Goal: Task Accomplishment & Management: Manage account settings

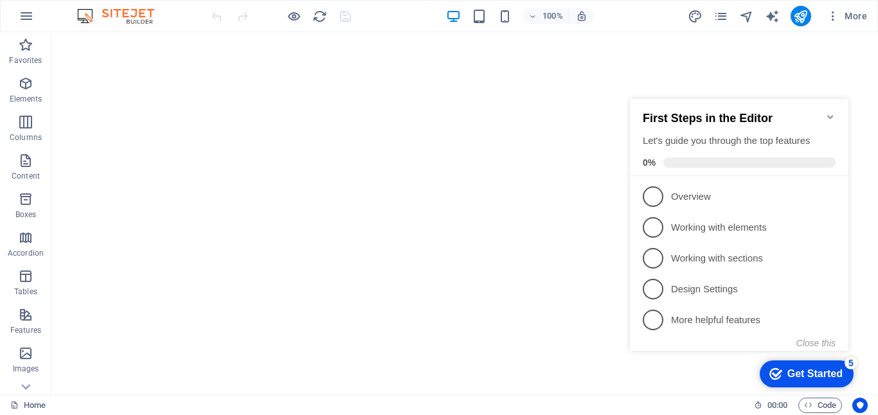
click at [829, 115] on icon "Minimize checklist" at bounding box center [830, 117] width 6 height 4
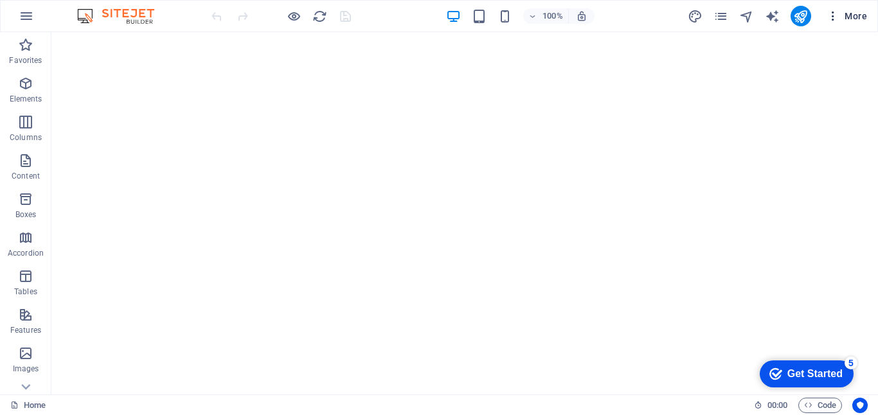
click at [832, 17] on icon "button" at bounding box center [833, 16] width 13 height 13
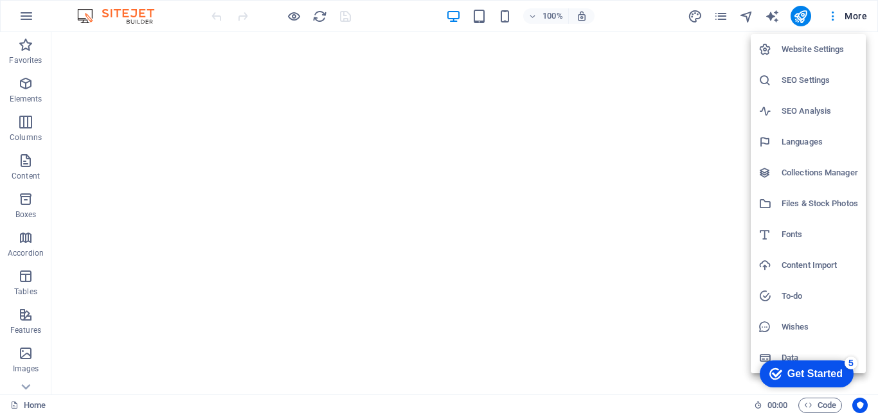
click at [802, 134] on h6 "Languages" at bounding box center [820, 141] width 76 height 15
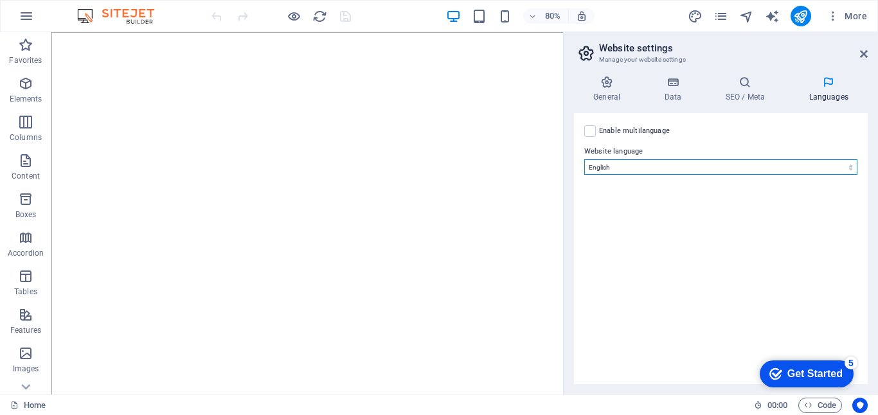
click at [706, 168] on select "Abkhazian Afar Afrikaans Akan Albanian Amharic Arabic Aragonese Armenian Assame…" at bounding box center [720, 166] width 273 height 15
select select "148"
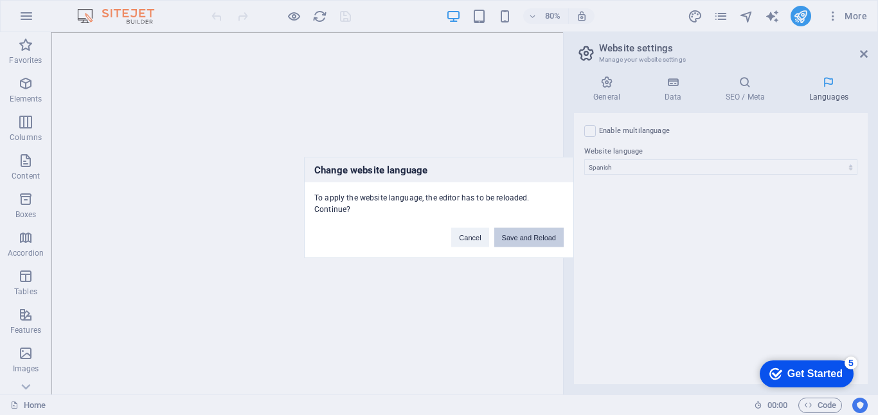
click at [519, 236] on button "Save and Reload" at bounding box center [528, 237] width 69 height 19
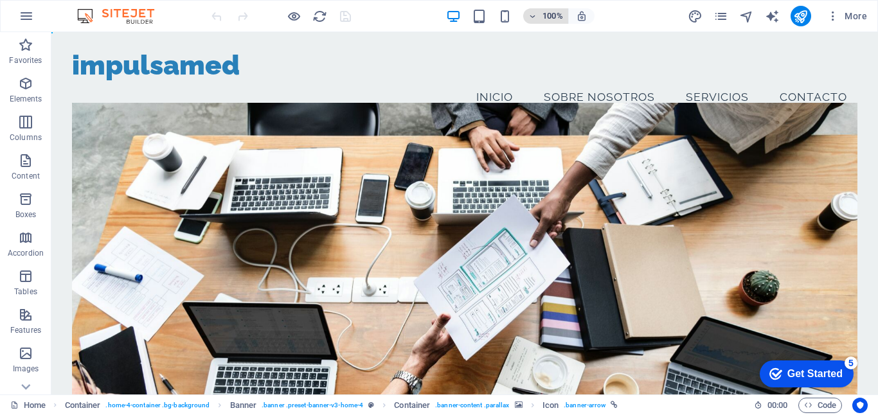
click at [535, 17] on icon "button" at bounding box center [532, 16] width 9 height 8
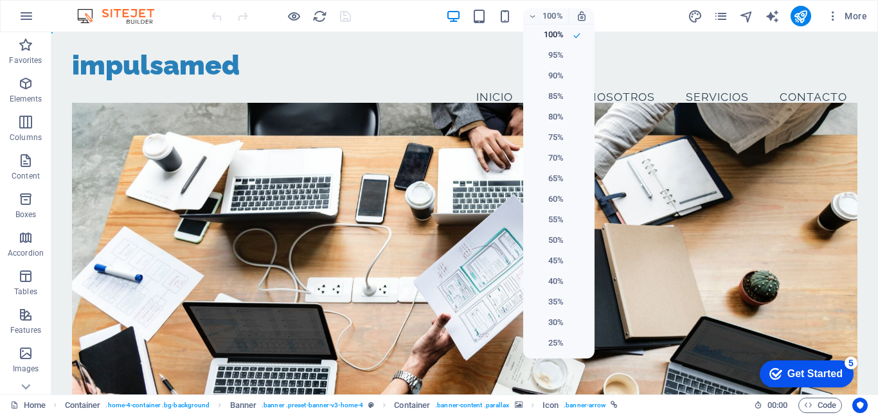
click at [392, 17] on div at bounding box center [439, 207] width 878 height 415
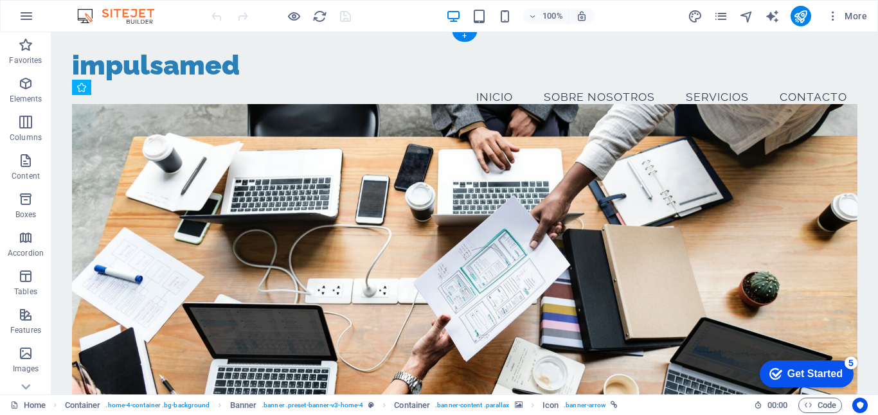
scroll to position [3, 0]
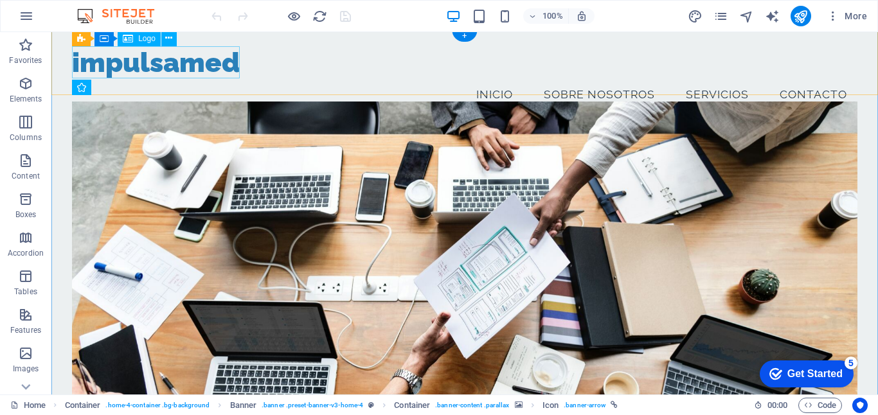
click at [118, 69] on div "impulsamed" at bounding box center [465, 62] width 786 height 33
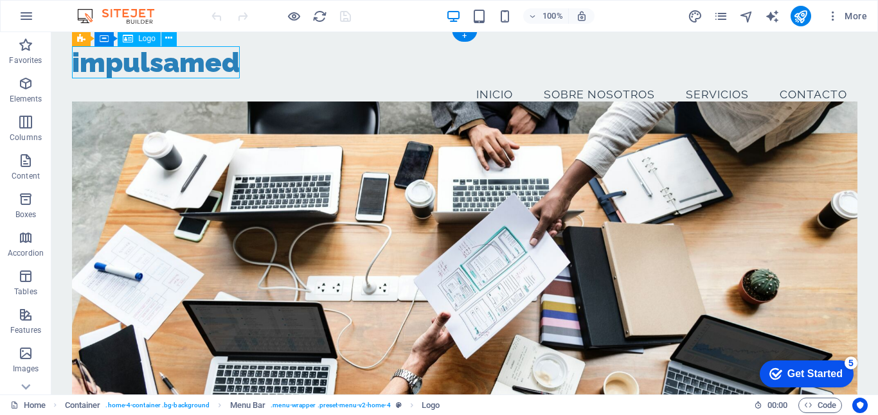
click at [118, 69] on div "impulsamed" at bounding box center [465, 62] width 786 height 33
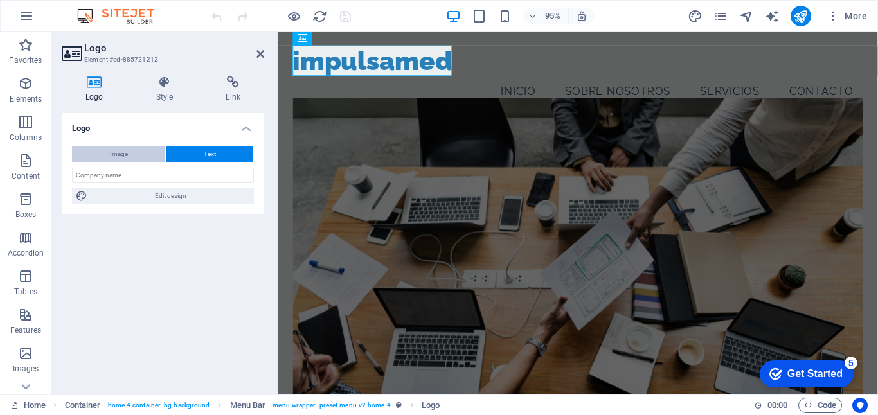
click at [112, 154] on span "Image" at bounding box center [119, 154] width 18 height 15
select select "DISABLED_OPTION_VALUE"
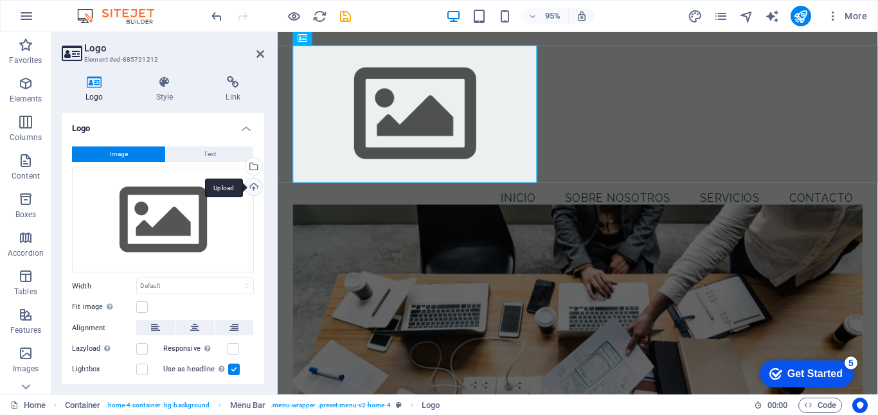
click at [251, 182] on div "Upload" at bounding box center [252, 188] width 19 height 19
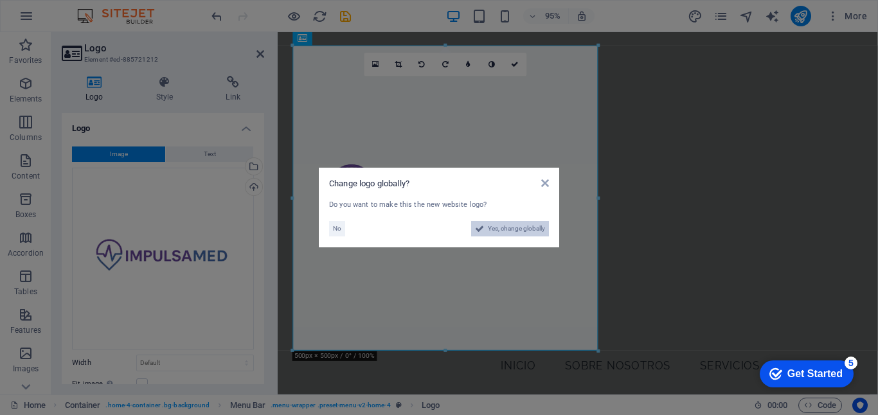
click at [499, 231] on span "Yes, change globally" at bounding box center [516, 228] width 57 height 15
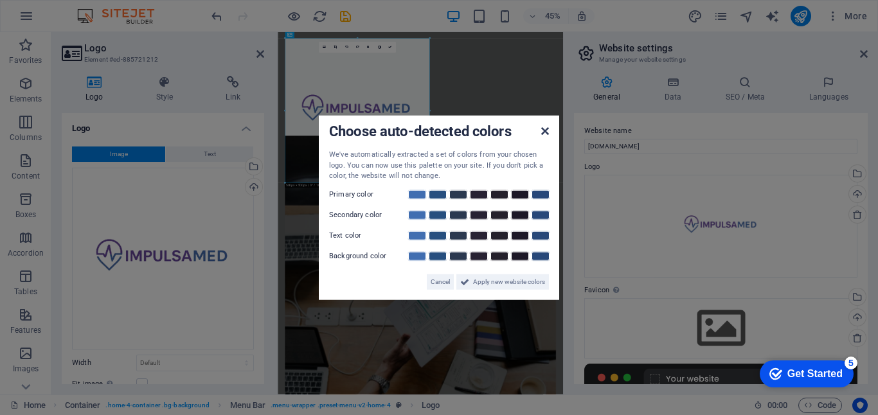
click at [544, 130] on icon at bounding box center [545, 131] width 8 height 10
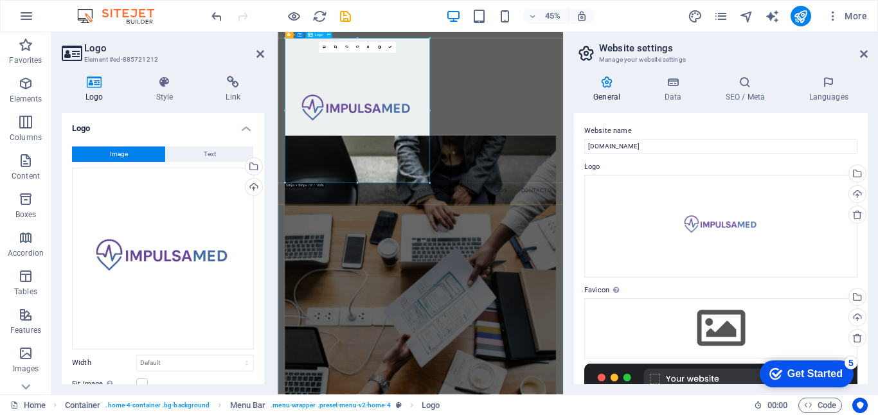
click at [482, 280] on div at bounding box center [595, 206] width 603 height 321
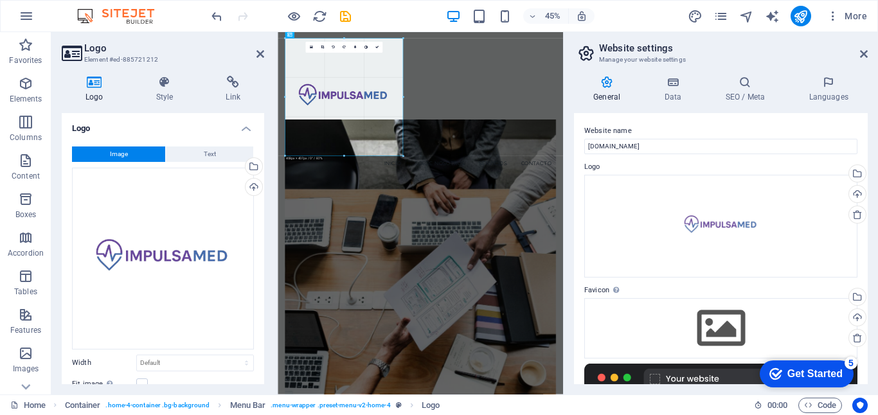
drag, startPoint x: 357, startPoint y: 183, endPoint x: 361, endPoint y: 124, distance: 59.3
type input "408"
select select "px"
click at [170, 82] on icon at bounding box center [164, 82] width 65 height 13
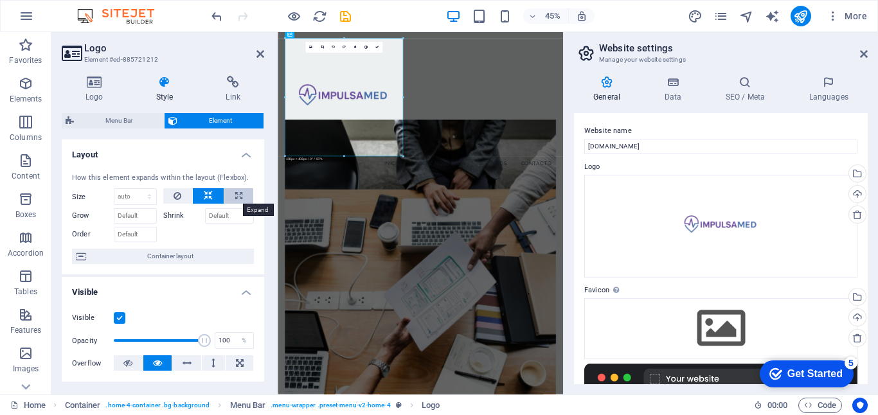
click at [240, 197] on button at bounding box center [238, 195] width 29 height 15
type input "100"
select select "%"
click at [204, 195] on icon at bounding box center [208, 195] width 9 height 15
select select "DISABLED_OPTION_VALUE"
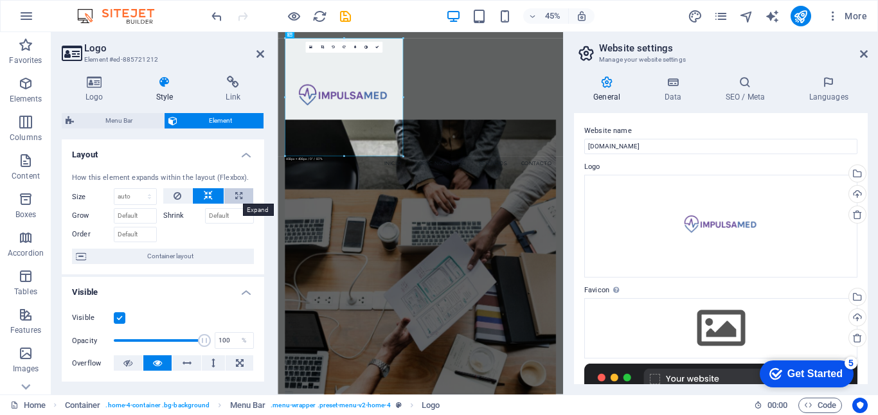
click at [228, 192] on button at bounding box center [238, 195] width 29 height 15
type input "100"
click at [138, 196] on select "Default auto px % 1/1 1/2 1/3 1/4 1/5 1/6 1/7 1/8 1/9 1/10" at bounding box center [147, 196] width 18 height 15
select select "auto"
select select "DISABLED_OPTION_VALUE"
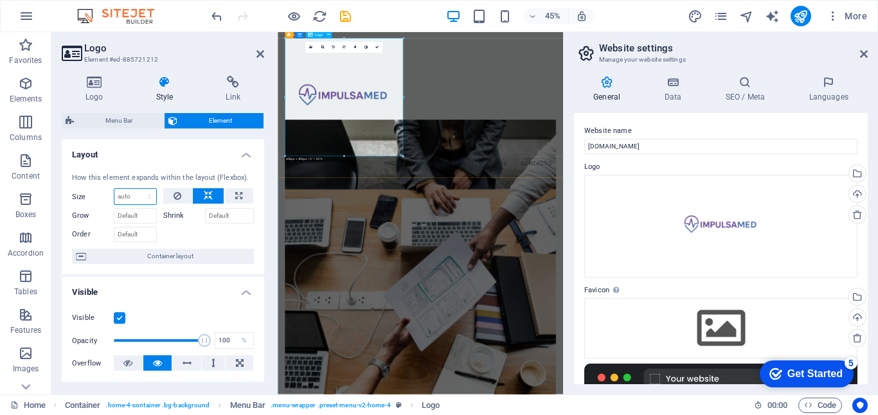
drag, startPoint x: 620, startPoint y: 188, endPoint x: 424, endPoint y: 206, distance: 196.3
click at [864, 55] on icon at bounding box center [864, 54] width 8 height 10
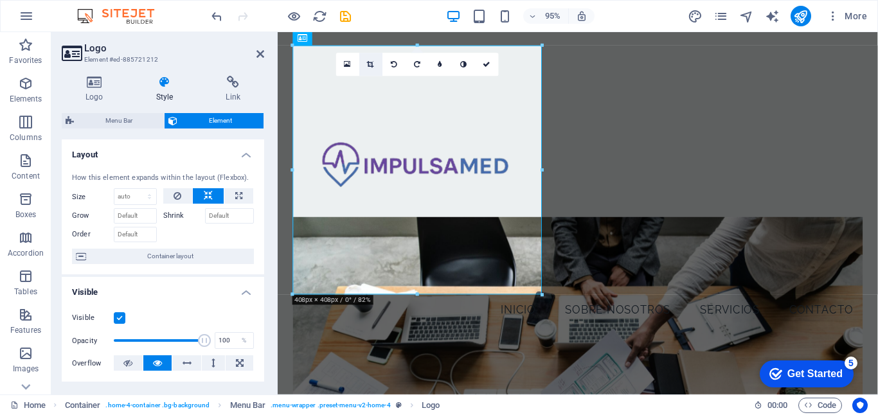
click at [372, 62] on icon at bounding box center [371, 63] width 7 height 7
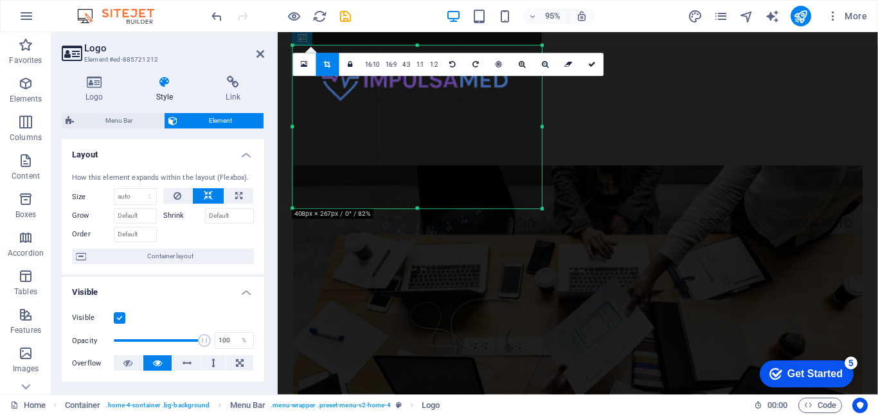
drag, startPoint x: 418, startPoint y: 46, endPoint x: 420, endPoint y: 137, distance: 90.7
click at [420, 137] on div "180 170 160 150 140 130 120 110 100 90 80 70 60 50 40 30 20 10 0 -10 -20 -30 -4…" at bounding box center [416, 127] width 249 height 163
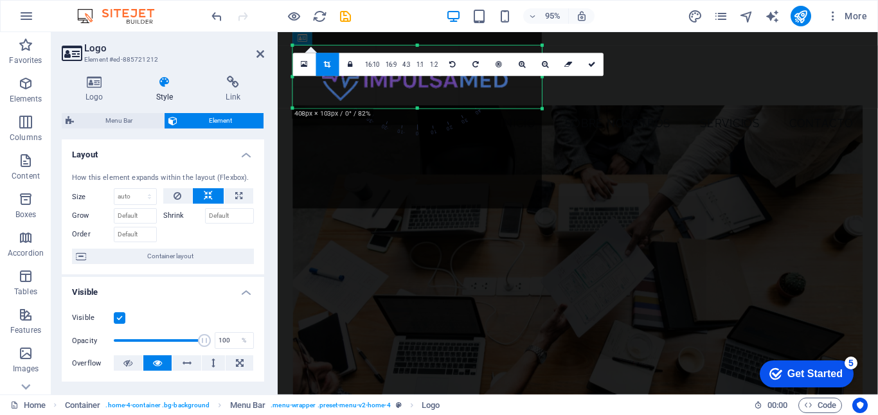
drag, startPoint x: 418, startPoint y: 207, endPoint x: 415, endPoint y: 102, distance: 105.5
click at [415, 102] on div "180 170 160 150 140 130 120 110 100 90 80 70 60 50 40 30 20 10 0 -10 -20 -30 -4…" at bounding box center [416, 77] width 249 height 63
click at [635, 82] on div "Menu Inicio Sobre Nosotros Servicios Contacto" at bounding box center [594, 95] width 632 height 131
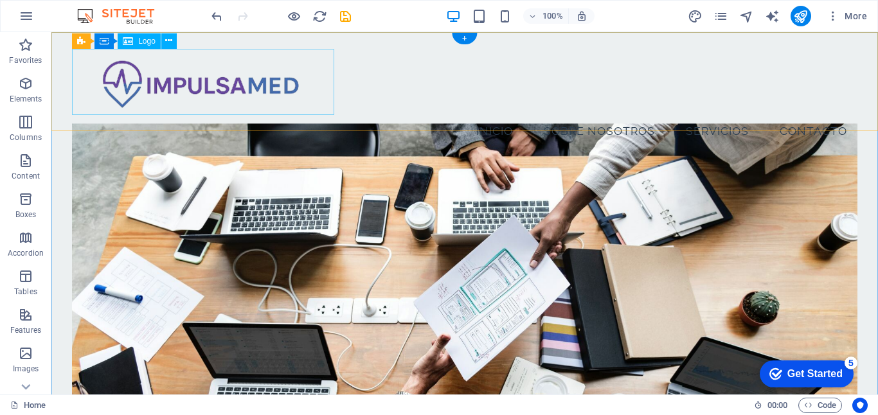
click at [260, 88] on div at bounding box center [465, 82] width 786 height 66
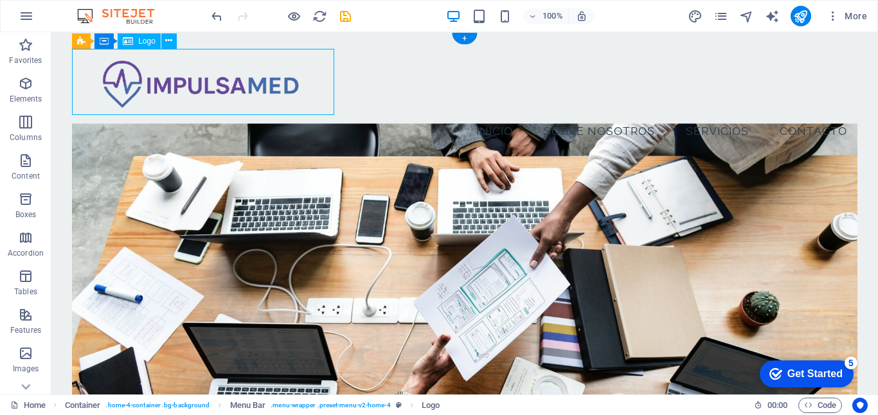
click at [260, 88] on div at bounding box center [465, 82] width 786 height 66
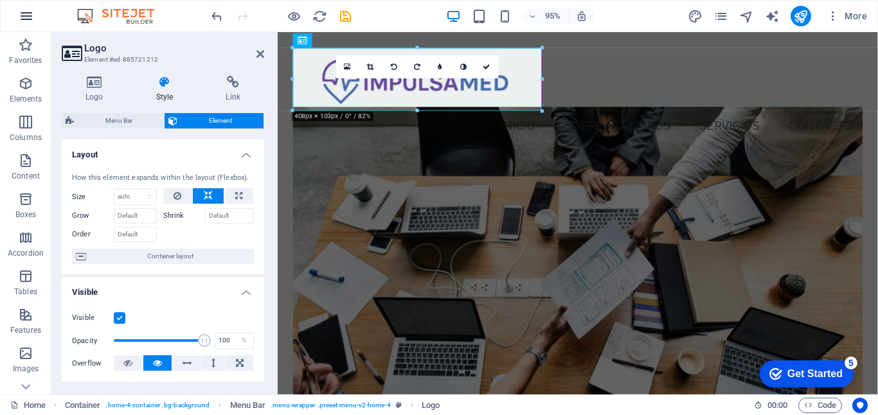
click at [24, 17] on icon "button" at bounding box center [26, 15] width 15 height 15
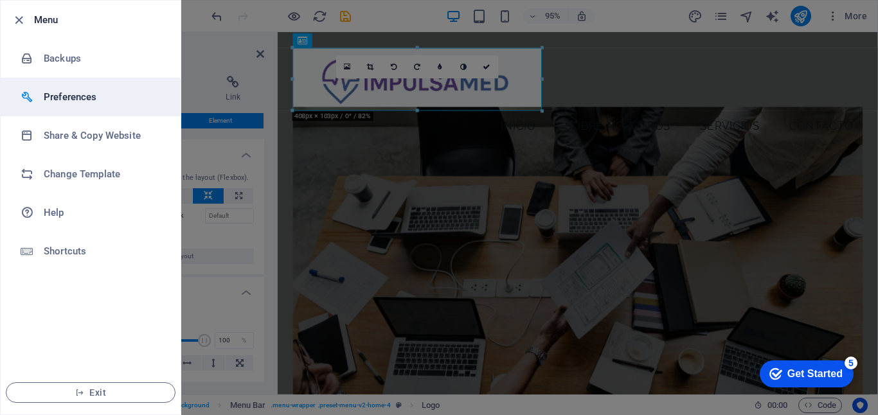
click at [69, 97] on h6 "Preferences" at bounding box center [103, 96] width 119 height 15
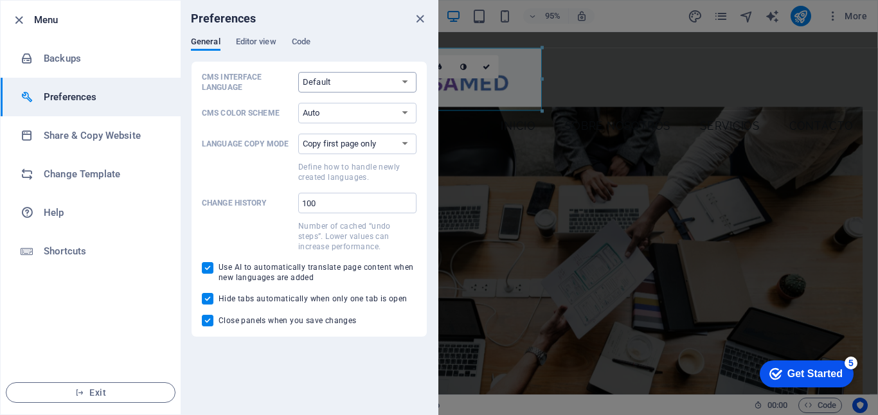
click at [346, 77] on select "Default Deutsch English Español Français Magyar Italiano Nederlands Polski Port…" at bounding box center [357, 82] width 118 height 21
select select "es"
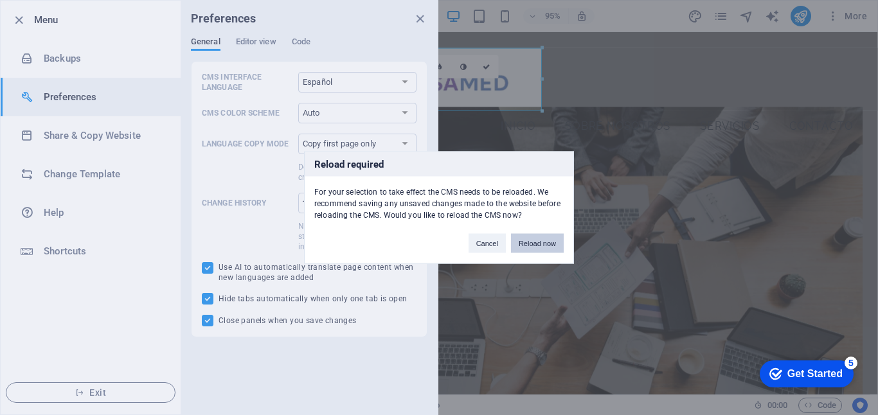
click at [538, 241] on button "Reload now" at bounding box center [537, 243] width 53 height 19
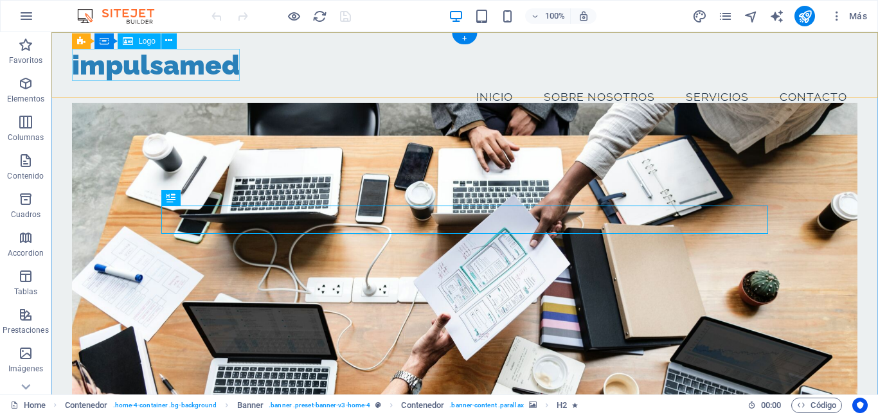
click at [151, 64] on div "impulsamed" at bounding box center [465, 65] width 786 height 33
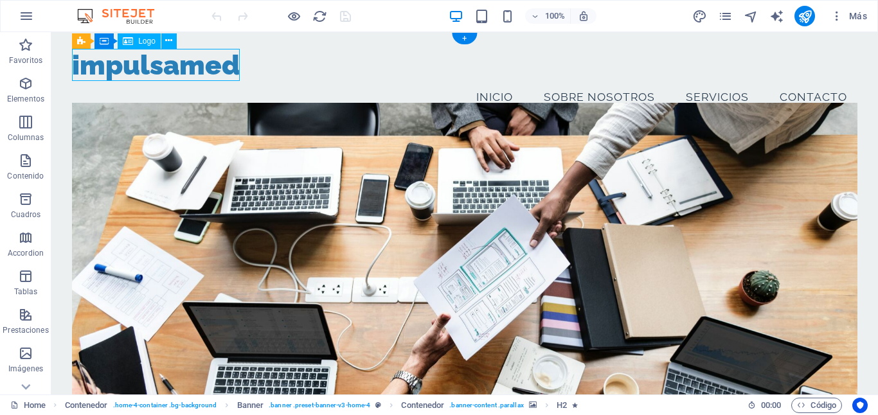
click at [151, 64] on div "impulsamed" at bounding box center [465, 65] width 786 height 33
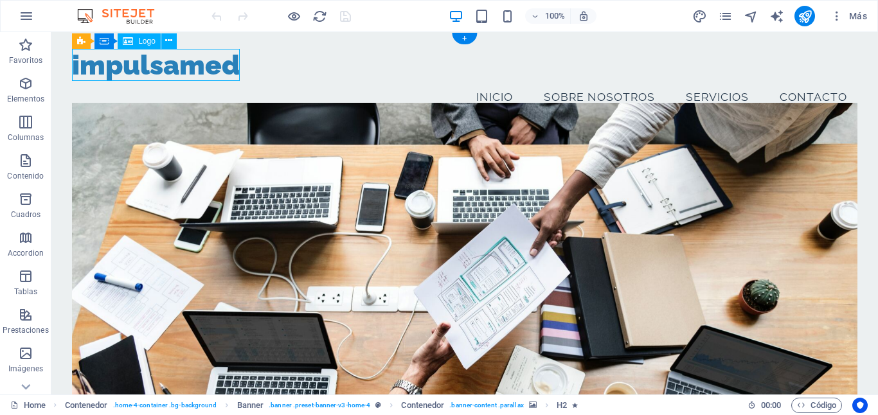
select select "px"
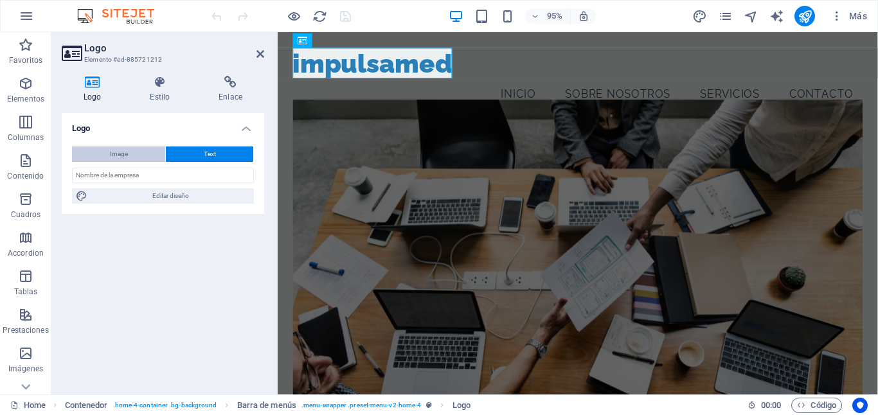
click at [110, 154] on span "Image" at bounding box center [119, 154] width 18 height 15
select select "DISABLED_OPTION_VALUE"
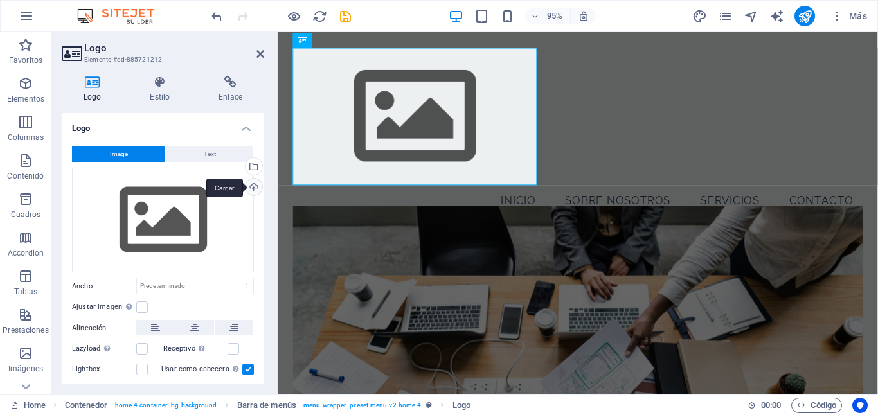
click at [253, 191] on div "Cargar" at bounding box center [252, 188] width 19 height 19
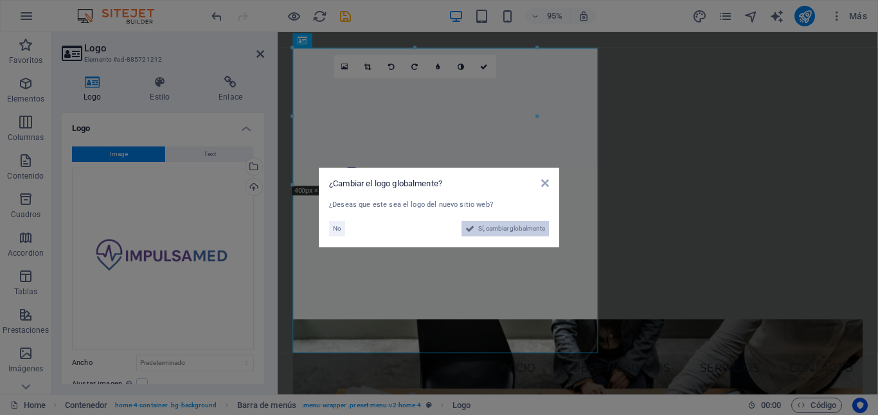
click at [519, 226] on span "Sí, cambiar globalmente" at bounding box center [511, 228] width 67 height 15
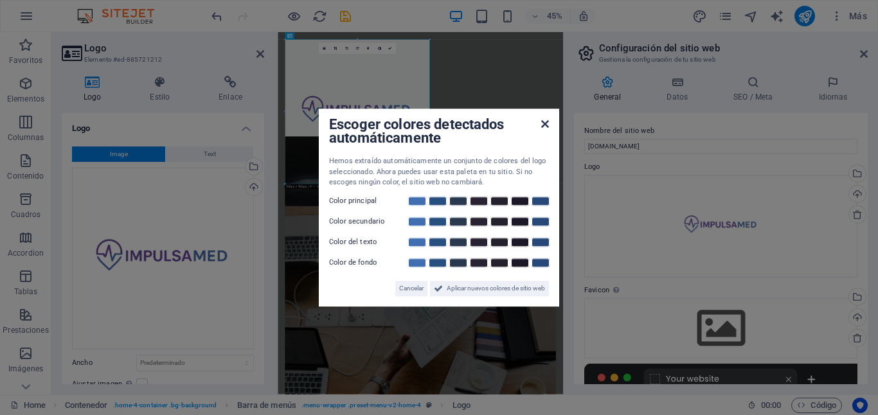
click at [548, 123] on icon at bounding box center [545, 124] width 8 height 10
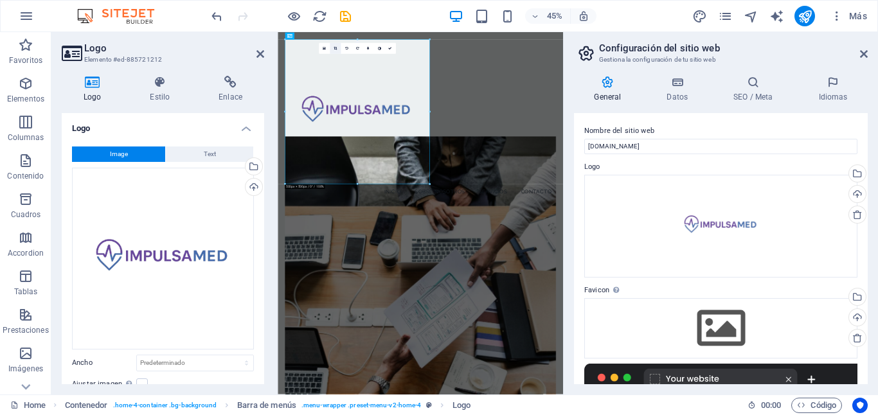
click at [334, 50] on link at bounding box center [335, 48] width 11 height 11
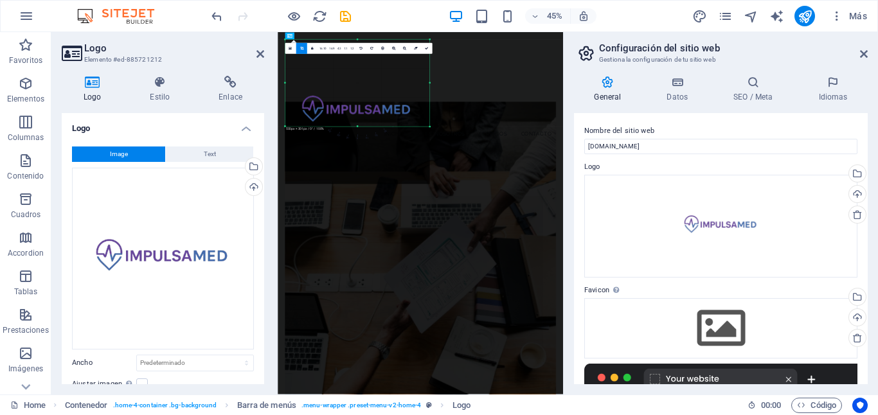
drag, startPoint x: 357, startPoint y: 183, endPoint x: 346, endPoint y: 54, distance: 129.0
click at [346, 54] on div "180 170 160 150 140 130 120 110 100 90 80 70 60 50 40 30 20 10 0 -10 -20 -30 -4…" at bounding box center [357, 83] width 145 height 87
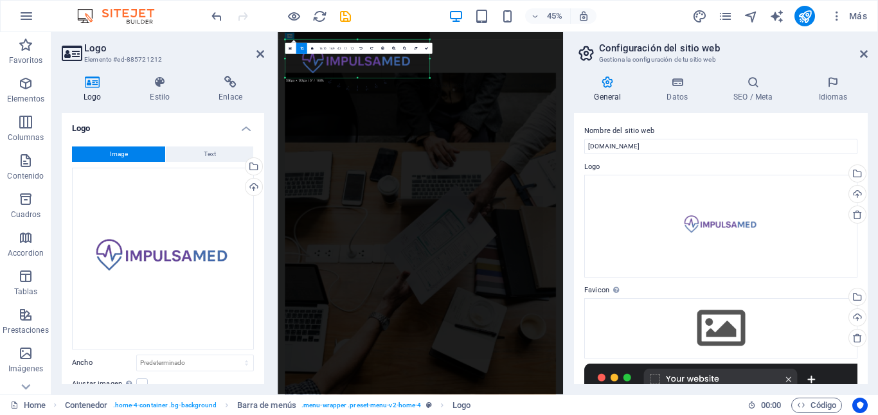
drag, startPoint x: 359, startPoint y: 38, endPoint x: 363, endPoint y: 145, distance: 107.4
click at [363, 145] on div "Arrastra aquí para reemplazar el contenido existente. Si quieres crear un eleme…" at bounding box center [420, 213] width 285 height 363
click at [805, 92] on div "Menu Inicio Sobre Nosotros Servicios Contacto" at bounding box center [595, 107] width 634 height 150
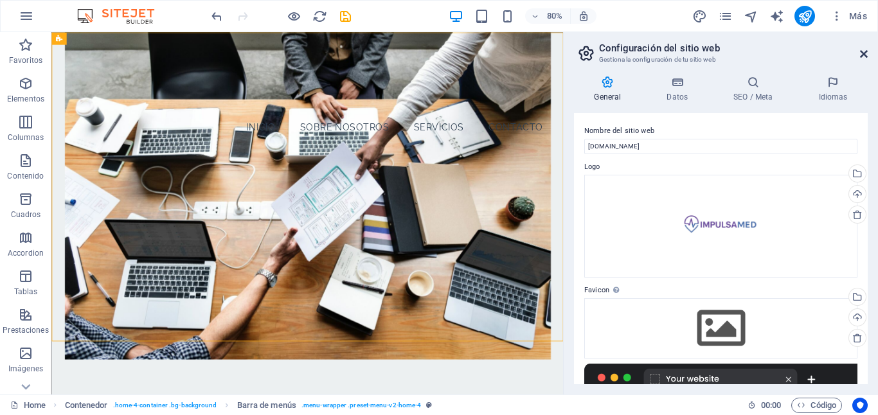
click at [863, 51] on icon at bounding box center [864, 54] width 8 height 10
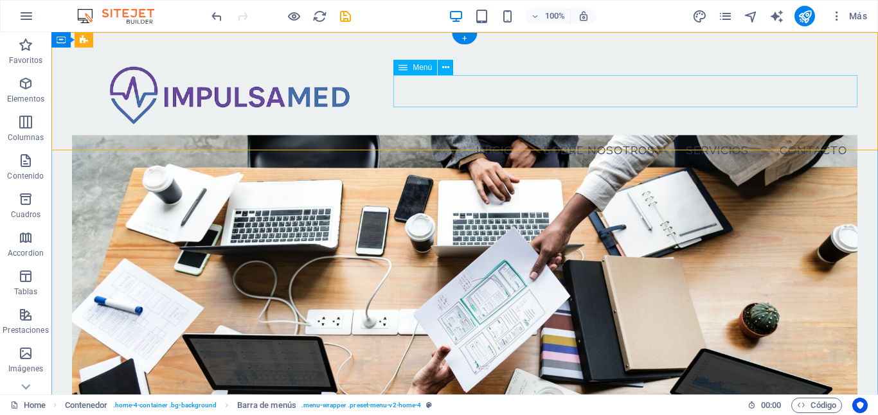
click at [502, 134] on nav "Inicio Sobre Nosotros Servicios Contacto" at bounding box center [465, 150] width 786 height 32
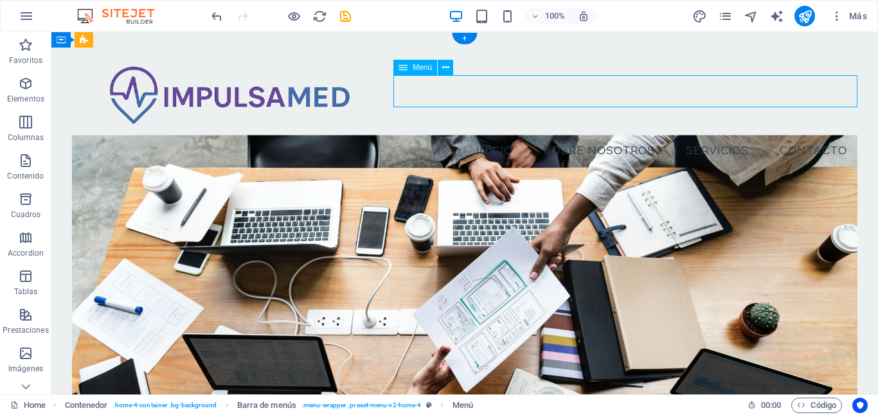
click at [442, 134] on nav "Inicio Sobre Nosotros Servicios Contacto" at bounding box center [465, 150] width 786 height 32
select select
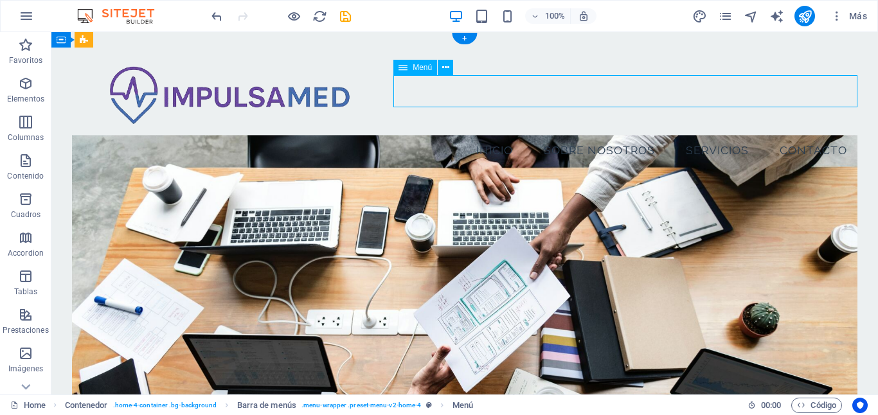
select select
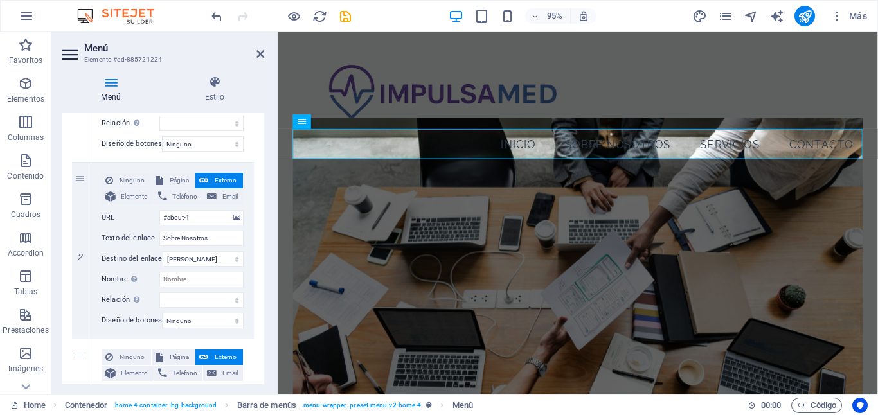
scroll to position [261, 0]
click at [210, 90] on h4 "Estilo" at bounding box center [214, 89] width 99 height 27
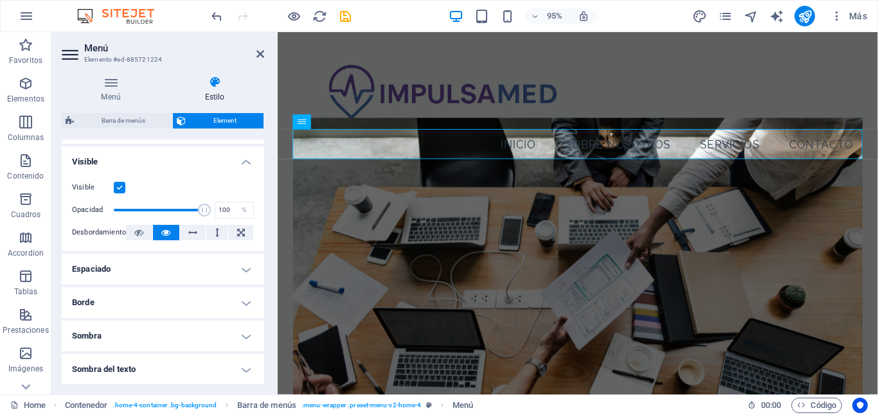
scroll to position [0, 0]
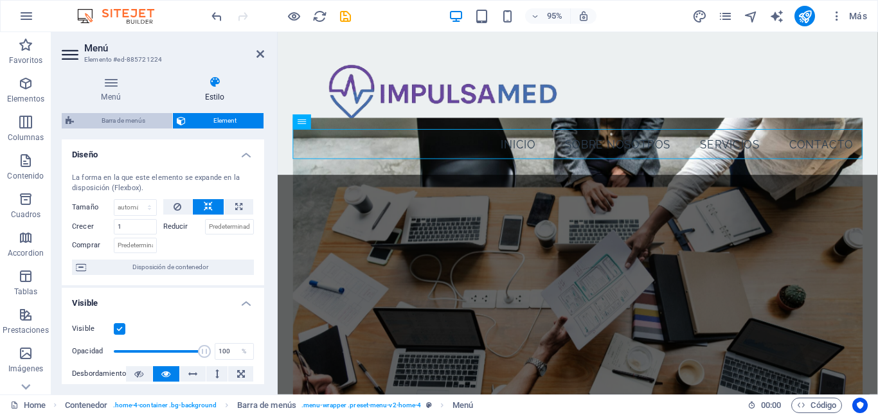
click at [118, 123] on span "Barra de menús" at bounding box center [123, 120] width 91 height 15
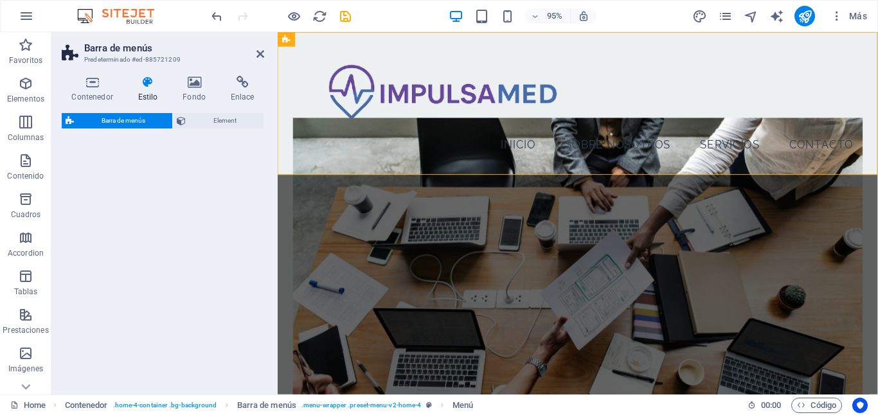
select select "vw"
select select "rem"
select select "vw"
select select "preset-menu-v2-home-4"
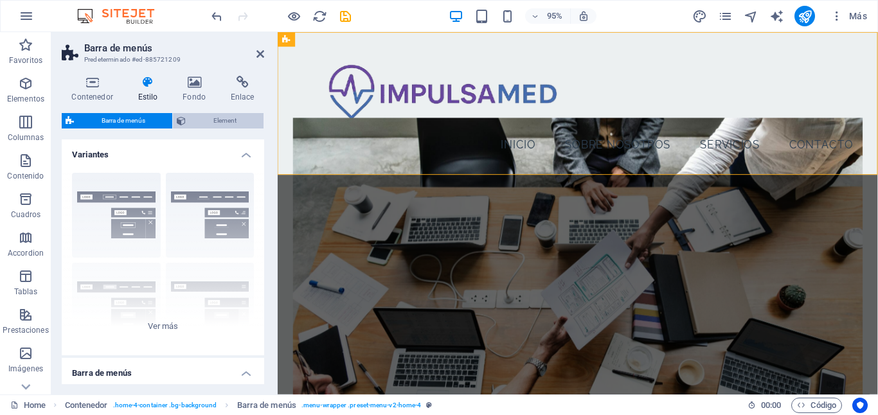
click at [231, 115] on span "Element" at bounding box center [225, 120] width 70 height 15
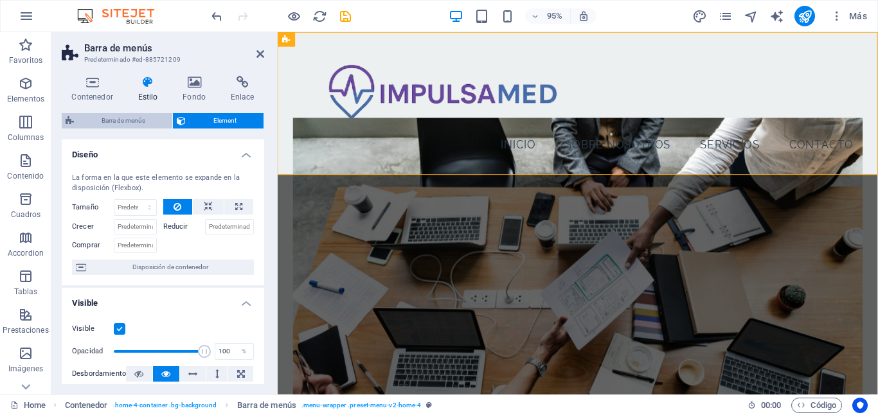
click at [123, 121] on span "Barra de menús" at bounding box center [123, 120] width 91 height 15
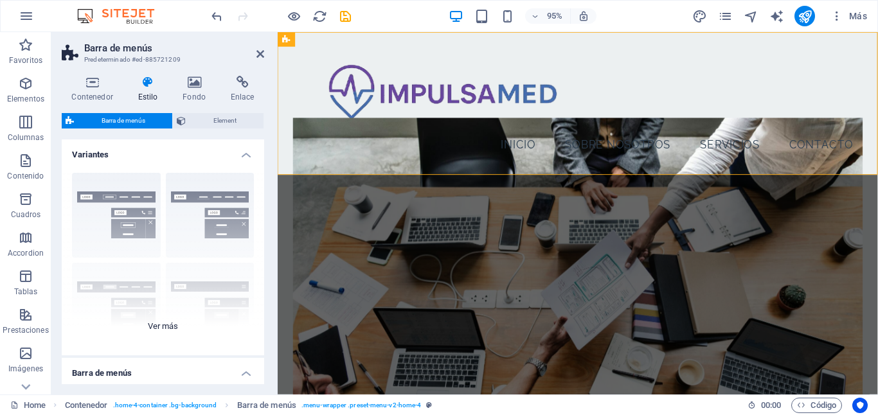
click at [162, 322] on div "Borde Centrado Predeterminado Fijo Loki Desencadenador Ancho XXL" at bounding box center [163, 259] width 202 height 193
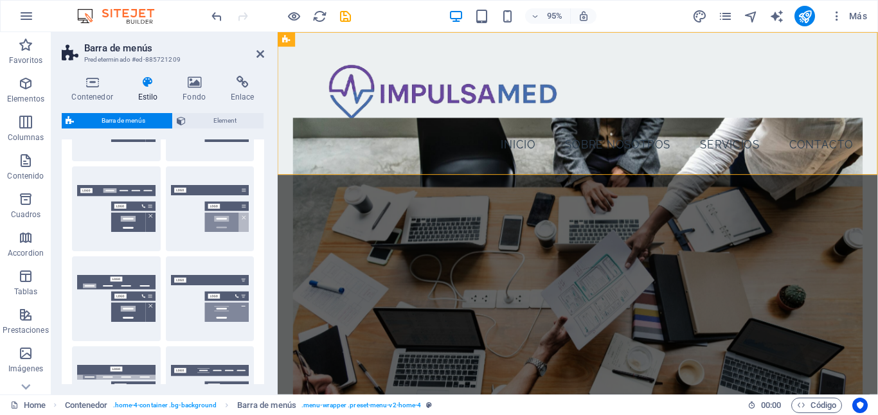
scroll to position [105, 0]
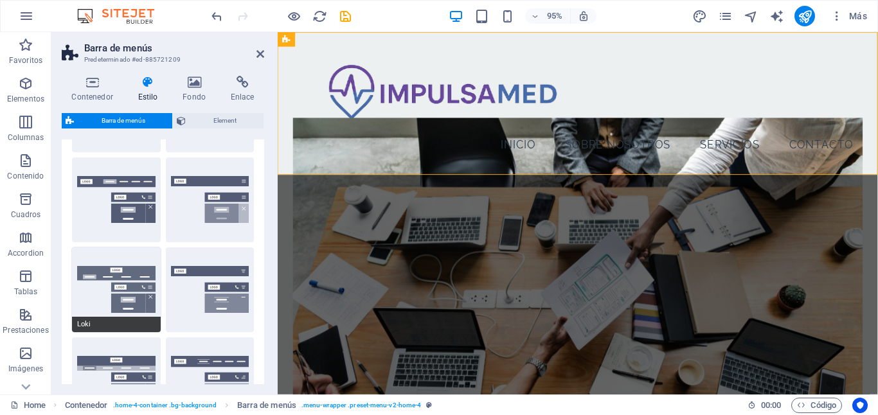
click at [139, 301] on button "Loki" at bounding box center [116, 289] width 89 height 85
type input "0"
select select "rem"
type input "0"
select select "rem"
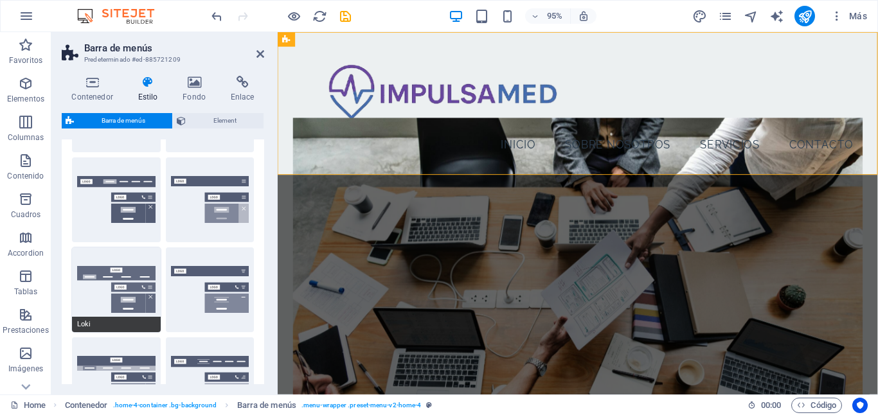
type input "0"
select select "rem"
select select "DISABLED_OPTION_VALUE"
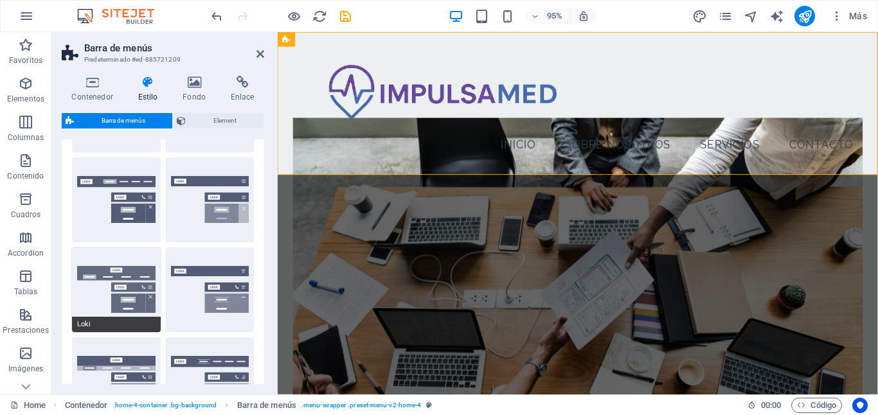
type input "2"
type input "1"
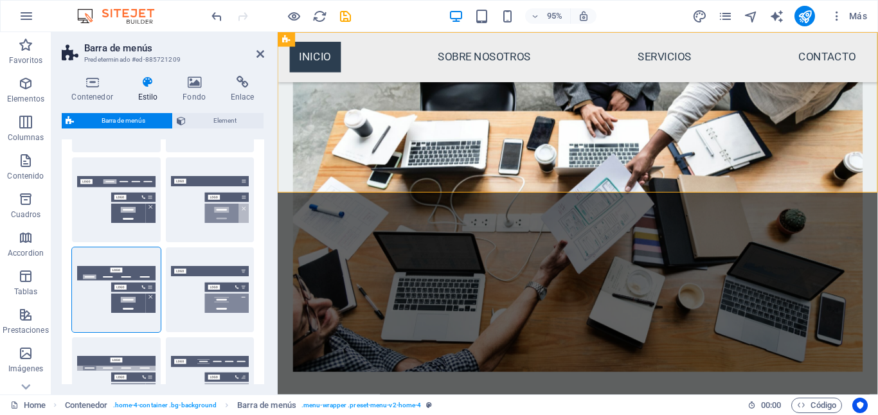
scroll to position [0, 0]
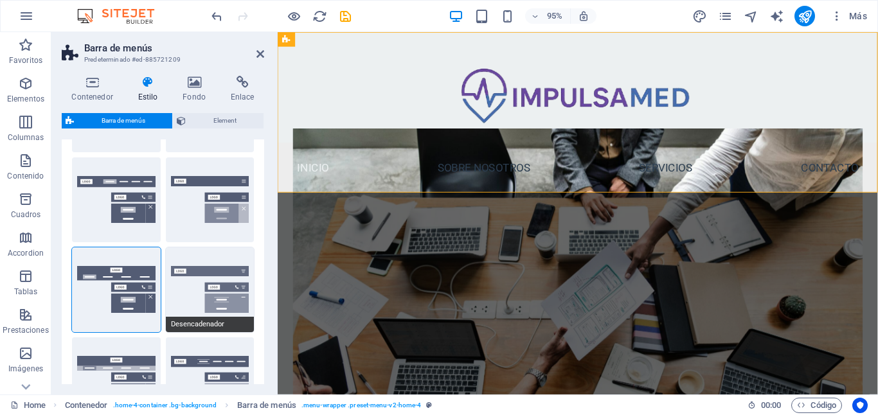
click at [206, 280] on button "Desencadenador" at bounding box center [210, 289] width 89 height 85
type input "1"
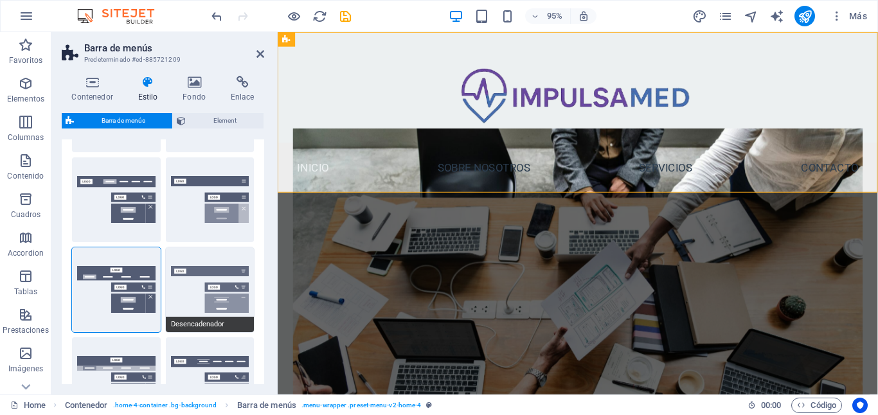
type input "1"
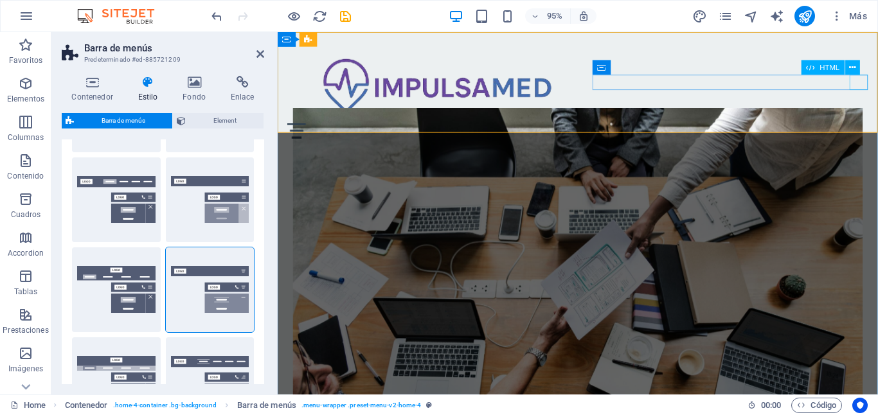
click at [877, 128] on div "Menu" at bounding box center [593, 136] width 611 height 16
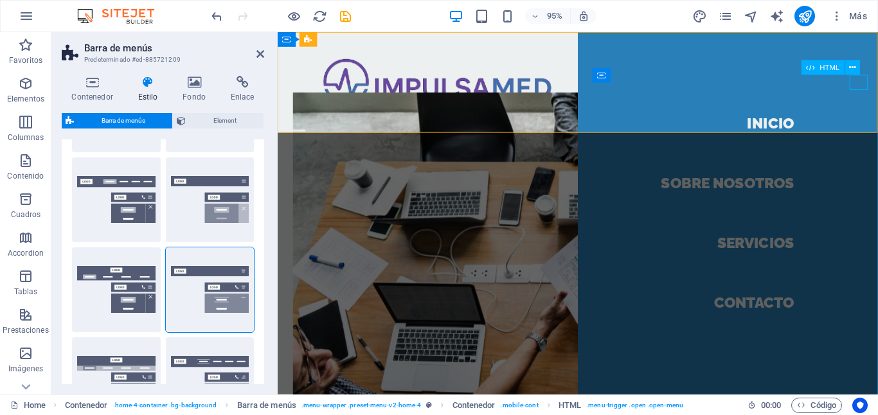
click at [307, 128] on div "Menu" at bounding box center [297, 136] width 19 height 16
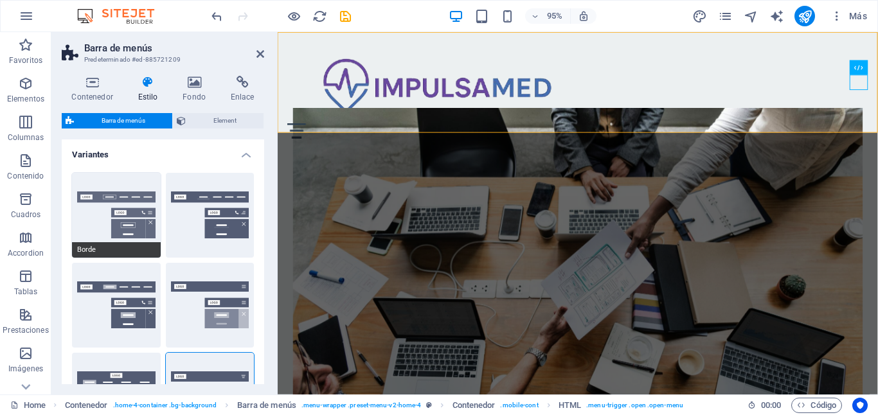
click at [118, 202] on button "Borde" at bounding box center [116, 215] width 89 height 85
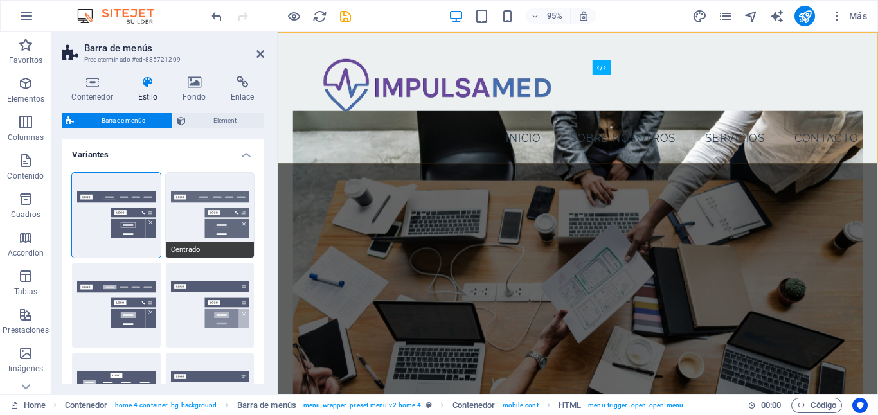
click at [188, 197] on button "Centrado" at bounding box center [210, 215] width 89 height 85
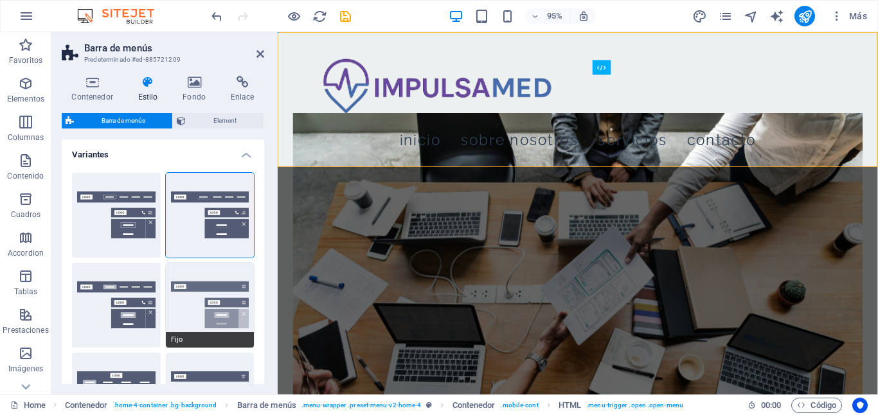
click at [204, 287] on button "Fijo" at bounding box center [210, 305] width 89 height 85
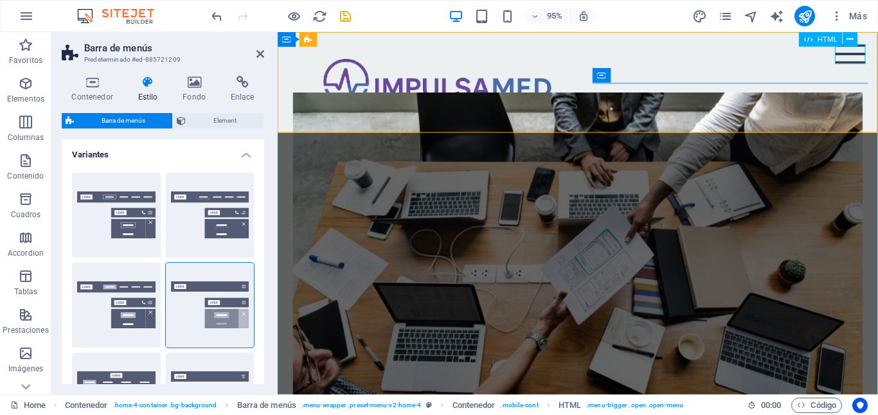
click at [877, 58] on div "Menu" at bounding box center [881, 55] width 32 height 21
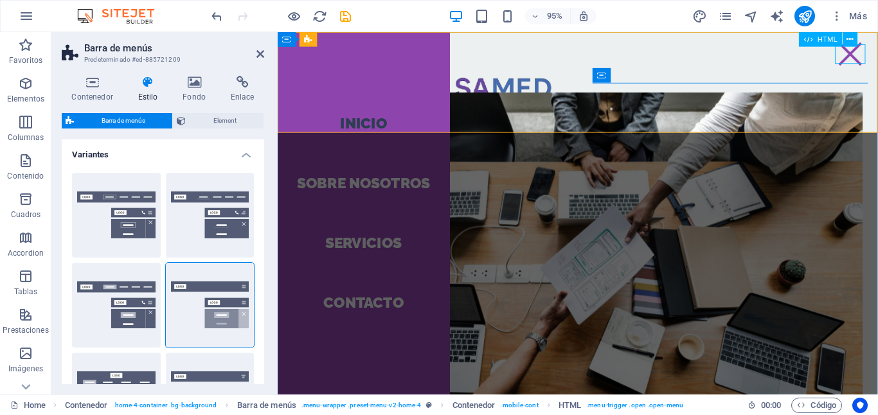
click at [877, 58] on div "Menu" at bounding box center [881, 55] width 32 height 21
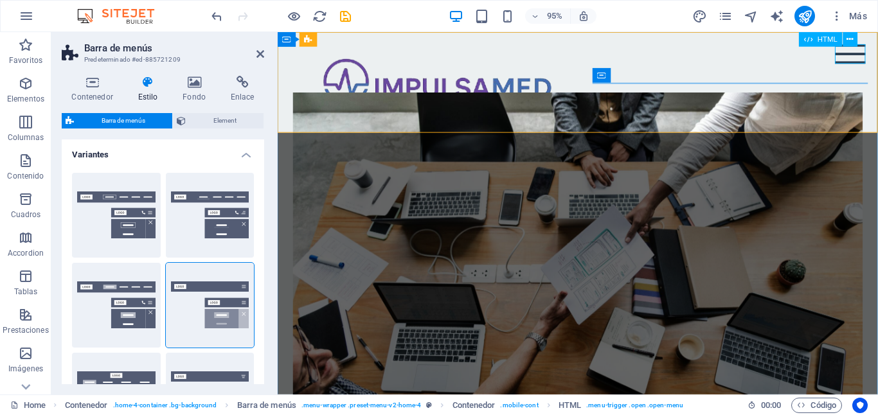
click at [877, 58] on div "Menu" at bounding box center [881, 55] width 32 height 21
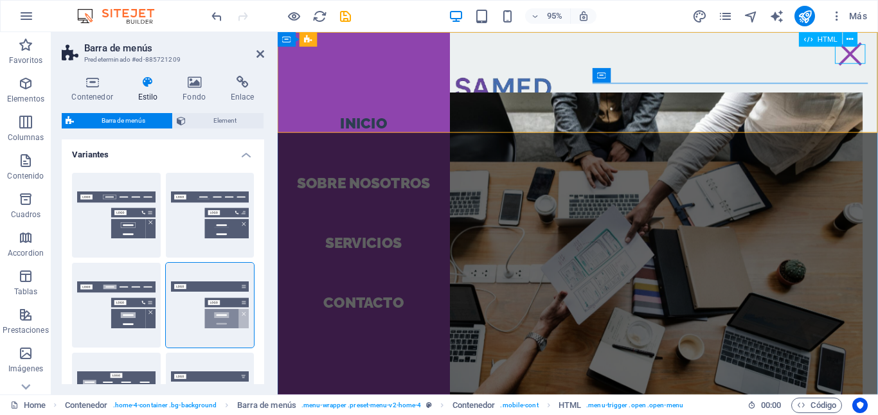
click at [877, 53] on div "Menu" at bounding box center [881, 55] width 32 height 21
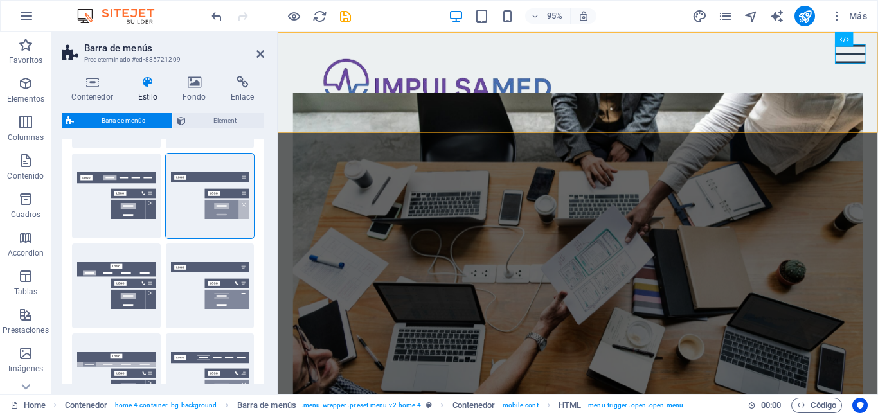
scroll to position [112, 0]
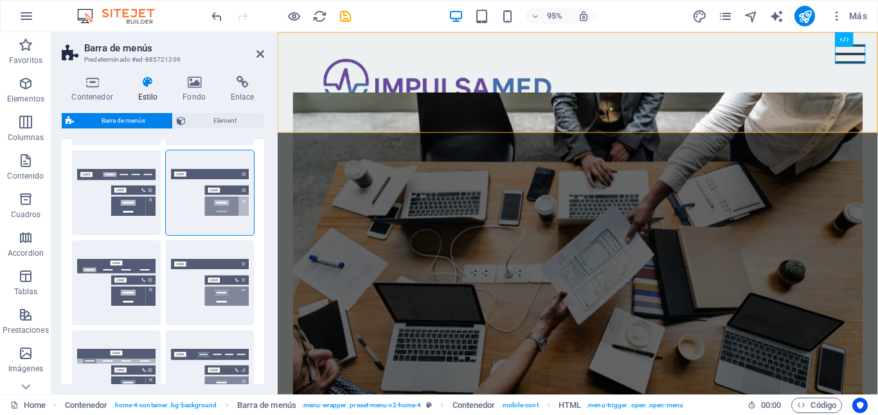
click at [123, 287] on button "Loki" at bounding box center [116, 282] width 89 height 85
type input "0"
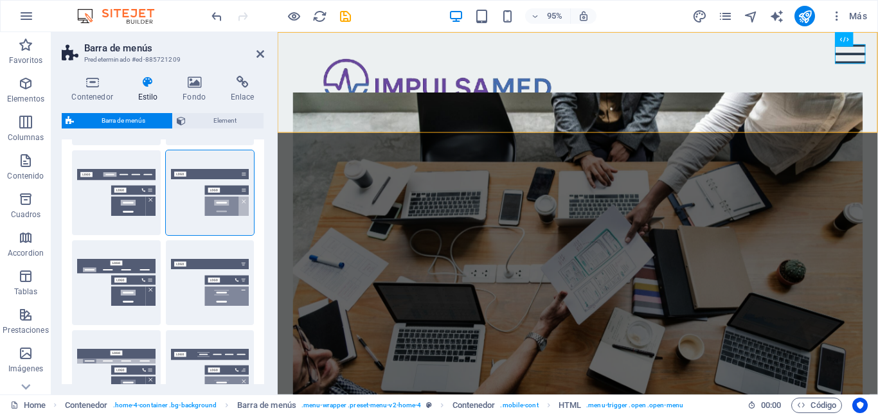
type input "0"
select select "DISABLED_OPTION_VALUE"
type input "2"
type input "1"
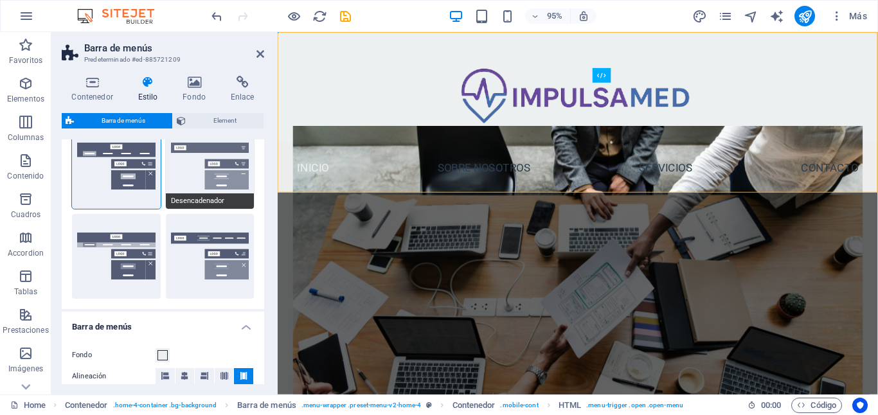
scroll to position [231, 0]
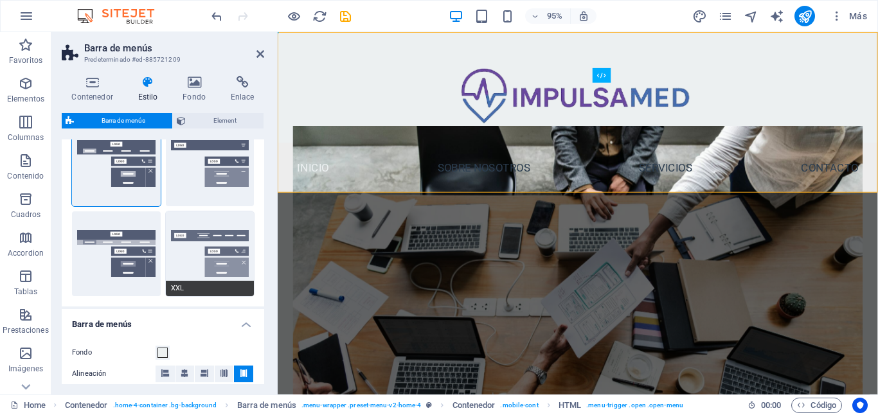
click at [172, 250] on button "XXL" at bounding box center [210, 253] width 89 height 85
type input "1"
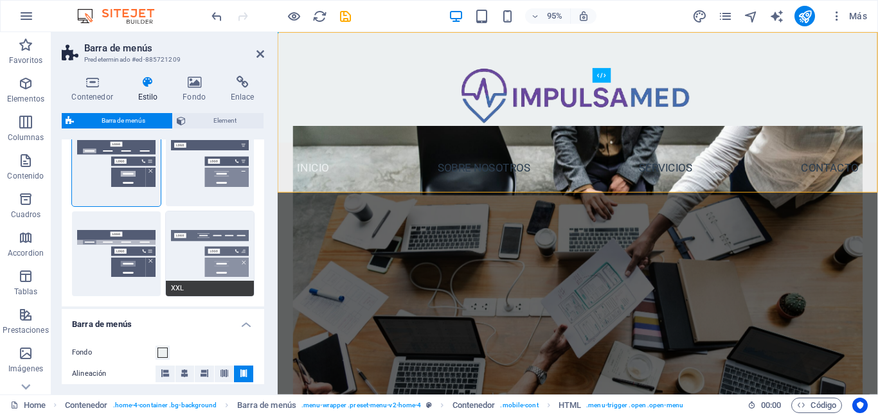
type input "1"
select select "rem"
type input "1"
type input "0"
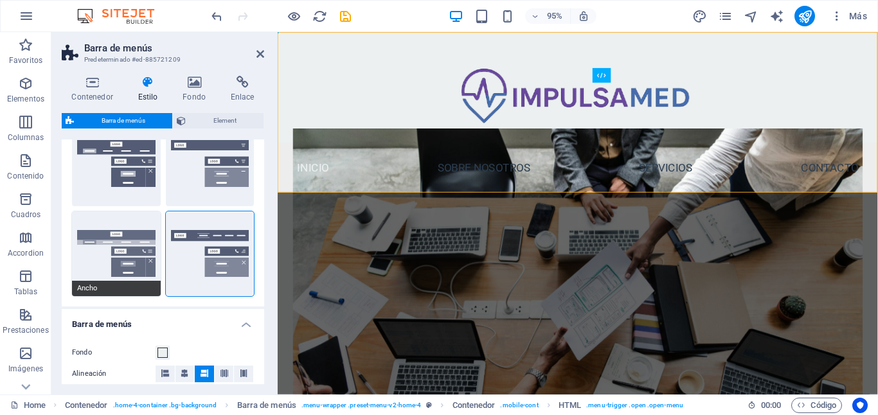
click at [124, 262] on button "Ancho" at bounding box center [116, 253] width 89 height 85
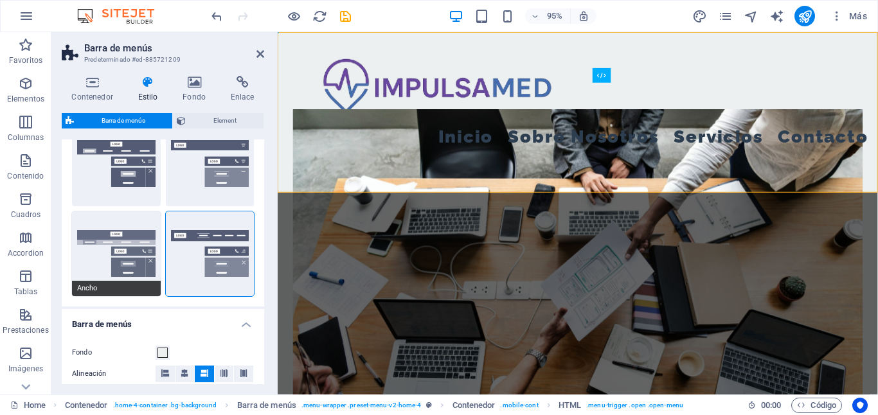
type input "0"
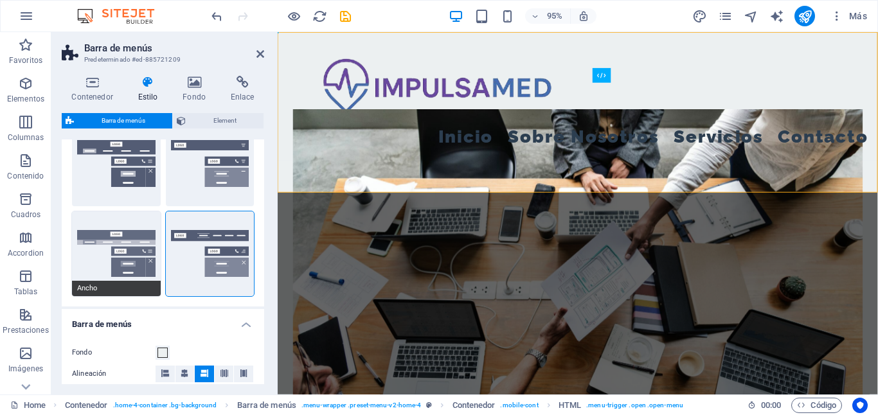
type input "2"
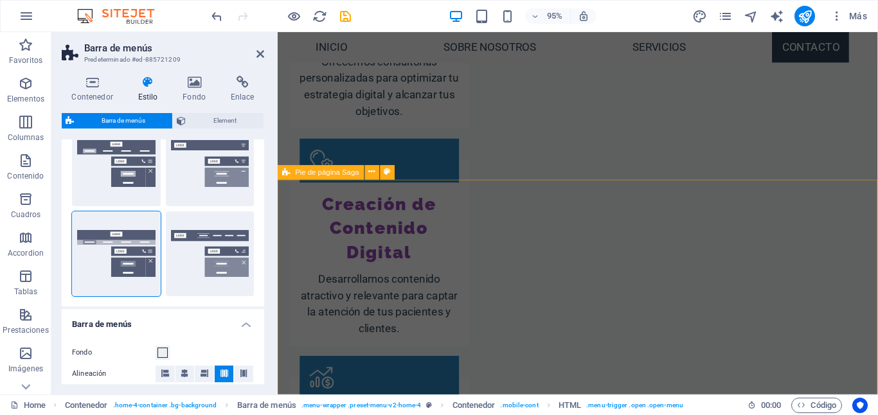
scroll to position [1547, 0]
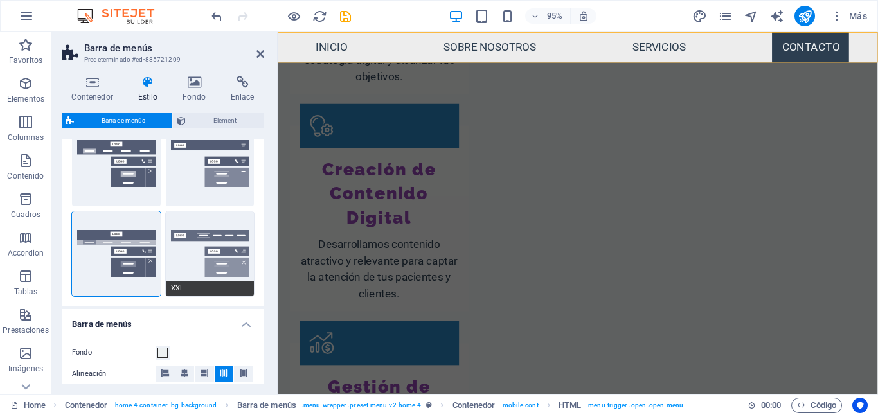
click at [201, 255] on button "XXL" at bounding box center [210, 253] width 89 height 85
type input "1"
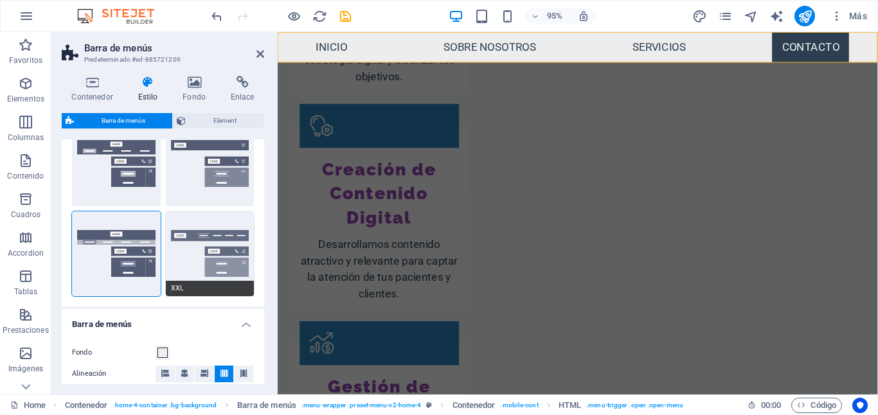
type input "1"
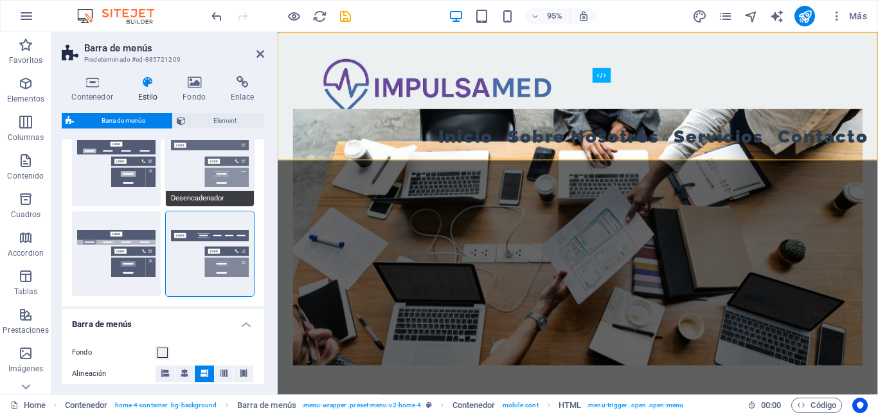
scroll to position [0, 0]
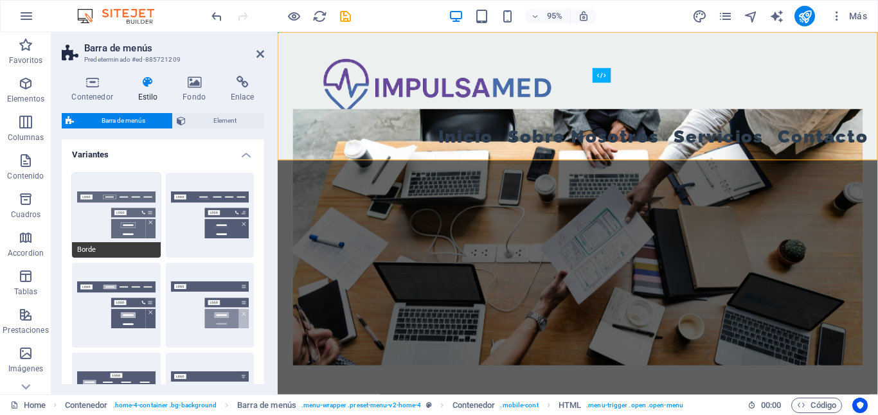
click at [92, 220] on button "Borde" at bounding box center [116, 215] width 89 height 85
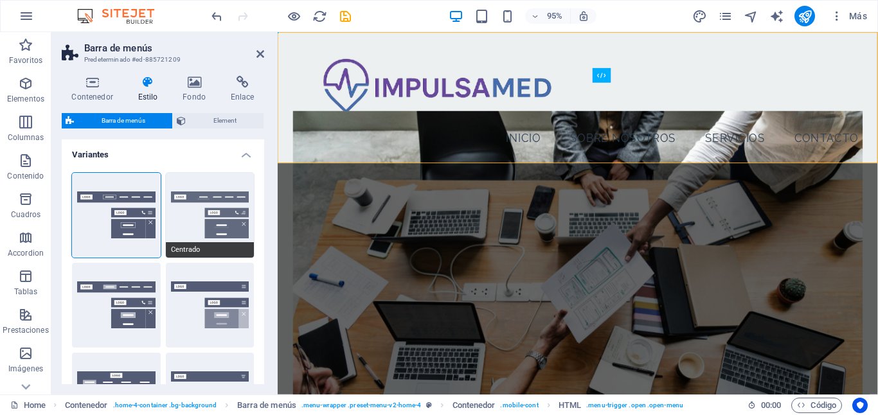
click at [195, 206] on button "Centrado" at bounding box center [210, 215] width 89 height 85
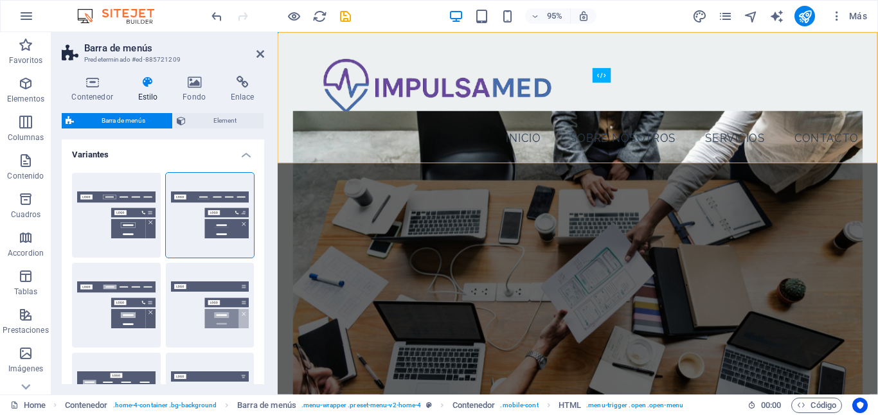
click at [121, 287] on div "Predeterminado" at bounding box center [116, 305] width 89 height 85
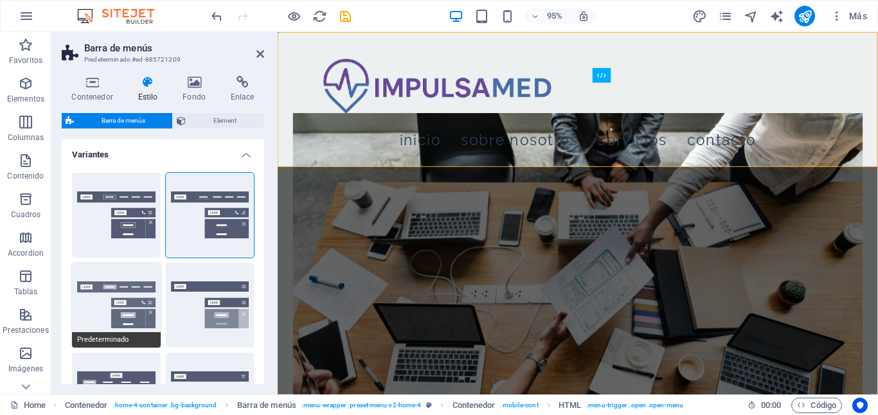
click at [80, 310] on button "Predeterminado" at bounding box center [116, 305] width 89 height 85
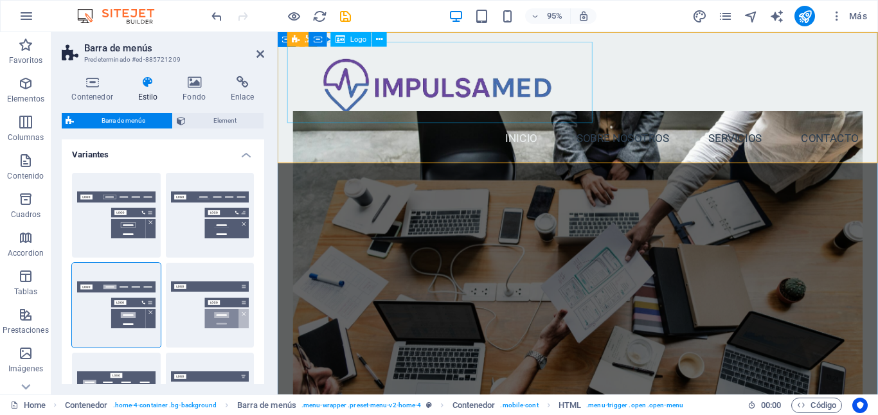
click at [514, 82] on div at bounding box center [593, 84] width 611 height 85
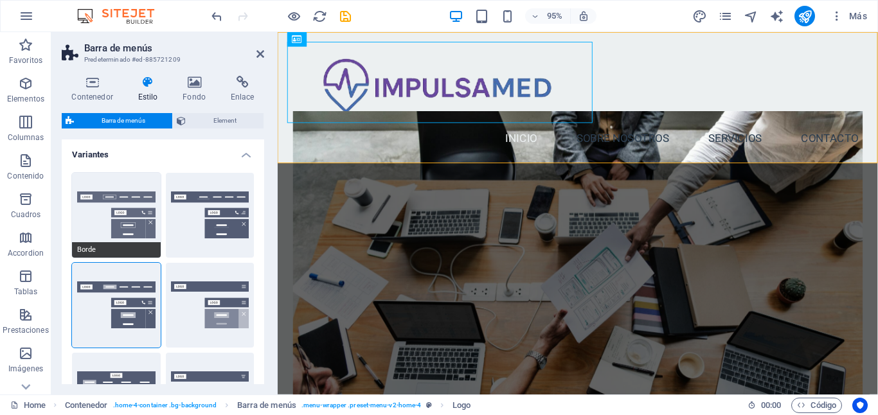
click at [130, 202] on button "Borde" at bounding box center [116, 215] width 89 height 85
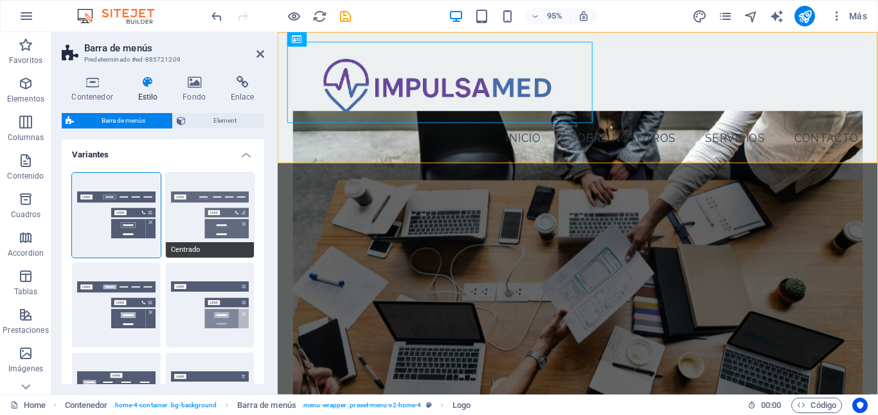
click at [188, 189] on button "Centrado" at bounding box center [210, 215] width 89 height 85
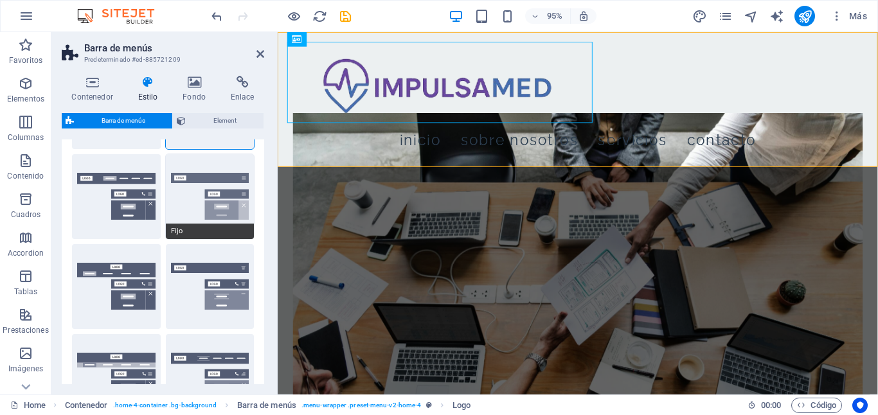
scroll to position [109, 0]
click at [193, 274] on button "Desencadenador" at bounding box center [210, 286] width 89 height 85
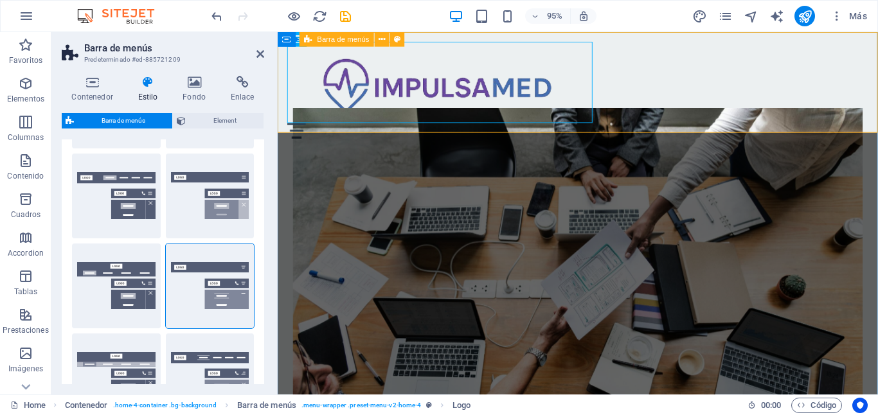
click at [877, 94] on div "Menu Inicio Sobre Nosotros Servicios Contacto" at bounding box center [594, 93] width 632 height 122
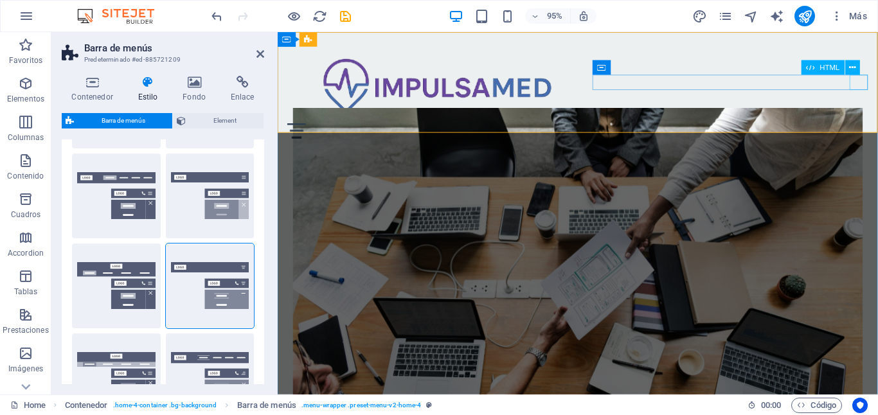
click at [877, 128] on div "Menu" at bounding box center [593, 136] width 611 height 16
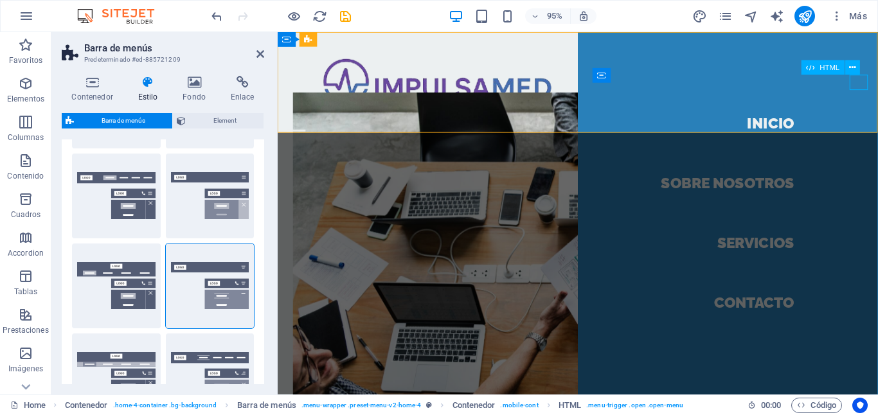
click at [307, 128] on div "Menu" at bounding box center [297, 136] width 19 height 16
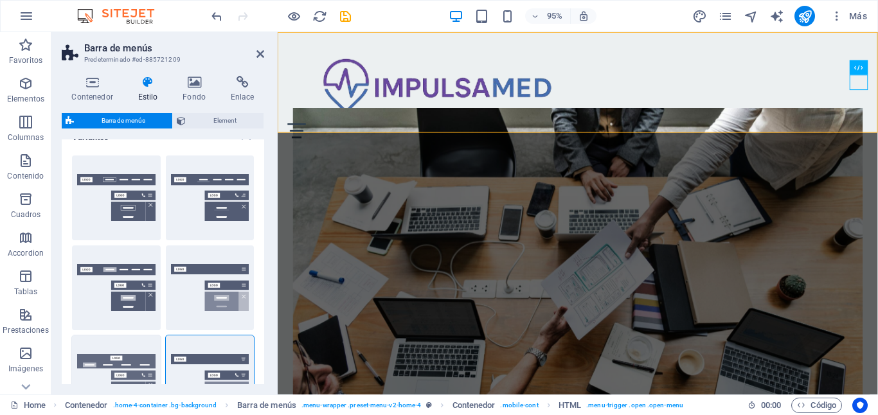
scroll to position [0, 0]
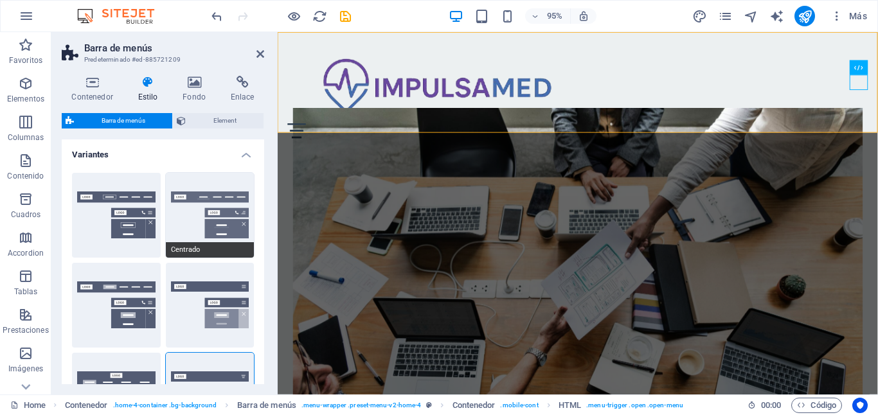
click at [209, 186] on button "Centrado" at bounding box center [210, 215] width 89 height 85
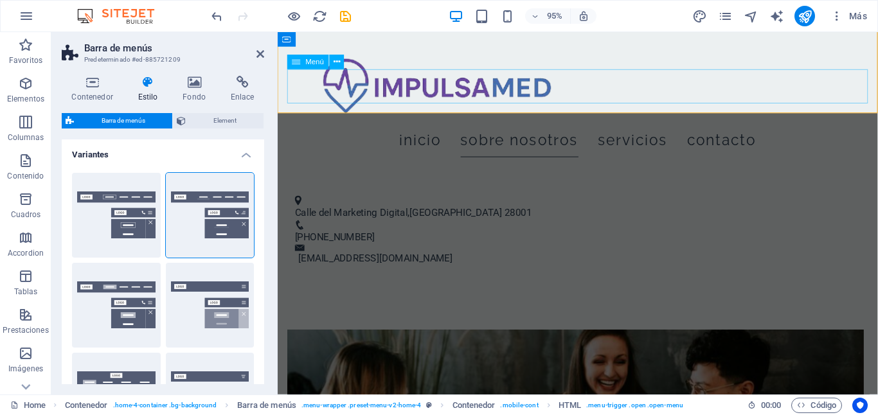
scroll to position [541, 0]
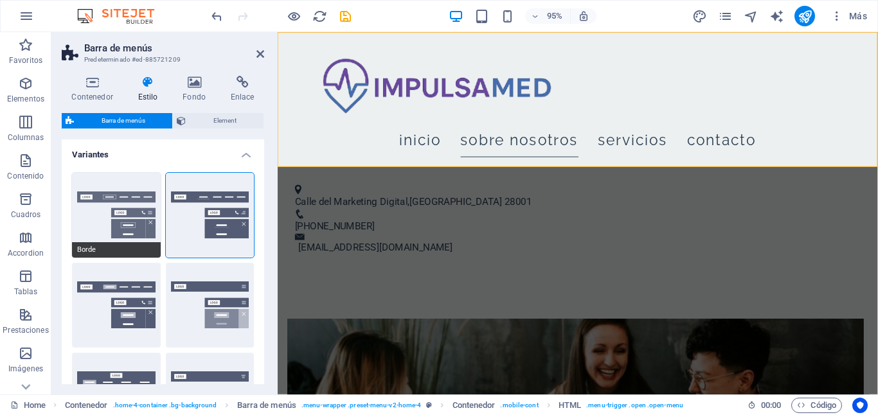
click at [103, 198] on button "Borde" at bounding box center [116, 215] width 89 height 85
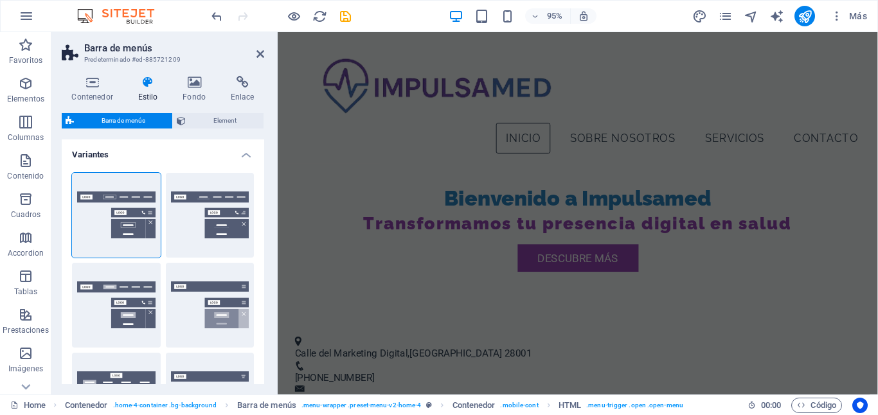
scroll to position [0, 0]
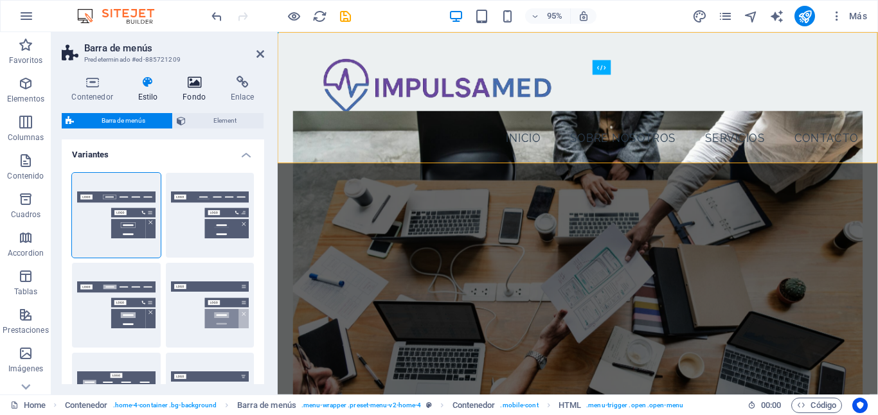
click at [202, 88] on icon at bounding box center [194, 82] width 43 height 13
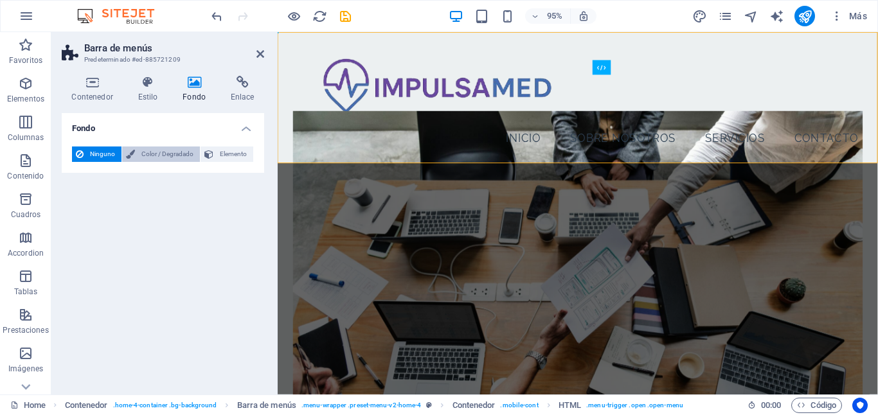
click at [156, 155] on span "Color / Degradado" at bounding box center [167, 154] width 57 height 15
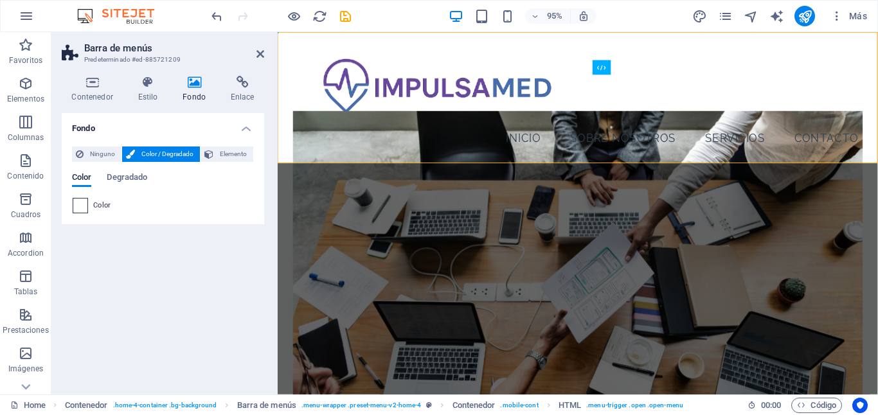
click at [84, 205] on span at bounding box center [80, 206] width 14 height 14
click at [97, 151] on span "Ninguno" at bounding box center [102, 154] width 30 height 15
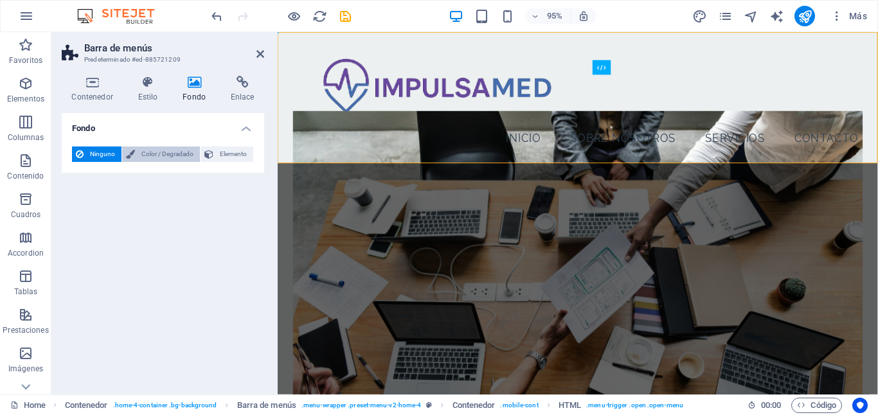
click at [139, 152] on span "Color / Degradado" at bounding box center [167, 154] width 57 height 15
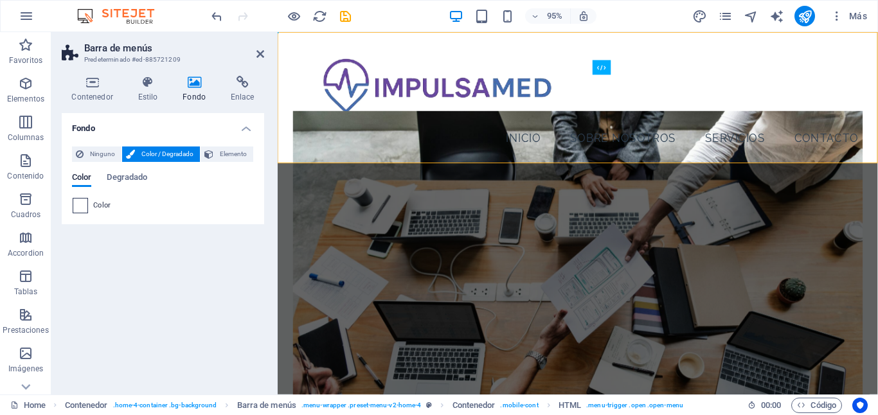
click at [84, 211] on span at bounding box center [80, 206] width 14 height 14
click at [122, 177] on span "Degradado" at bounding box center [127, 179] width 40 height 18
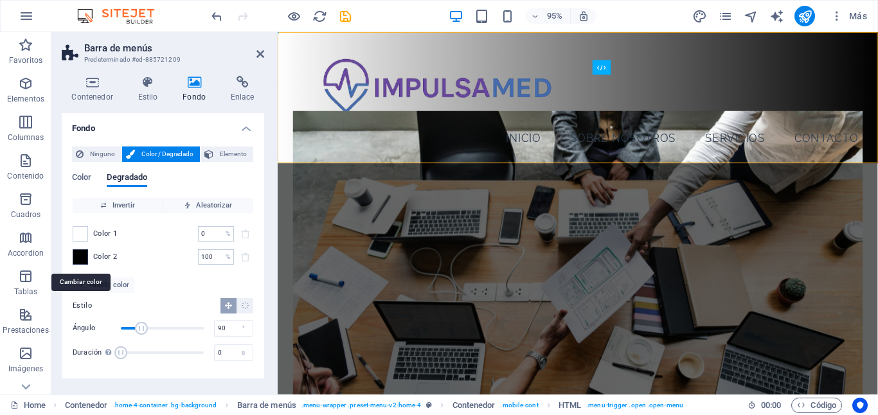
click at [83, 260] on span at bounding box center [80, 257] width 14 height 14
click at [82, 260] on span at bounding box center [80, 257] width 14 height 14
click at [75, 261] on span at bounding box center [80, 257] width 14 height 14
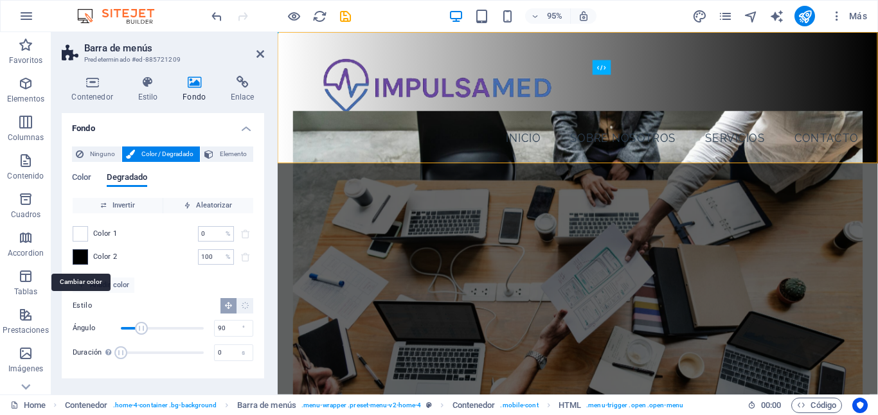
click at [82, 258] on span at bounding box center [80, 257] width 14 height 14
click at [83, 258] on span at bounding box center [80, 257] width 14 height 14
click at [100, 285] on span "Añadir color" at bounding box center [103, 285] width 51 height 15
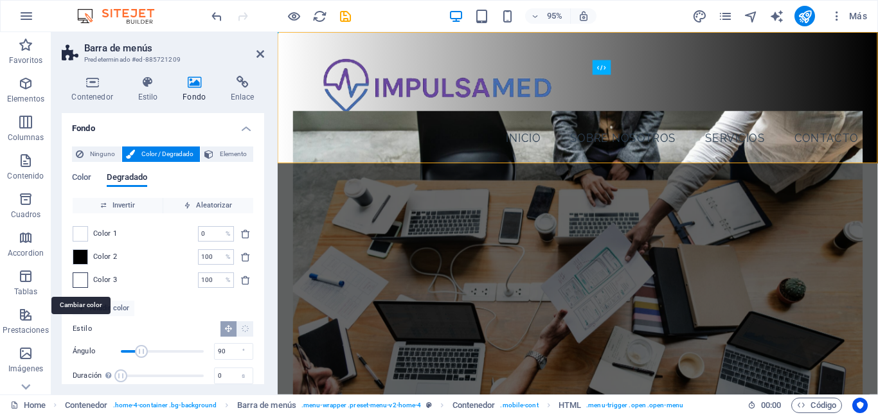
click at [78, 278] on span at bounding box center [80, 280] width 14 height 14
click at [244, 279] on icon "delete" at bounding box center [245, 280] width 10 height 10
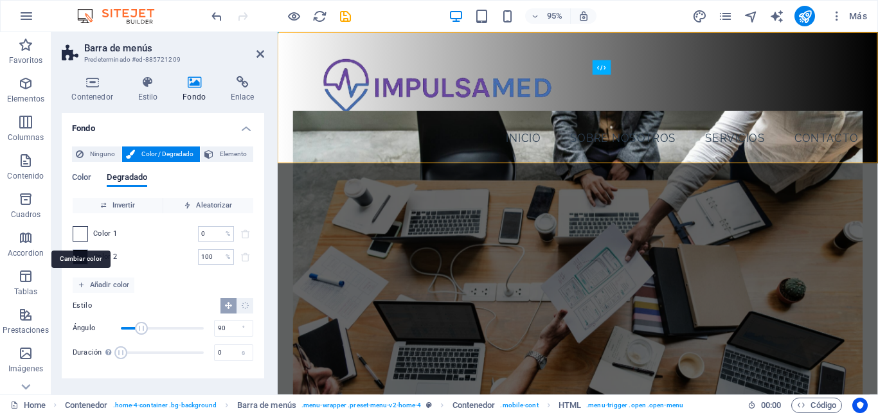
click at [86, 231] on span at bounding box center [80, 234] width 14 height 14
click at [79, 258] on span at bounding box center [80, 257] width 14 height 14
click at [214, 256] on input "100" at bounding box center [209, 256] width 22 height 15
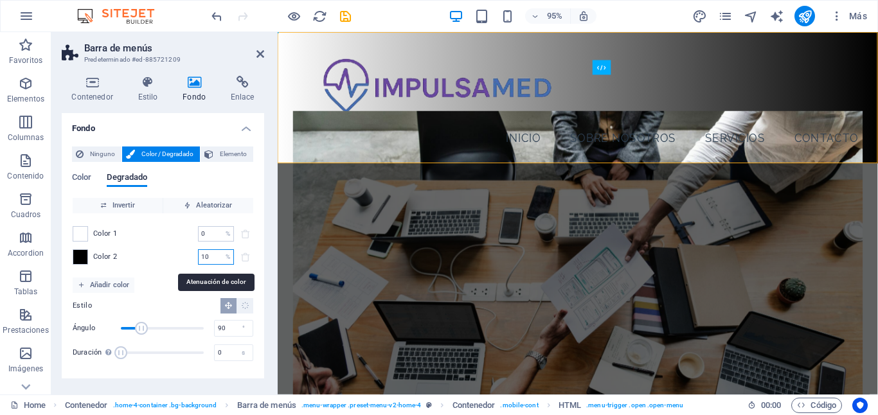
type input "1"
type input "0"
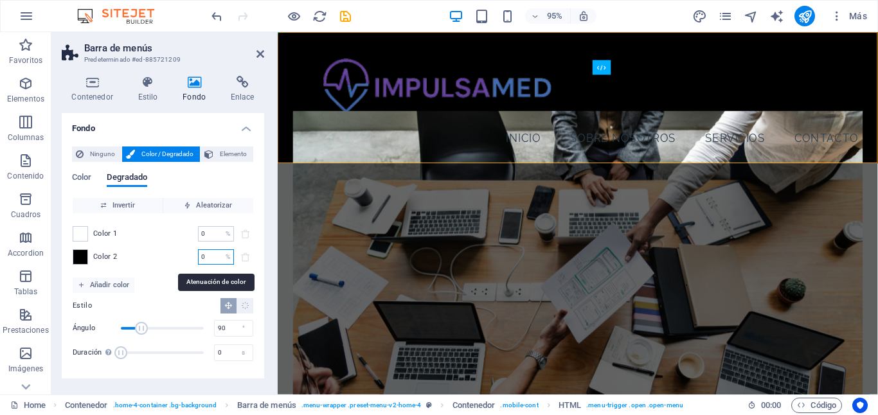
click at [217, 255] on input "0" at bounding box center [209, 256] width 22 height 15
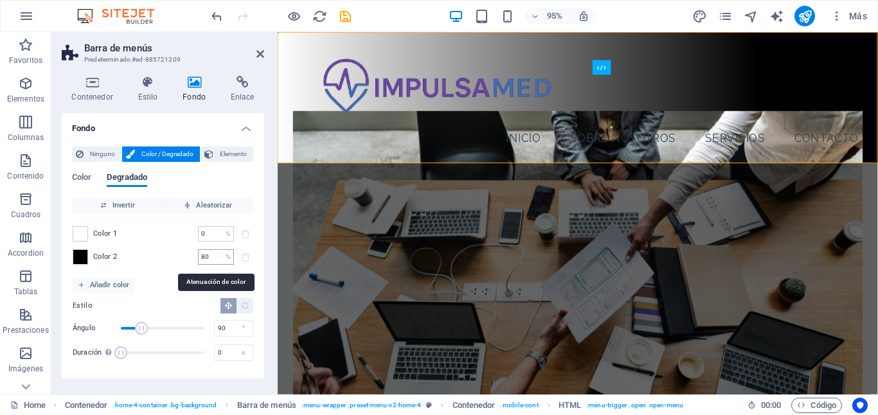
click at [216, 259] on input "80" at bounding box center [209, 256] width 22 height 15
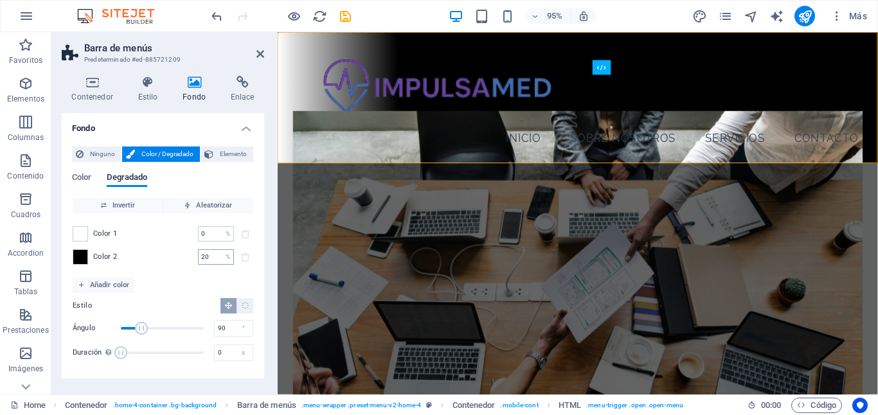
click at [212, 254] on input "20" at bounding box center [209, 256] width 22 height 15
type input "100"
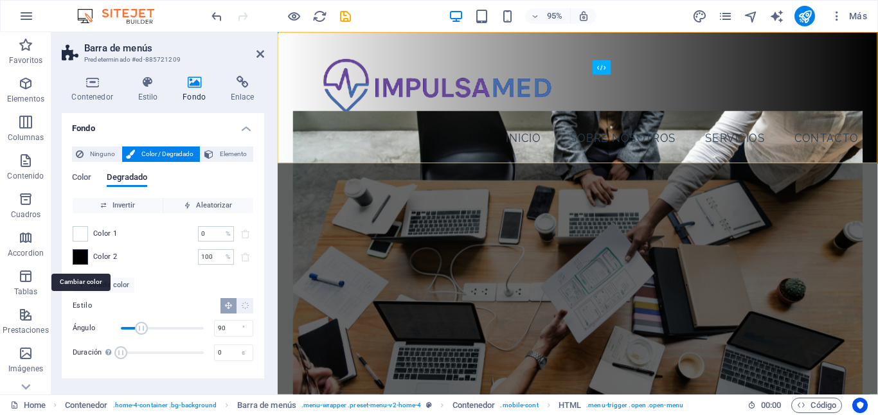
click at [76, 257] on span at bounding box center [80, 257] width 14 height 14
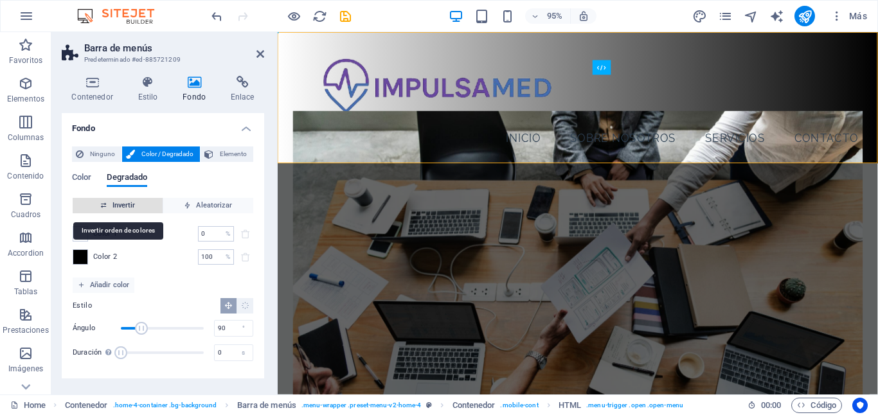
click at [130, 208] on span "Invertir" at bounding box center [118, 205] width 80 height 15
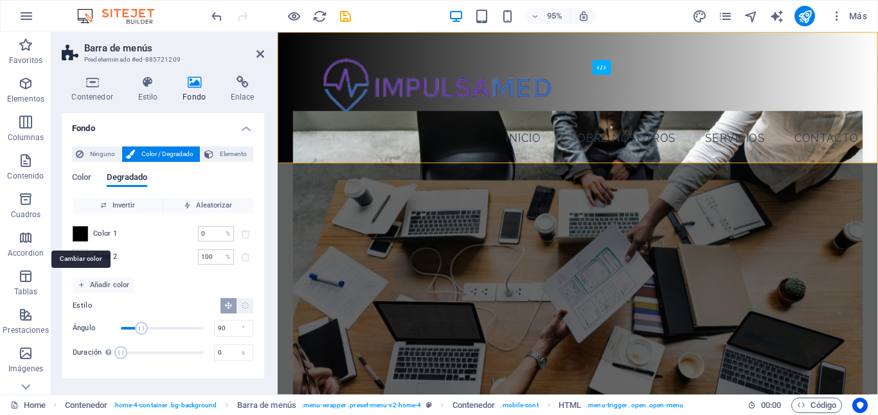
click at [80, 235] on span at bounding box center [80, 234] width 14 height 14
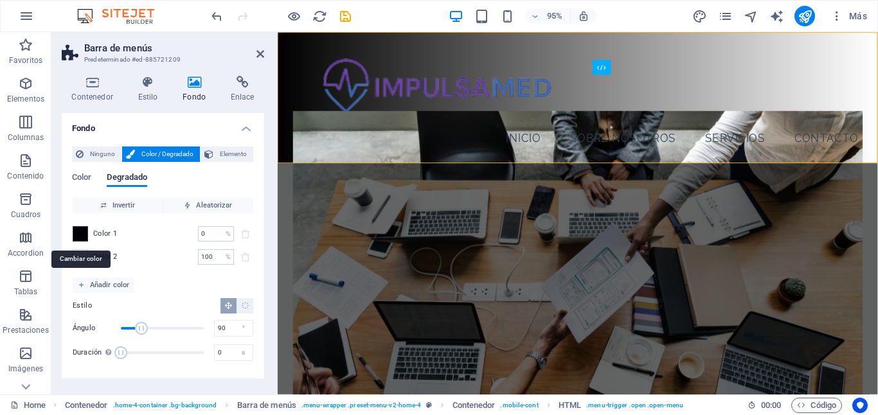
click at [78, 238] on span at bounding box center [80, 234] width 14 height 14
click at [79, 244] on div "Color 1 0 % ​ Color 2 100 % ​" at bounding box center [163, 245] width 181 height 64
click at [80, 236] on span at bounding box center [80, 234] width 14 height 14
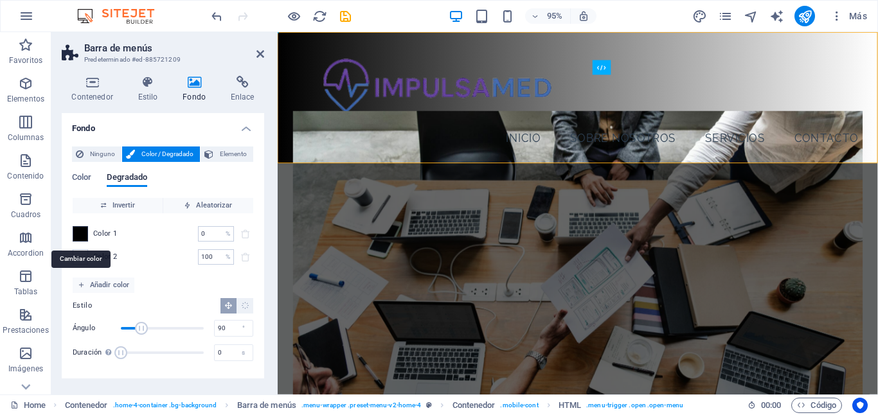
click at [80, 236] on span at bounding box center [80, 234] width 14 height 14
click at [89, 284] on span "Añadir color" at bounding box center [103, 285] width 51 height 15
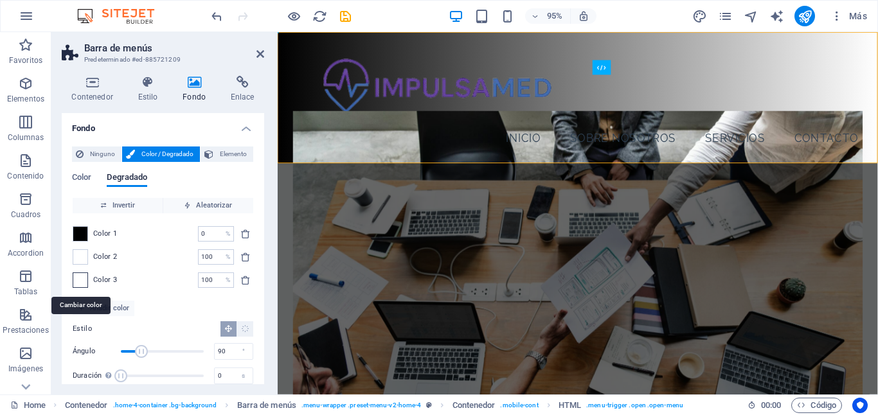
click at [80, 280] on span at bounding box center [80, 280] width 14 height 14
click at [106, 280] on span "Color 3" at bounding box center [105, 280] width 24 height 10
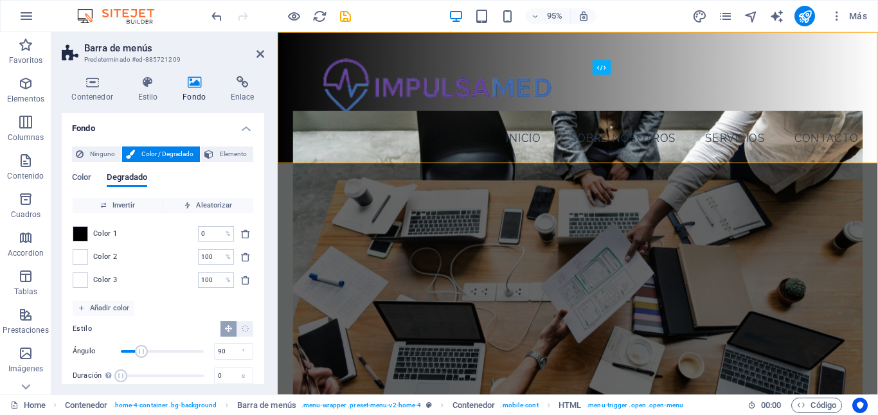
click at [106, 280] on span "Color 3" at bounding box center [105, 280] width 24 height 10
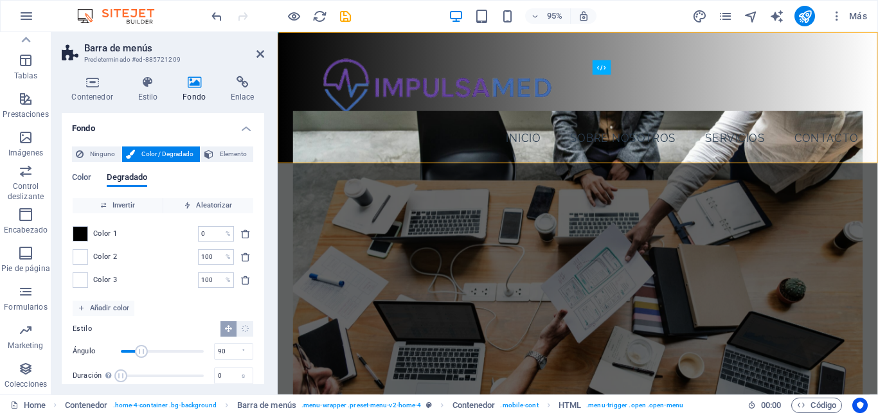
scroll to position [17, 0]
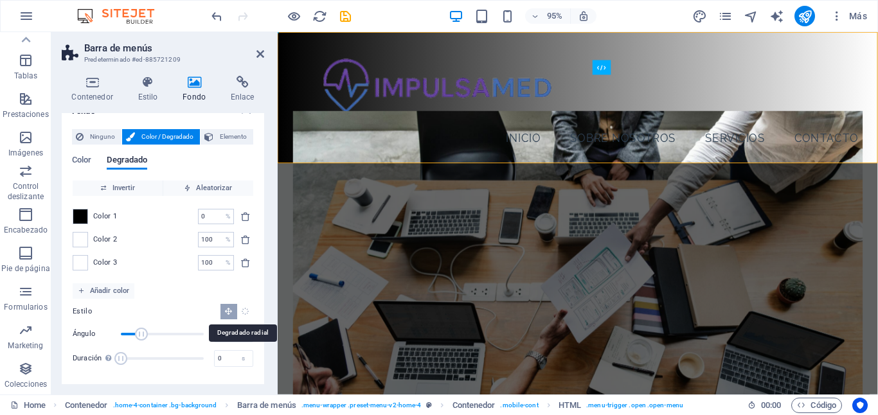
click at [243, 312] on icon "Degradado radial" at bounding box center [245, 311] width 8 height 8
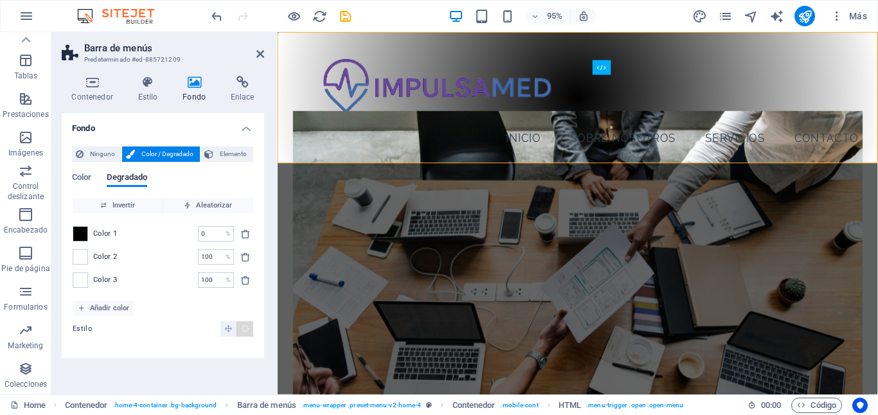
scroll to position [0, 0]
click at [229, 330] on icon "Degradado lineal" at bounding box center [228, 329] width 8 height 8
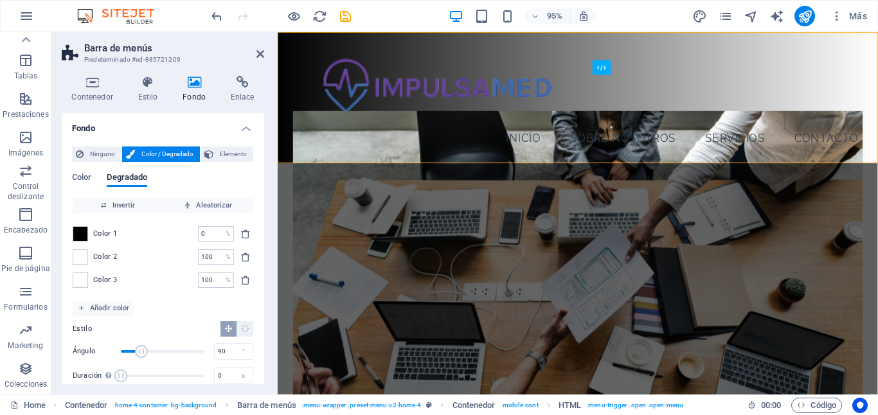
scroll to position [17, 0]
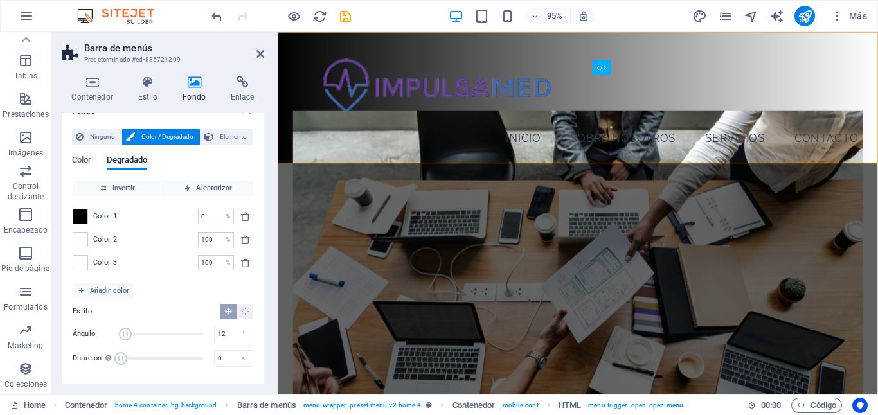
type input "9"
drag, startPoint x: 141, startPoint y: 335, endPoint x: 123, endPoint y: 334, distance: 18.7
click at [123, 334] on span "Ángulo" at bounding box center [122, 334] width 13 height 13
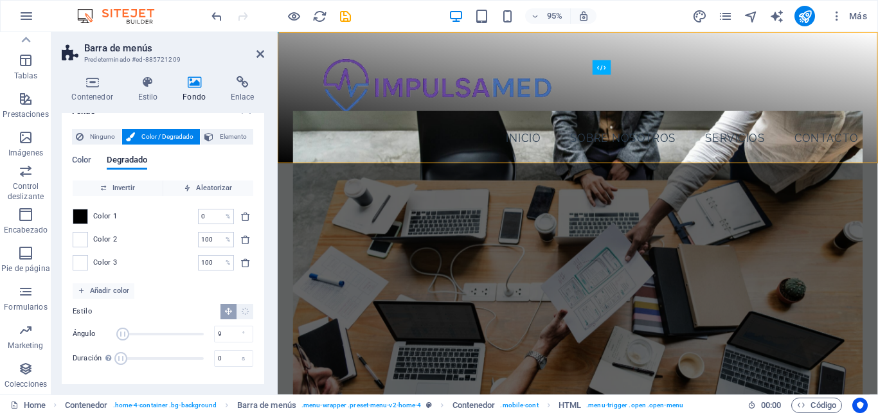
click at [123, 334] on span "Ángulo" at bounding box center [122, 334] width 13 height 13
click at [79, 158] on span "Color" at bounding box center [81, 161] width 19 height 18
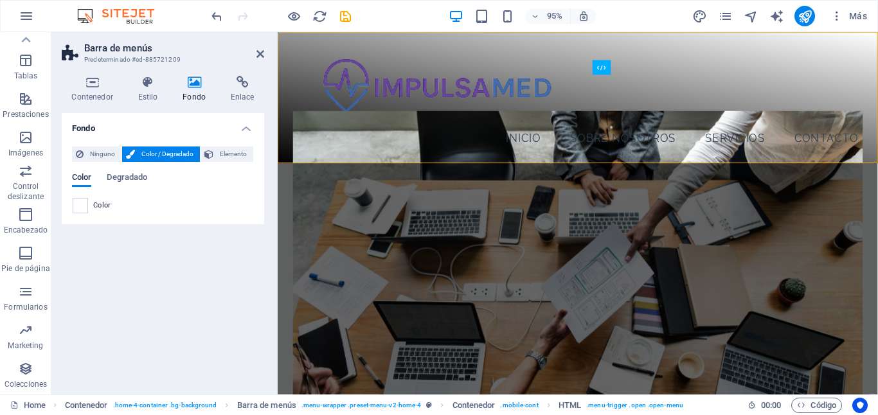
scroll to position [0, 0]
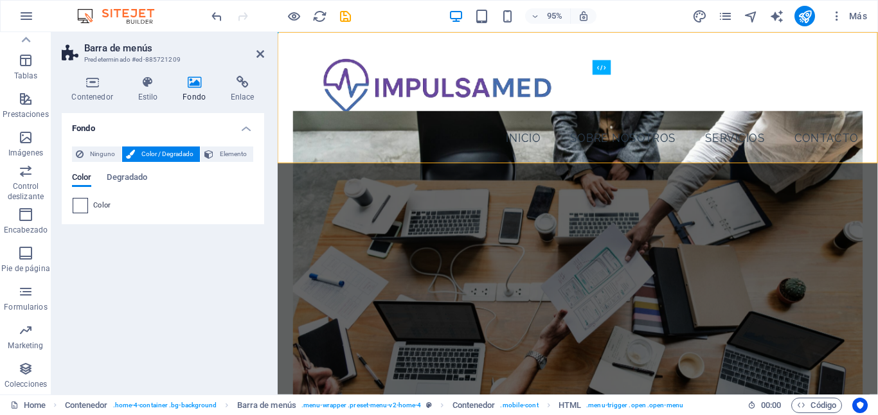
click at [82, 200] on span at bounding box center [80, 206] width 14 height 14
click at [217, 150] on span "Elemento" at bounding box center [233, 154] width 32 height 15
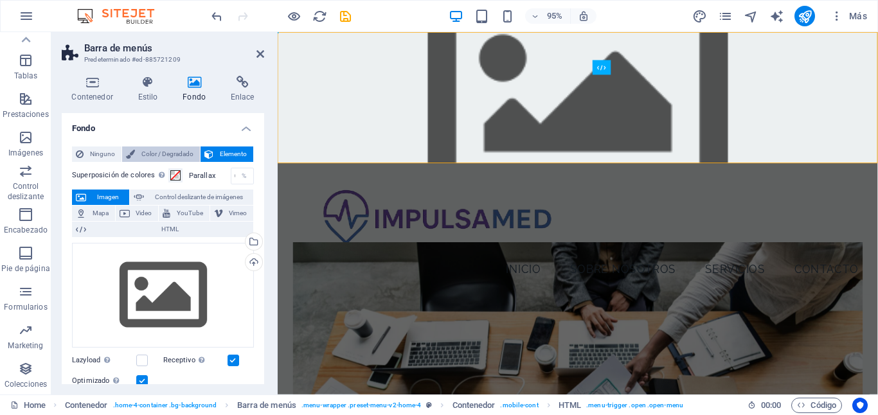
click at [157, 151] on span "Color / Degradado" at bounding box center [167, 154] width 57 height 15
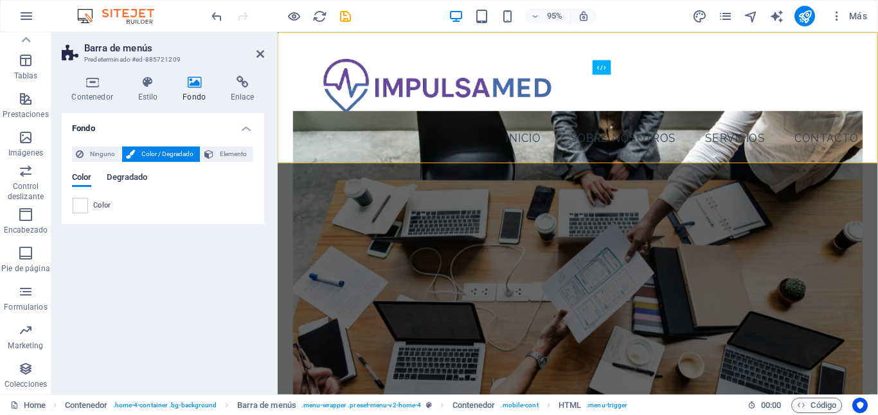
click at [121, 179] on span "Degradado" at bounding box center [127, 179] width 40 height 18
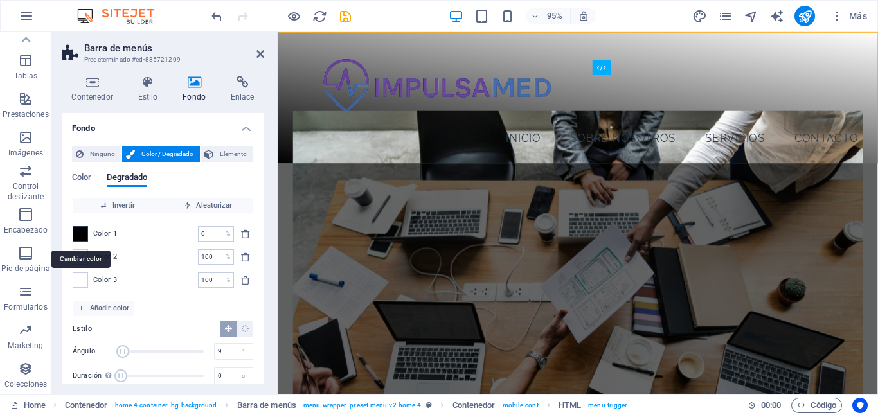
click at [84, 238] on span at bounding box center [80, 234] width 14 height 14
click at [84, 179] on span "Color" at bounding box center [81, 179] width 19 height 18
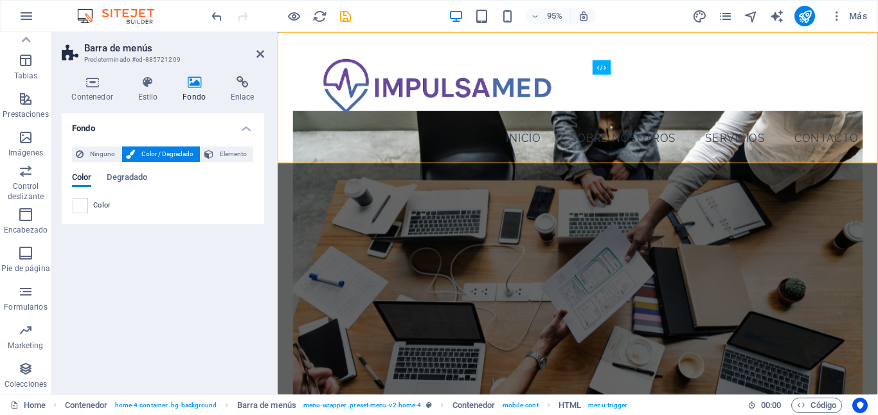
click at [265, 54] on aside "Barra de menús Predeterminado #ed-885721209 Contenedor Estilo Fondo Enlace Tama…" at bounding box center [164, 213] width 226 height 363
click at [343, 17] on icon "save" at bounding box center [345, 16] width 15 height 15
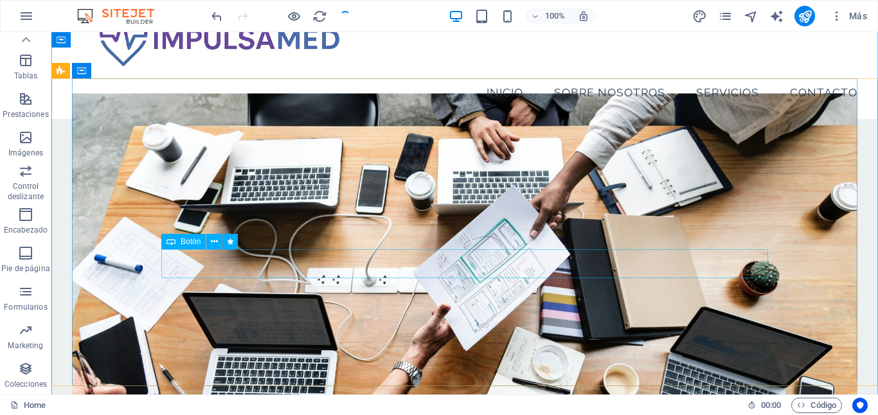
scroll to position [72, 0]
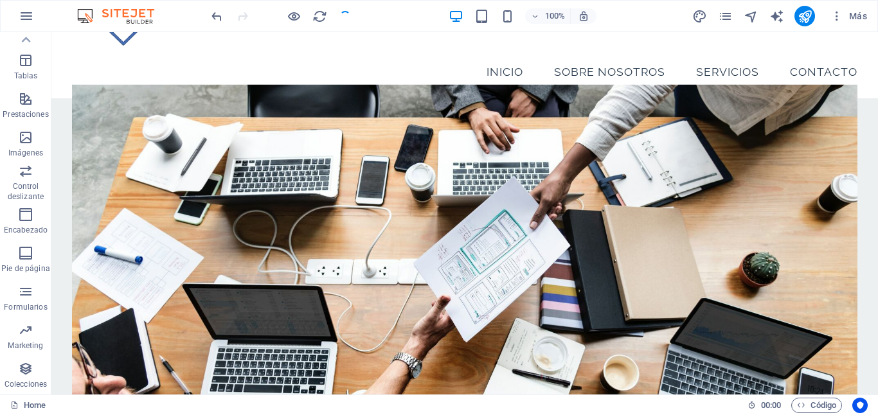
click at [139, 111] on figure at bounding box center [465, 249] width 786 height 330
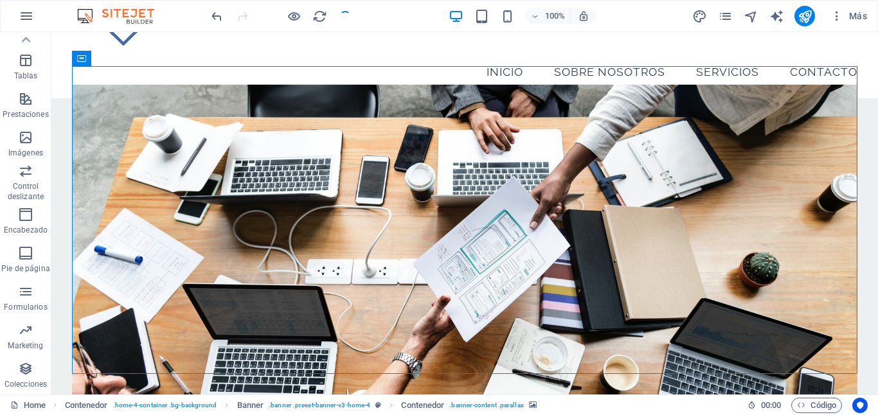
click at [139, 111] on figure at bounding box center [465, 249] width 786 height 330
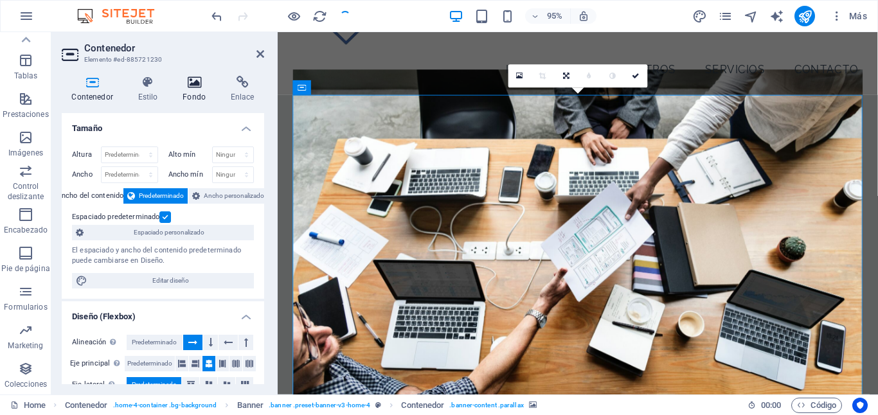
click at [202, 89] on h4 "Fondo" at bounding box center [197, 89] width 48 height 27
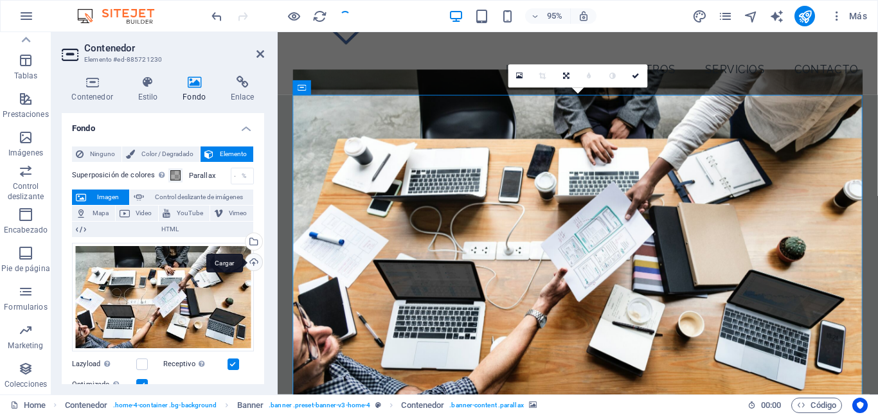
click at [251, 262] on div "Cargar" at bounding box center [252, 263] width 19 height 19
click at [251, 264] on div "Cargar" at bounding box center [252, 263] width 19 height 19
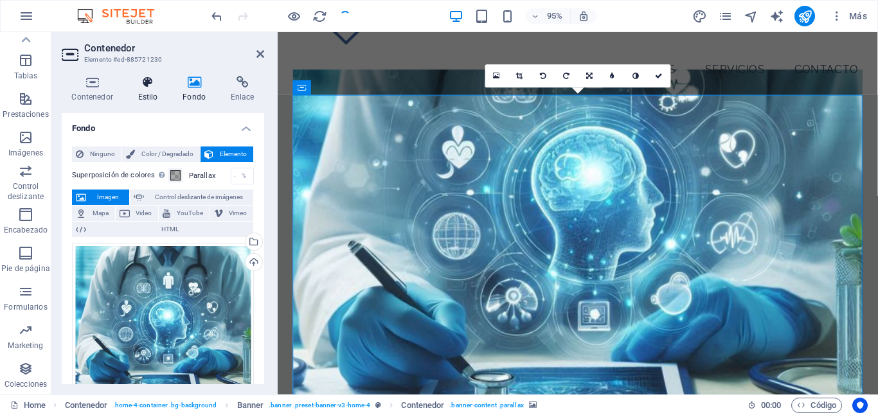
click at [139, 92] on h4 "Estilo" at bounding box center [150, 89] width 45 height 27
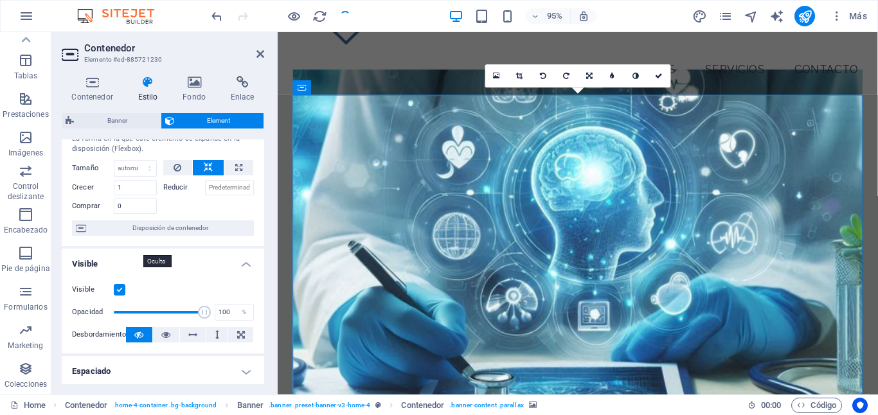
scroll to position [35, 0]
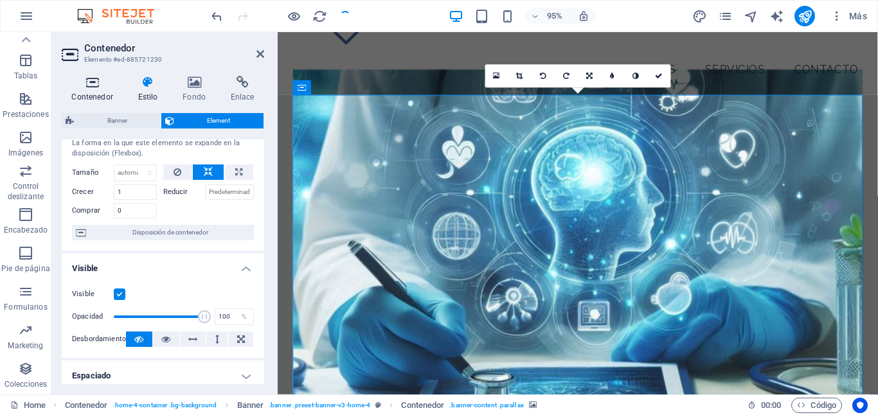
click at [89, 89] on h4 "Contenedor" at bounding box center [95, 89] width 66 height 27
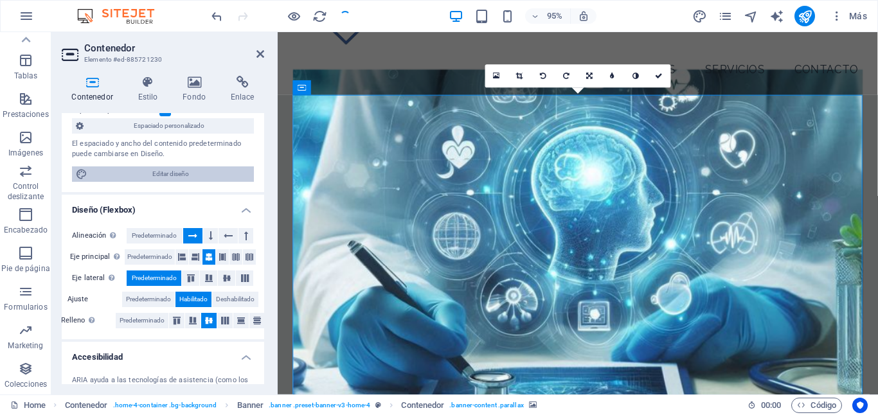
scroll to position [105, 0]
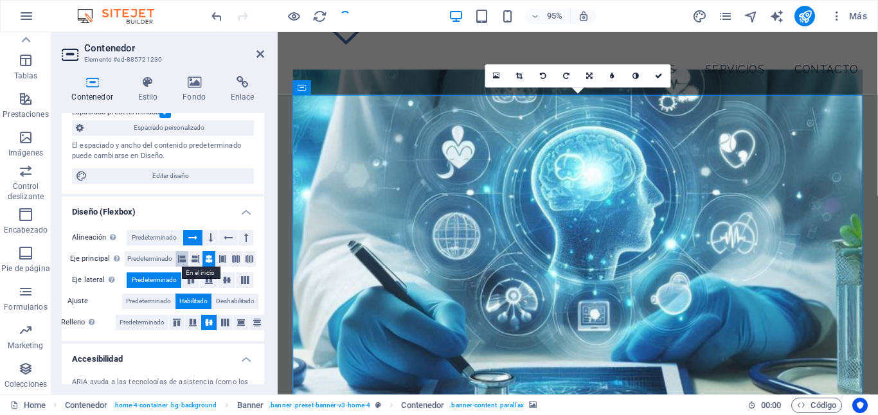
click at [182, 258] on icon at bounding box center [182, 258] width 8 height 15
click at [208, 260] on icon at bounding box center [209, 258] width 8 height 15
click at [152, 205] on h4 "Diseño (Flexbox)" at bounding box center [163, 208] width 202 height 23
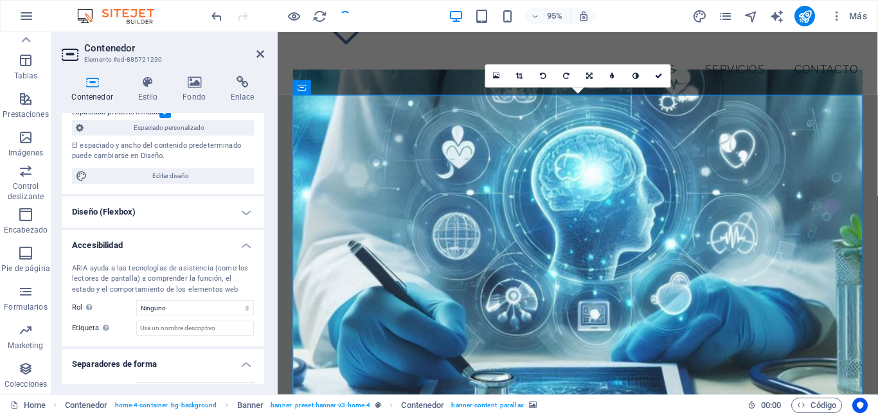
click at [92, 87] on icon at bounding box center [92, 82] width 61 height 13
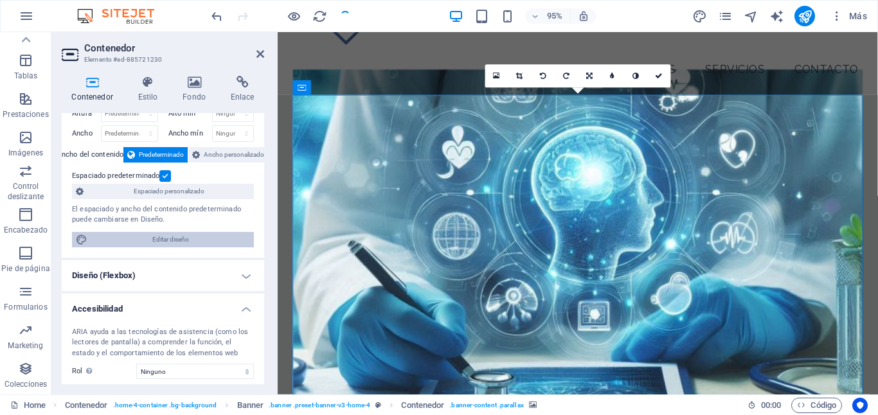
scroll to position [0, 0]
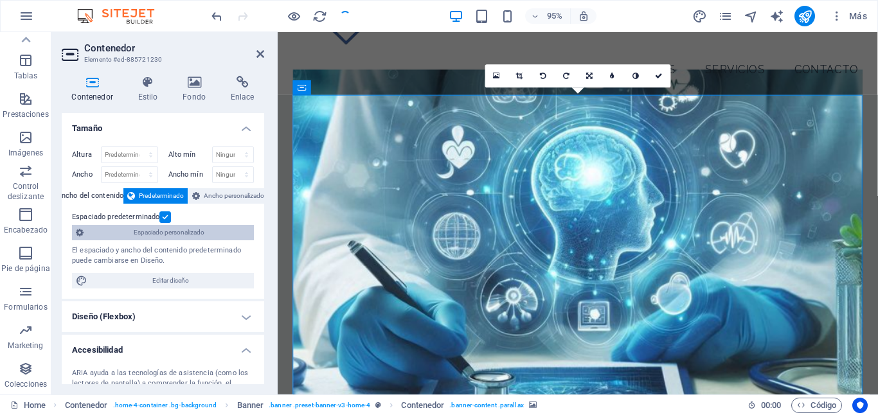
click at [127, 236] on span "Espaciado personalizado" at bounding box center [168, 232] width 163 height 15
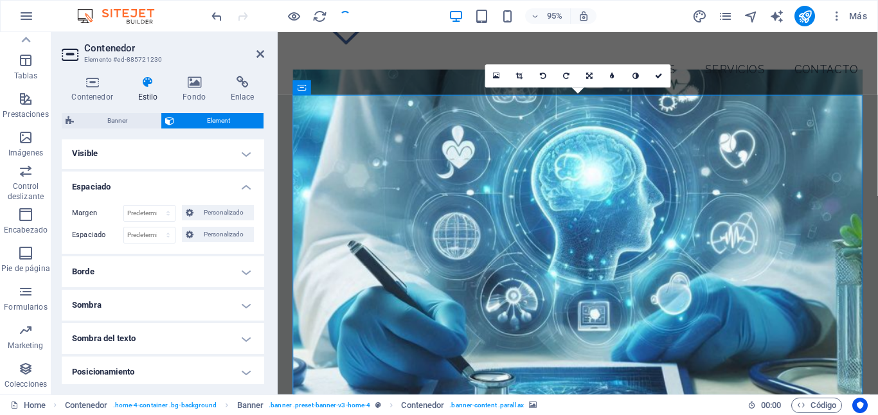
click at [237, 155] on h4 "Visible" at bounding box center [163, 153] width 202 height 31
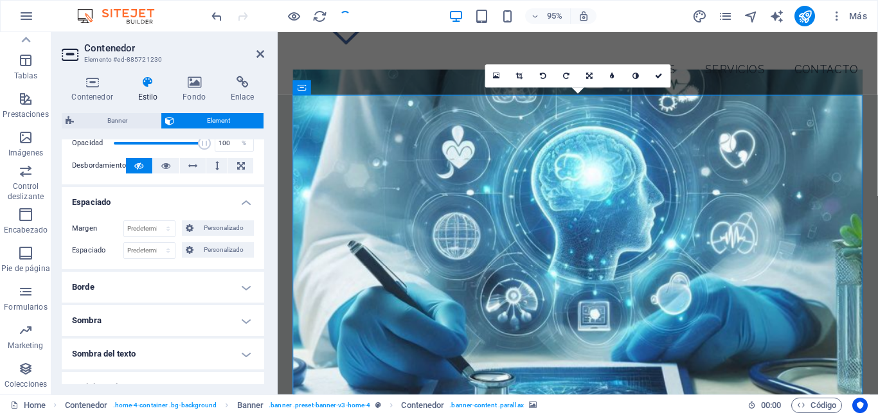
scroll to position [102, 0]
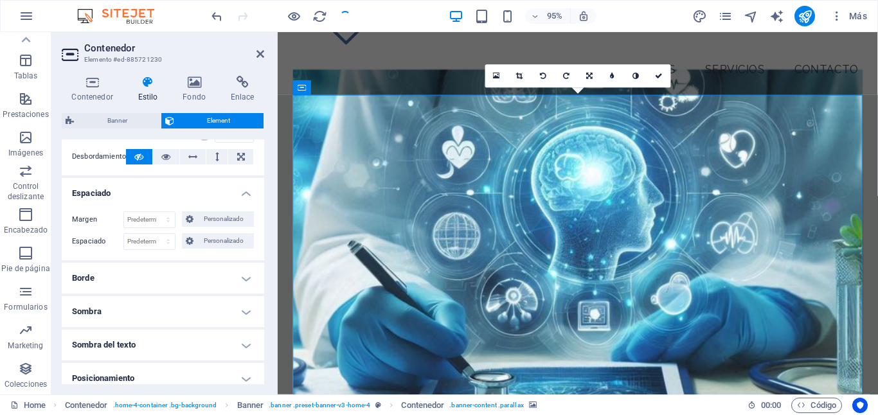
click at [239, 195] on h4 "Espaciado" at bounding box center [163, 189] width 202 height 23
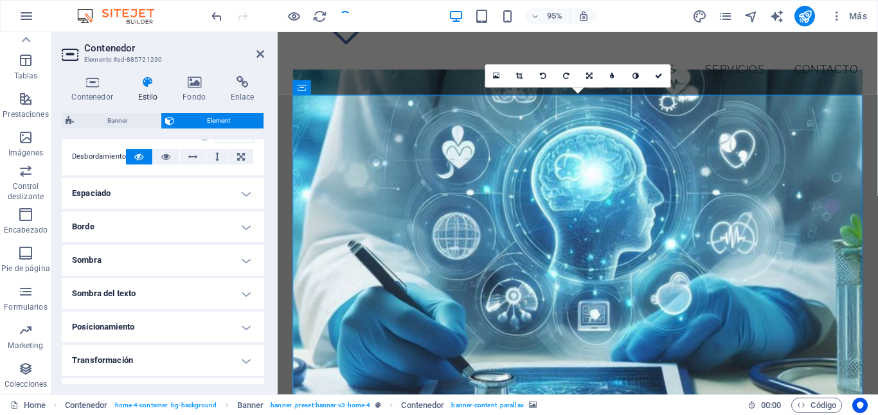
scroll to position [0, 0]
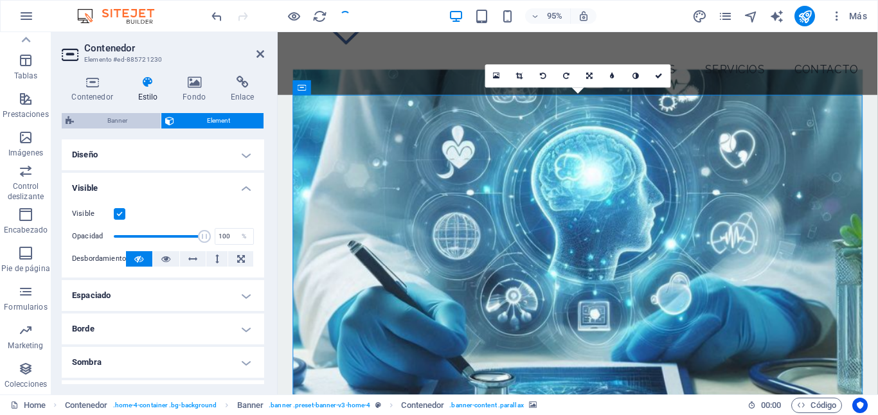
click at [115, 121] on span "Banner" at bounding box center [117, 120] width 79 height 15
select select "preset-banner-v3-home-4"
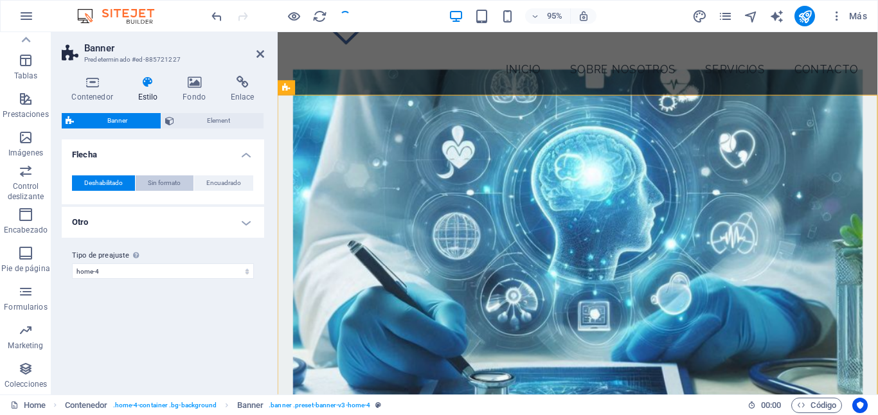
click at [173, 181] on span "Sin formato" at bounding box center [164, 182] width 33 height 15
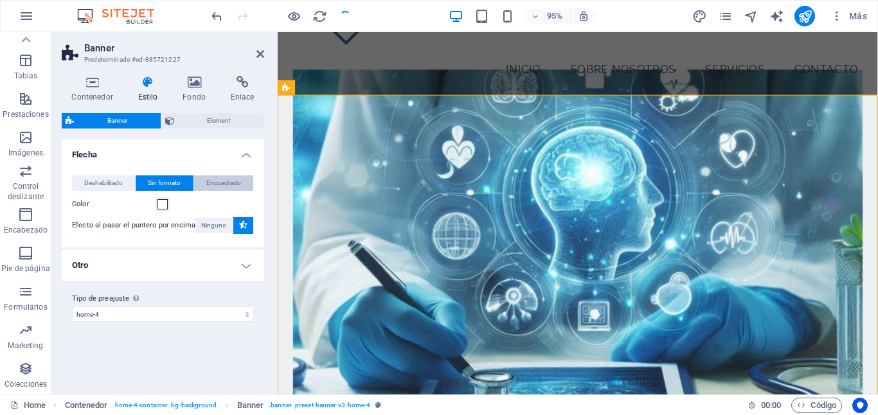
click at [215, 187] on span "Encuadrado" at bounding box center [223, 182] width 35 height 15
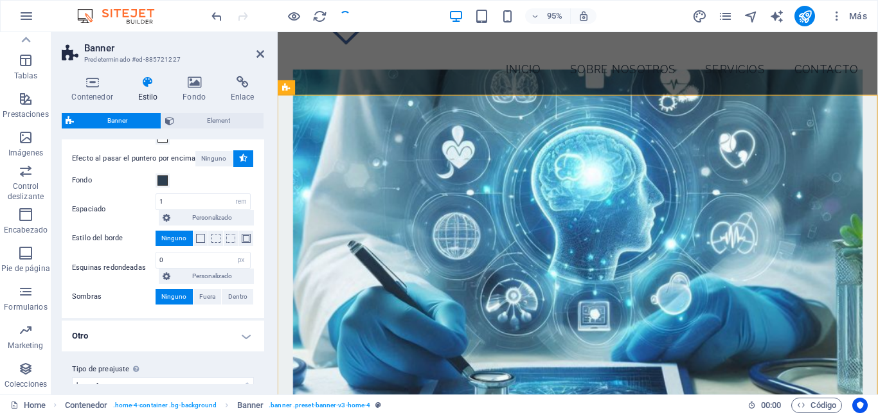
scroll to position [67, 0]
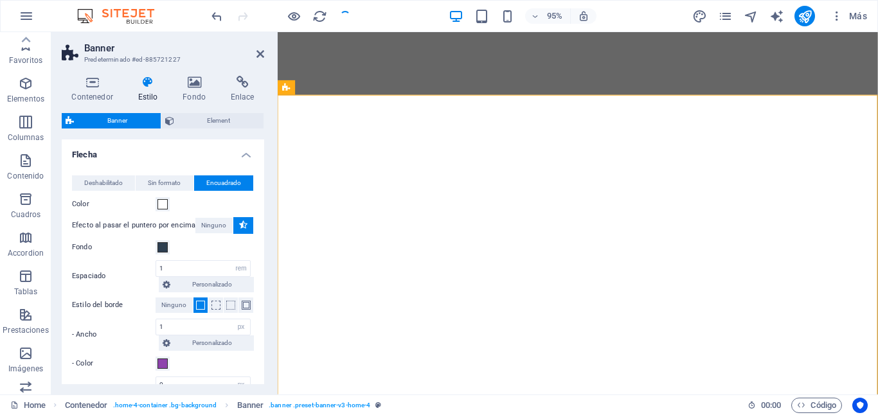
select select "rem"
select select "px"
select select "preset-banner-v3-home-4"
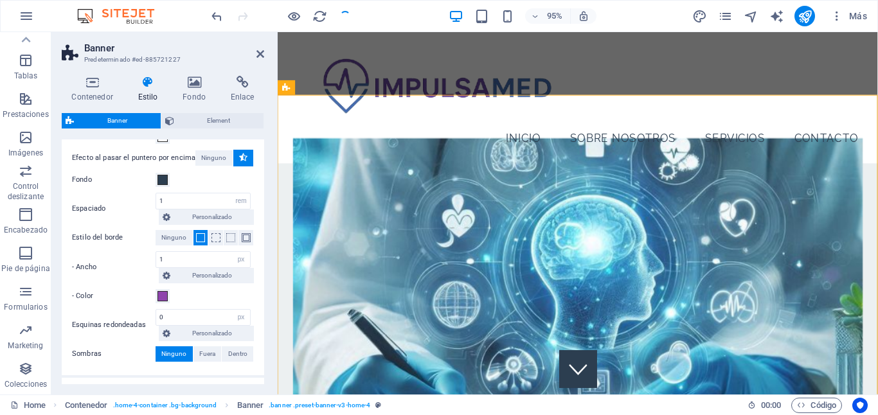
scroll to position [72, 0]
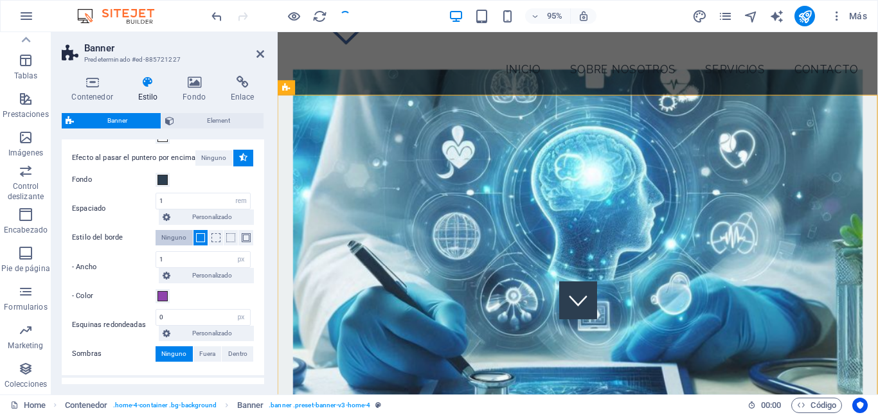
click at [175, 235] on span "Ninguno" at bounding box center [173, 237] width 25 height 15
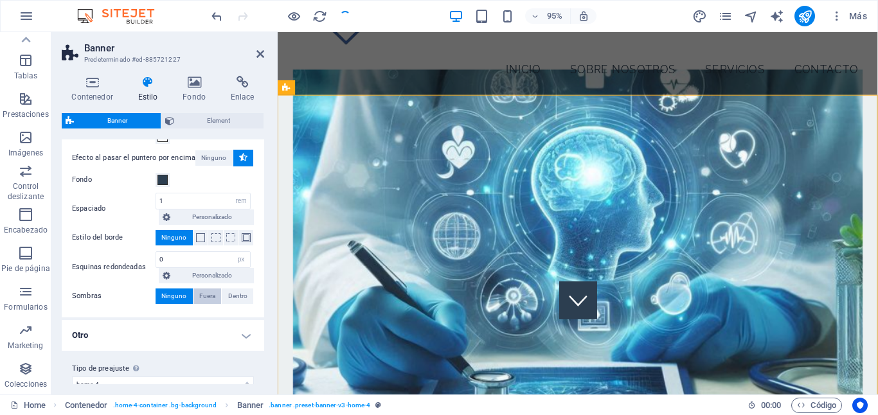
click at [205, 297] on span "Fuera" at bounding box center [207, 296] width 16 height 15
type input "2"
type input "4"
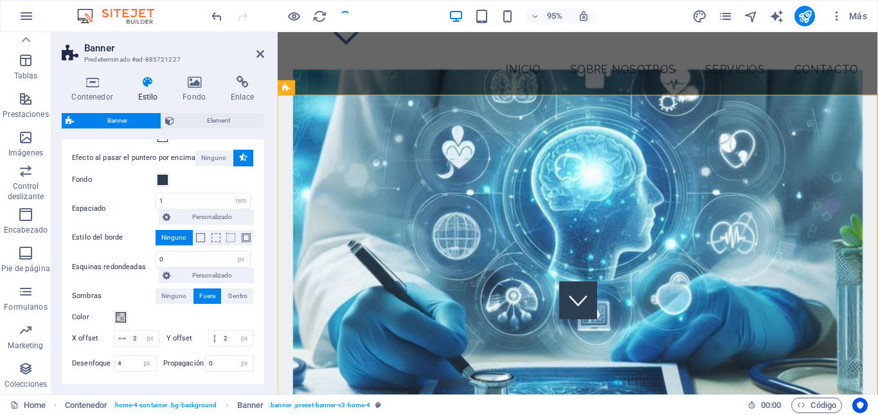
click at [143, 306] on div "Sombras Ninguno Fuera Dentro Color X offset 2 px rem vh vw Y offset 2 px rem vh…" at bounding box center [163, 332] width 182 height 87
click at [175, 295] on span "Ninguno" at bounding box center [173, 296] width 25 height 15
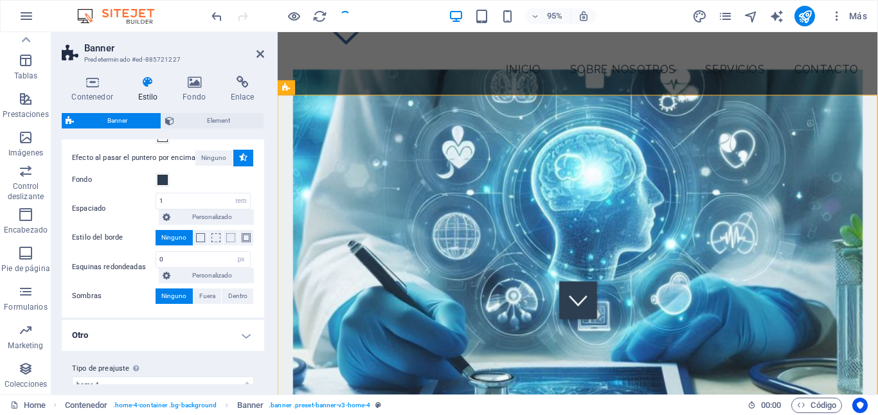
scroll to position [85, 0]
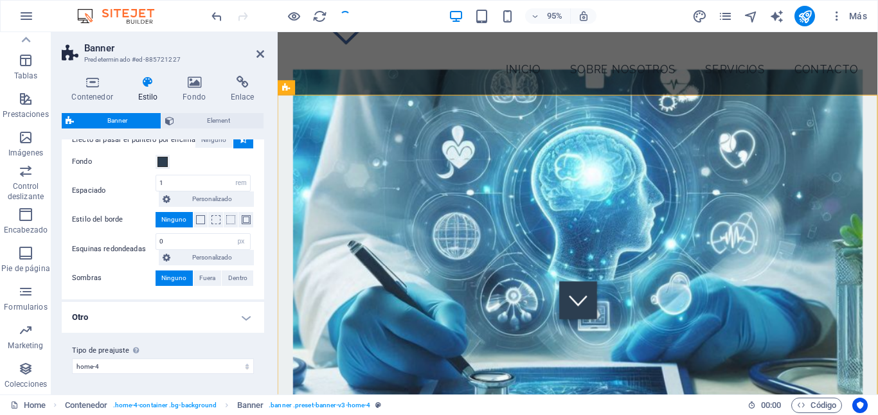
click at [194, 310] on h4 "Otro" at bounding box center [163, 317] width 202 height 31
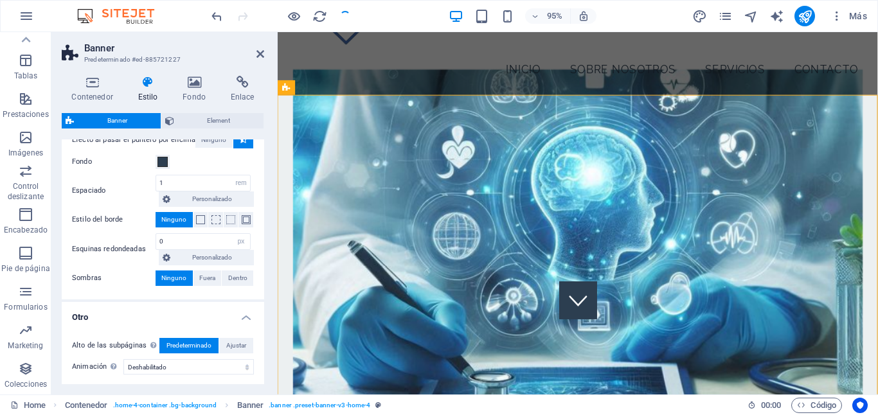
scroll to position [140, 0]
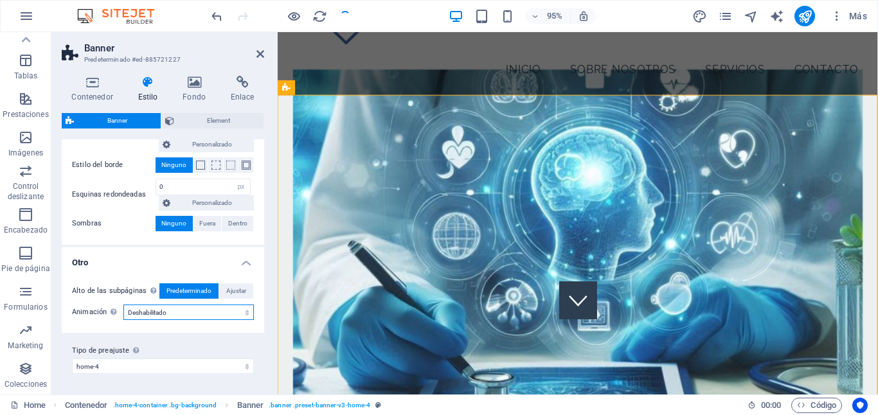
click at [194, 310] on select "Deshabilitado Acercar y alejar Deslizar: de izquierda a derecha Deslizar: de ar…" at bounding box center [188, 312] width 130 height 15
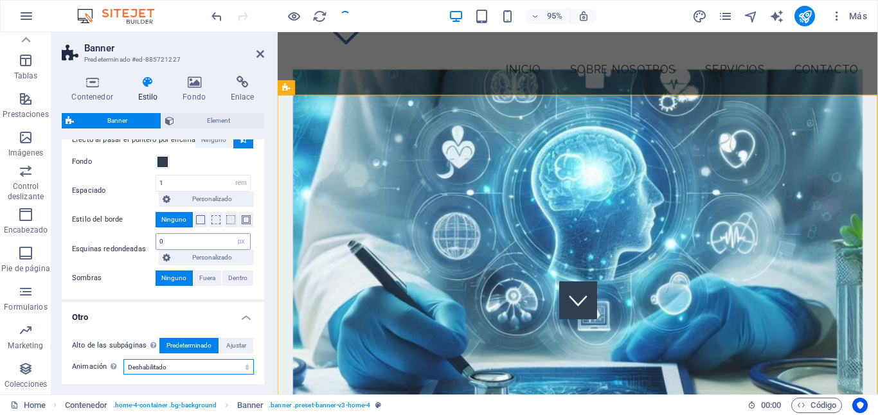
scroll to position [69, 0]
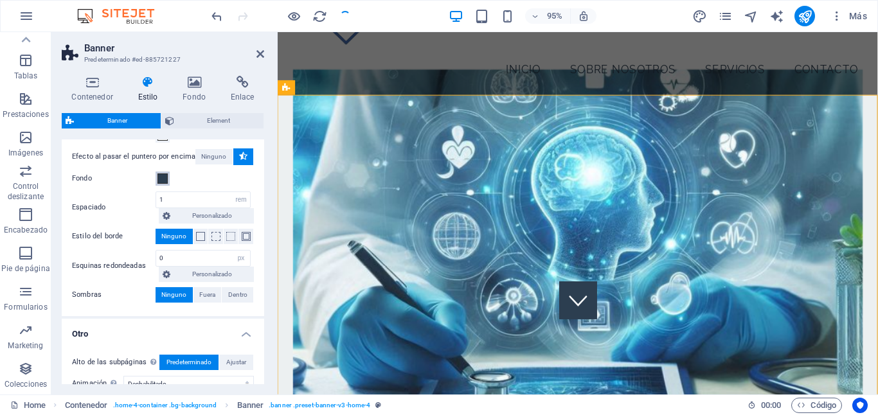
click at [164, 179] on span at bounding box center [162, 179] width 10 height 10
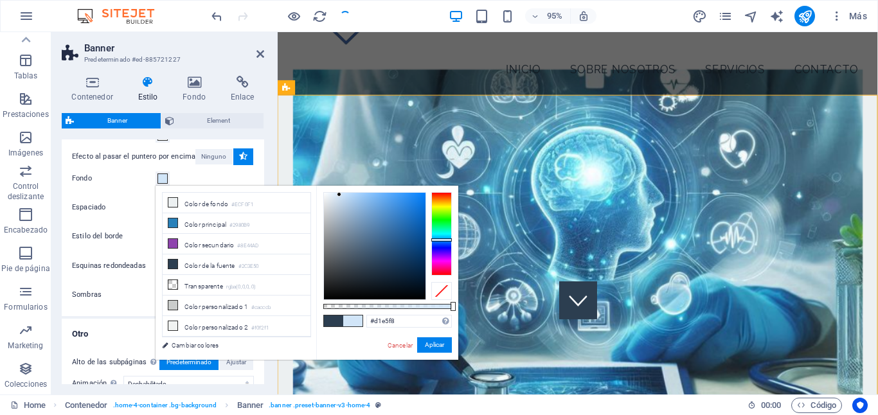
type input "#d3e5f8"
drag, startPoint x: 368, startPoint y: 265, endPoint x: 339, endPoint y: 195, distance: 76.4
click at [339, 195] on div at bounding box center [338, 194] width 4 height 4
click at [429, 345] on button "Aplicar" at bounding box center [434, 344] width 35 height 15
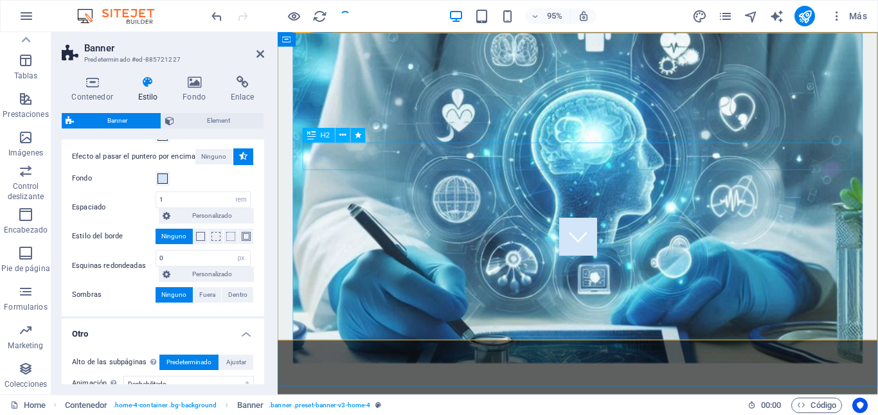
scroll to position [148, 0]
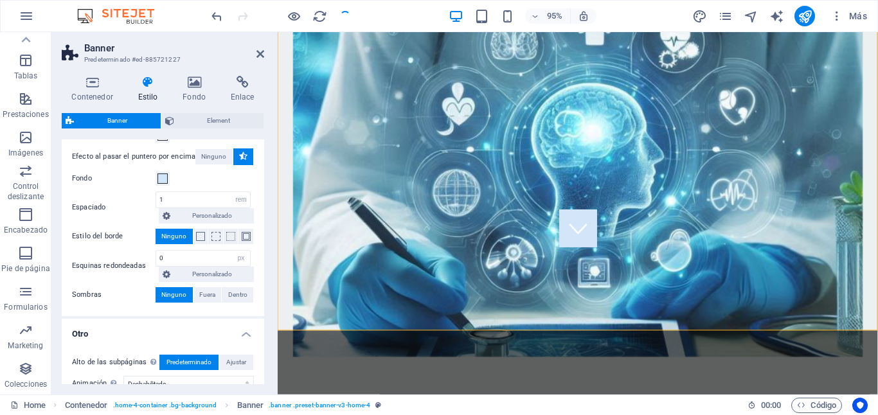
click at [304, 73] on figure at bounding box center [594, 200] width 600 height 348
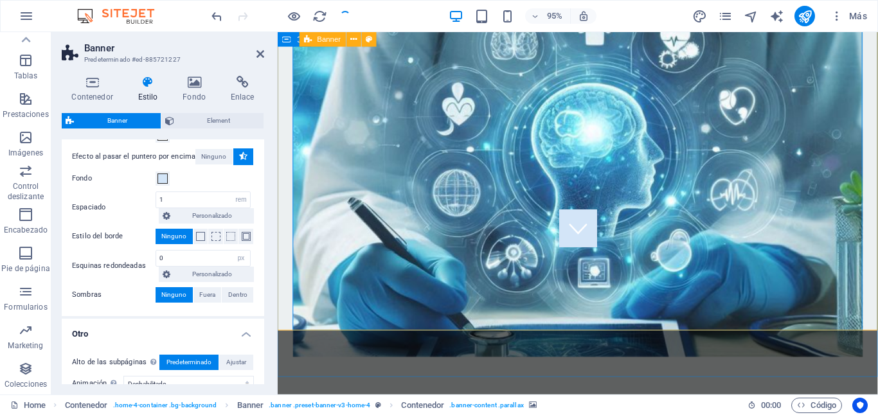
click at [332, 39] on span "Banner" at bounding box center [330, 39] width 24 height 7
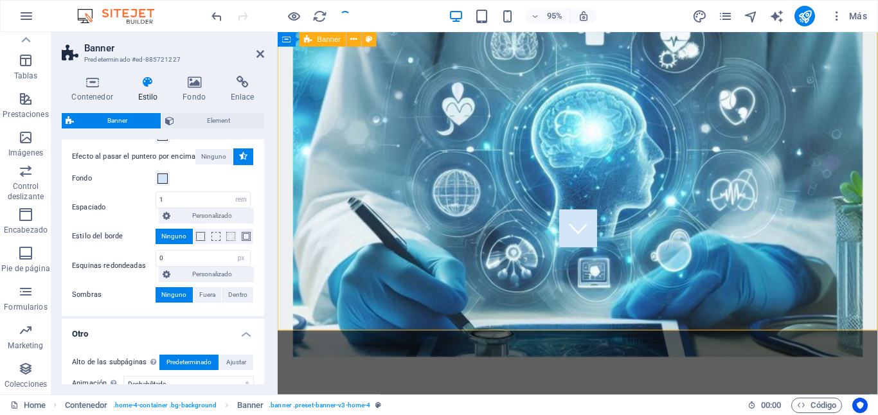
click at [332, 39] on span "Banner" at bounding box center [330, 39] width 24 height 7
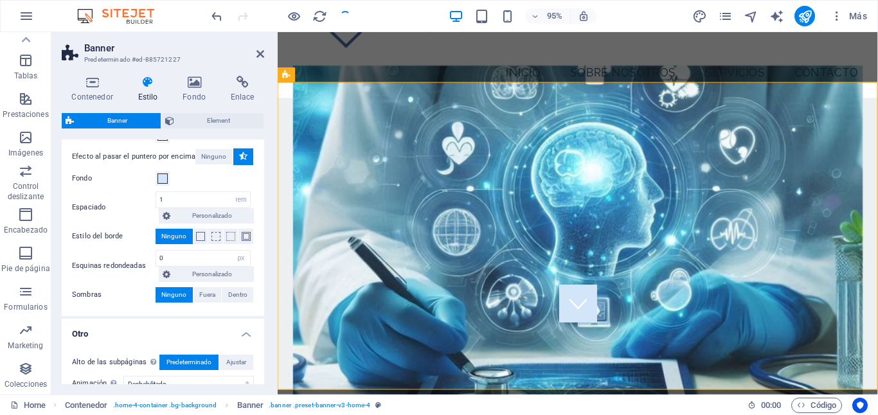
scroll to position [91, 0]
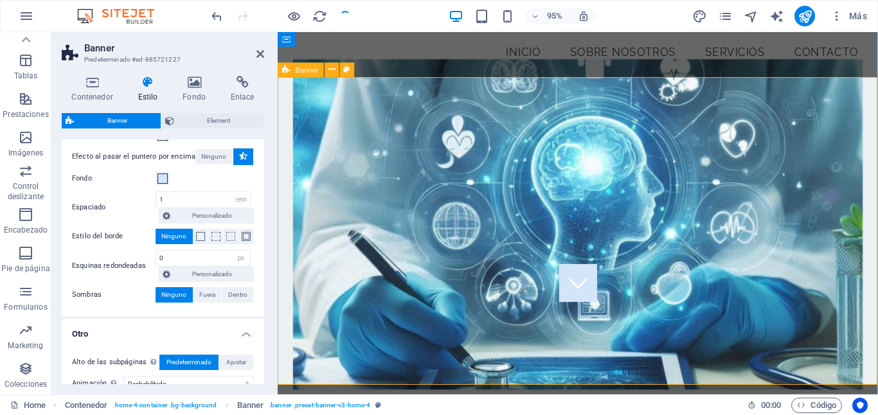
click at [305, 71] on span "Banner" at bounding box center [308, 69] width 24 height 7
click at [333, 69] on icon at bounding box center [331, 70] width 6 height 13
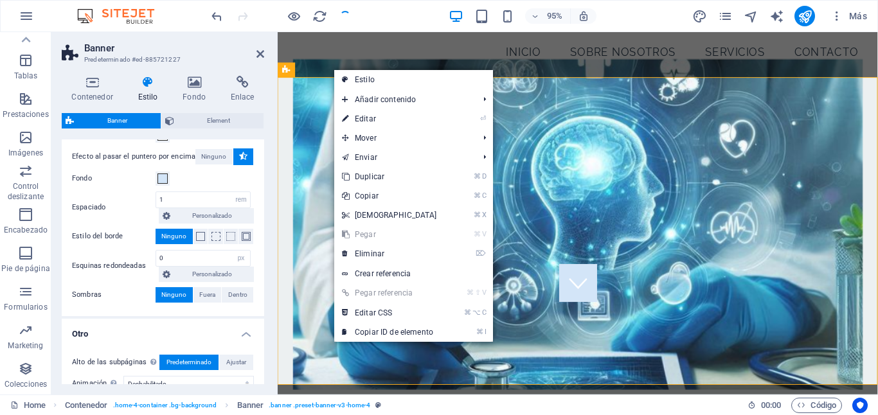
click at [307, 179] on figure at bounding box center [594, 234] width 600 height 348
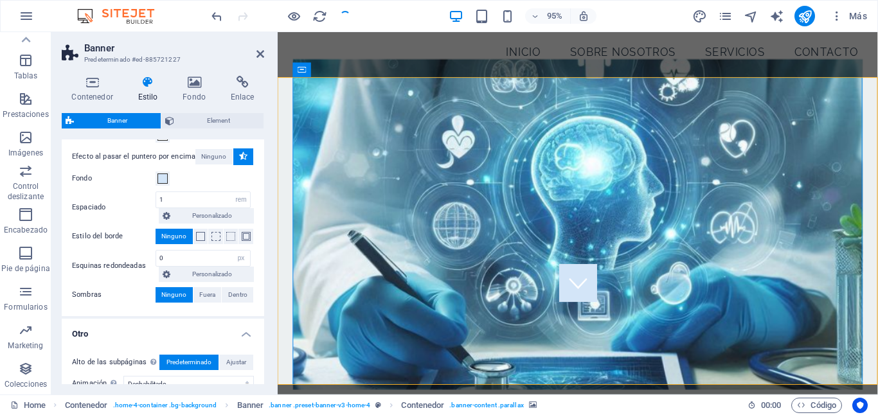
scroll to position [0, 0]
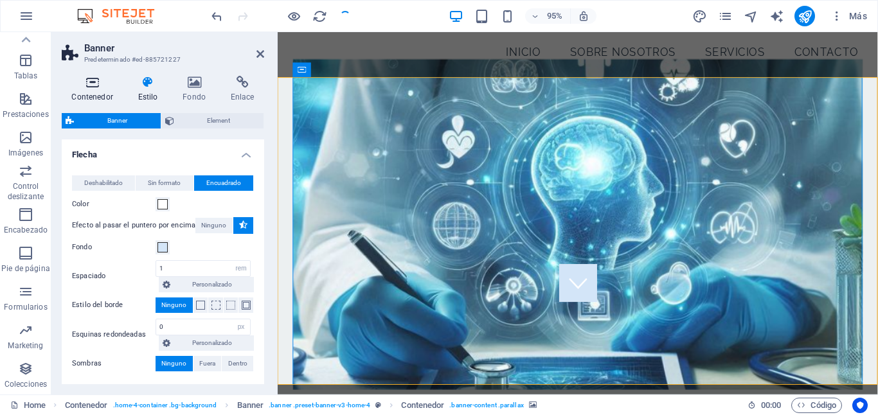
click at [100, 93] on h4 "Contenedor" at bounding box center [95, 89] width 66 height 27
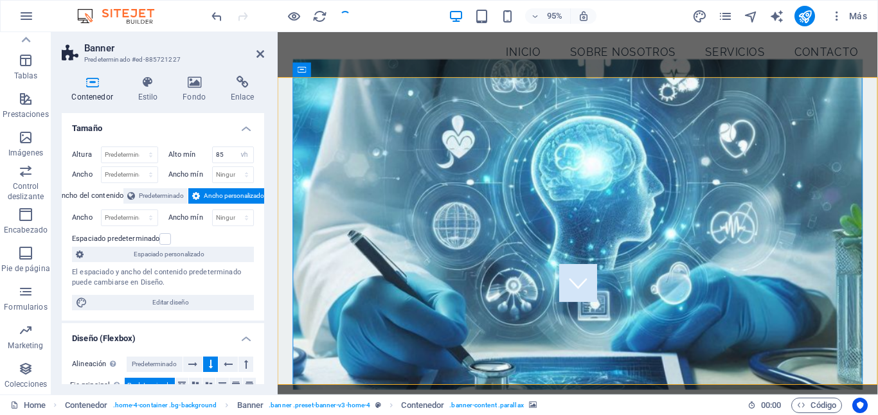
click at [204, 199] on span "Ancho personalizado" at bounding box center [234, 195] width 60 height 15
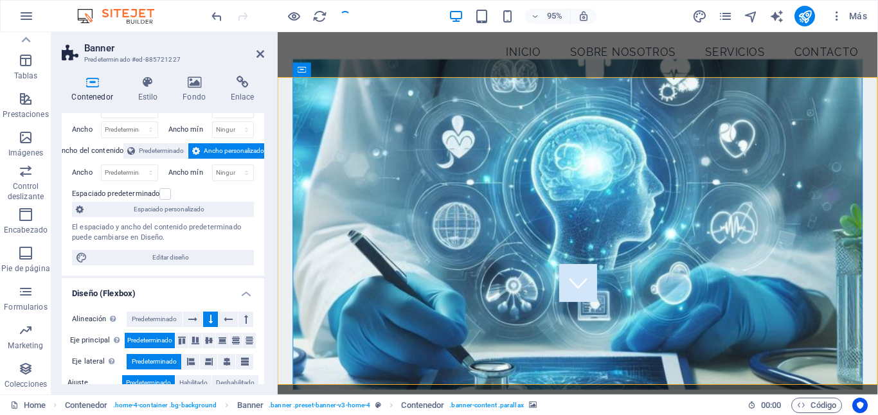
scroll to position [48, 0]
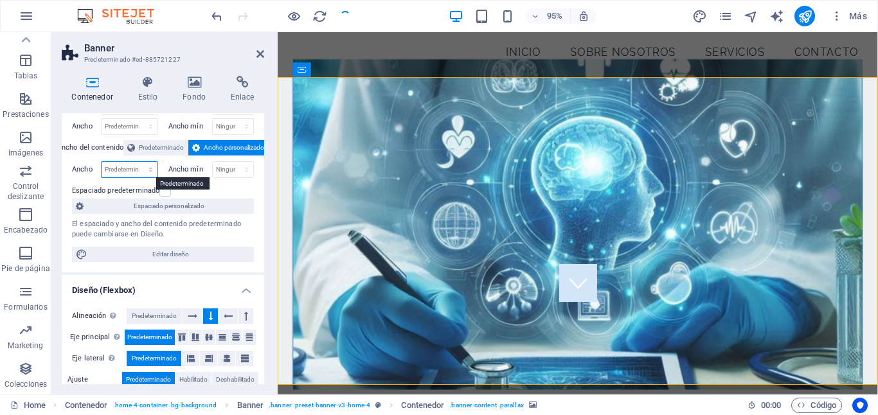
click at [127, 171] on select "Predeterminado px rem % em vh vw" at bounding box center [130, 169] width 56 height 15
select select "%"
type input "100"
click at [251, 195] on div "Espaciado predeterminado" at bounding box center [163, 190] width 182 height 15
click at [166, 193] on label at bounding box center [165, 191] width 12 height 12
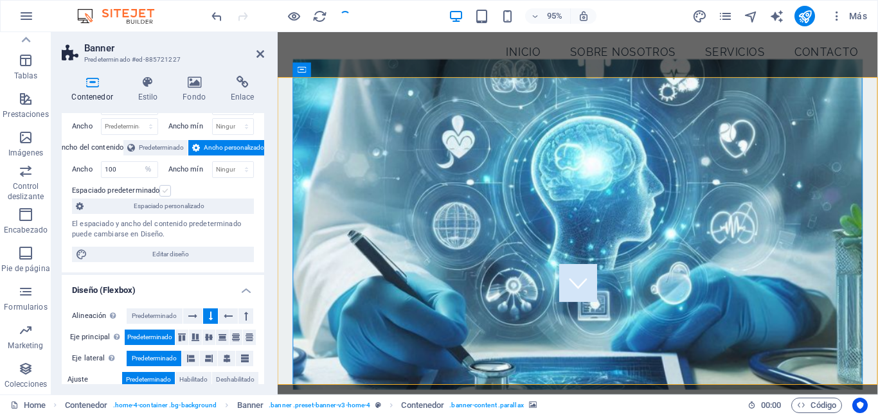
click at [0, 0] on input "Espaciado predeterminado" at bounding box center [0, 0] width 0 height 0
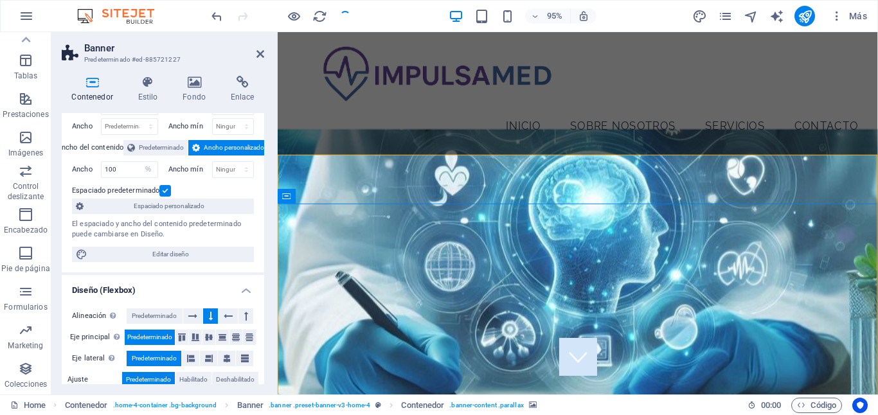
scroll to position [3, 0]
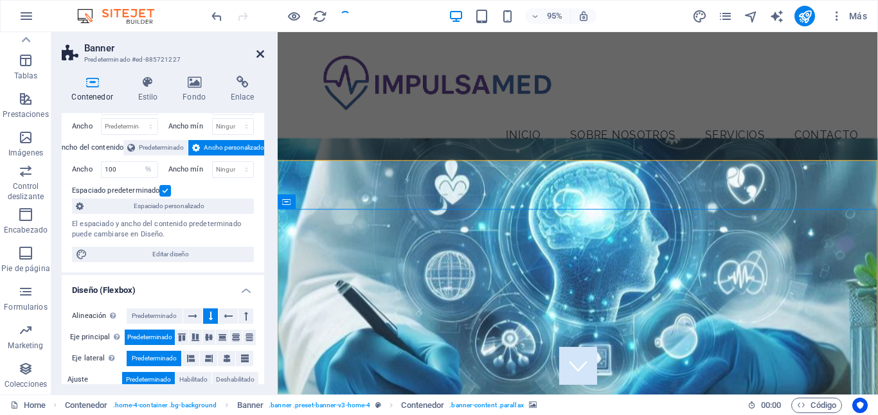
click at [261, 57] on icon at bounding box center [260, 54] width 8 height 10
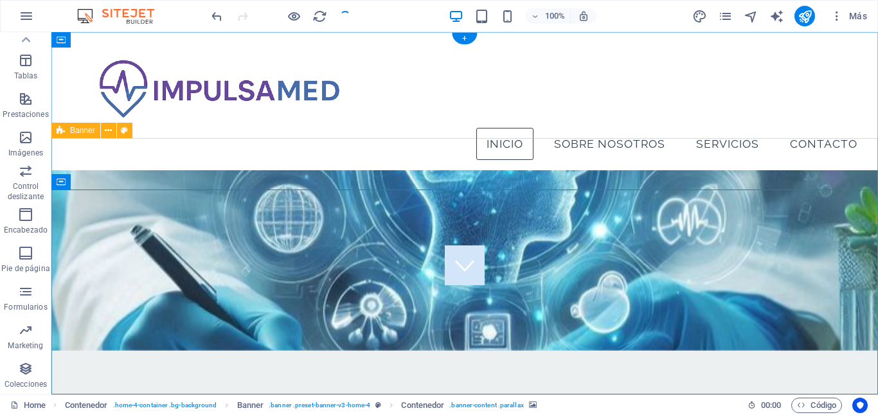
scroll to position [0, 0]
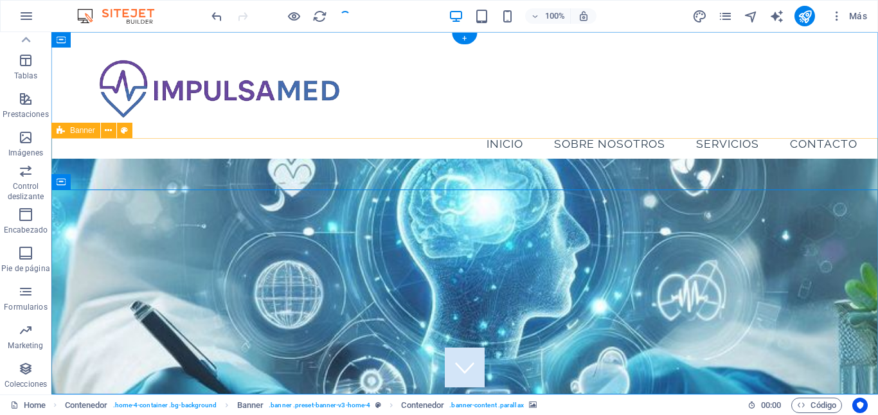
click at [166, 217] on figure at bounding box center [464, 293] width 827 height 268
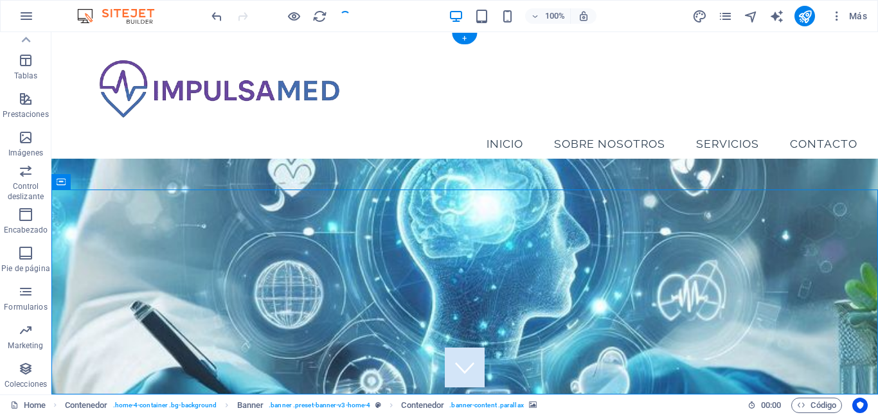
click at [86, 237] on figure at bounding box center [464, 293] width 827 height 268
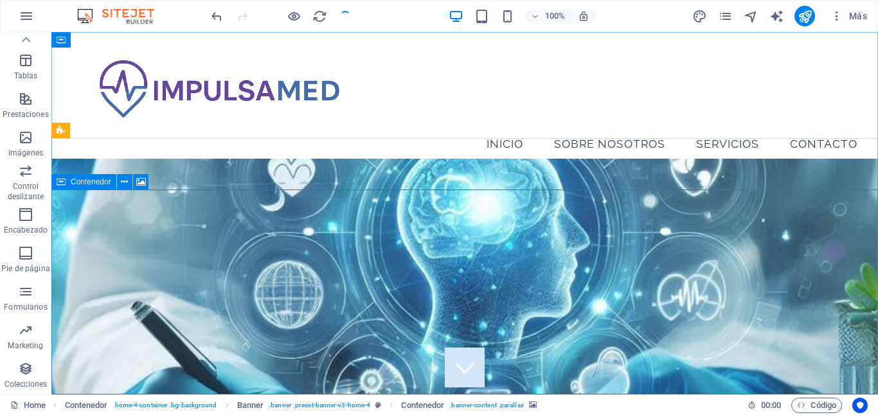
click at [58, 183] on icon at bounding box center [61, 181] width 9 height 15
click at [71, 183] on span "Contenedor" at bounding box center [91, 182] width 40 height 8
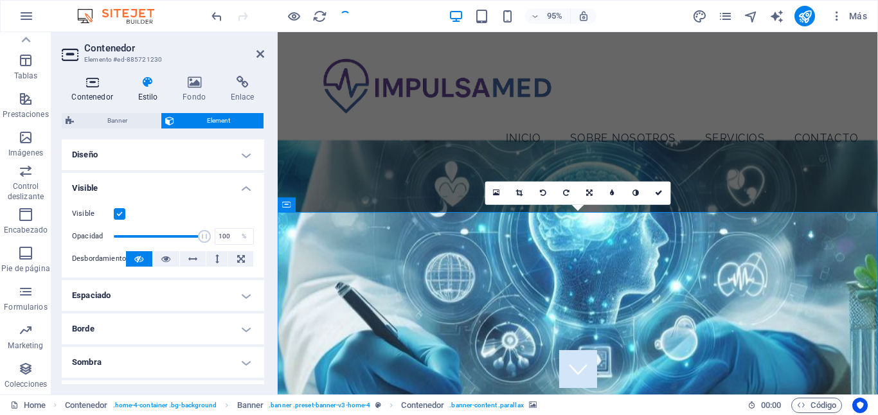
click at [90, 91] on h4 "Contenedor" at bounding box center [95, 89] width 66 height 27
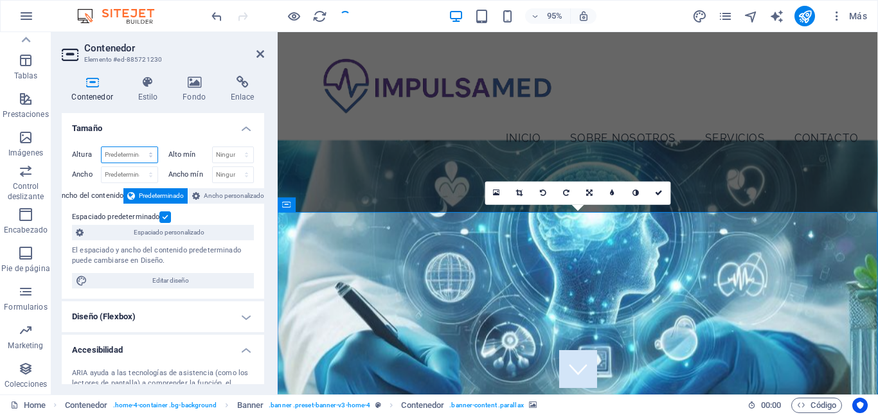
click at [139, 157] on select "Predeterminado px rem % vh vw" at bounding box center [130, 154] width 56 height 15
select select "%"
type input "100"
click at [148, 124] on h4 "Tamaño" at bounding box center [163, 124] width 202 height 23
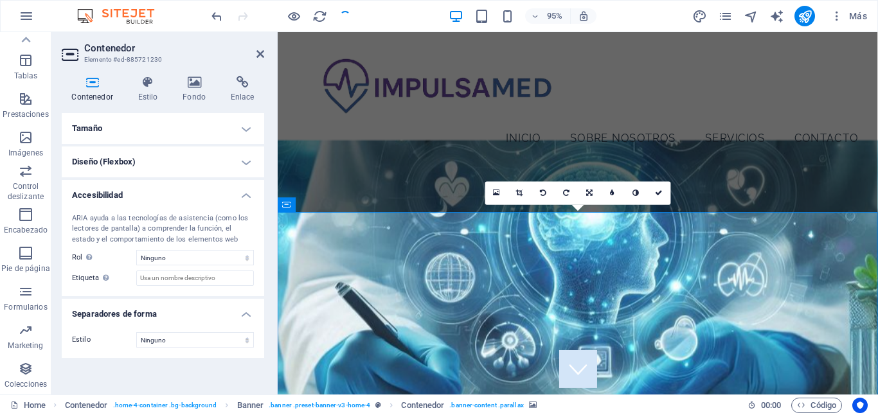
click at [134, 123] on h4 "Tamaño" at bounding box center [163, 128] width 202 height 31
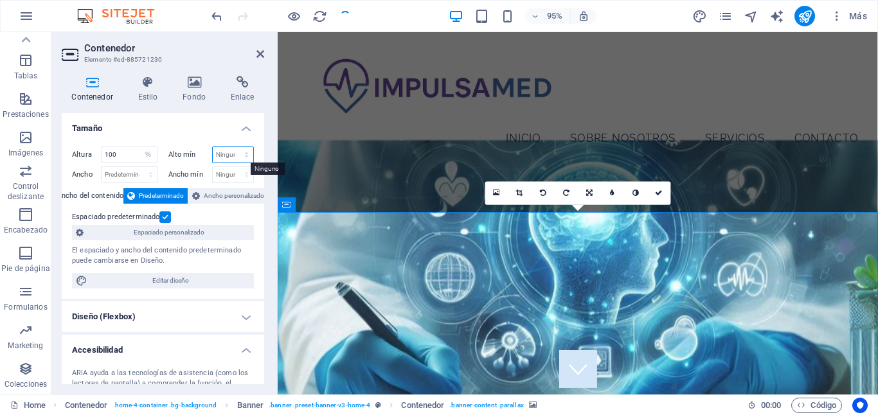
click at [220, 152] on select "Ninguno px rem % vh vw" at bounding box center [233, 154] width 41 height 15
select select "%"
type input "100"
click at [125, 175] on select "Predeterminado px rem % em vh vw" at bounding box center [130, 174] width 56 height 15
select select "%"
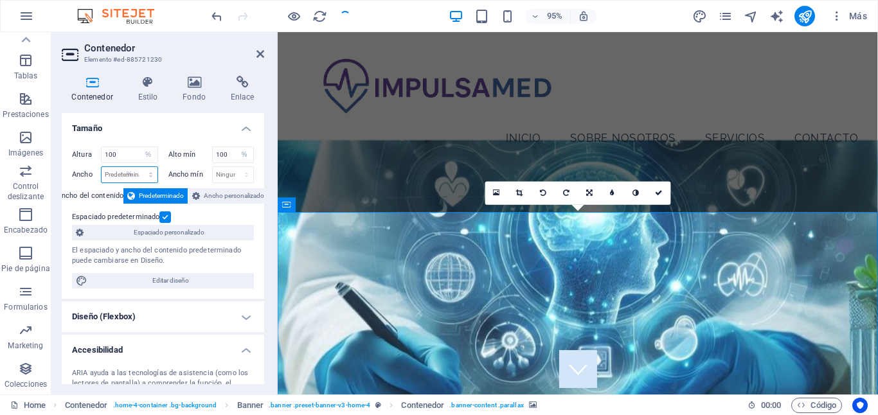
type input "100"
click at [240, 173] on select "Ninguno px rem % vh vw" at bounding box center [233, 174] width 41 height 15
select select "%"
type input "100"
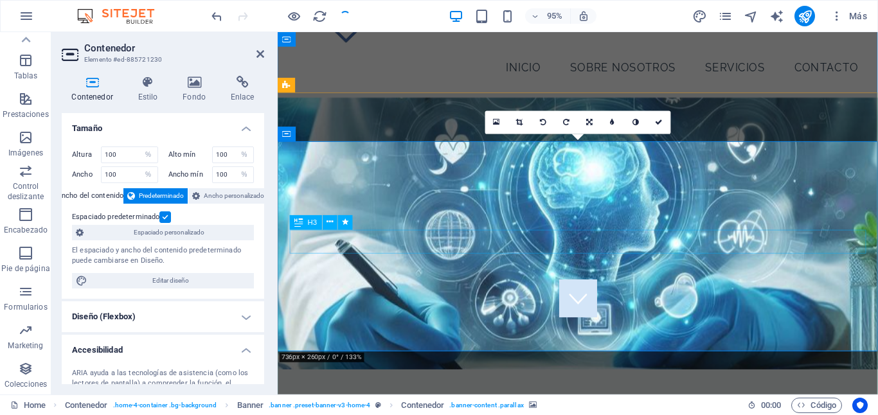
scroll to position [74, 0]
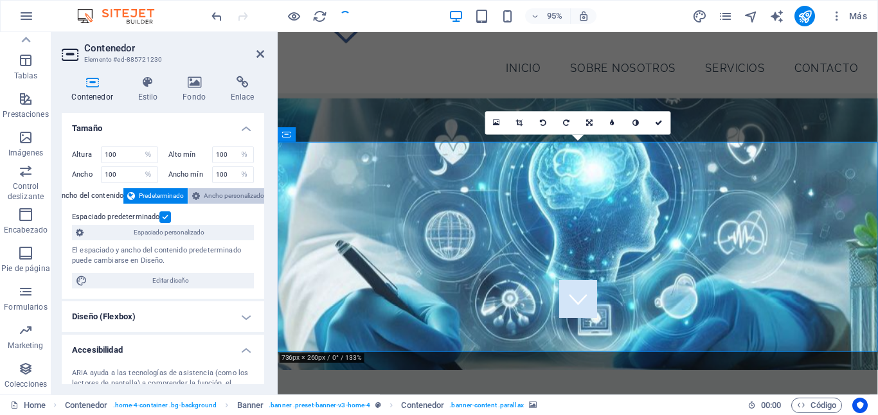
click at [226, 194] on span "Ancho personalizado" at bounding box center [234, 195] width 60 height 15
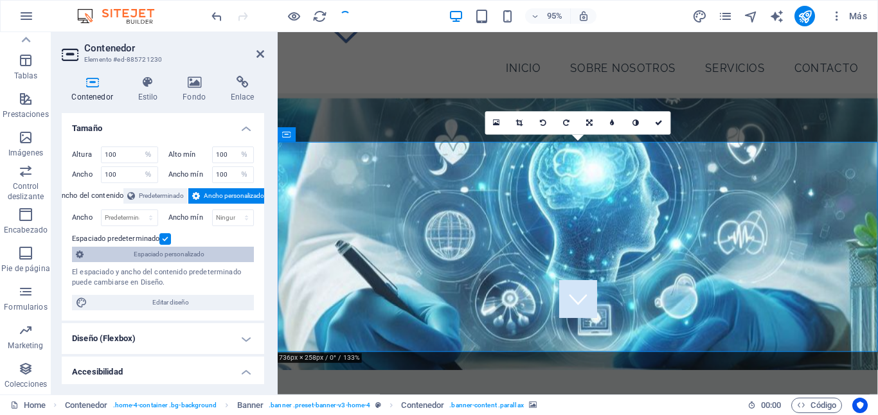
click at [127, 255] on span "Espaciado personalizado" at bounding box center [168, 254] width 163 height 15
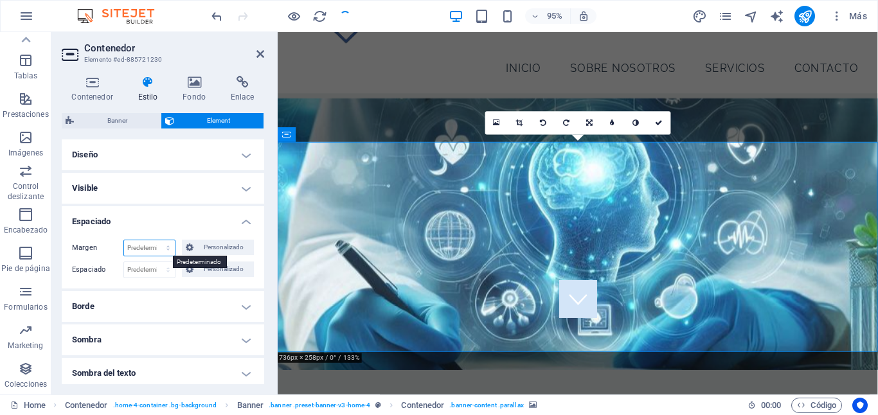
click at [160, 249] on select "Predeterminado automático px % rem vw vh Personalizado" at bounding box center [149, 247] width 51 height 15
select select "%"
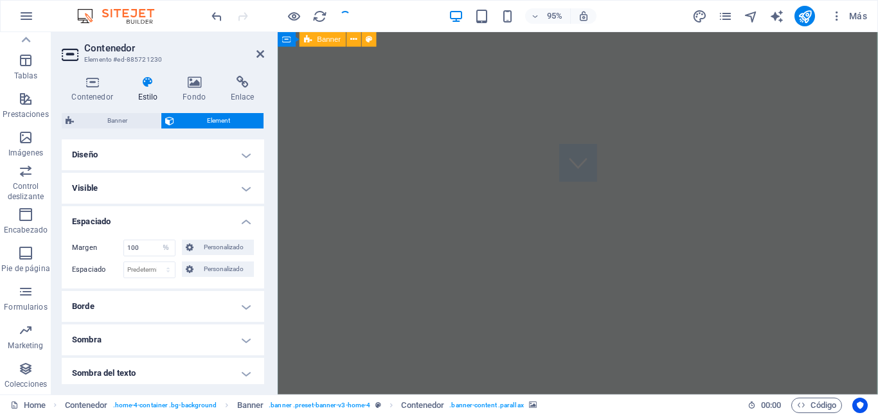
scroll to position [0, 0]
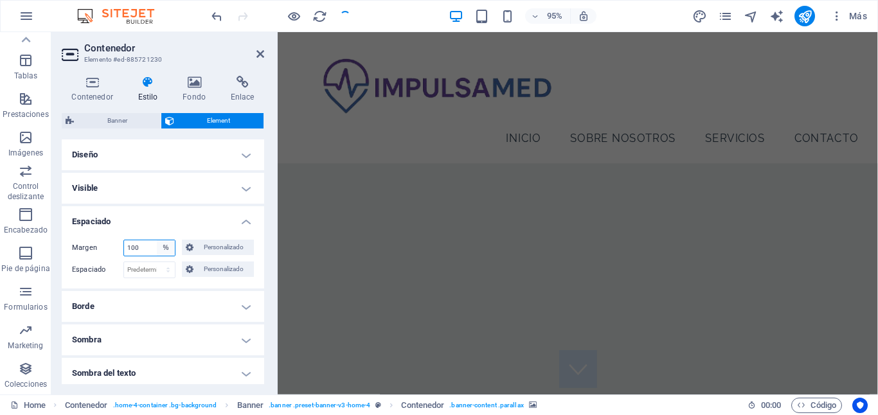
click at [157, 244] on select "Predeterminado automático px % rem vw vh Personalizado" at bounding box center [166, 247] width 18 height 15
click at [145, 247] on input "100" at bounding box center [149, 247] width 51 height 15
type input "50"
click at [135, 219] on h4 "Espaciado" at bounding box center [163, 217] width 202 height 23
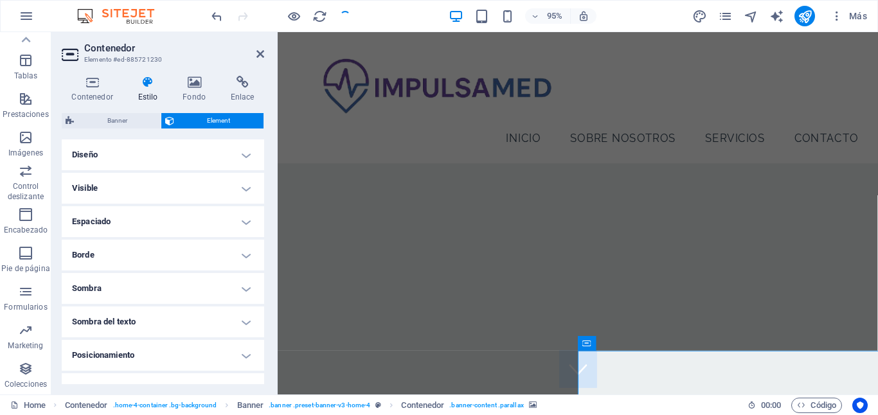
scroll to position [412, 0]
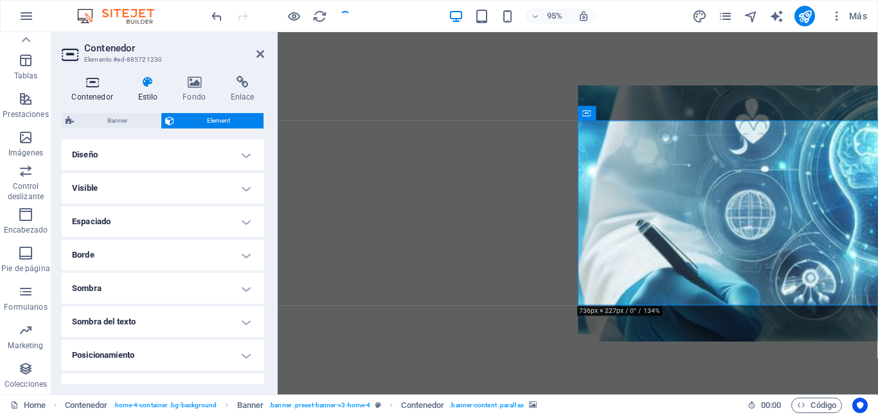
click at [93, 88] on icon at bounding box center [92, 82] width 61 height 13
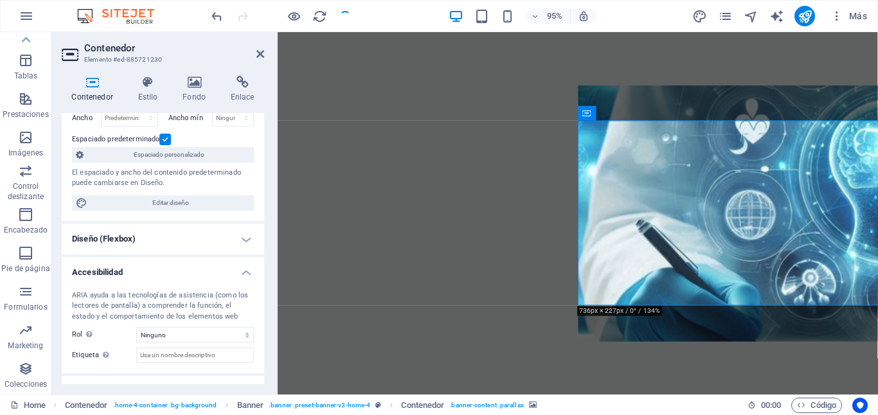
scroll to position [0, 0]
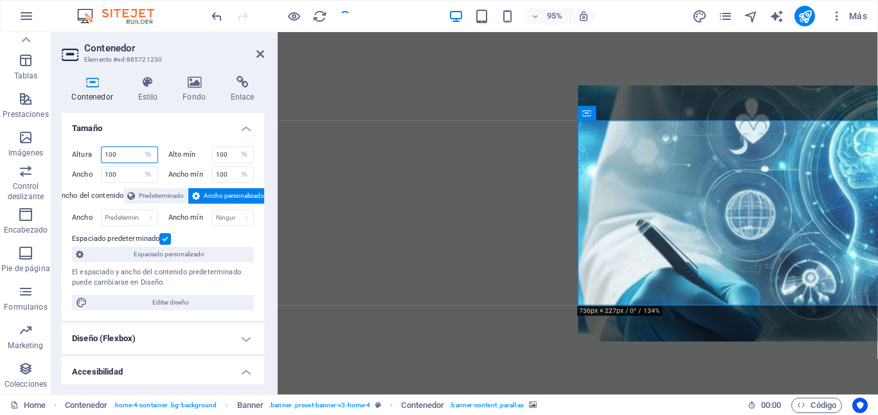
click at [120, 154] on input "100" at bounding box center [130, 154] width 56 height 15
click at [151, 197] on span "Predeterminado" at bounding box center [161, 195] width 45 height 15
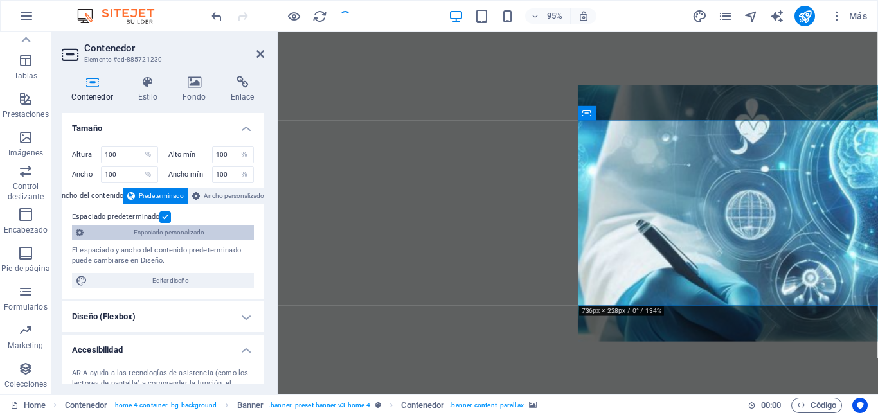
click at [144, 236] on span "Espaciado personalizado" at bounding box center [168, 232] width 163 height 15
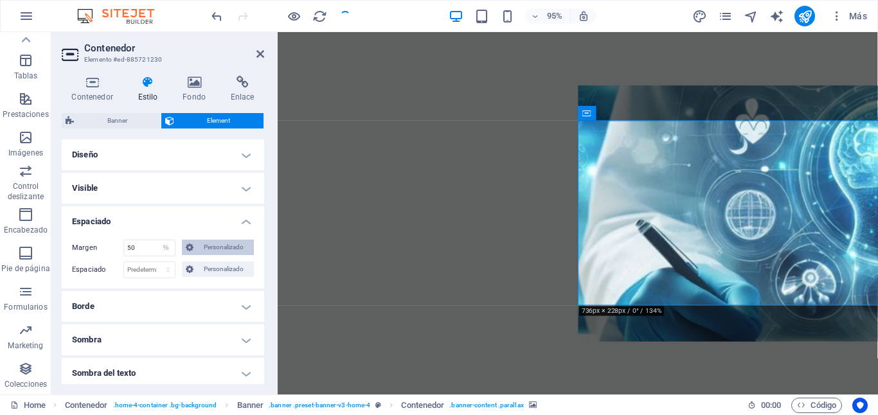
click at [206, 249] on span "Personalizado" at bounding box center [223, 247] width 53 height 15
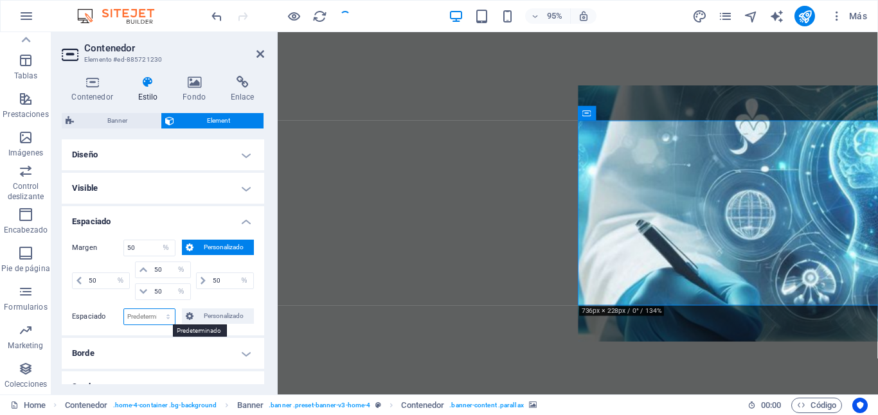
click at [159, 316] on select "Predeterminado px rem % vh vw Personalizado" at bounding box center [149, 316] width 51 height 15
select select "DISABLED_OPTION_VALUE"
click at [139, 247] on input "50" at bounding box center [149, 247] width 51 height 15
click at [166, 242] on select "Predeterminado automático px % rem vw vh Personalizado" at bounding box center [166, 247] width 18 height 15
select select "default"
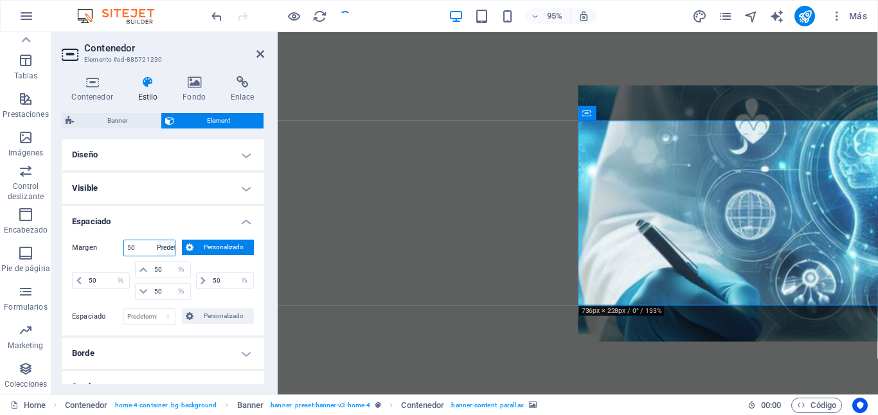
select select "DISABLED_OPTION_VALUE"
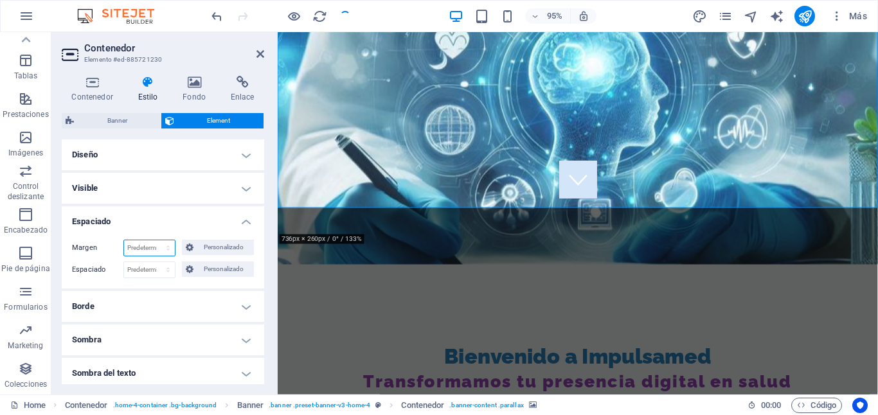
scroll to position [109, 0]
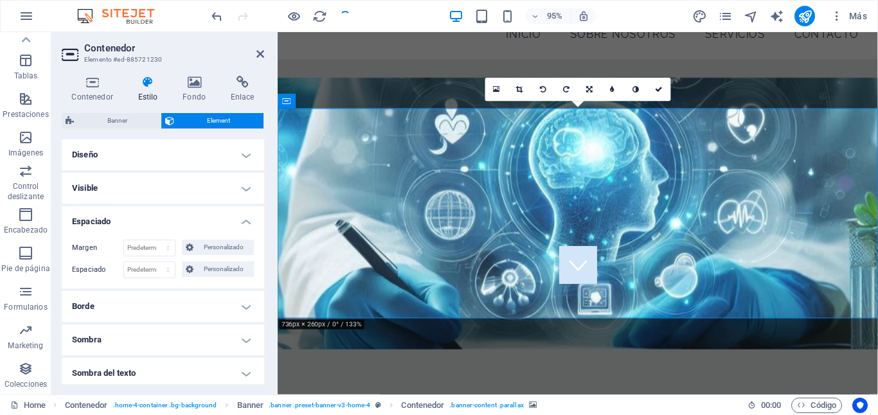
click at [244, 222] on h4 "Espaciado" at bounding box center [163, 217] width 202 height 23
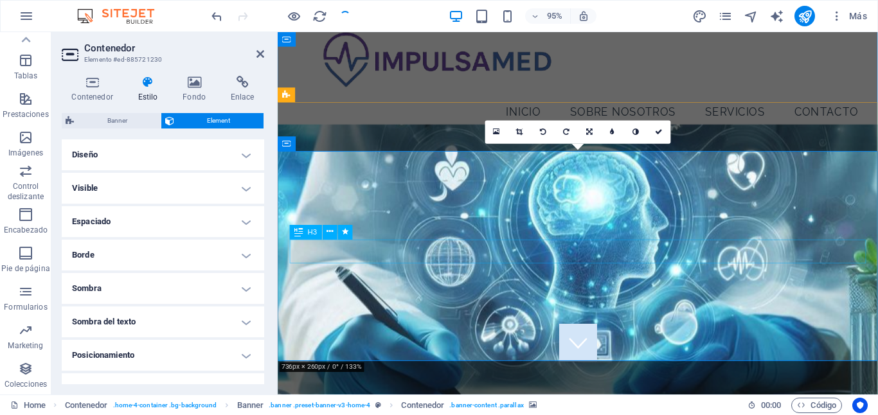
scroll to position [64, 0]
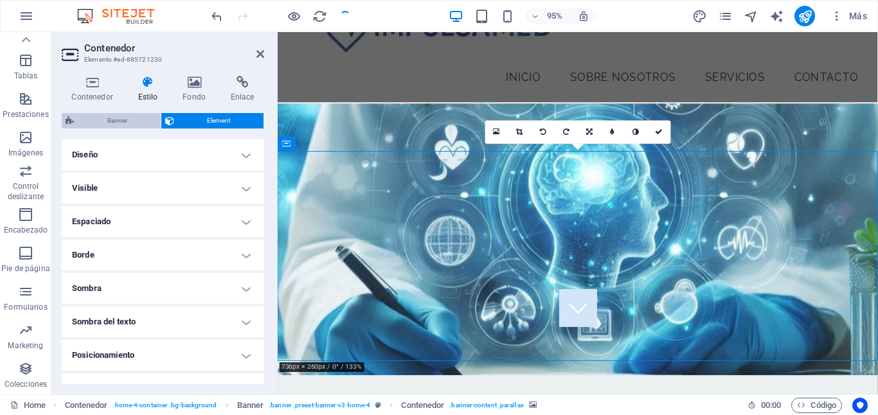
click at [116, 116] on span "Banner" at bounding box center [117, 120] width 79 height 15
select select "rem"
select select "px"
select select "preset-banner-v3-home-4"
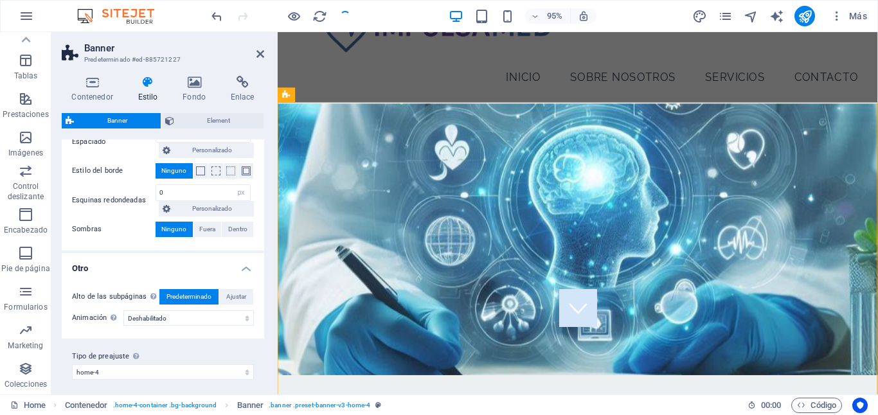
scroll to position [140, 0]
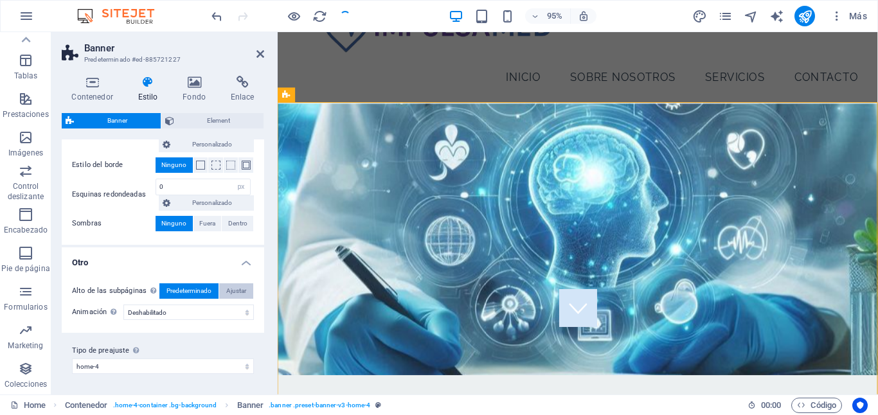
click at [226, 291] on span "Ajustar" at bounding box center [236, 290] width 20 height 15
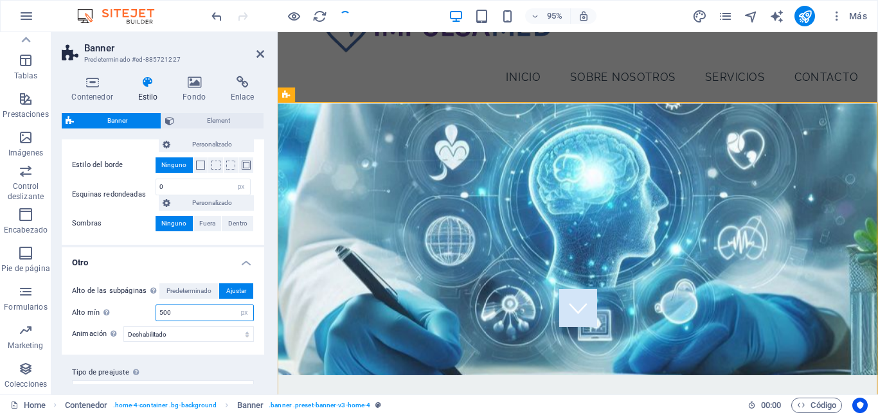
click at [216, 309] on input "500" at bounding box center [204, 312] width 97 height 15
type input "100"
click at [190, 265] on h4 "Otro" at bounding box center [163, 258] width 202 height 23
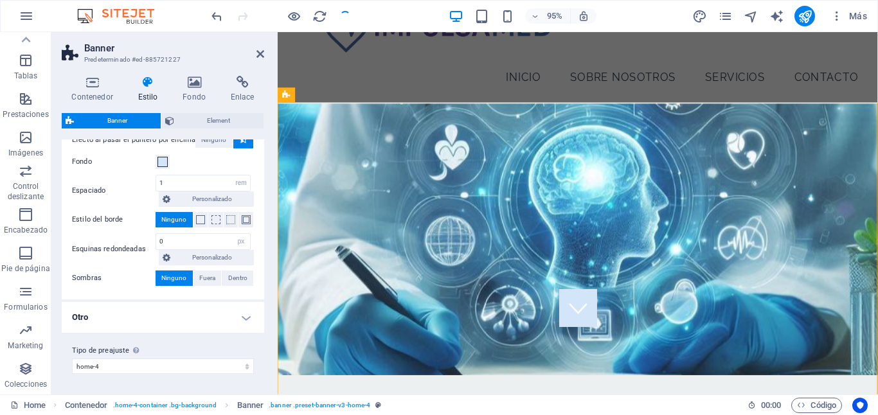
scroll to position [85, 0]
click at [177, 242] on input "0" at bounding box center [203, 241] width 94 height 15
type input "500"
click at [115, 278] on label "Sombras" at bounding box center [114, 278] width 84 height 15
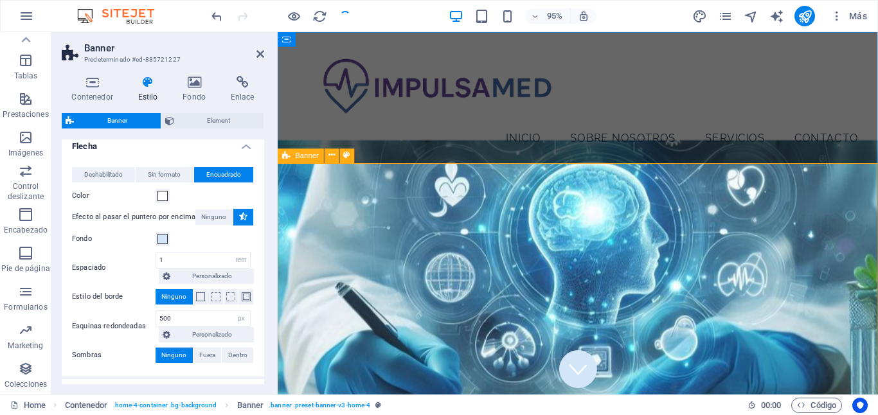
scroll to position [0, 0]
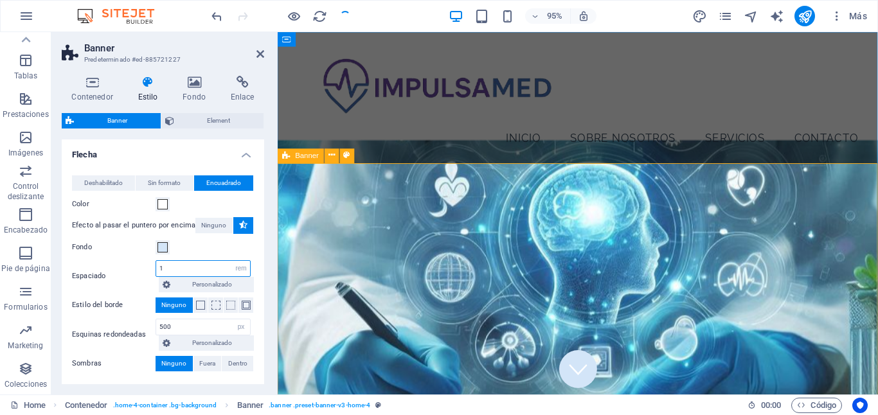
click at [179, 265] on input "1" at bounding box center [203, 268] width 94 height 15
type input "0"
click at [123, 252] on label "Fondo" at bounding box center [114, 247] width 84 height 15
click at [156, 252] on button "Fondo" at bounding box center [163, 247] width 14 height 14
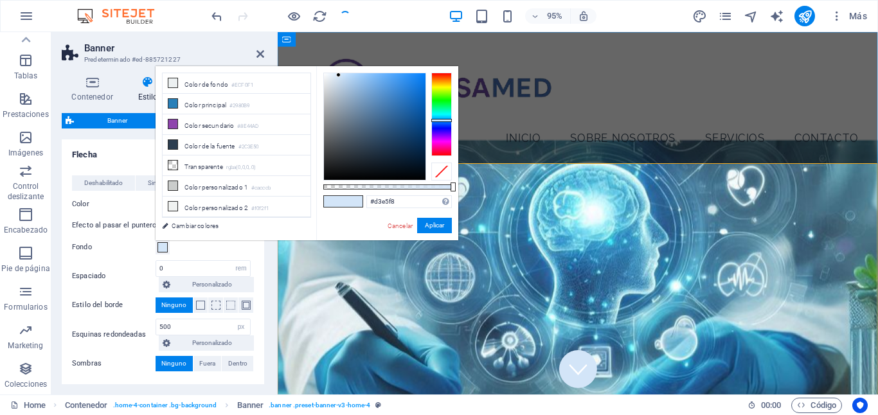
click at [193, 254] on div "Fondo" at bounding box center [163, 247] width 182 height 15
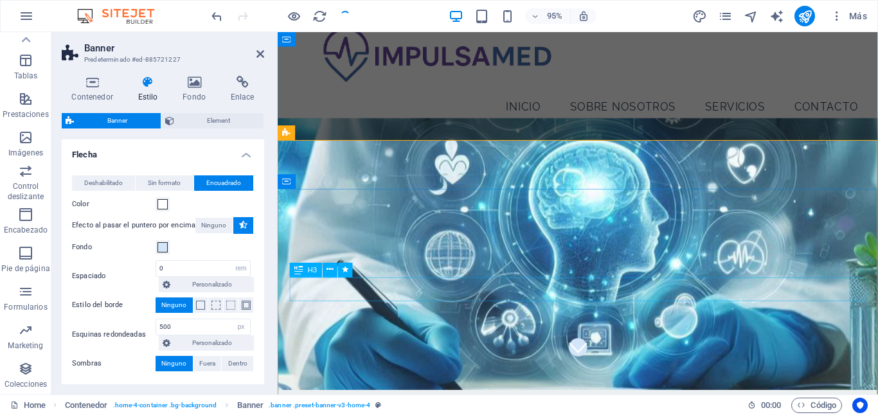
scroll to position [24, 0]
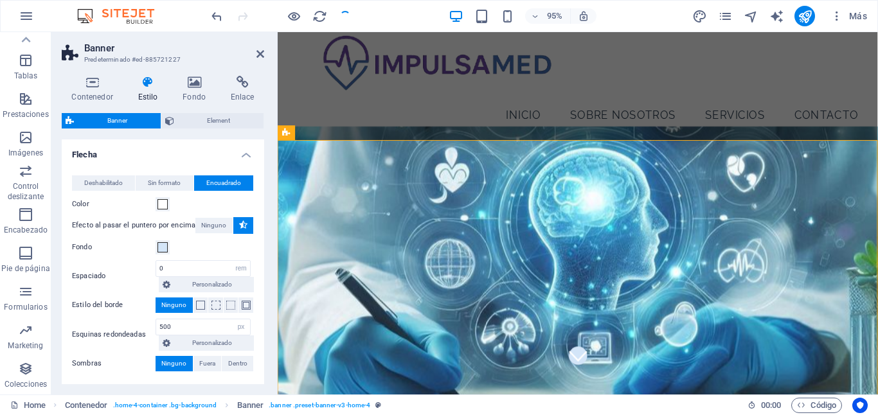
click at [240, 226] on icon at bounding box center [243, 224] width 8 height 15
click at [239, 228] on icon at bounding box center [243, 224] width 8 height 15
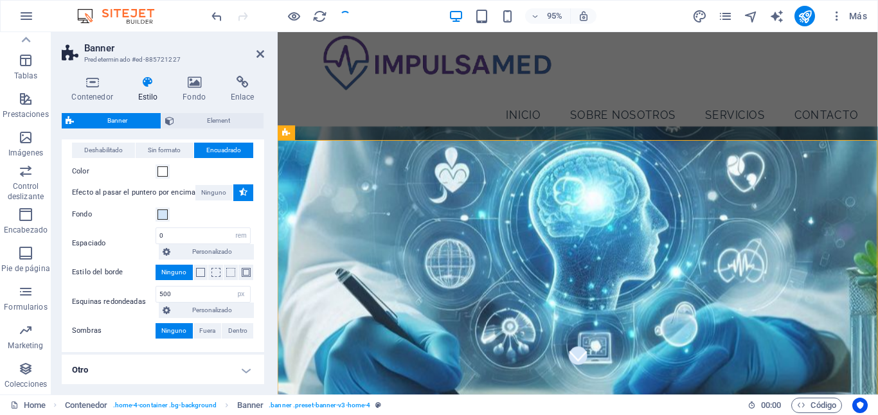
scroll to position [38, 0]
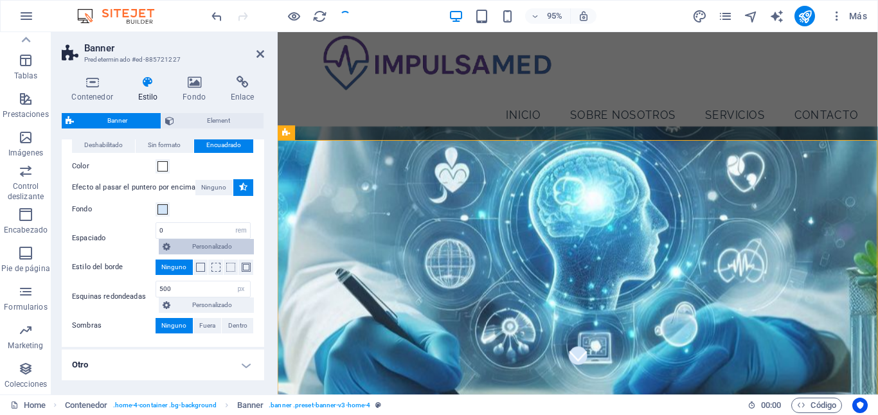
click at [204, 247] on span "Personalizado" at bounding box center [212, 246] width 76 height 15
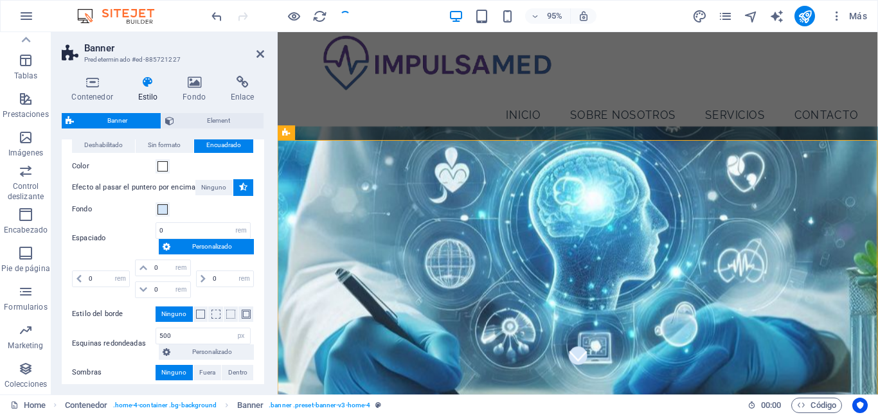
click at [204, 247] on span "Personalizado" at bounding box center [212, 246] width 76 height 15
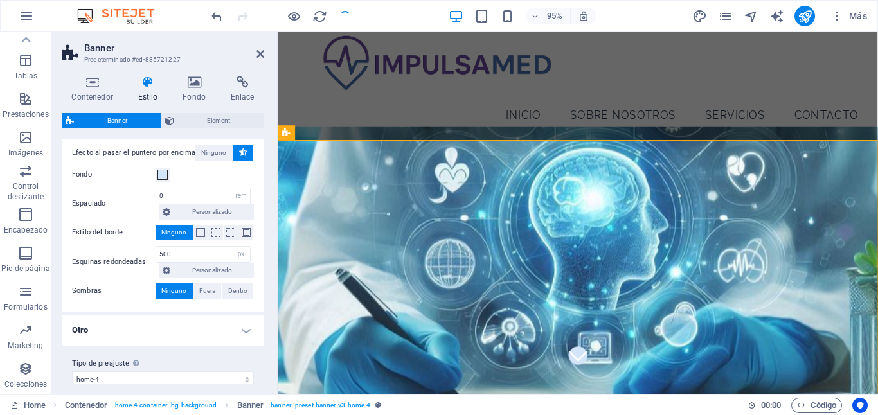
scroll to position [85, 0]
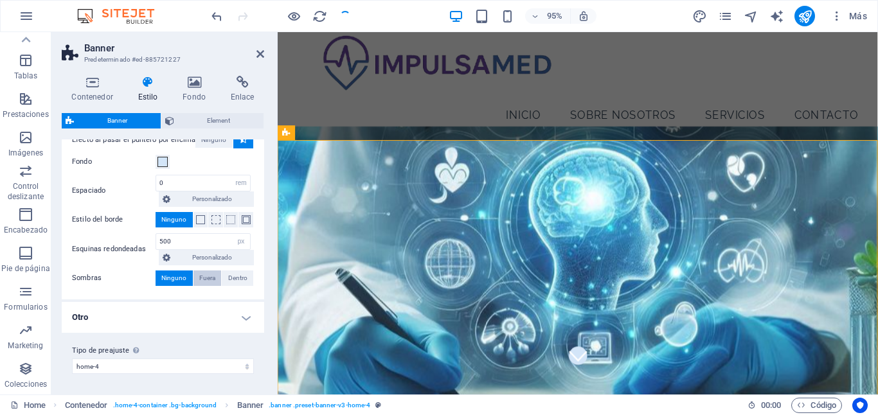
click at [206, 279] on span "Fuera" at bounding box center [207, 278] width 16 height 15
type input "rgba(0, 0, 0, 0.2)"
type input "2"
type input "4"
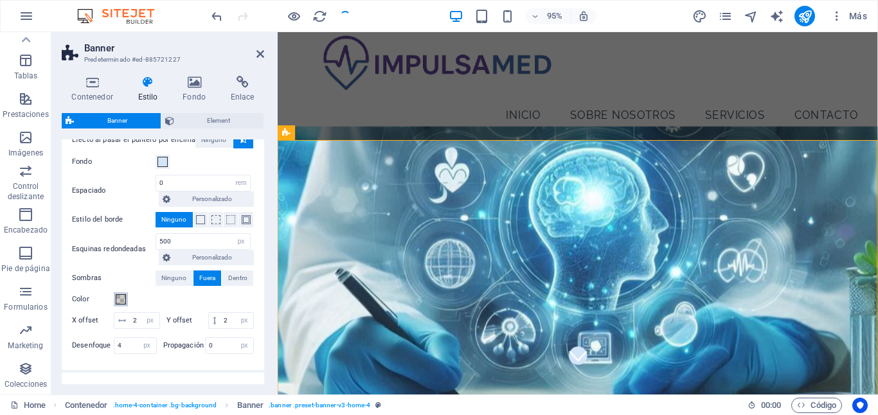
click at [123, 297] on span at bounding box center [121, 299] width 10 height 10
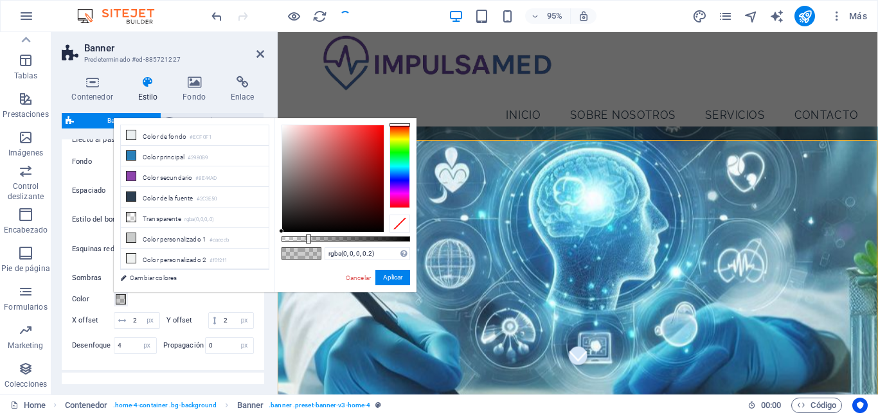
click at [401, 169] on div at bounding box center [400, 167] width 21 height 84
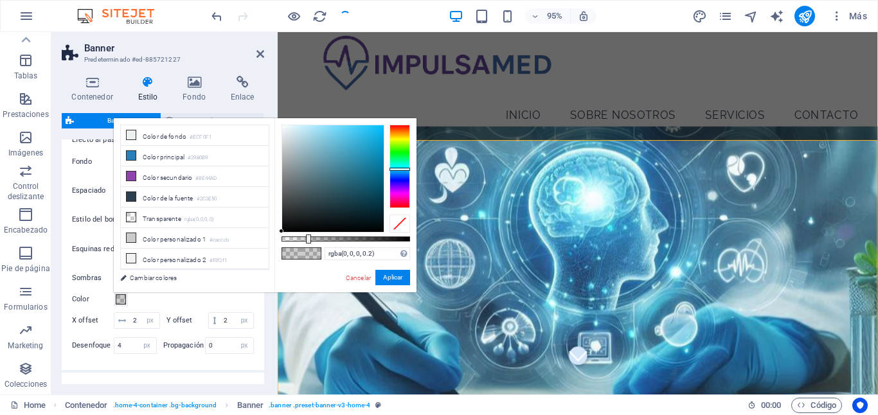
click at [315, 134] on div at bounding box center [333, 178] width 102 height 107
click at [299, 134] on div at bounding box center [333, 178] width 102 height 107
click at [321, 129] on div at bounding box center [333, 178] width 102 height 107
click at [338, 129] on div at bounding box center [333, 178] width 102 height 107
click at [365, 127] on div at bounding box center [333, 178] width 102 height 107
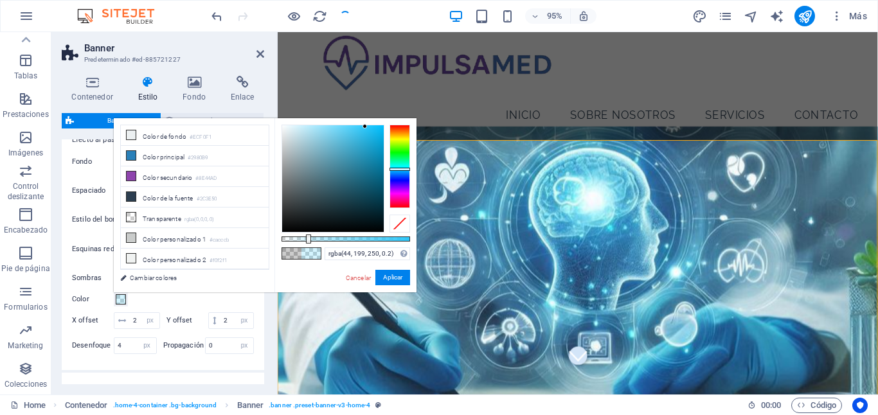
click at [328, 127] on div at bounding box center [333, 178] width 102 height 107
click at [327, 138] on div at bounding box center [333, 178] width 102 height 107
click at [320, 136] on div at bounding box center [333, 178] width 102 height 107
type input "rgba(142, 207, 228, 0.2)"
click at [393, 276] on button "Aplicar" at bounding box center [392, 277] width 35 height 15
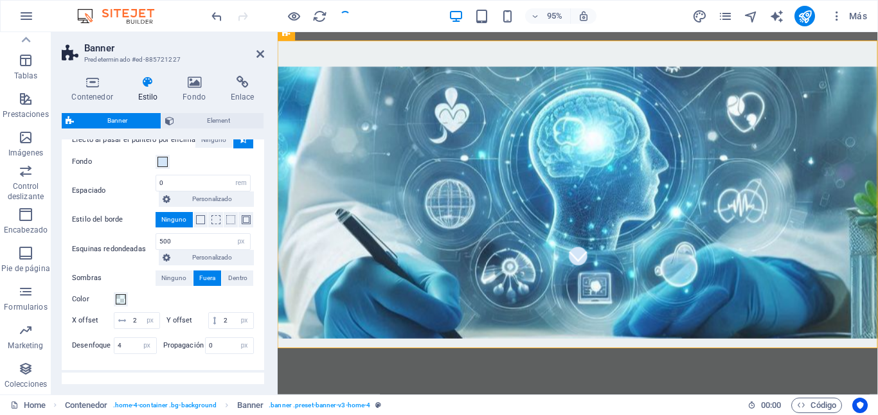
scroll to position [0, 0]
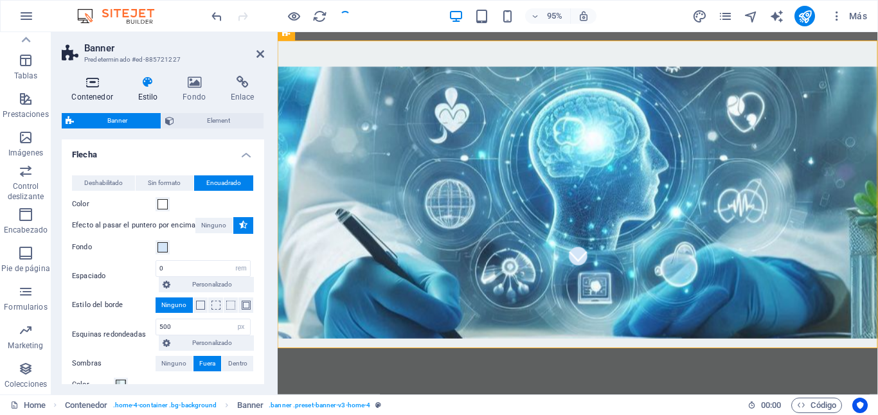
click at [93, 87] on icon at bounding box center [92, 82] width 61 height 13
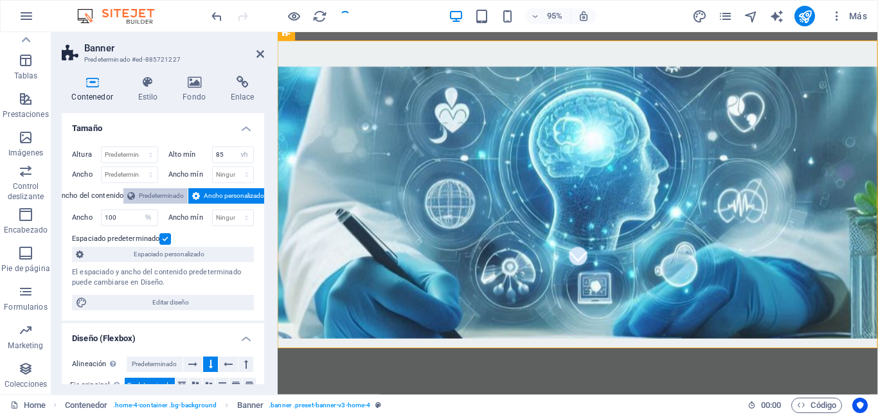
click at [150, 195] on span "Predeterminado" at bounding box center [161, 195] width 45 height 15
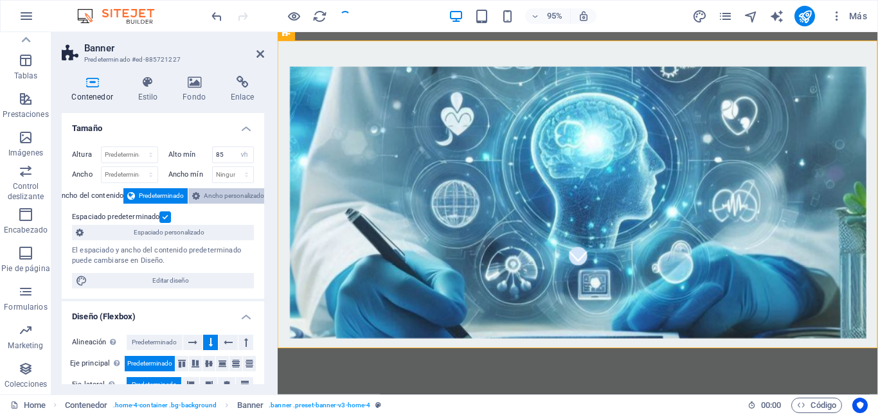
click at [206, 197] on span "Ancho personalizado" at bounding box center [234, 195] width 60 height 15
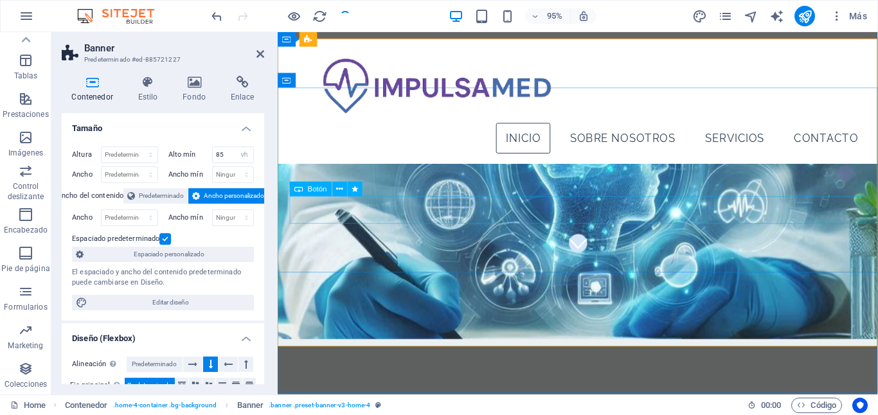
scroll to position [131, 0]
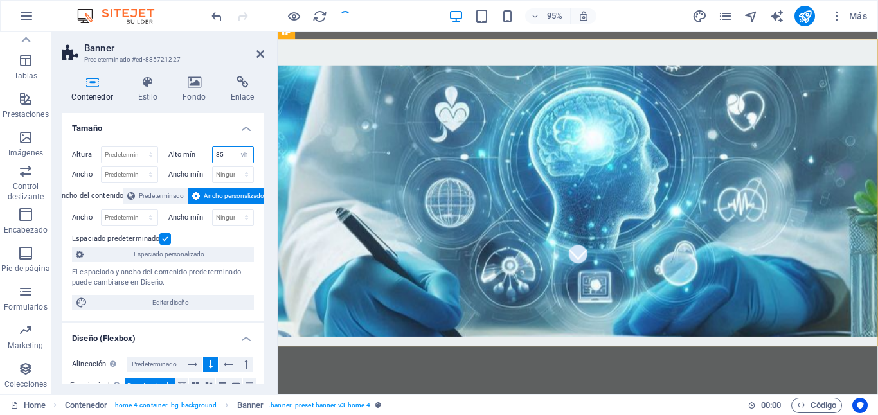
click at [231, 157] on input "85" at bounding box center [233, 154] width 41 height 15
type input "8"
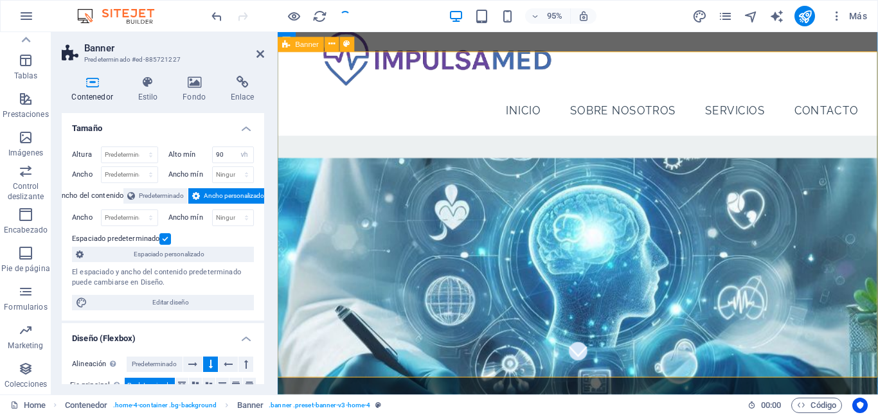
scroll to position [120, 0]
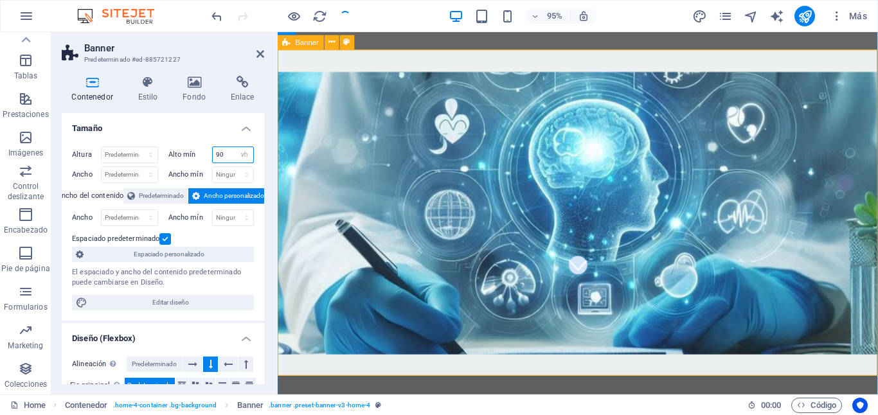
click at [223, 159] on input "90" at bounding box center [233, 154] width 41 height 15
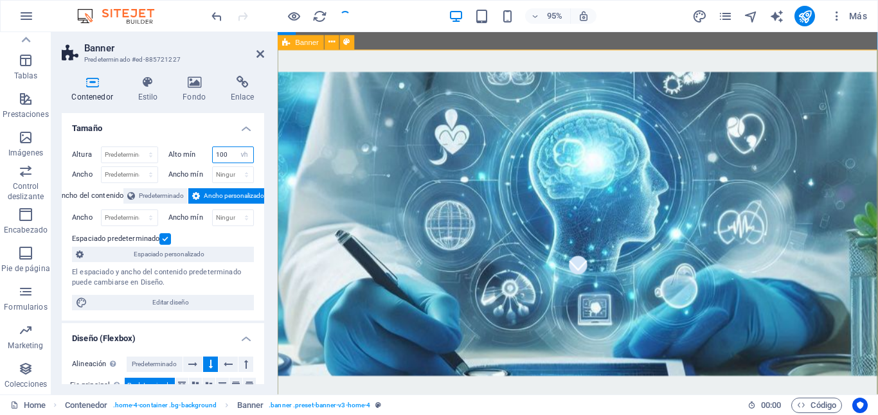
type input "100"
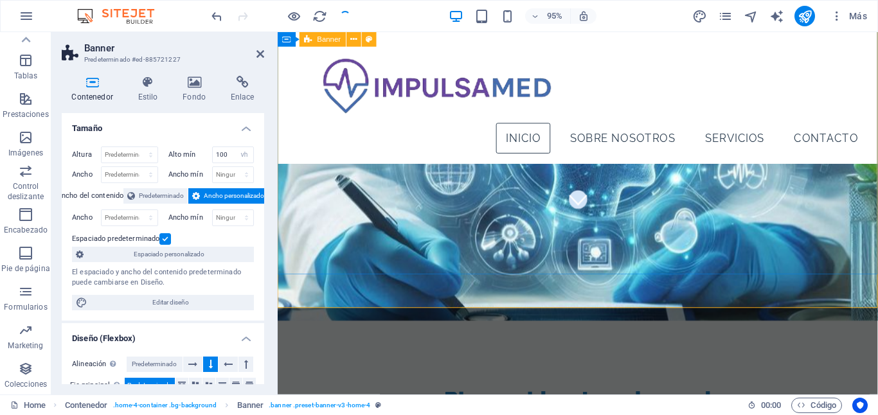
scroll to position [0, 0]
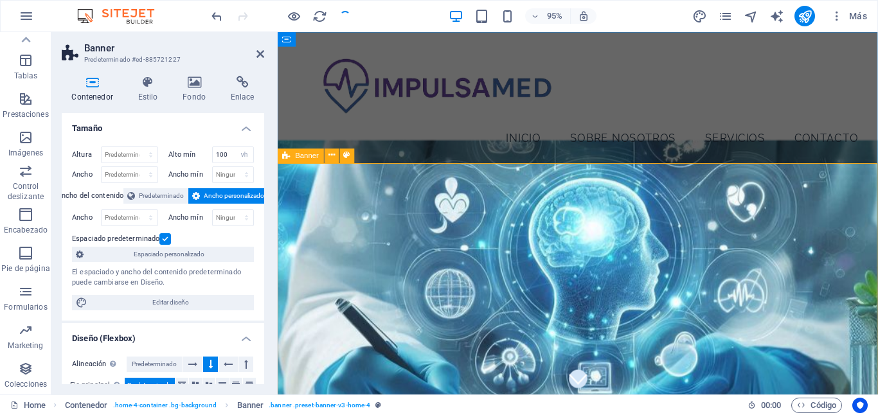
click at [260, 53] on icon at bounding box center [260, 54] width 8 height 10
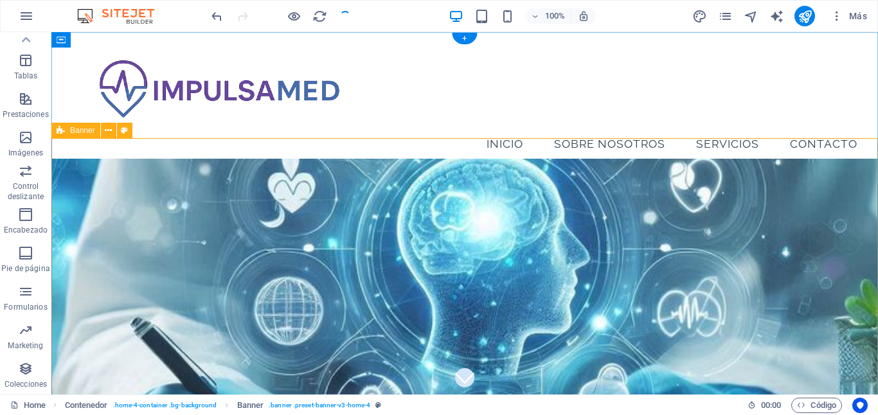
click at [303, 193] on figure at bounding box center [464, 309] width 827 height 301
drag, startPoint x: 279, startPoint y: 188, endPoint x: 281, endPoint y: 138, distance: 50.2
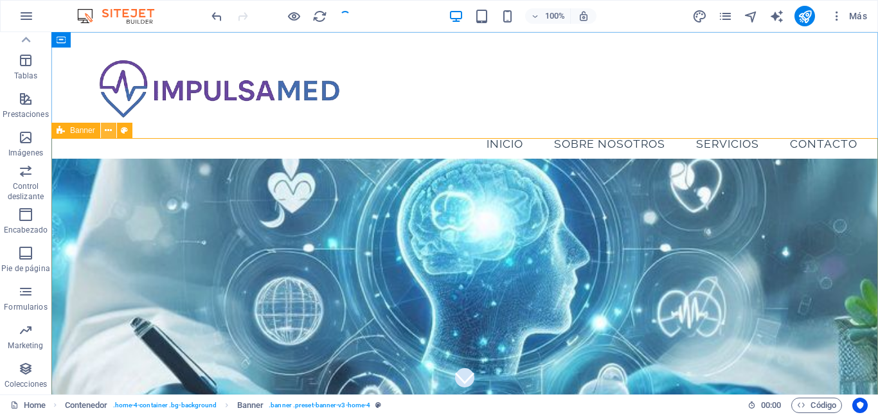
click at [109, 131] on icon at bounding box center [108, 130] width 7 height 13
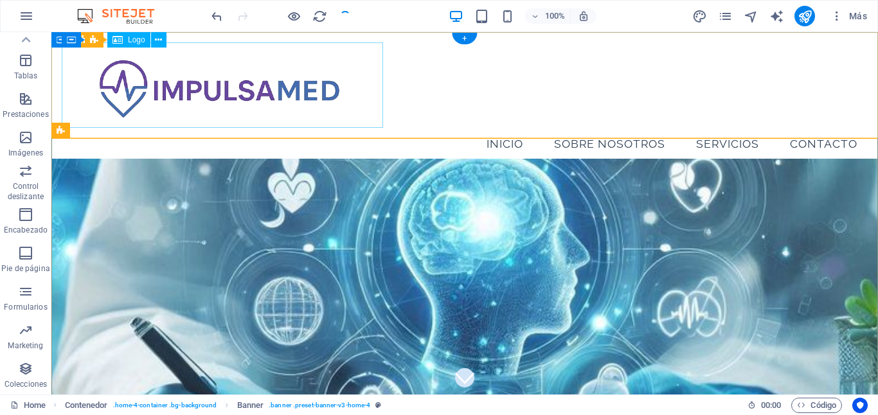
click at [75, 53] on div at bounding box center [465, 84] width 806 height 85
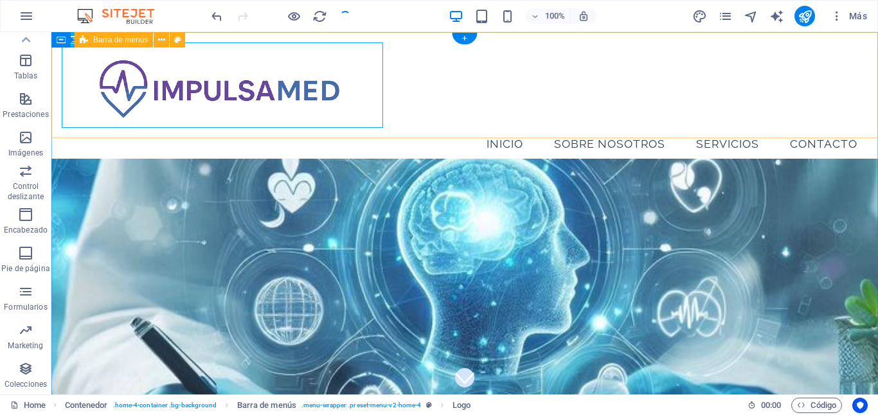
click at [54, 71] on div "Menu Inicio Sobre Nosotros Servicios Contacto" at bounding box center [464, 101] width 827 height 138
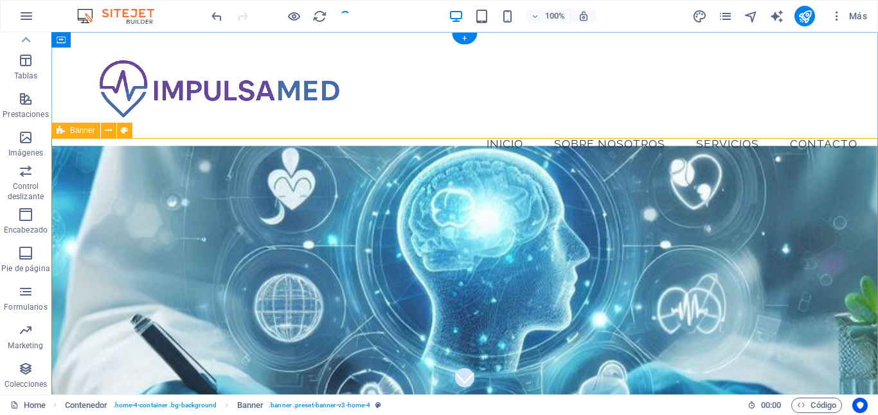
select select "vh"
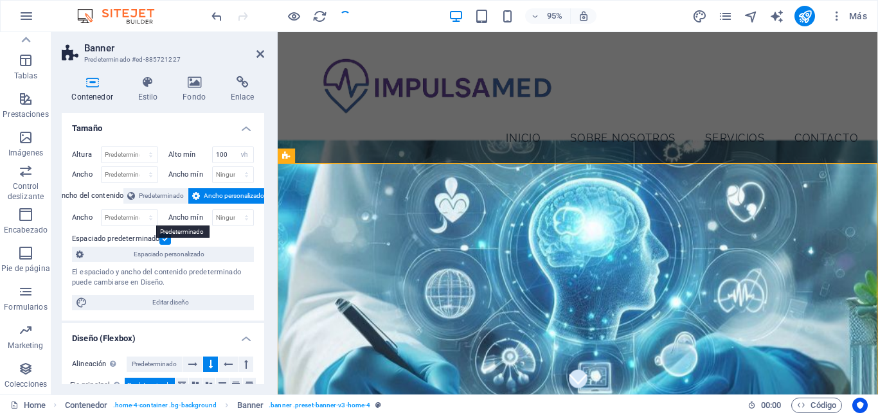
scroll to position [90, 0]
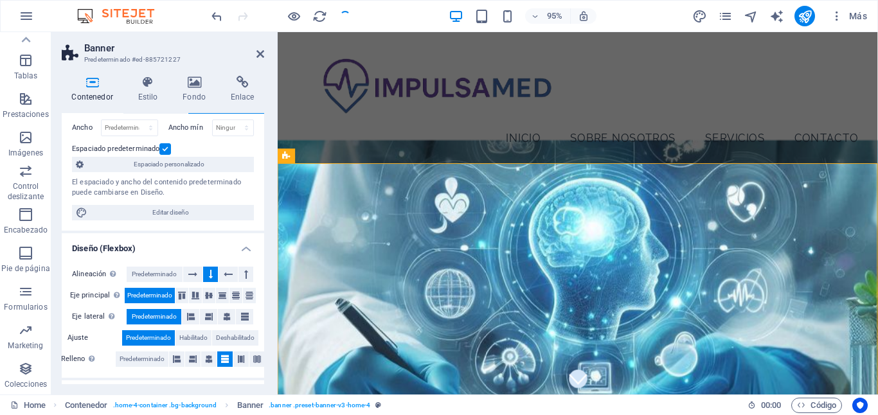
click at [138, 217] on span "Editar diseño" at bounding box center [170, 212] width 159 height 15
select select "px"
select select "200"
select select "px"
select select "rem"
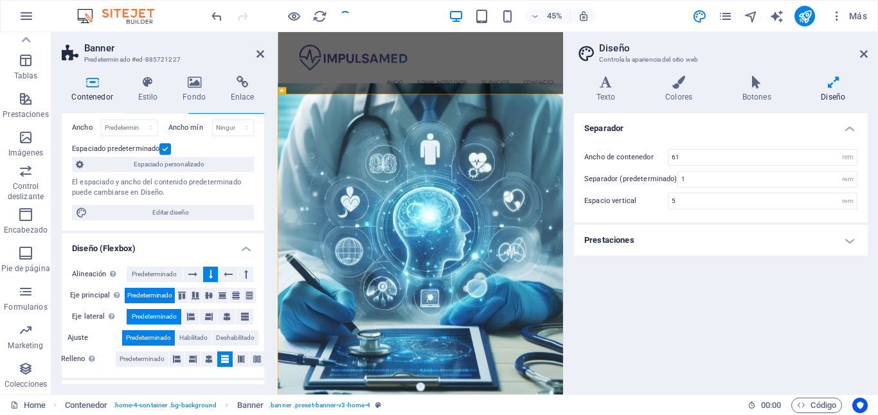
click at [852, 240] on h4 "Prestaciones" at bounding box center [721, 240] width 294 height 31
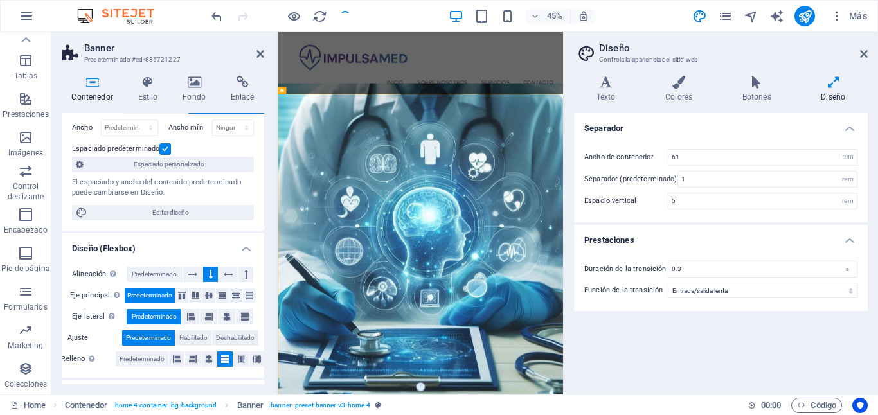
click at [852, 237] on h4 "Prestaciones" at bounding box center [721, 236] width 294 height 23
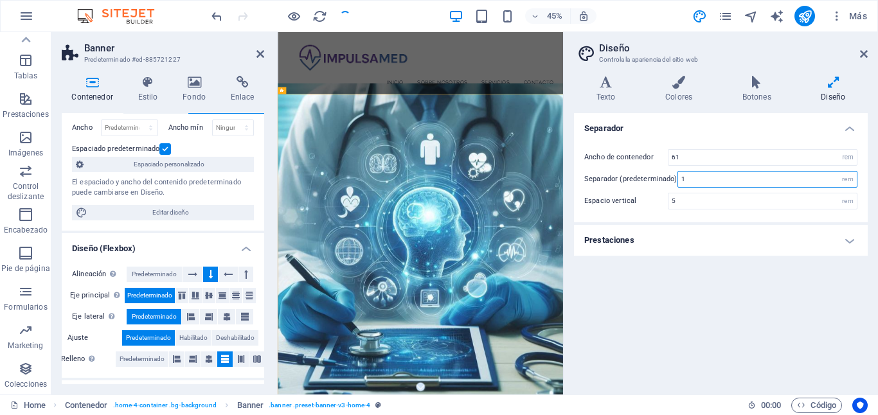
click at [735, 183] on input "1" at bounding box center [767, 179] width 179 height 15
type input "0"
click at [732, 240] on h4 "Prestaciones" at bounding box center [721, 240] width 294 height 31
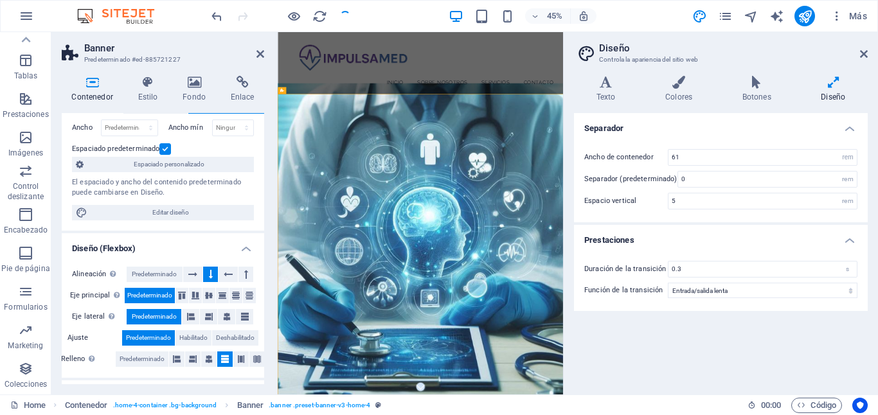
click at [732, 240] on h4 "Prestaciones" at bounding box center [721, 236] width 294 height 23
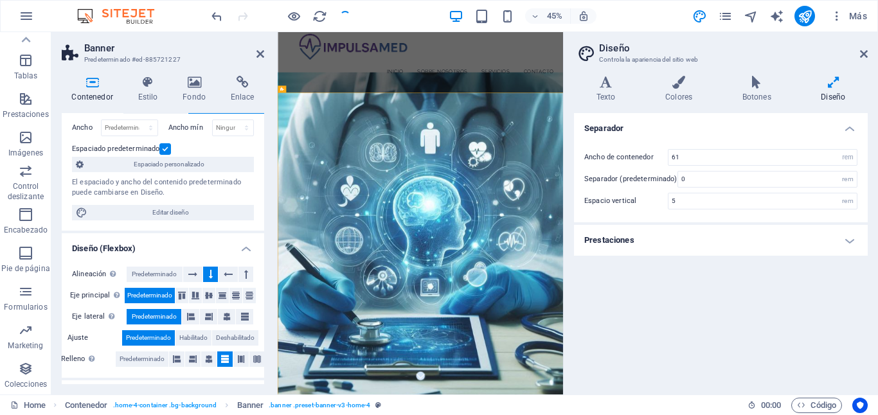
scroll to position [0, 0]
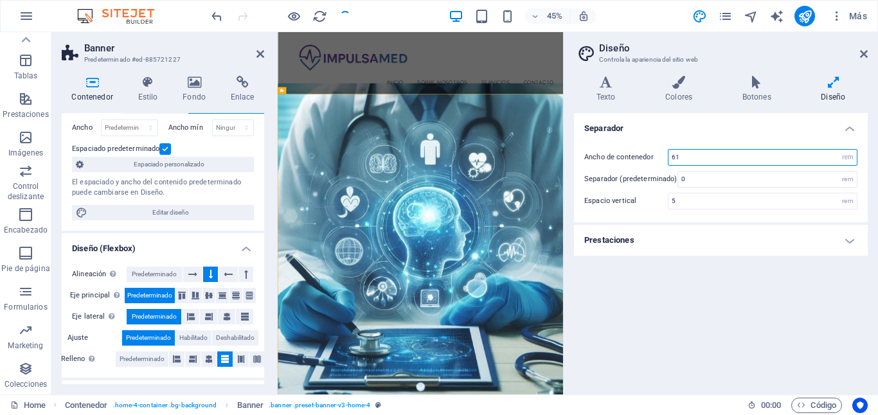
click at [687, 152] on input "61" at bounding box center [763, 157] width 188 height 15
type input "6"
type input "40"
click at [712, 141] on div "Ancho de contenedor 40 rem px Separador (predeterminado) 0 rem Espacio vertical…" at bounding box center [720, 179] width 299 height 86
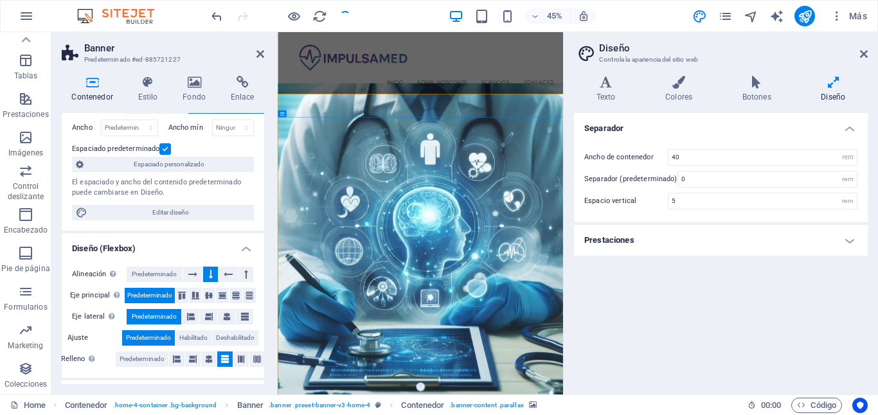
drag, startPoint x: 596, startPoint y: 485, endPoint x: 591, endPoint y: 217, distance: 268.7
click at [687, 201] on input "5" at bounding box center [763, 200] width 188 height 15
type input "4"
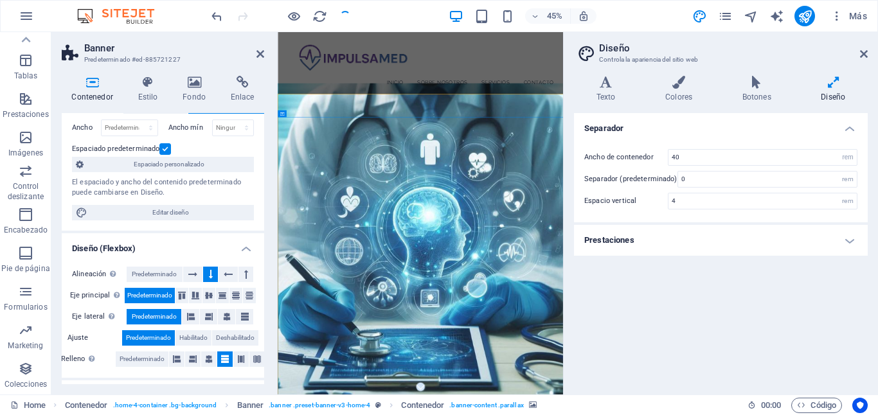
click at [717, 287] on div "Separador Ancho de contenedor 40 rem px Separador (predeterminado) 0 rem Espaci…" at bounding box center [721, 248] width 294 height 271
click at [865, 55] on icon at bounding box center [864, 54] width 8 height 10
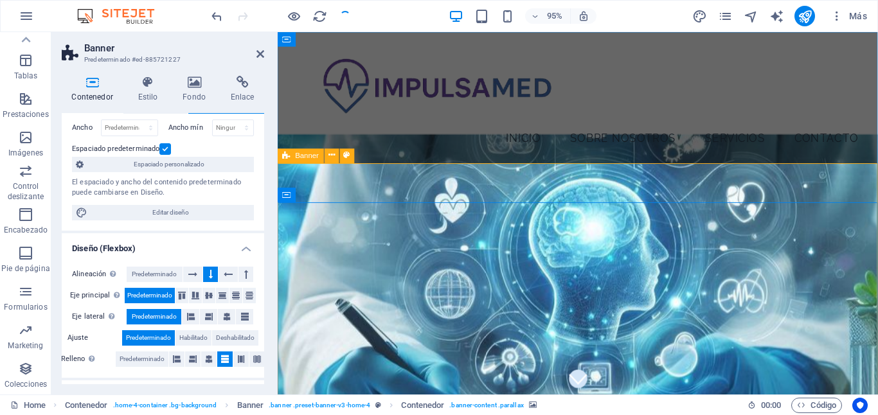
click at [345, 155] on icon at bounding box center [347, 156] width 6 height 13
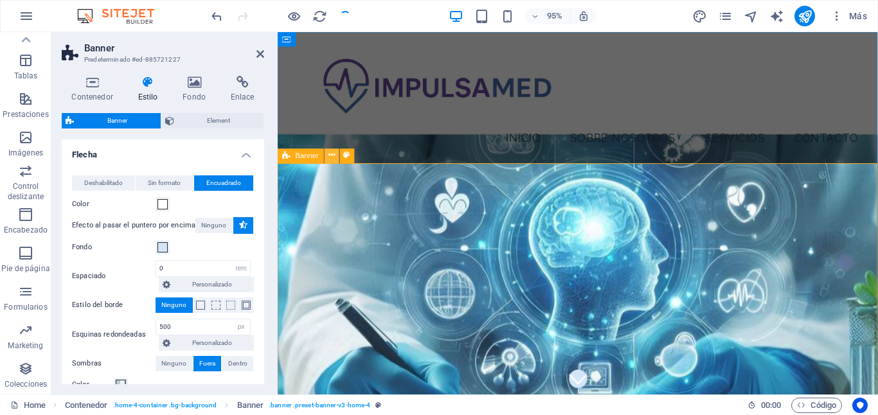
click at [334, 154] on icon at bounding box center [331, 156] width 6 height 13
click at [283, 157] on icon at bounding box center [287, 155] width 8 height 15
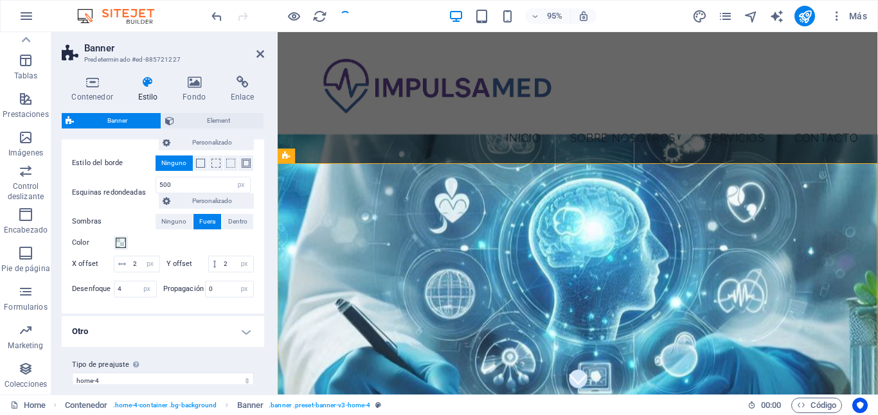
scroll to position [173, 0]
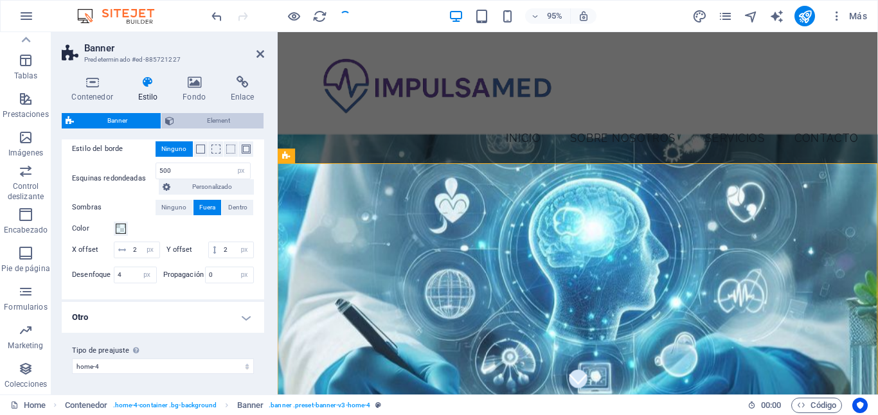
click at [191, 121] on span "Element" at bounding box center [219, 120] width 82 height 15
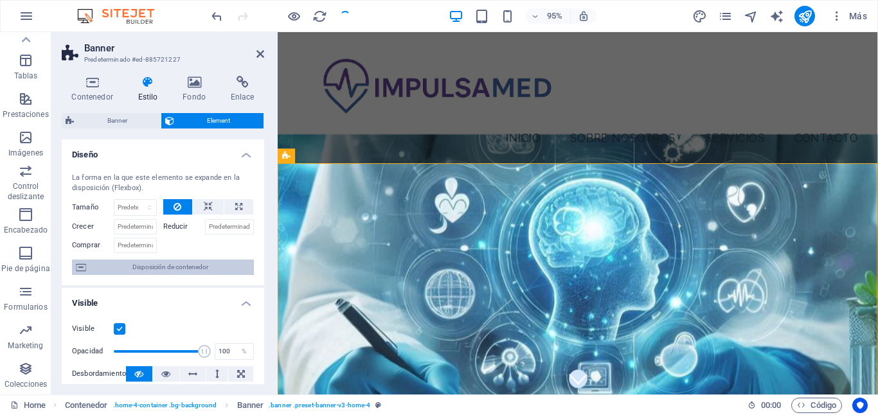
click at [145, 271] on span "Disposición de contenedor" at bounding box center [170, 267] width 160 height 15
select select "header"
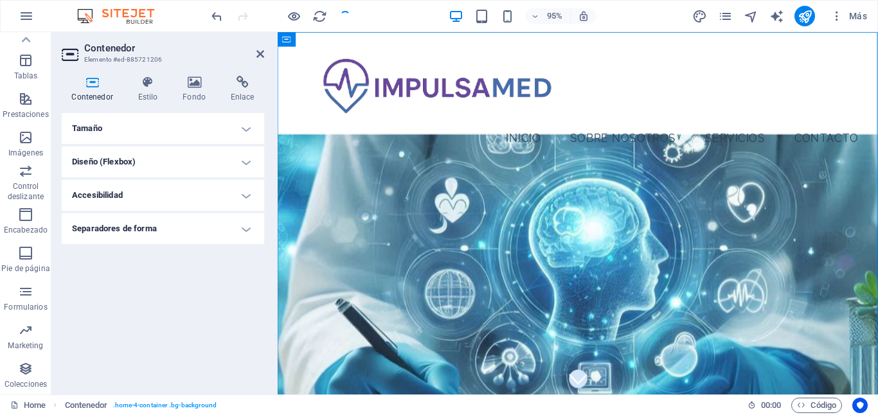
click at [240, 123] on h4 "Tamaño" at bounding box center [163, 128] width 202 height 31
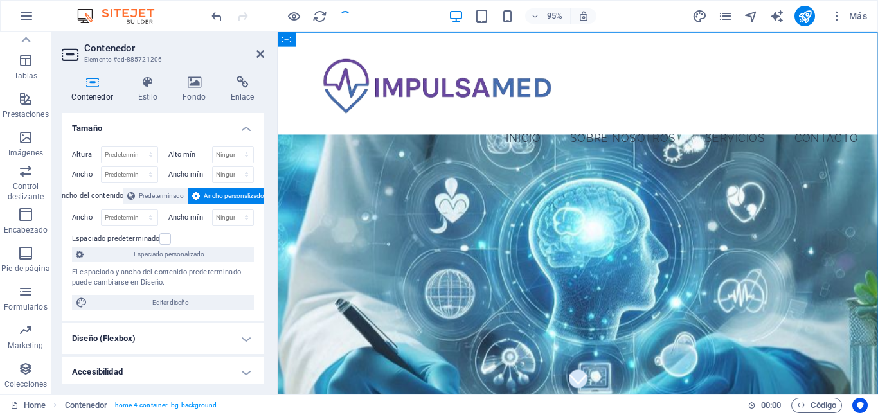
click at [240, 123] on h4 "Tamaño" at bounding box center [163, 124] width 202 height 23
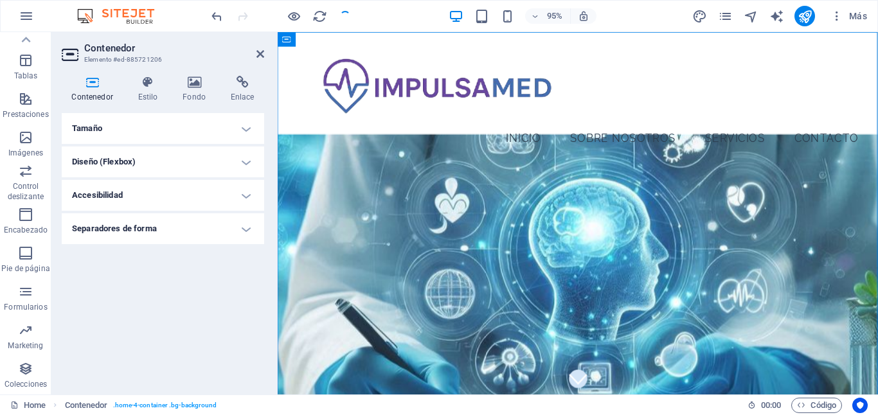
click at [195, 160] on h4 "Diseño (Flexbox)" at bounding box center [163, 162] width 202 height 31
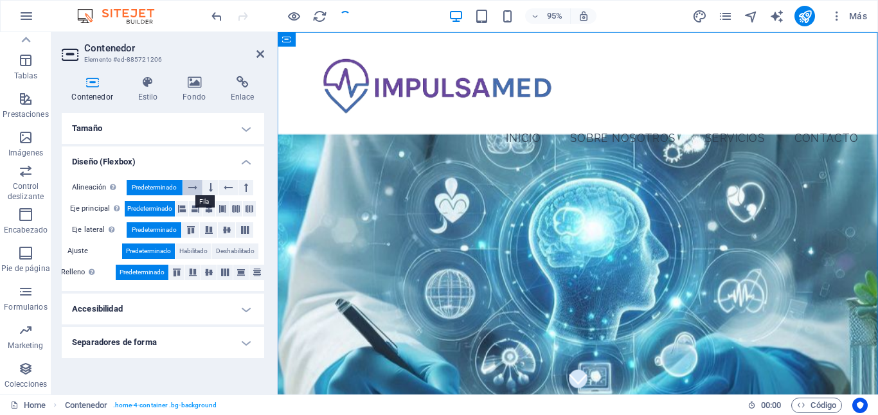
click at [197, 188] on icon at bounding box center [192, 187] width 9 height 15
click at [210, 184] on icon at bounding box center [211, 187] width 4 height 15
click at [233, 185] on button at bounding box center [229, 187] width 20 height 15
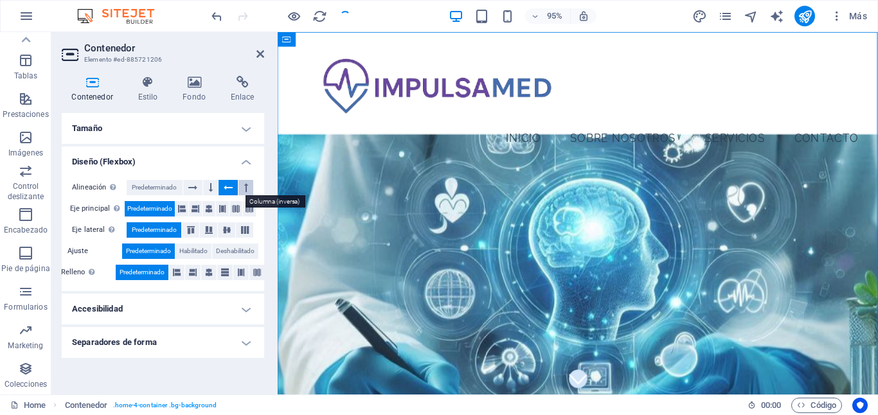
click at [246, 185] on icon at bounding box center [246, 187] width 4 height 15
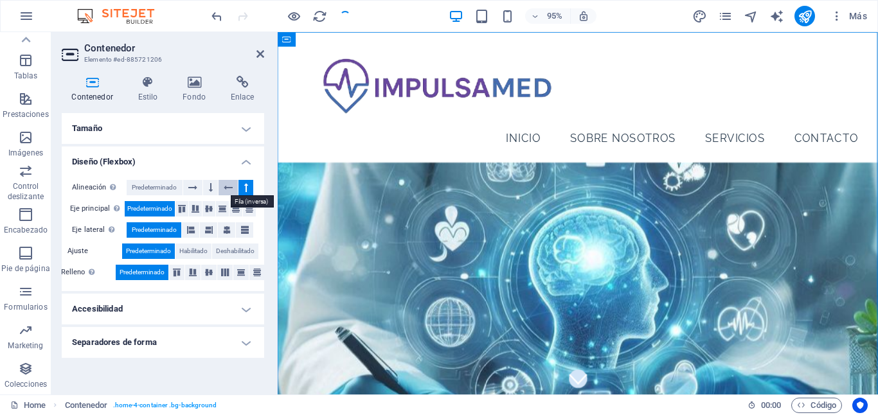
click at [224, 186] on icon at bounding box center [228, 187] width 9 height 15
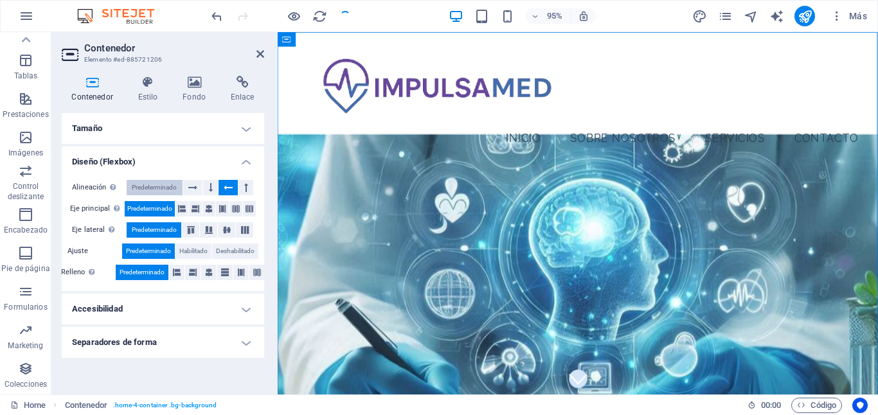
click at [157, 185] on span "Predeterminado" at bounding box center [154, 187] width 45 height 15
click at [190, 251] on span "Habilitado" at bounding box center [193, 251] width 28 height 15
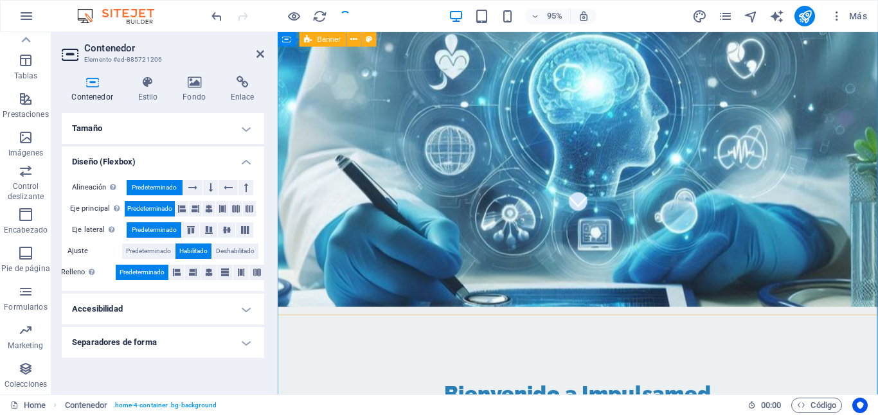
scroll to position [0, 0]
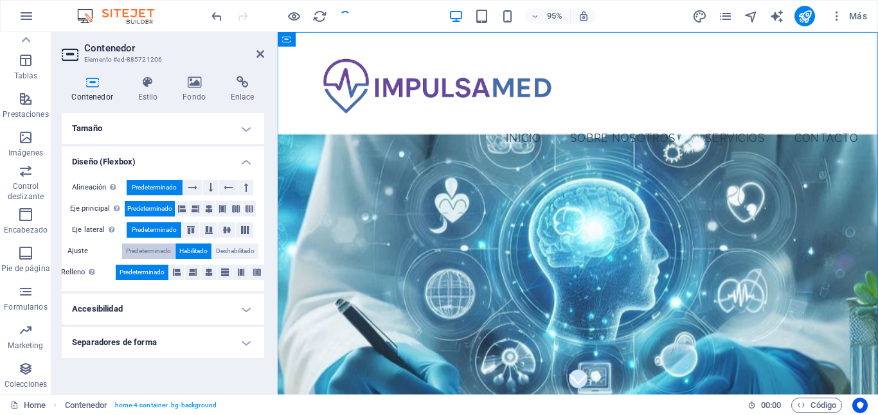
click at [145, 251] on span "Predeterminado" at bounding box center [148, 251] width 45 height 15
click at [226, 270] on icon at bounding box center [225, 272] width 8 height 15
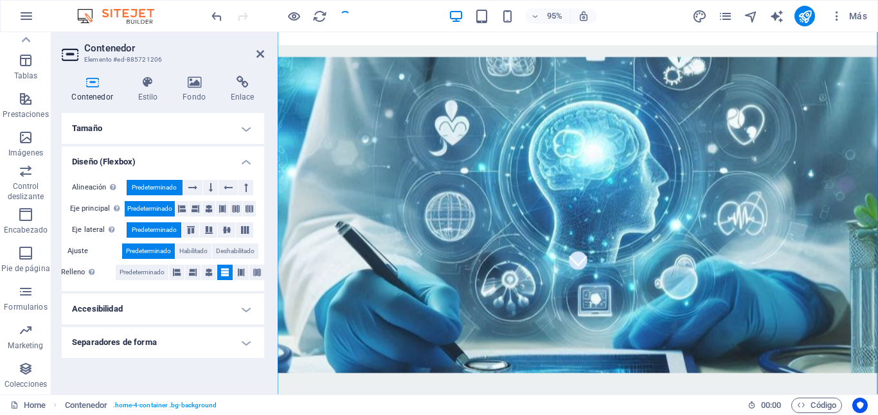
scroll to position [135, 0]
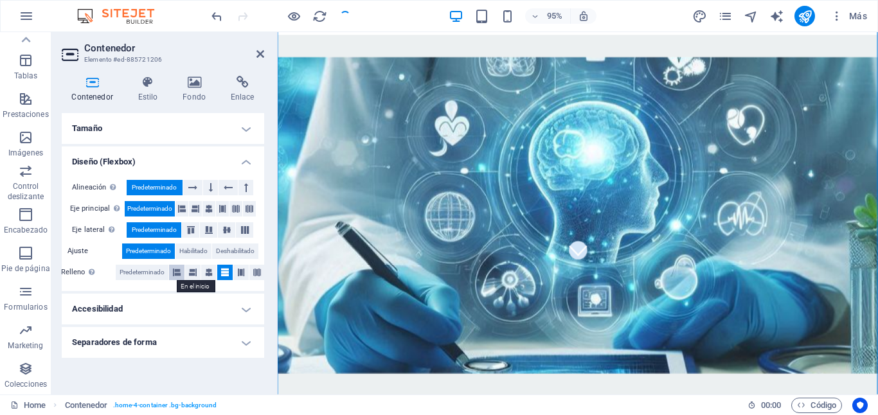
click at [175, 272] on icon at bounding box center [177, 272] width 8 height 15
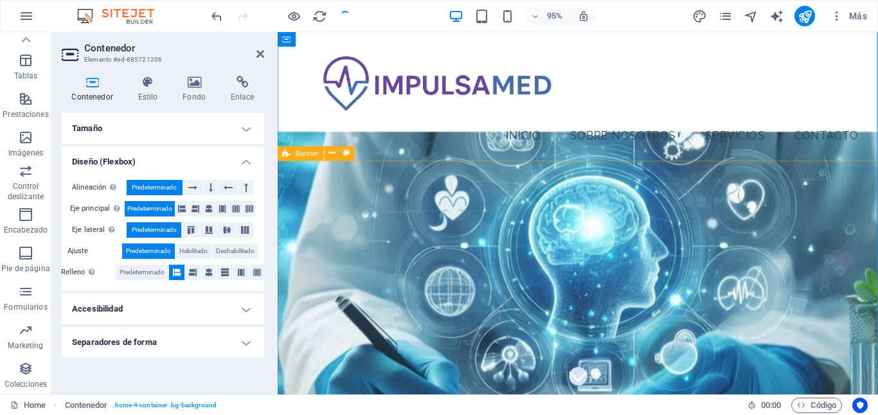
scroll to position [0, 0]
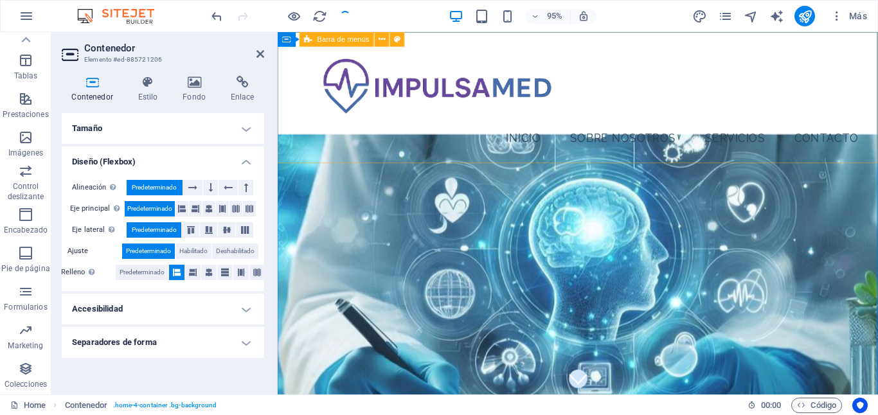
click at [436, 169] on div "Menu Inicio Sobre Nosotros Servicios Contacto" at bounding box center [594, 101] width 632 height 138
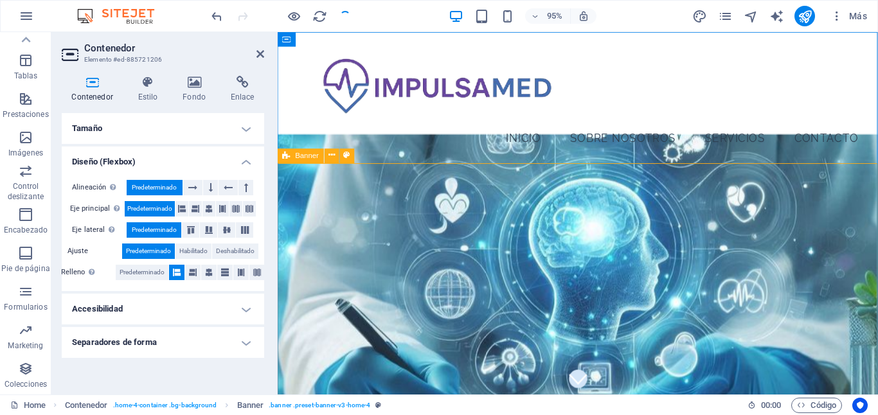
click at [307, 156] on span "Banner" at bounding box center [308, 155] width 24 height 7
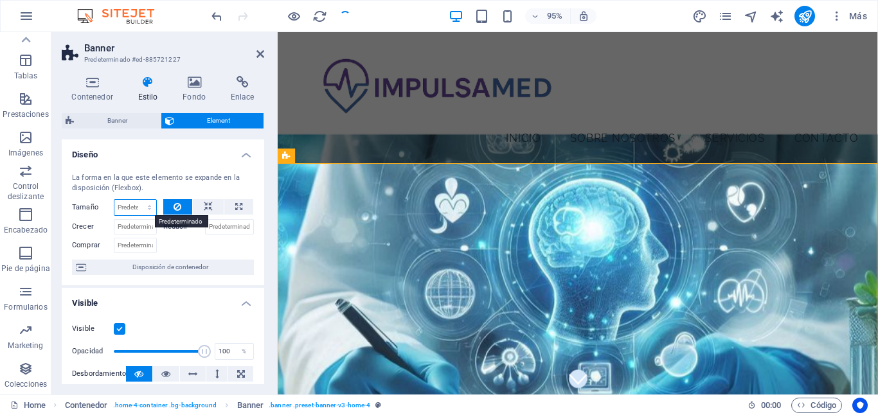
click at [147, 207] on select "Predeterminado automático px % 1/1 1/2 1/3 1/4 1/5 1/6 1/7 1/8 1/9 1/10" at bounding box center [135, 207] width 42 height 15
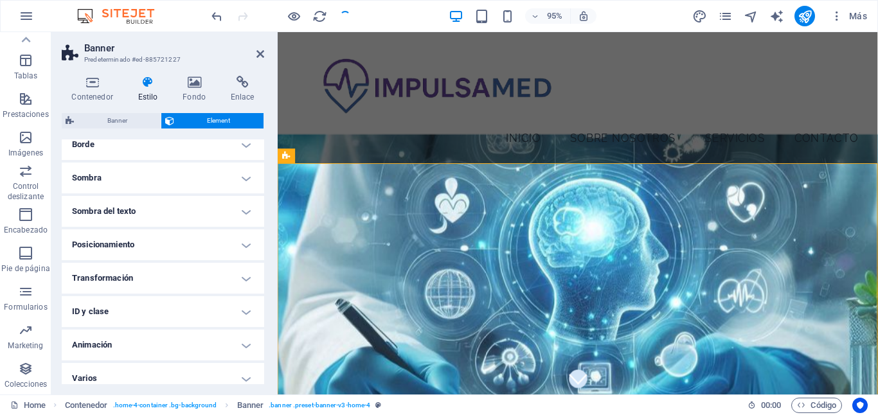
scroll to position [308, 0]
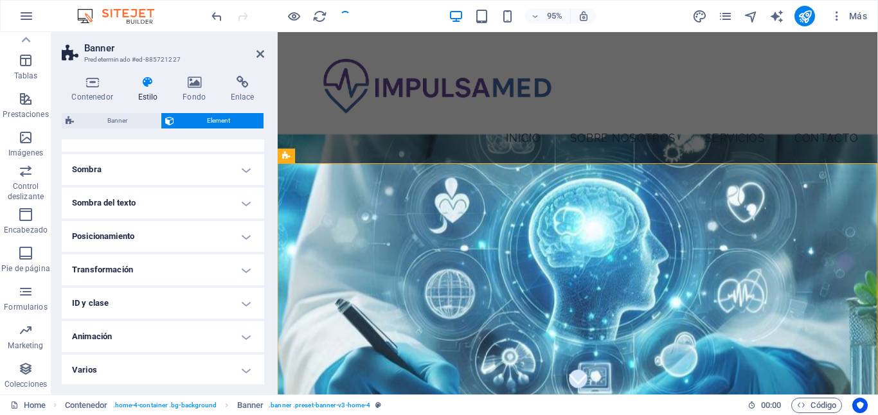
click at [177, 249] on h4 "Posicionamiento" at bounding box center [163, 236] width 202 height 31
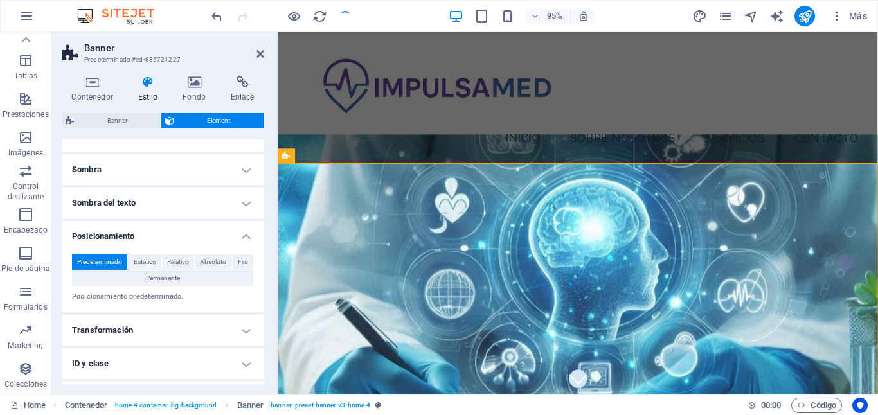
click at [179, 239] on h4 "Posicionamiento" at bounding box center [163, 232] width 202 height 23
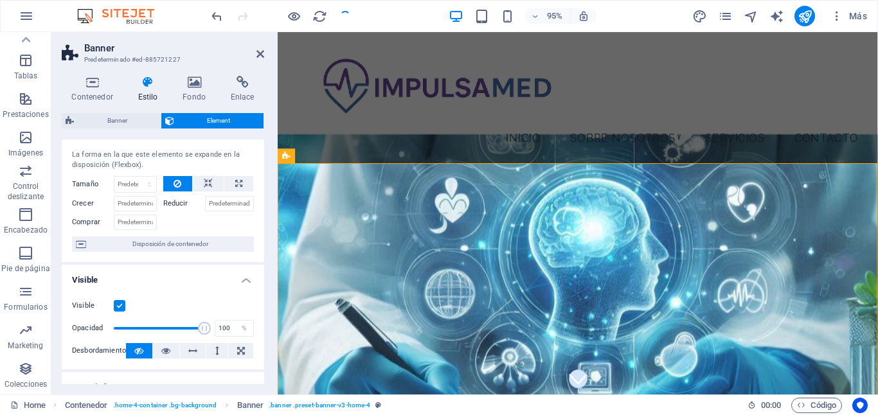
scroll to position [0, 0]
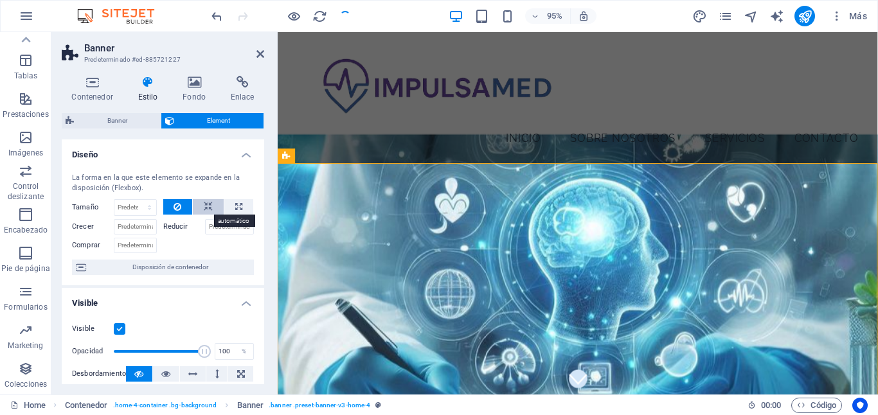
click at [204, 211] on icon at bounding box center [208, 206] width 9 height 15
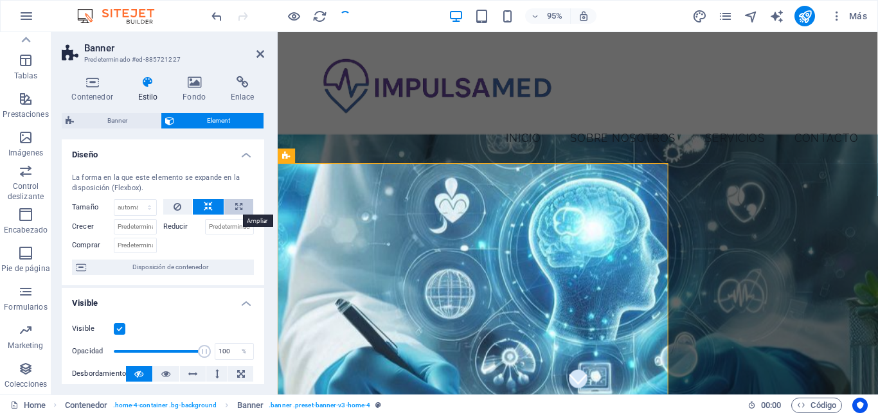
click at [237, 201] on icon at bounding box center [238, 206] width 7 height 15
type input "100"
select select "%"
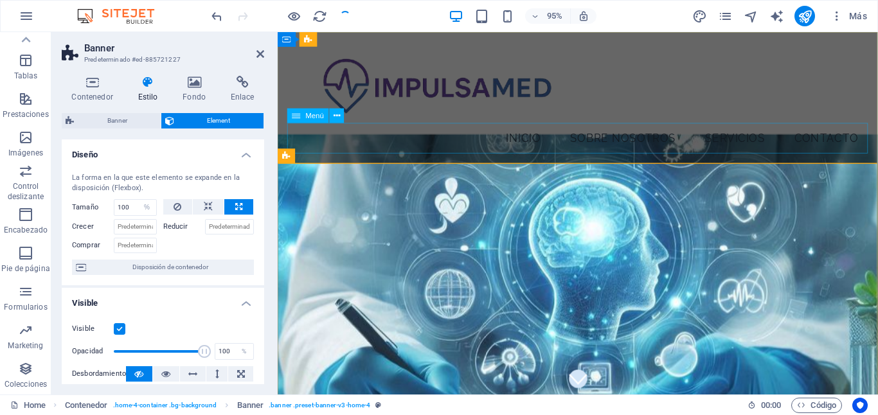
click at [299, 138] on nav "Inicio Sobre Nosotros Servicios Contacto" at bounding box center [593, 144] width 611 height 32
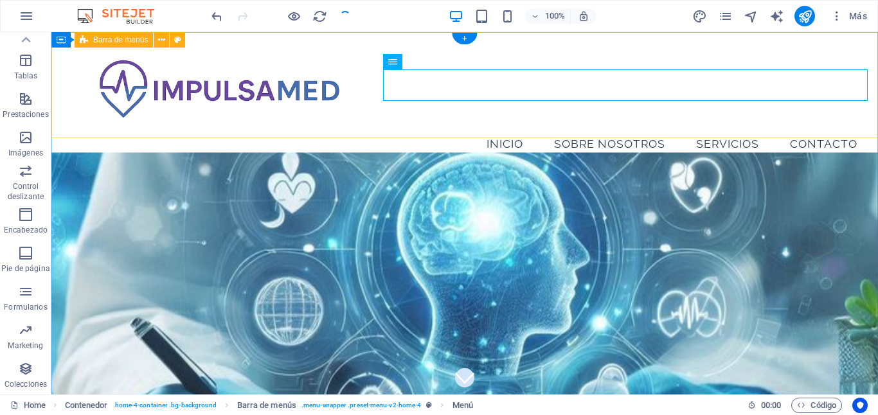
click at [273, 129] on div "Menu Inicio Sobre Nosotros Servicios Contacto" at bounding box center [464, 101] width 827 height 138
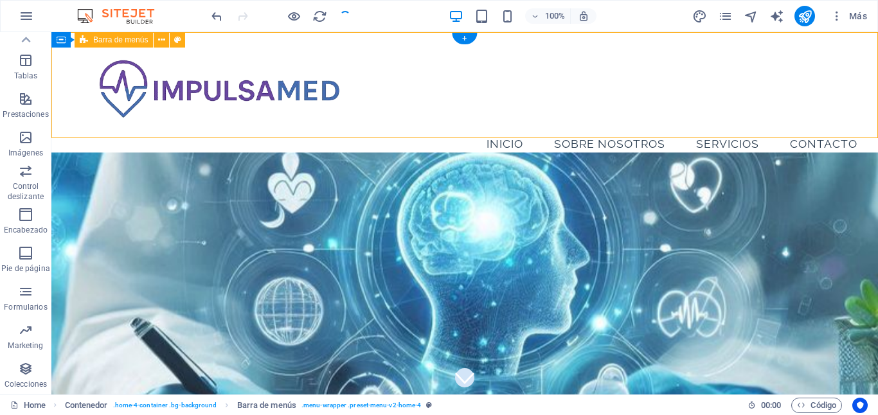
click at [273, 129] on div "Menu Inicio Sobre Nosotros Servicios Contacto" at bounding box center [464, 101] width 827 height 138
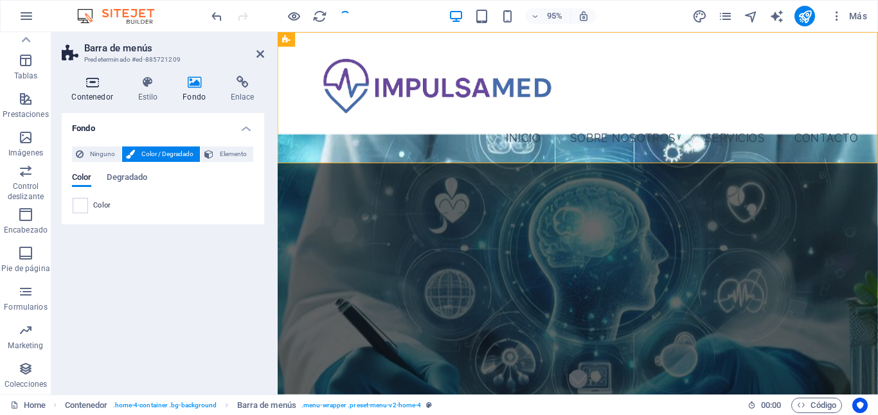
click at [99, 85] on icon at bounding box center [92, 82] width 61 height 13
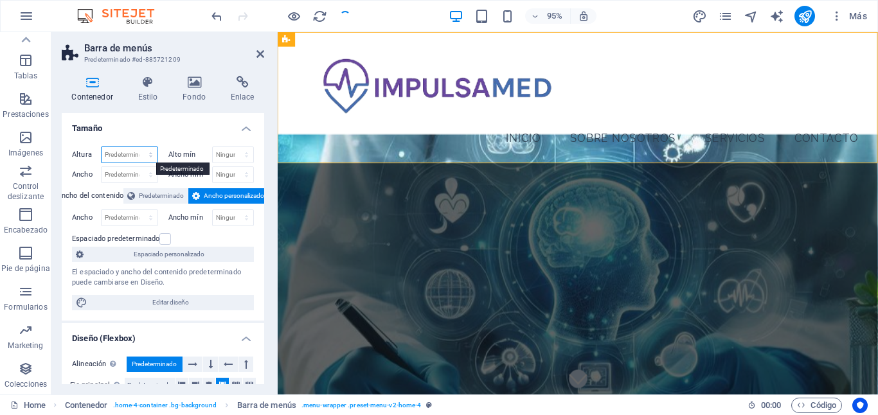
click at [143, 155] on select "Predeterminado px rem % vh vw" at bounding box center [130, 154] width 56 height 15
select select "%"
type input "60"
click at [141, 129] on h4 "Tamaño" at bounding box center [163, 124] width 202 height 23
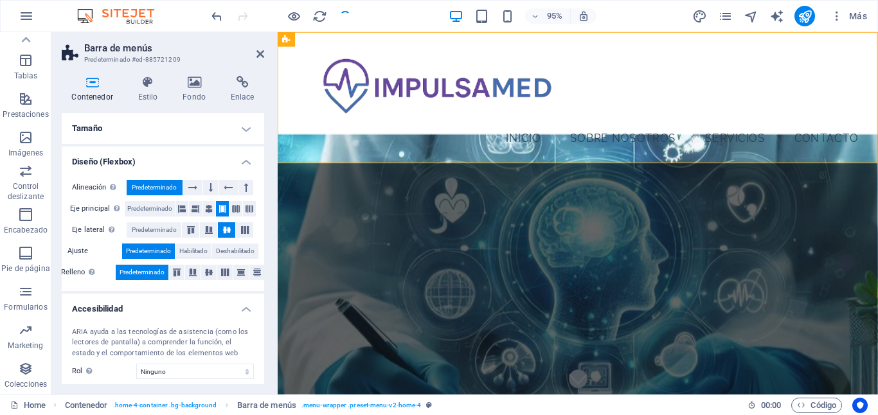
click at [112, 129] on h4 "Tamaño" at bounding box center [163, 128] width 202 height 31
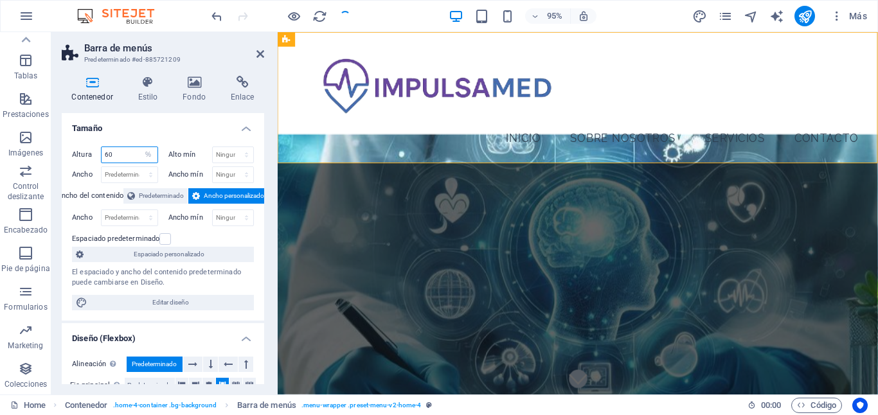
click at [127, 152] on input "60" at bounding box center [130, 154] width 56 height 15
click at [145, 151] on select "Predeterminado px rem % vh vw" at bounding box center [148, 154] width 18 height 15
select select "default"
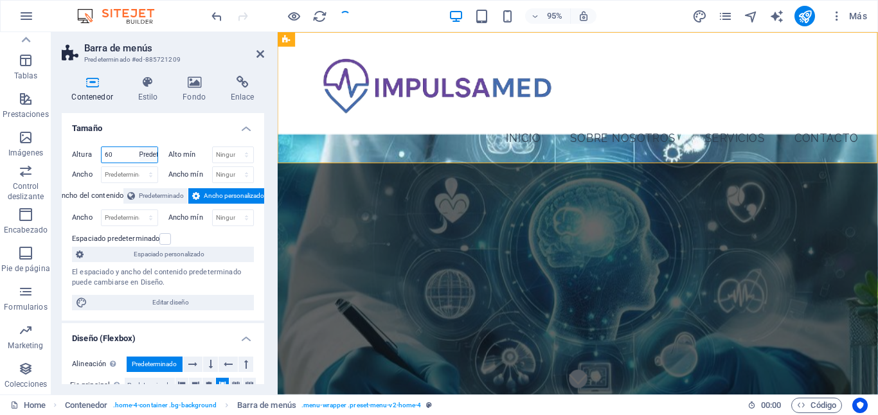
select select "DISABLED_OPTION_VALUE"
click at [143, 194] on span "Predeterminado" at bounding box center [161, 195] width 45 height 15
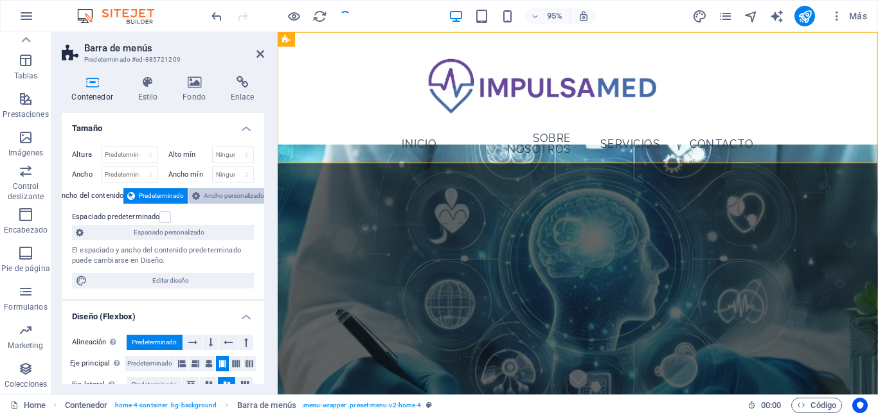
click at [207, 195] on span "Ancho personalizado" at bounding box center [234, 195] width 60 height 15
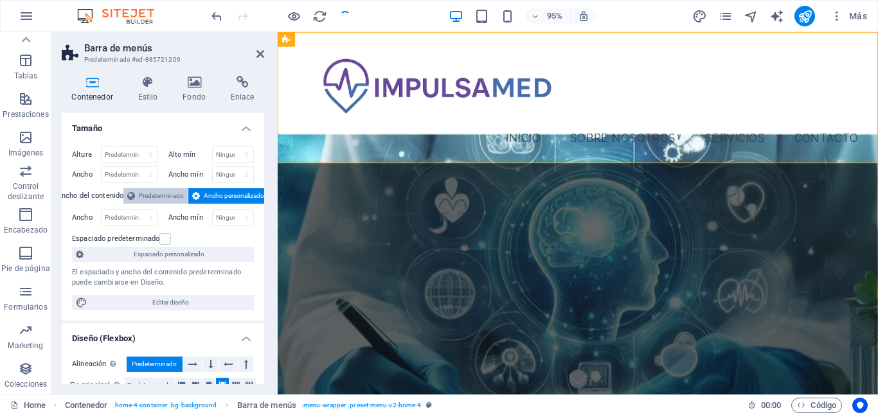
click at [161, 199] on span "Predeterminado" at bounding box center [161, 195] width 45 height 15
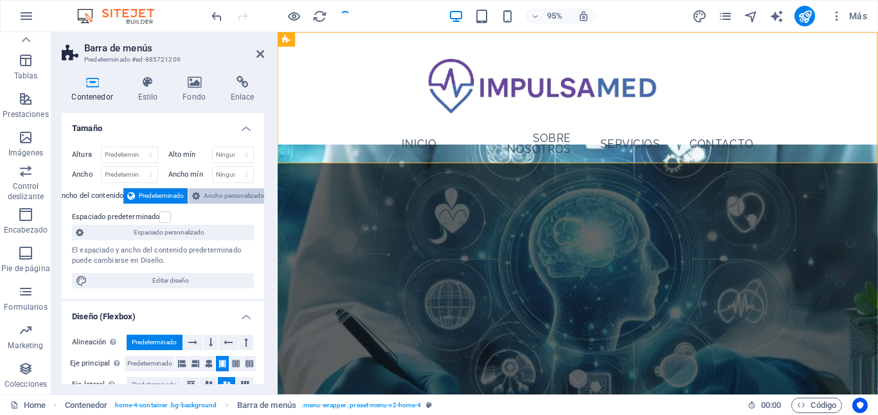
click at [214, 195] on span "Ancho personalizado" at bounding box center [234, 195] width 60 height 15
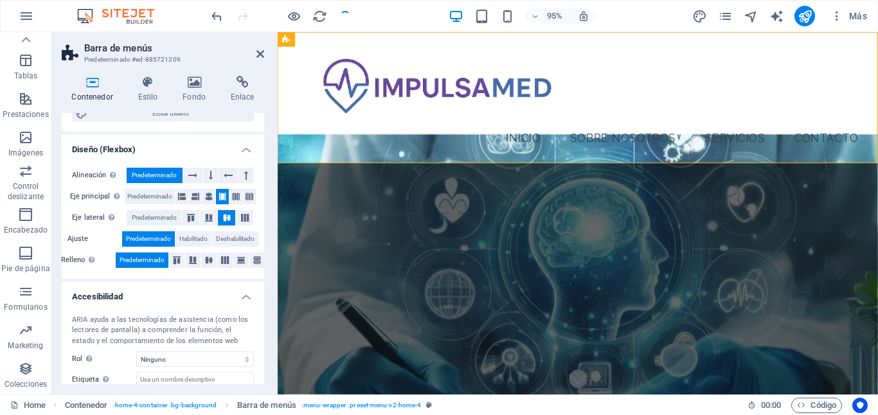
scroll to position [264, 0]
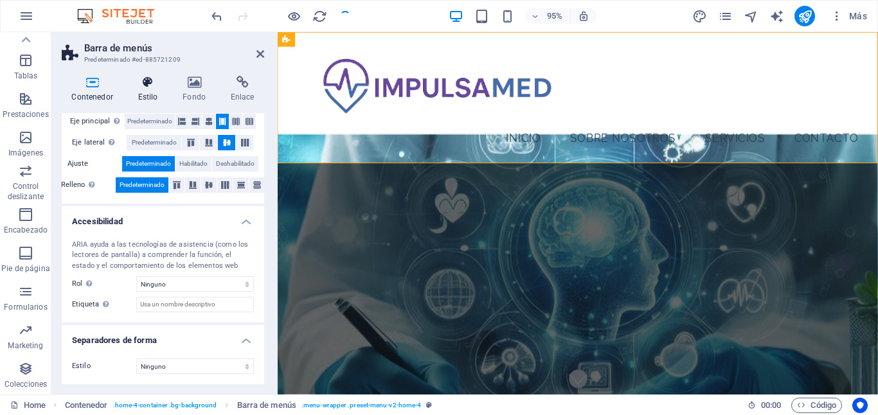
click at [143, 84] on icon at bounding box center [148, 82] width 40 height 13
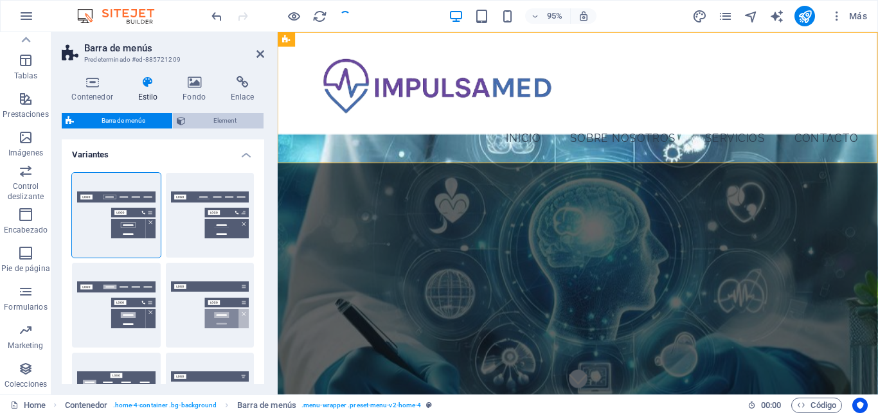
click at [205, 118] on span "Element" at bounding box center [225, 120] width 70 height 15
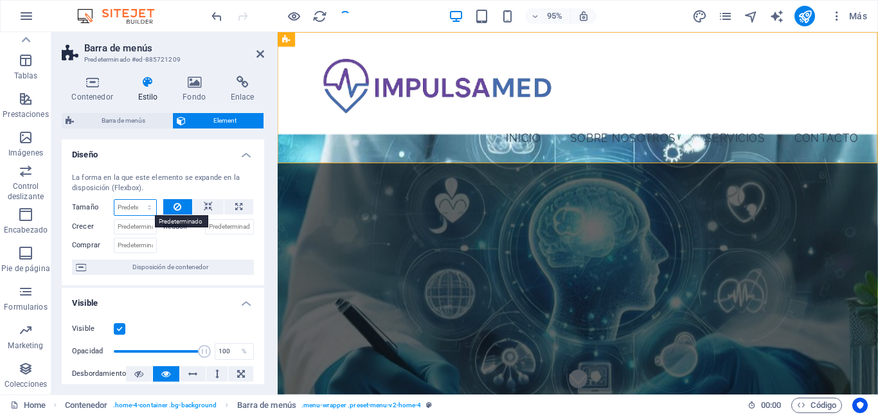
click at [148, 206] on select "Predeterminado automático px % 1/1 1/2 1/3 1/4 1/5 1/6 1/7 1/8 1/9 1/10" at bounding box center [135, 207] width 42 height 15
select select "1/1"
type input "100"
click at [148, 208] on select "Predeterminado automático px % 1/1 1/2 1/3 1/4 1/5 1/6 1/7 1/8 1/9 1/10" at bounding box center [147, 207] width 18 height 15
select select "1/1"
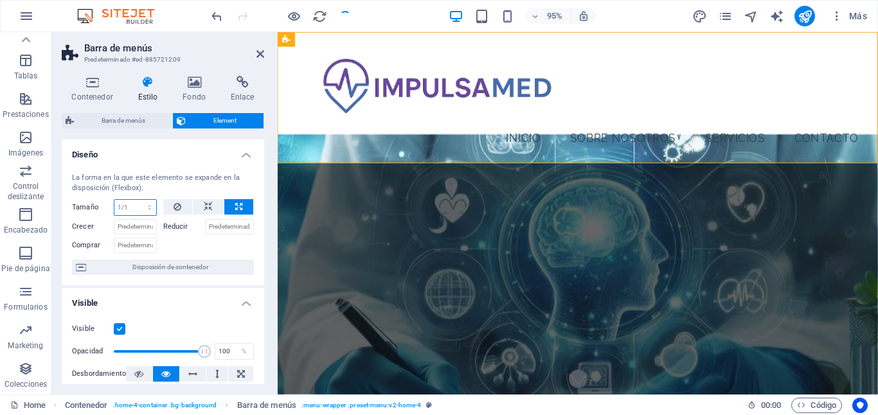
click at [145, 204] on select "Predeterminado automático px % 1/1 1/2 1/3 1/4 1/5 1/6 1/7 1/8 1/9 1/10" at bounding box center [135, 207] width 42 height 15
select select "1/5"
type input "20"
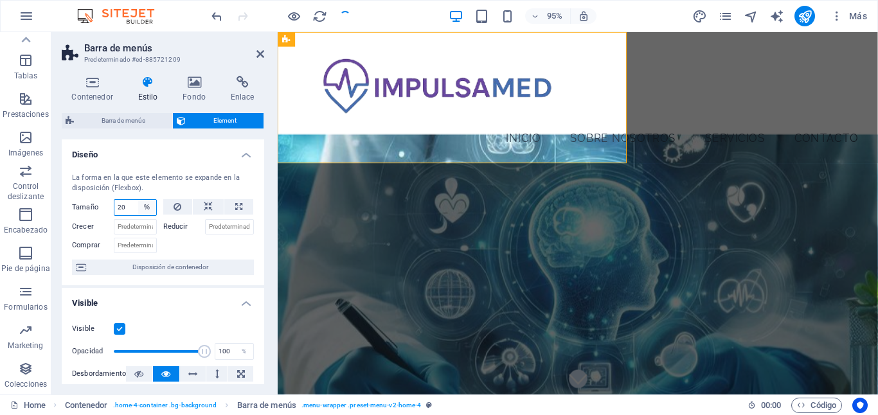
click at [147, 208] on select "Predeterminado automático px % 1/1 1/2 1/3 1/4 1/5 1/6 1/7 1/8 1/9 1/10" at bounding box center [147, 207] width 18 height 15
select select "1/10"
type input "10"
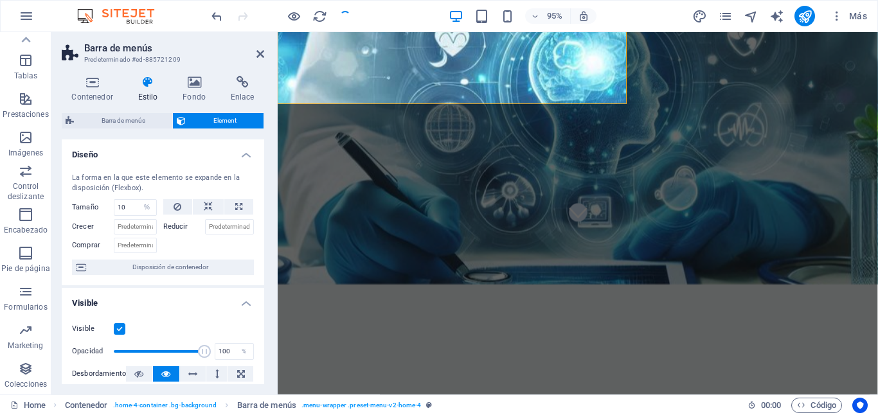
scroll to position [0, 0]
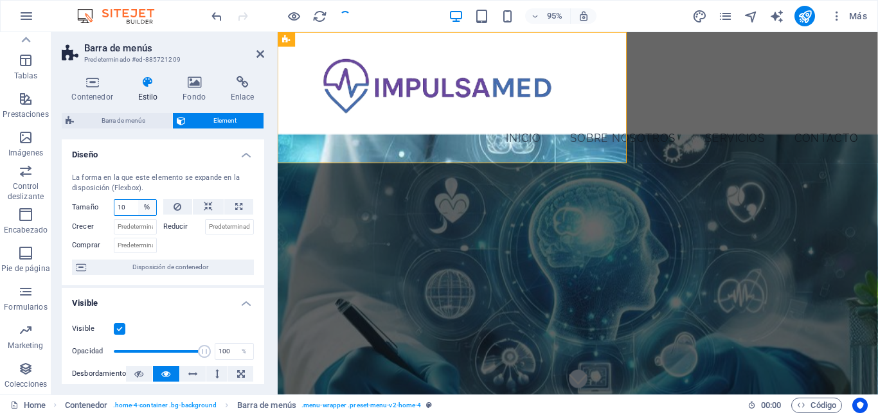
click at [143, 206] on select "Predeterminado automático px % 1/1 1/2 1/3 1/4 1/5 1/6 1/7 1/8 1/9 1/10" at bounding box center [147, 207] width 18 height 15
click at [145, 208] on select "Predeterminado automático px % 1/1 1/2 1/3 1/4 1/5 1/6 1/7 1/8 1/9 1/10" at bounding box center [147, 207] width 18 height 15
select select "6rrgcbqk3p8"
select select "DISABLED_OPTION_VALUE"
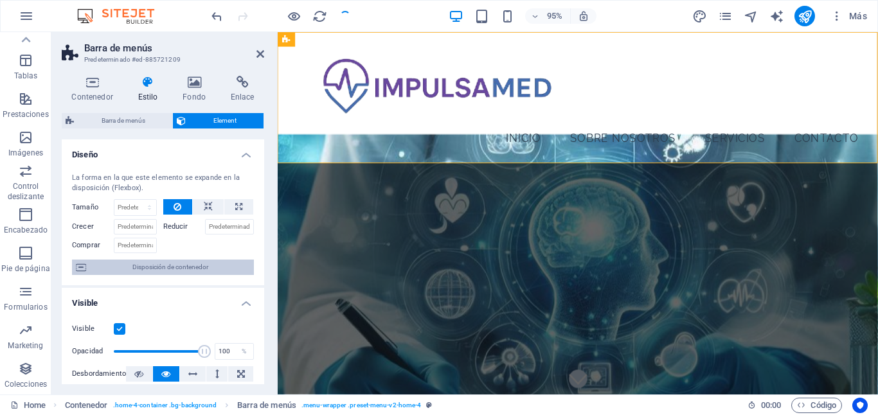
click at [141, 264] on span "Disposición de contenedor" at bounding box center [170, 267] width 160 height 15
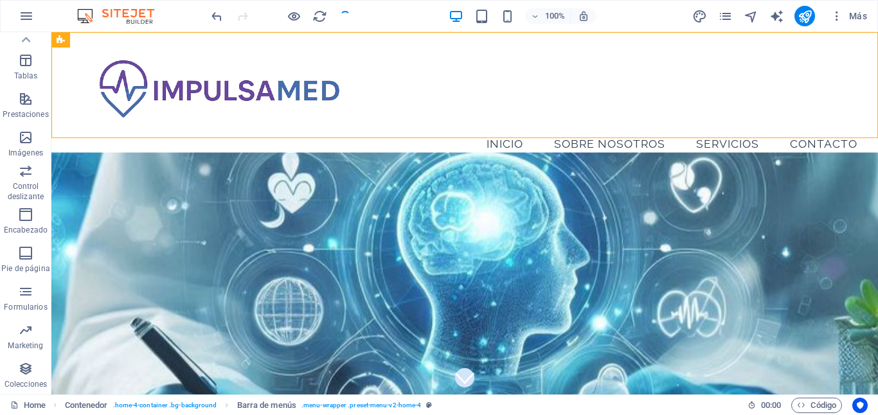
drag, startPoint x: 395, startPoint y: 96, endPoint x: 606, endPoint y: 11, distance: 228.1
drag, startPoint x: 611, startPoint y: 65, endPoint x: 616, endPoint y: 19, distance: 45.9
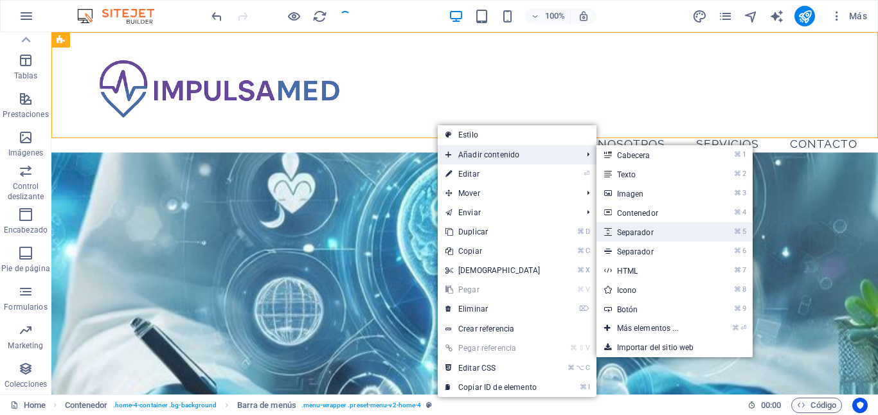
click at [630, 233] on link "⌘ 5 Separador" at bounding box center [651, 231] width 108 height 19
select select "px"
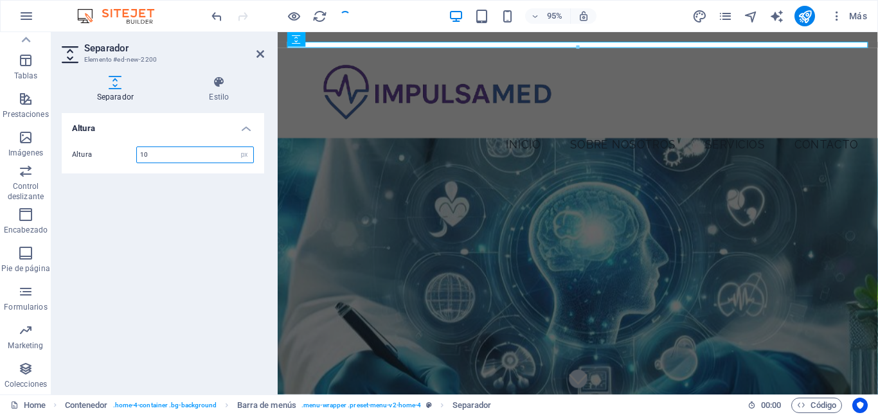
type input "10"
click at [213, 221] on div "Altura Altura 10 px rem vh vw" at bounding box center [163, 248] width 202 height 271
click at [257, 52] on icon at bounding box center [260, 54] width 8 height 10
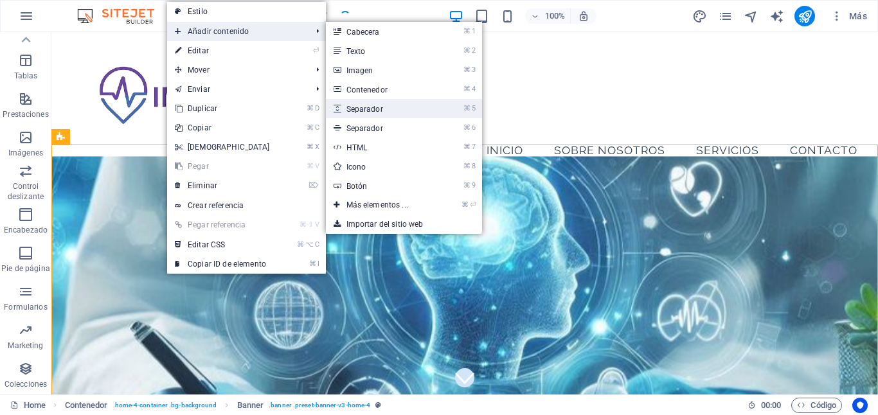
click at [378, 109] on link "⌘ 5 Separador" at bounding box center [380, 108] width 108 height 19
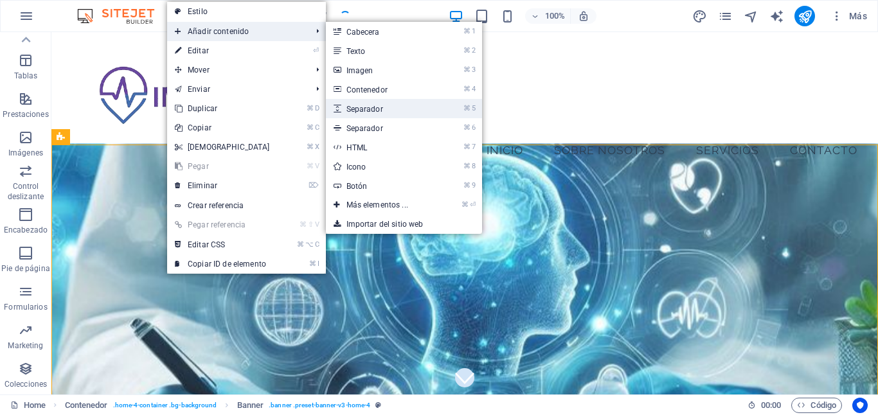
select select "px"
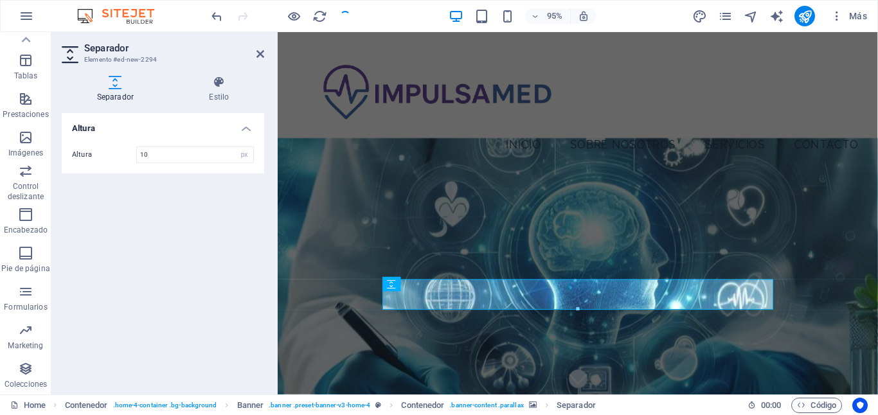
click at [233, 198] on div "Altura Altura 10 px rem vh vw" at bounding box center [163, 248] width 202 height 271
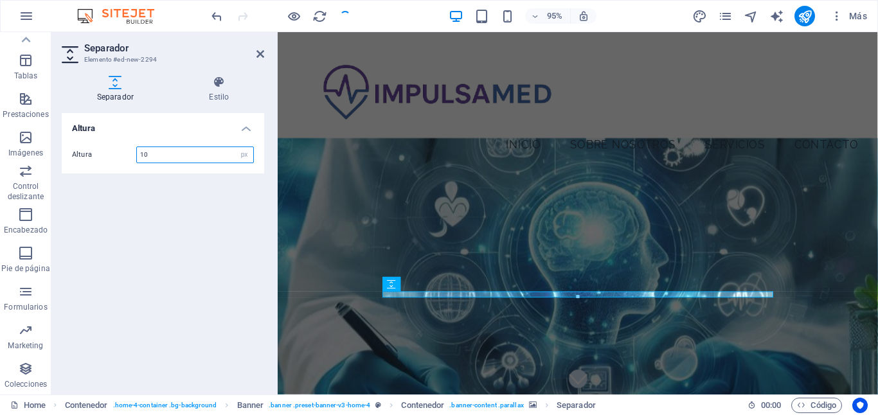
click at [193, 150] on input "10" at bounding box center [195, 154] width 116 height 15
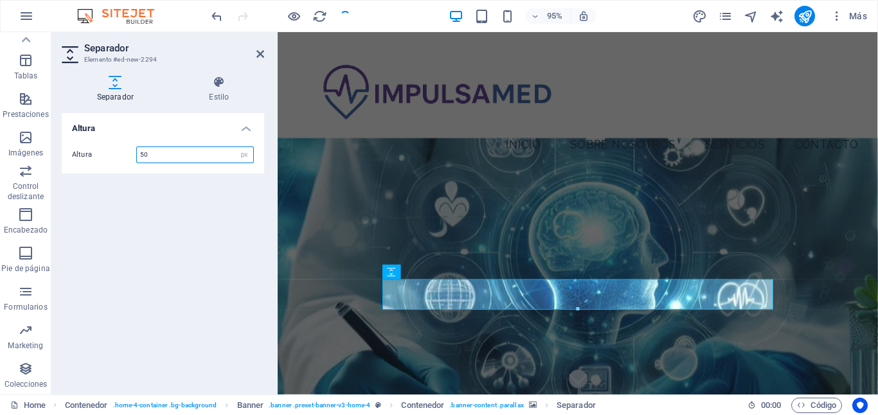
type input "50"
click at [259, 210] on div "Altura Altura 50 px rem vh vw" at bounding box center [163, 248] width 202 height 271
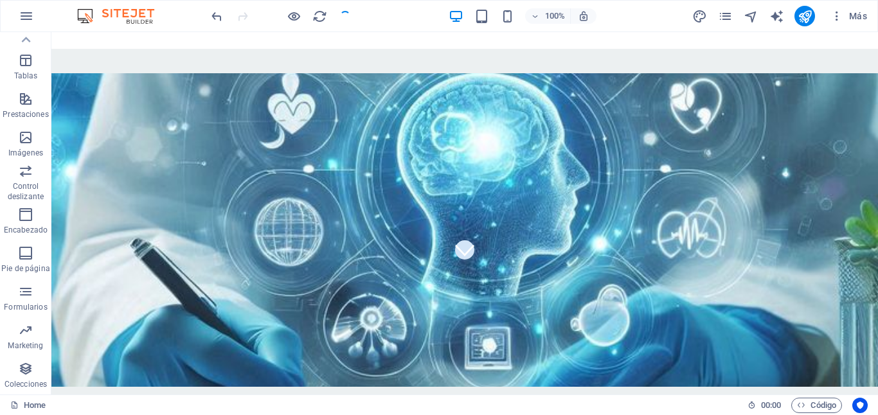
scroll to position [131, 0]
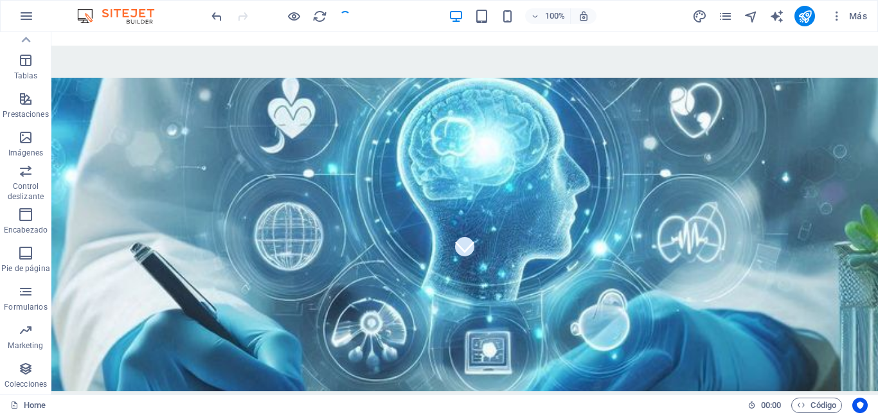
click at [163, 143] on figure at bounding box center [464, 235] width 827 height 314
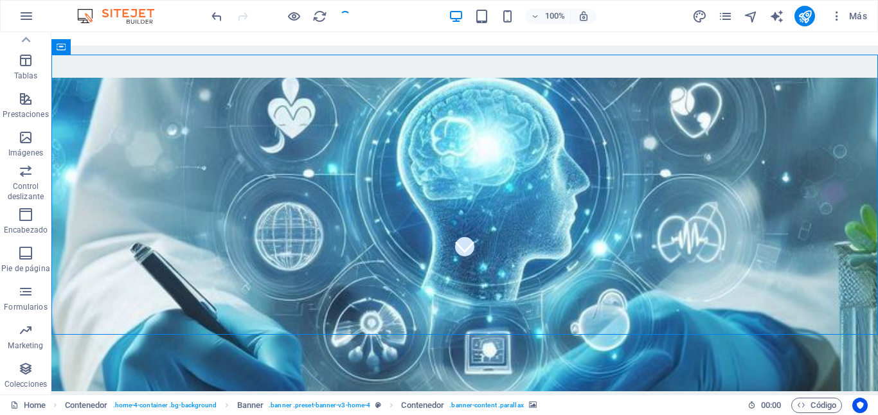
click at [163, 143] on figure at bounding box center [464, 235] width 827 height 314
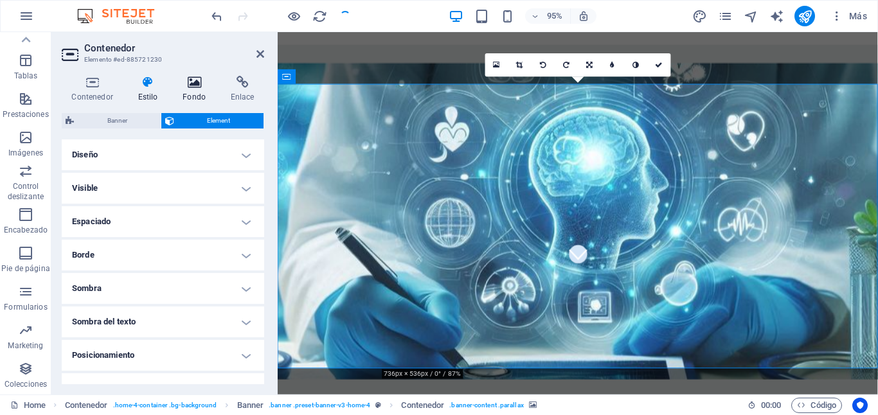
click at [190, 86] on icon at bounding box center [194, 82] width 43 height 13
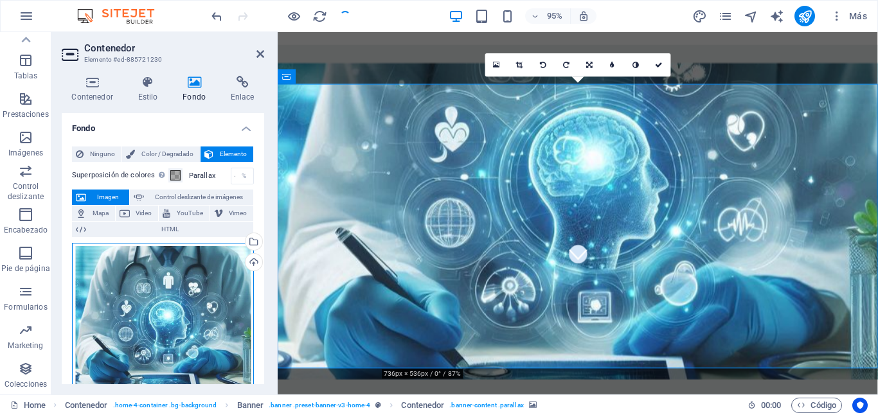
click at [195, 307] on div "Arrastra archivos aquí, haz clic para escoger archivos o selecciona archivos de…" at bounding box center [163, 334] width 182 height 182
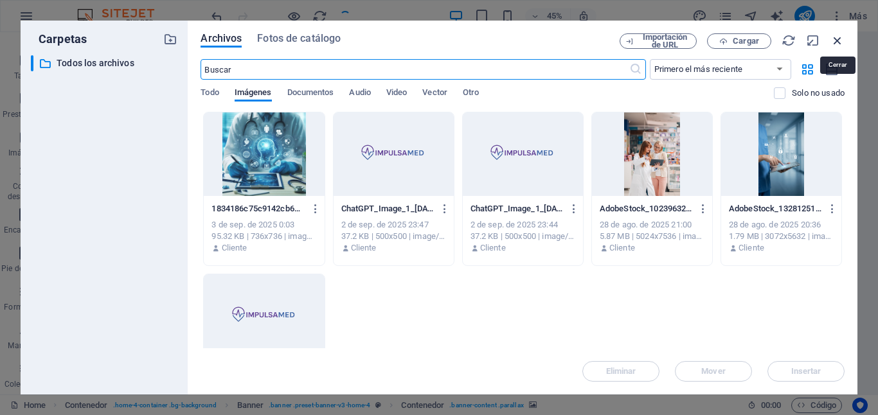
click at [837, 42] on icon "button" at bounding box center [838, 40] width 14 height 14
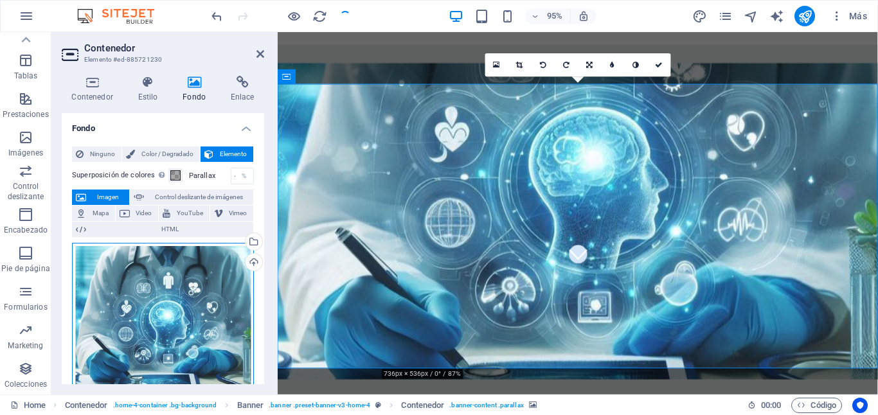
click at [198, 328] on div "Arrastra archivos aquí, haz clic para escoger archivos o selecciona archivos de…" at bounding box center [163, 334] width 182 height 182
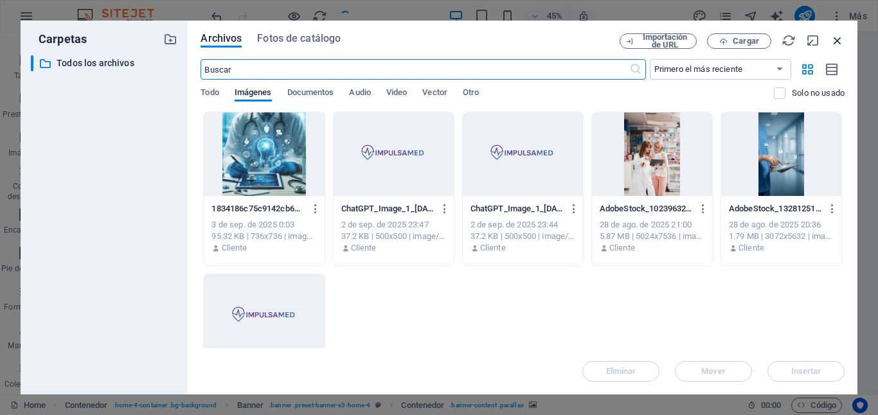
click at [841, 37] on icon "button" at bounding box center [838, 40] width 14 height 14
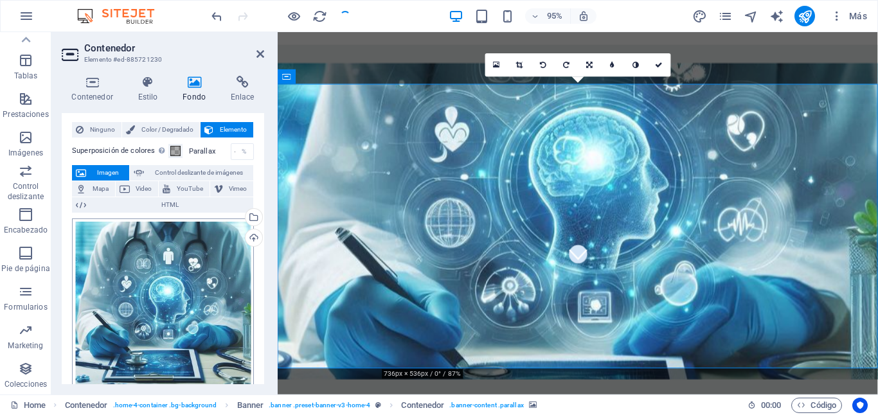
scroll to position [23, 0]
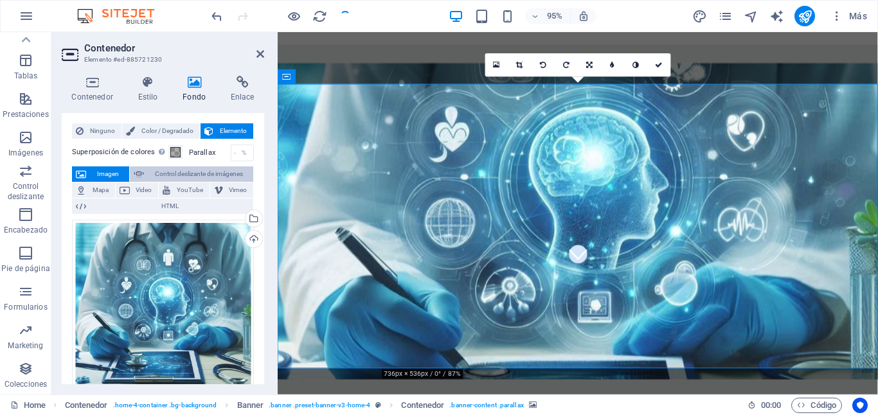
click at [170, 172] on span "Control deslizante de imágenes" at bounding box center [199, 173] width 102 height 15
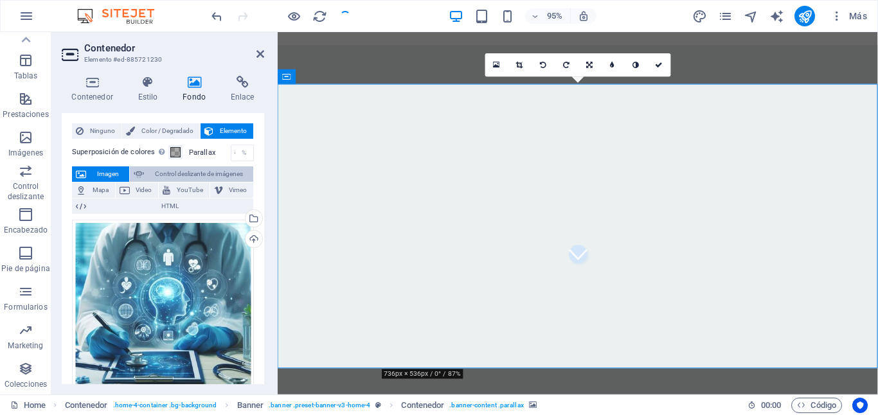
select select "ms"
select select "s"
select select "progressive"
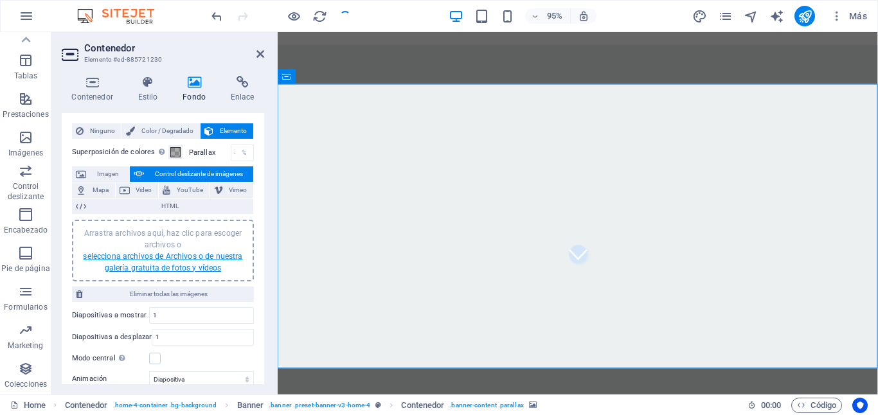
click at [158, 264] on link "selecciona archivos de Archivos o de nuestra galería gratuita de fotos y vídeos" at bounding box center [162, 262] width 159 height 21
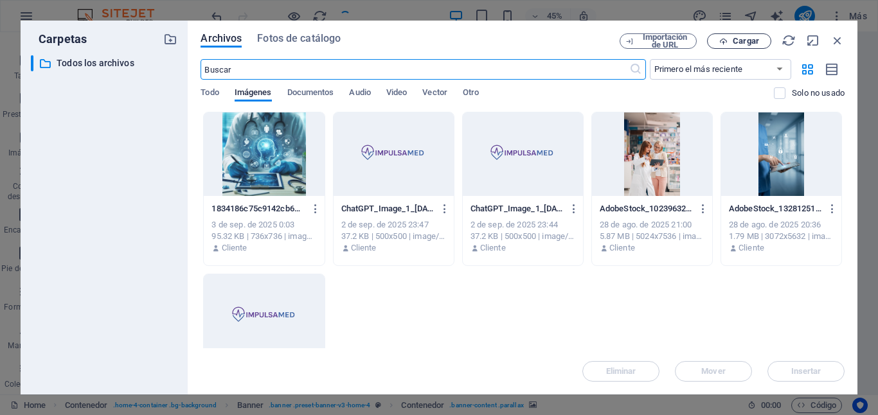
click at [736, 39] on span "Cargar" at bounding box center [746, 41] width 26 height 8
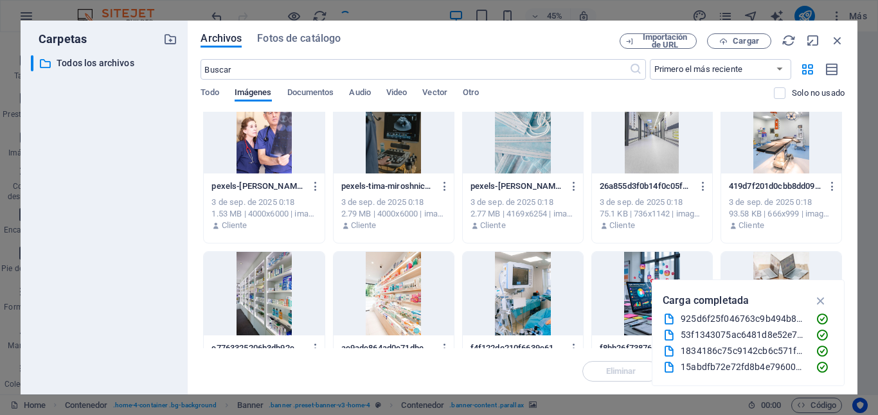
scroll to position [326, 0]
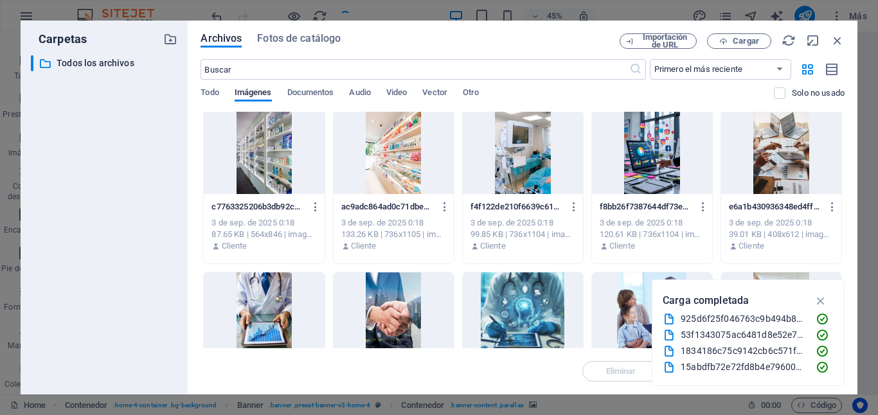
click at [643, 168] on div at bounding box center [652, 153] width 120 height 84
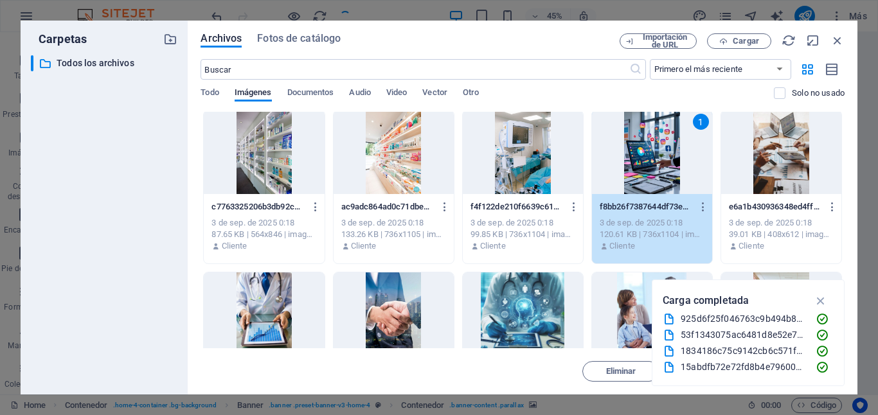
click at [510, 312] on div at bounding box center [523, 315] width 120 height 84
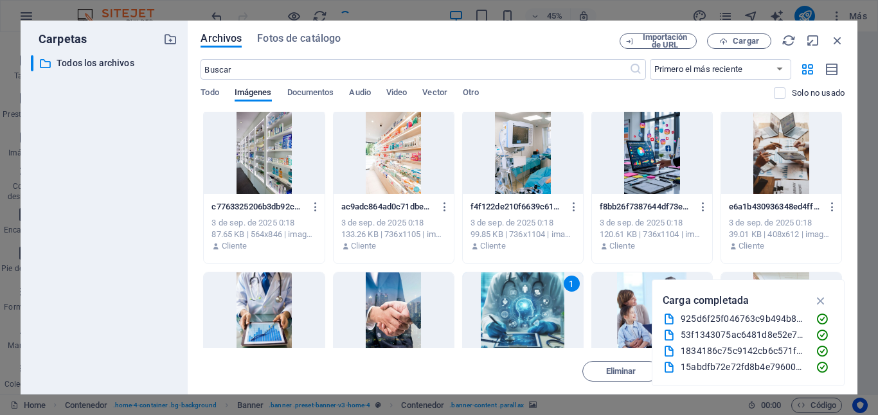
scroll to position [0, 0]
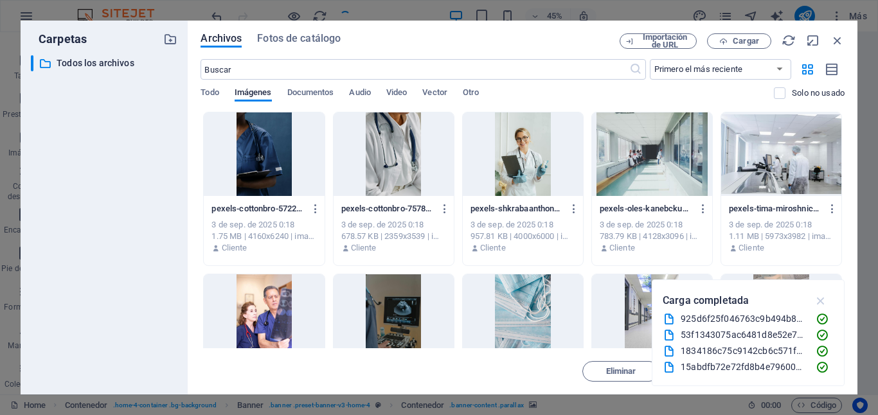
click at [824, 299] on icon "button" at bounding box center [821, 301] width 15 height 14
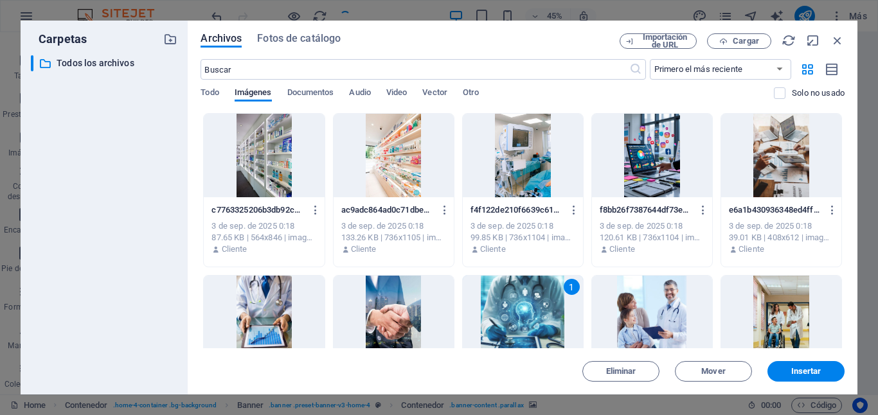
scroll to position [389, 0]
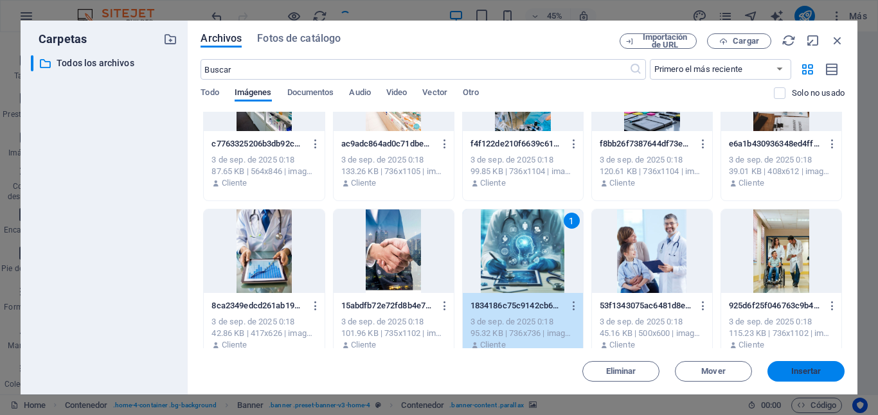
click at [798, 368] on span "Insertar" at bounding box center [806, 372] width 30 height 8
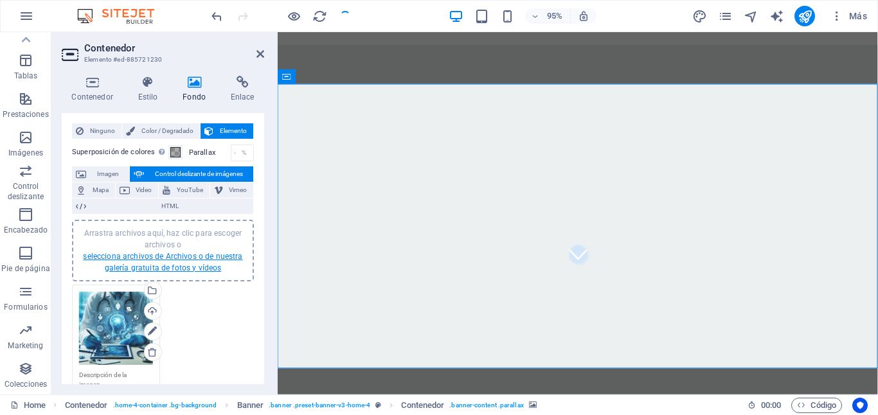
click at [165, 264] on link "selecciona archivos de Archivos o de nuestra galería gratuita de fotos y vídeos" at bounding box center [162, 262] width 159 height 21
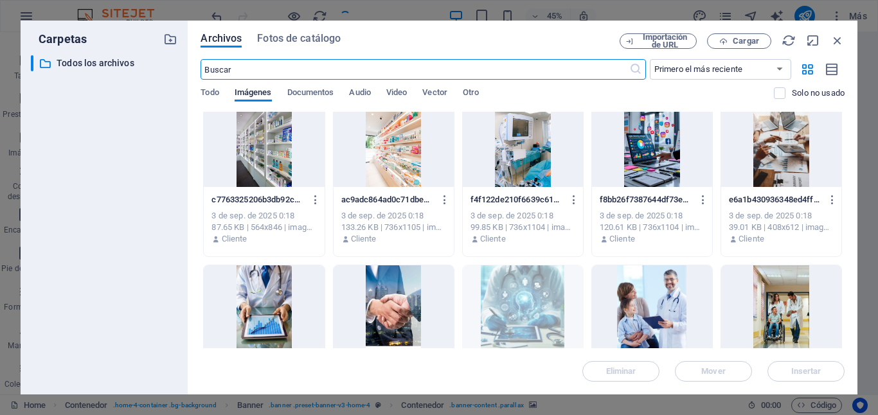
scroll to position [334, 0]
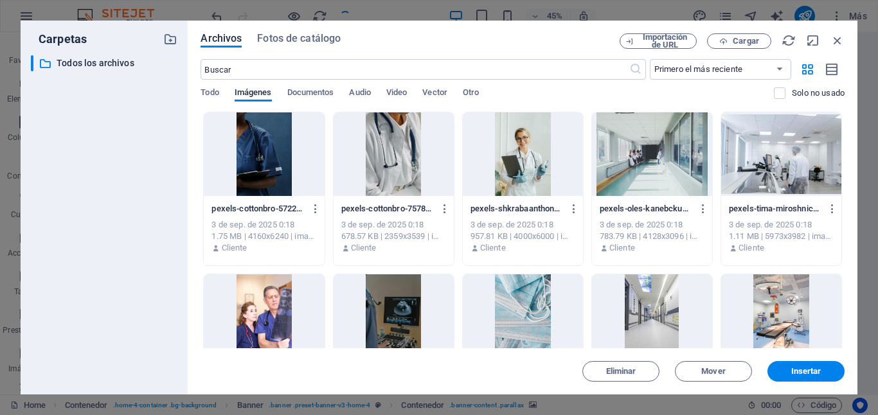
select select "ms"
select select "s"
select select "progressive"
click at [810, 374] on span "Insertar" at bounding box center [806, 372] width 30 height 8
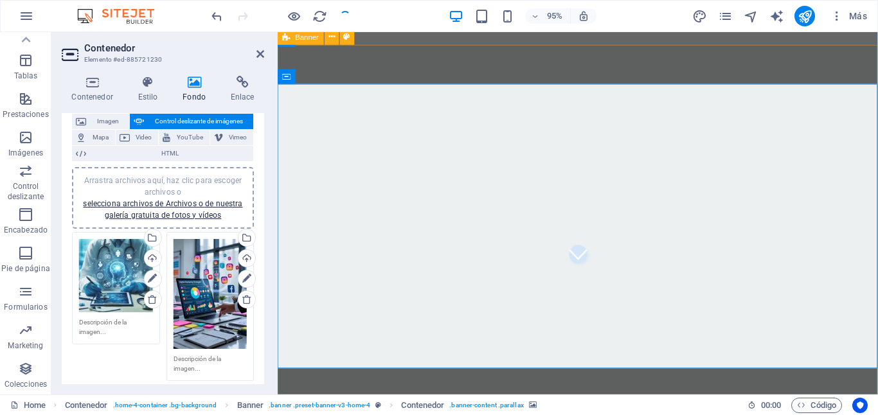
scroll to position [75, 0]
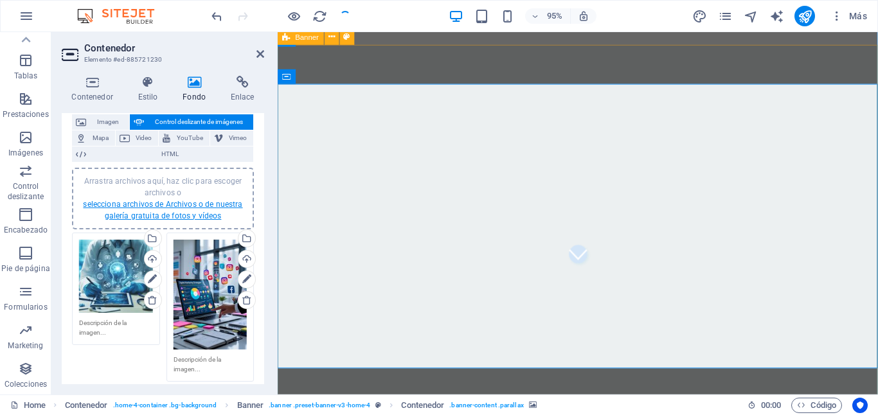
click at [164, 204] on link "selecciona archivos de Archivos o de nuestra galería gratuita de fotos y vídeos" at bounding box center [162, 210] width 159 height 21
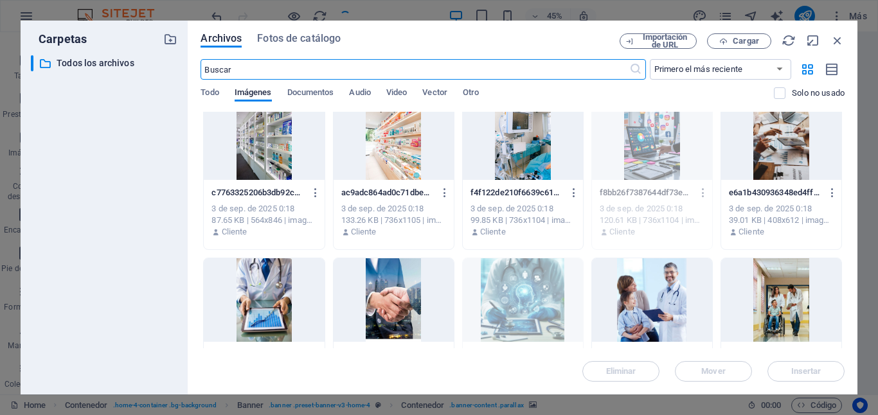
scroll to position [343, 0]
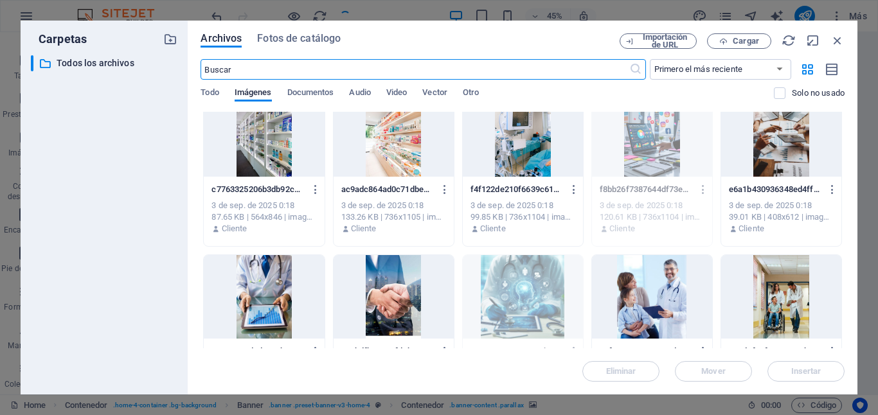
click at [780, 142] on div at bounding box center [781, 135] width 120 height 84
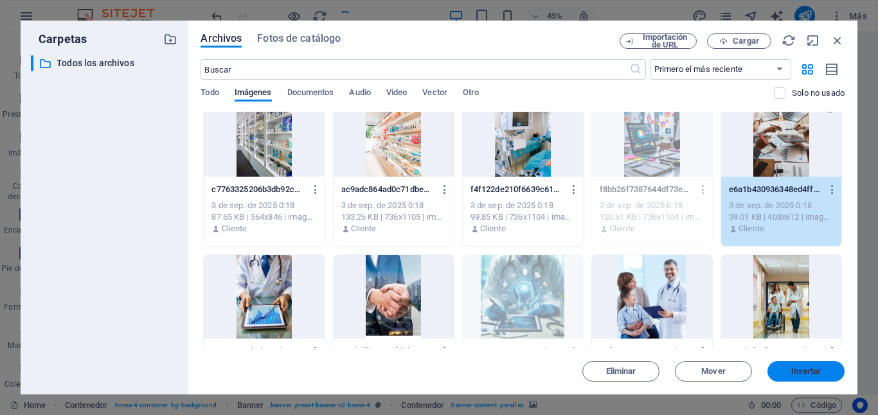
click at [789, 366] on button "Insertar" at bounding box center [806, 371] width 77 height 21
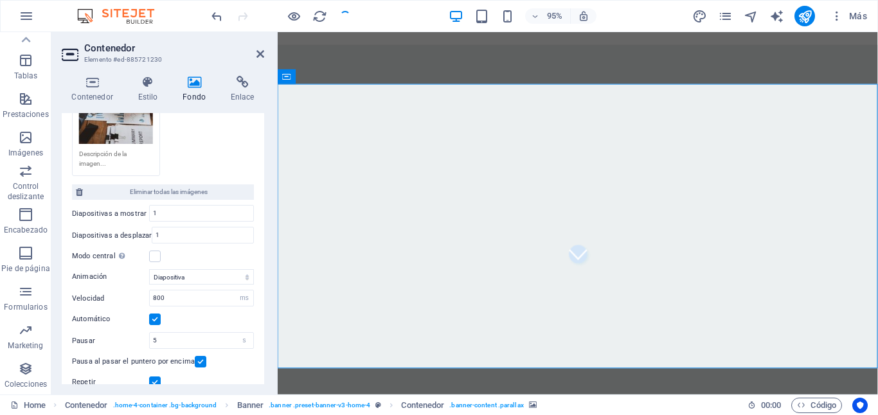
scroll to position [441, 0]
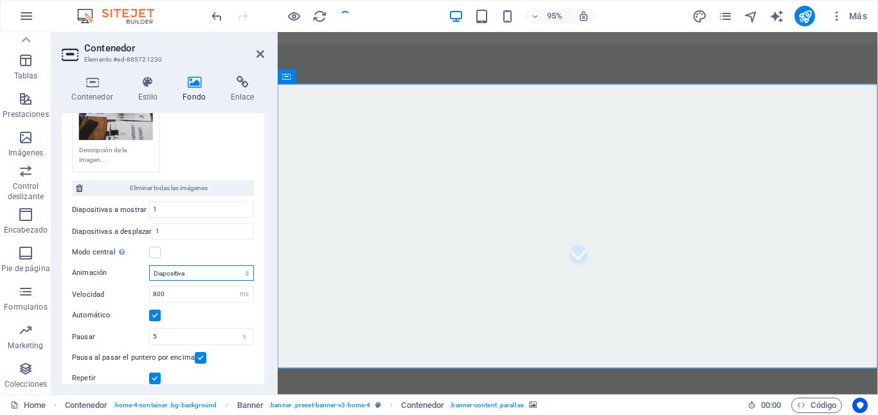
click at [223, 272] on select "Diapositiva Difuminar" at bounding box center [201, 272] width 105 height 15
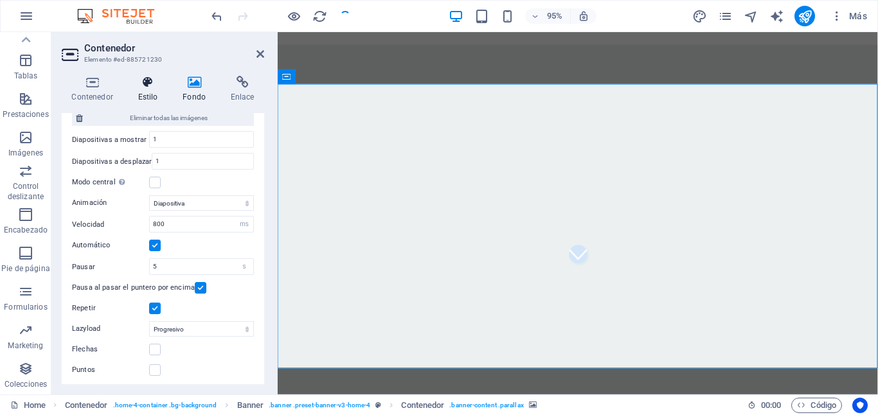
click at [152, 88] on icon at bounding box center [148, 82] width 40 height 13
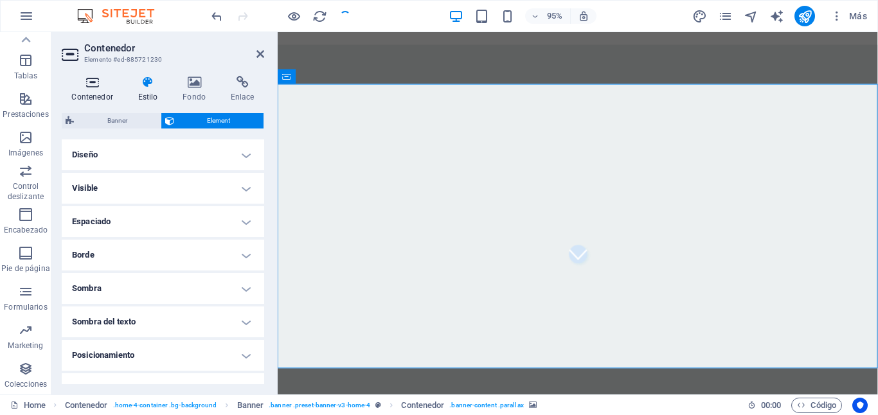
click at [96, 89] on h4 "Contenedor" at bounding box center [95, 89] width 66 height 27
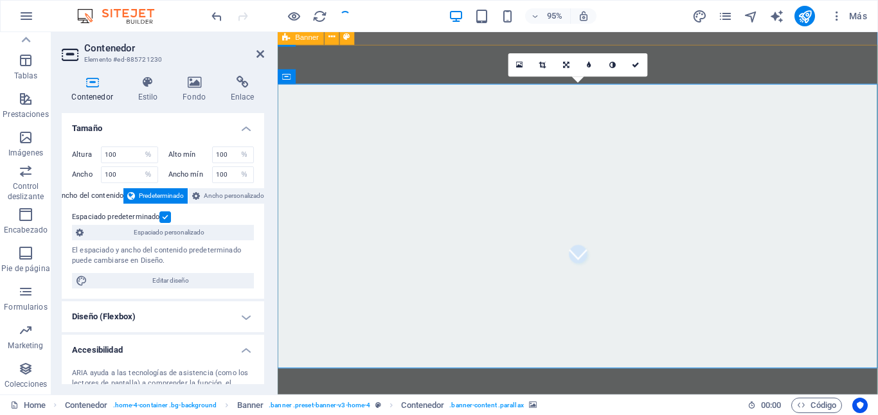
click at [357, 77] on div "Bienvenido a Impulsamed Transformamos tu presencia digital en salud Descubre más" at bounding box center [594, 369] width 632 height 647
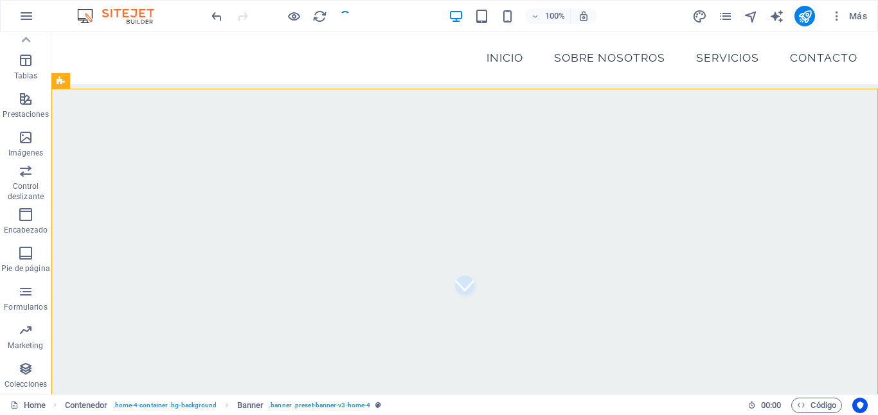
scroll to position [124, 0]
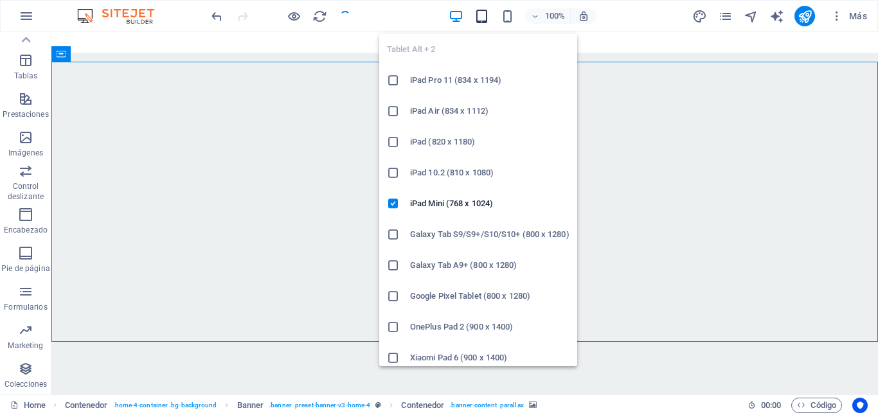
click at [478, 16] on icon "button" at bounding box center [481, 16] width 15 height 15
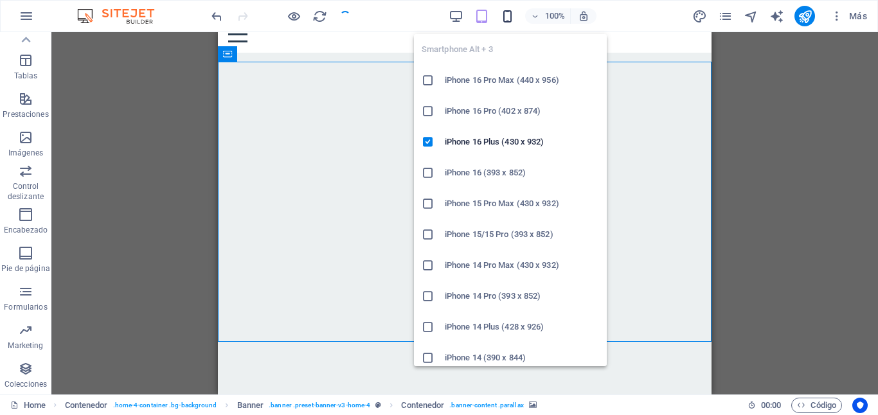
click at [510, 12] on icon "button" at bounding box center [507, 16] width 15 height 15
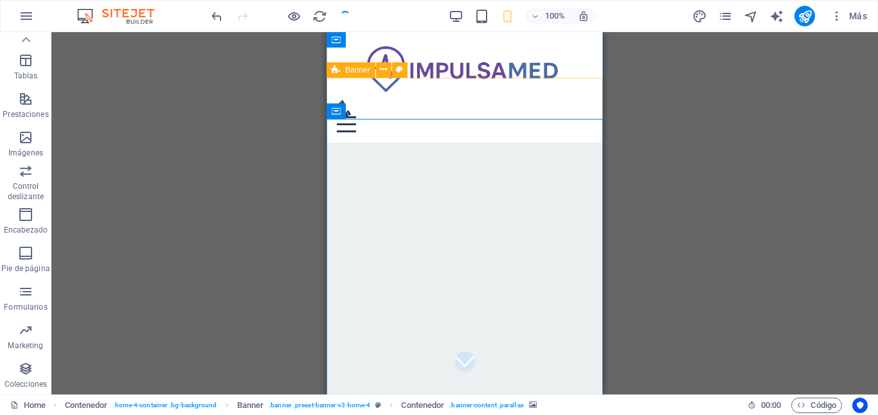
scroll to position [14, 0]
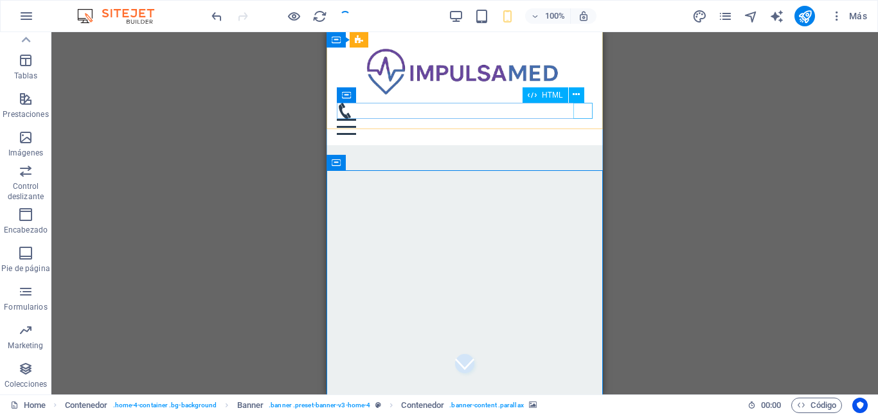
click at [584, 119] on div "Menu" at bounding box center [465, 127] width 256 height 16
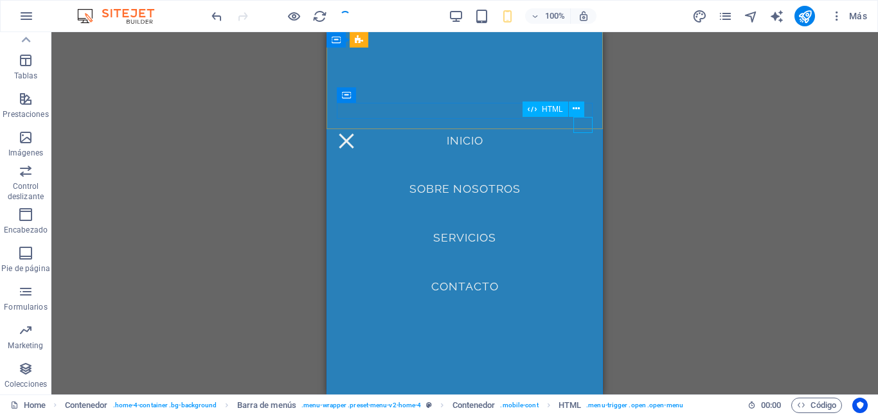
click at [356, 133] on div "Menu" at bounding box center [346, 141] width 19 height 16
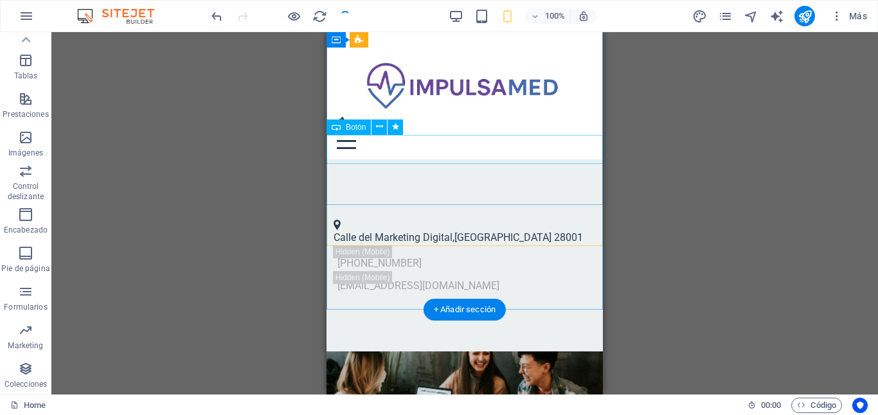
scroll to position [0, 0]
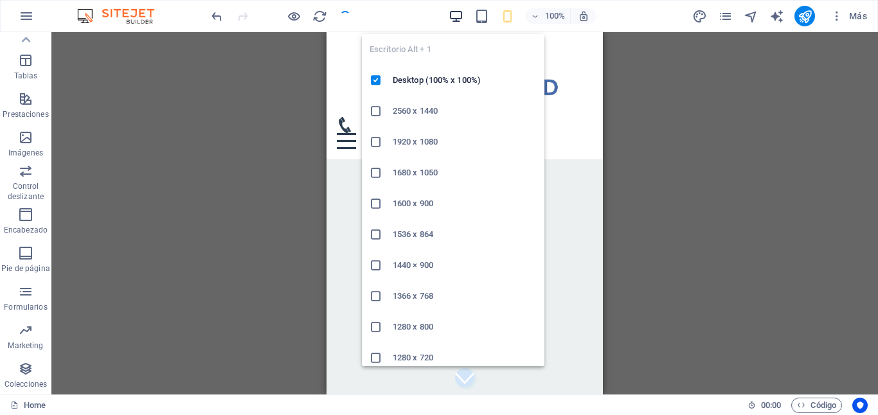
click at [459, 13] on icon "button" at bounding box center [456, 16] width 15 height 15
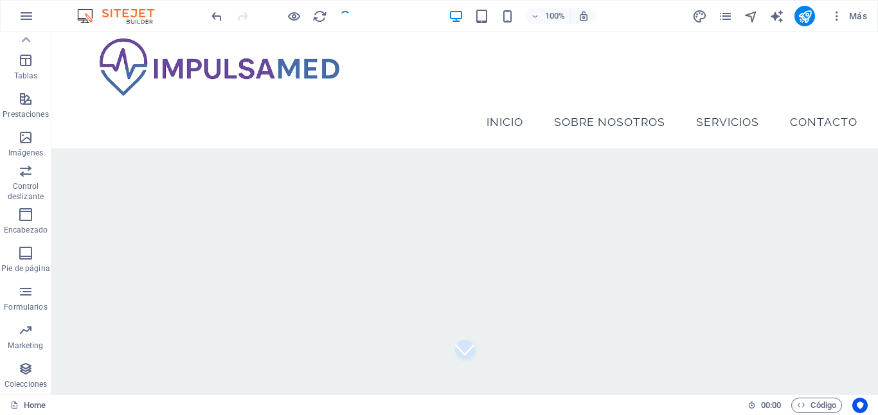
scroll to position [27, 0]
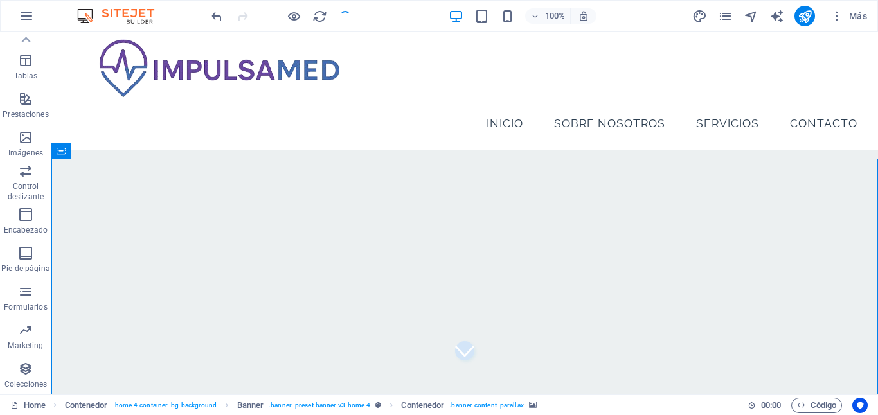
select select "%"
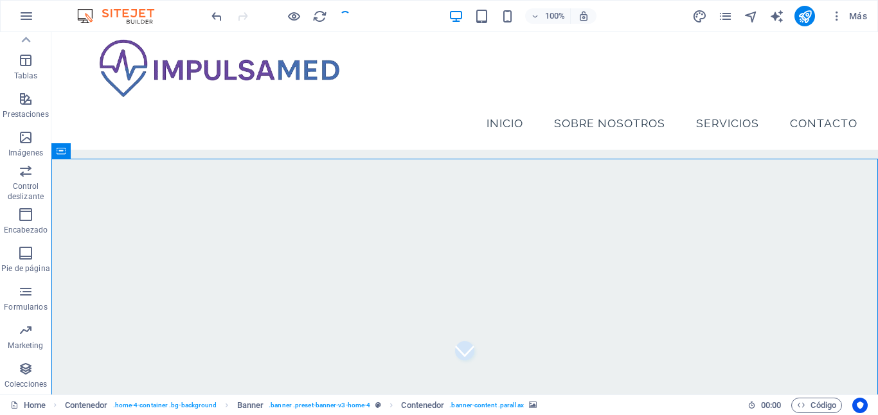
select select "%"
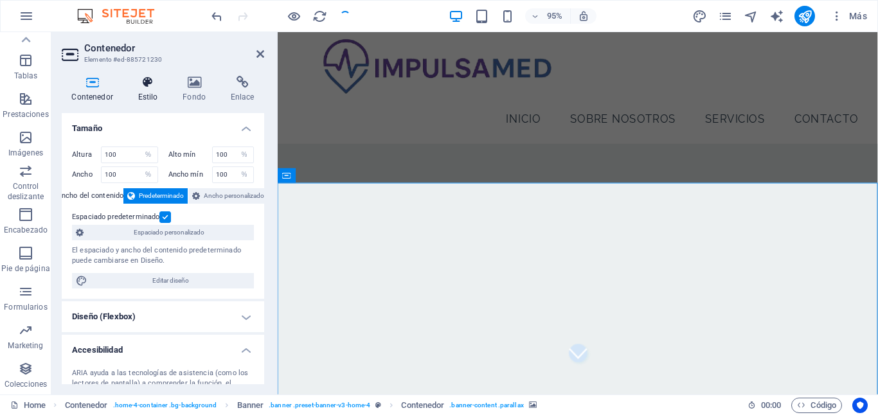
click at [143, 89] on h4 "Estilo" at bounding box center [150, 89] width 45 height 27
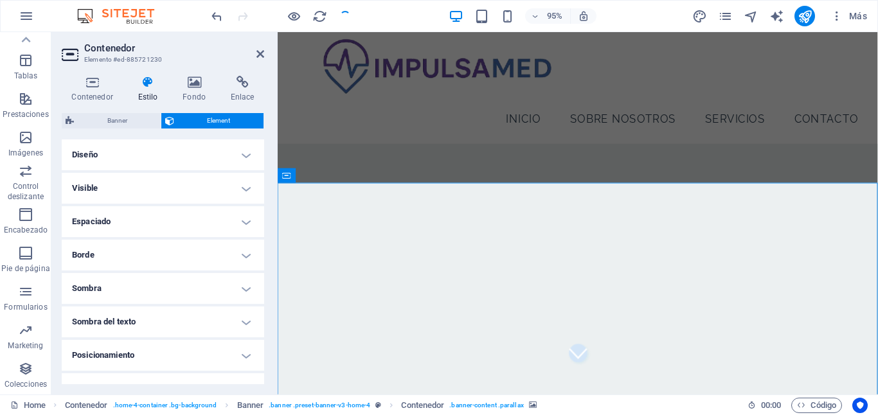
click at [163, 152] on h4 "Diseño" at bounding box center [163, 154] width 202 height 31
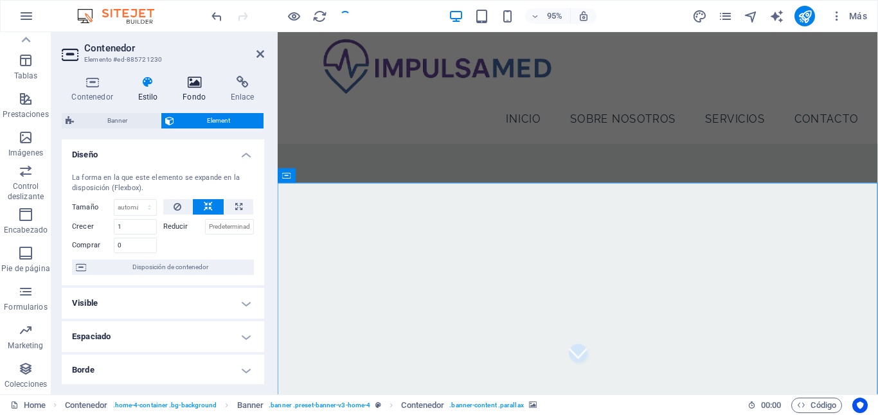
click at [194, 86] on icon at bounding box center [194, 82] width 43 height 13
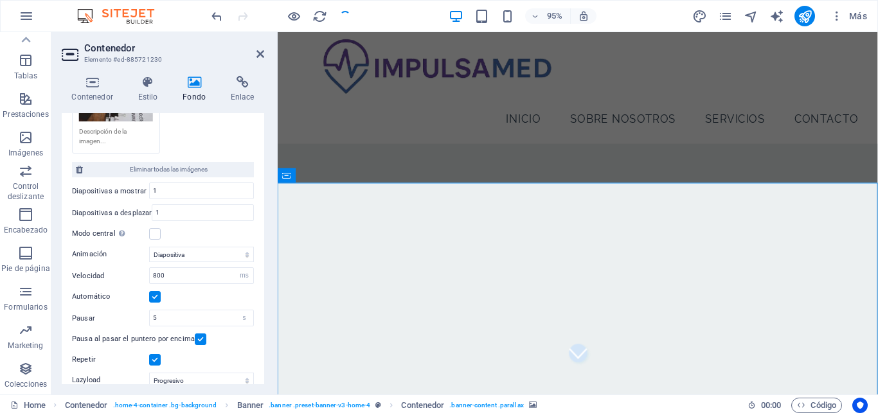
scroll to position [463, 0]
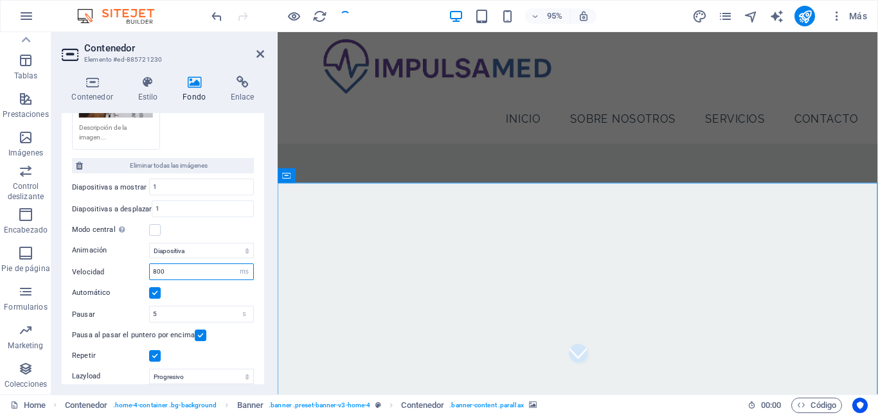
click at [169, 271] on input "800" at bounding box center [201, 271] width 103 height 15
type input "200"
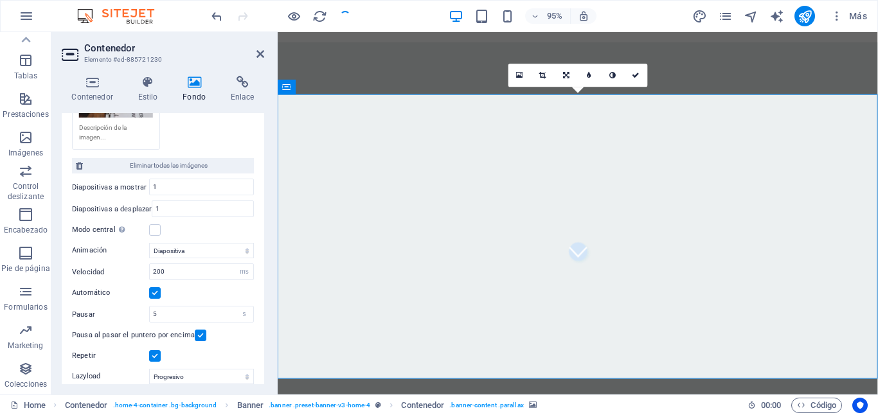
scroll to position [134, 0]
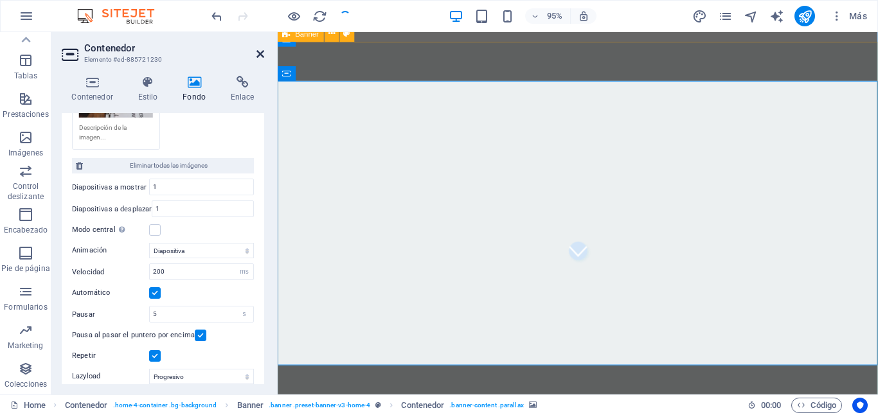
click at [263, 57] on icon at bounding box center [260, 54] width 8 height 10
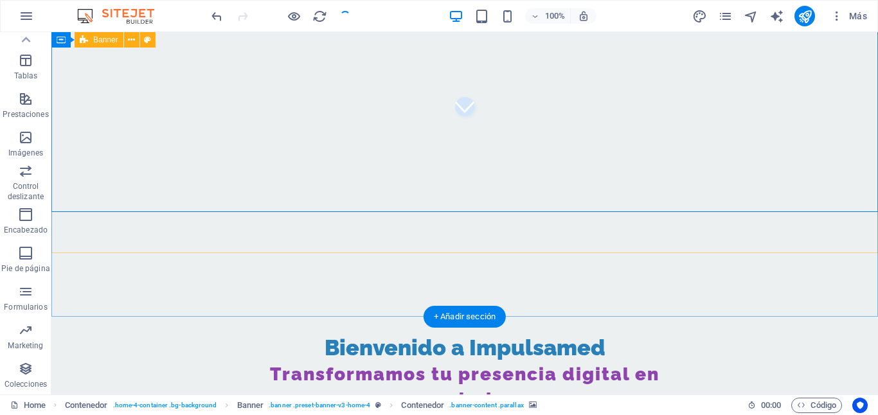
scroll to position [272, 0]
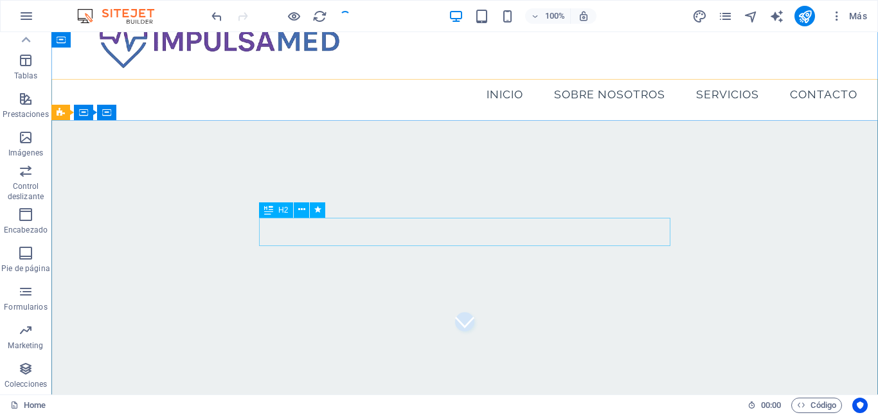
scroll to position [46, 0]
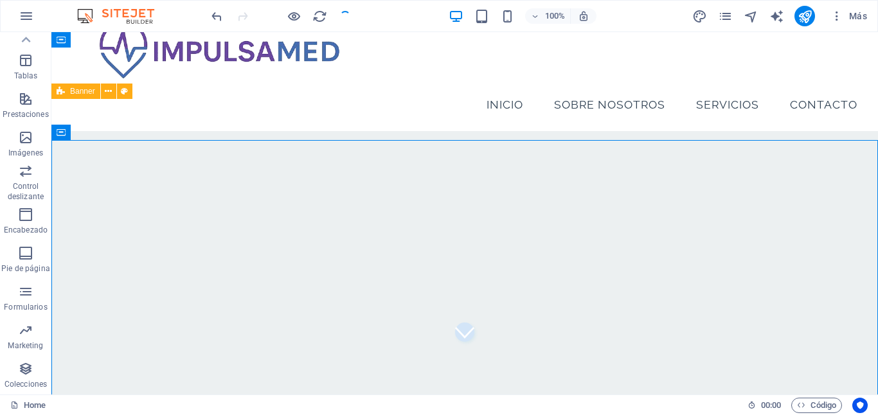
select select "ms"
select select "s"
select select "progressive"
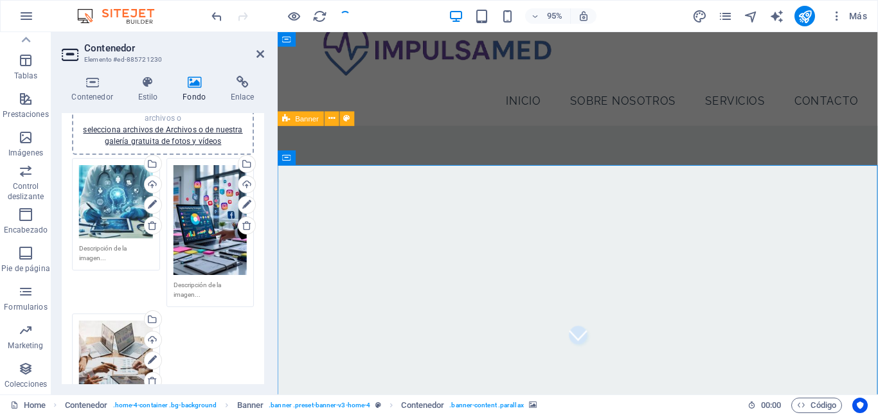
scroll to position [126, 0]
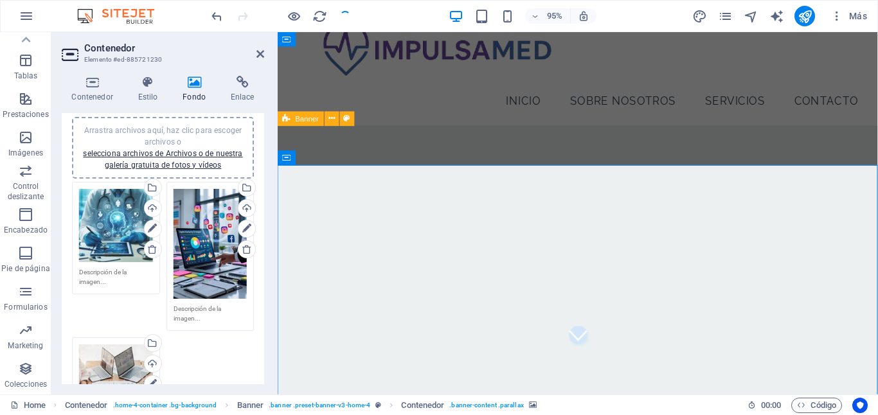
click at [181, 159] on div "Arrastra archivos aquí, haz clic para escoger archivos o selecciona archivos de…" at bounding box center [163, 148] width 166 height 46
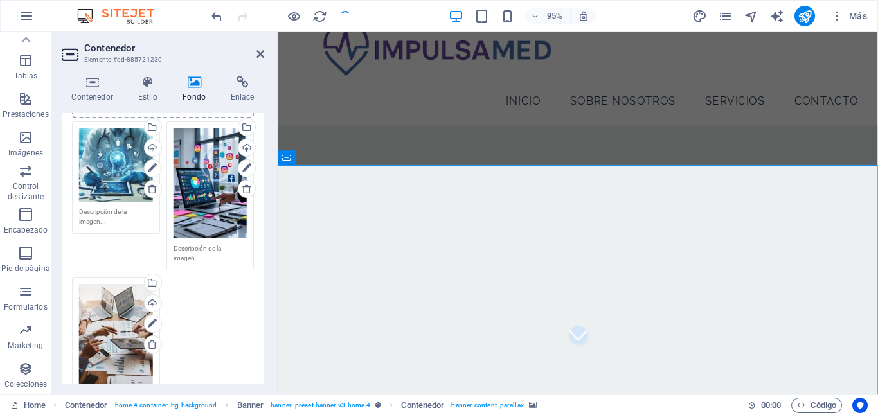
scroll to position [121, 0]
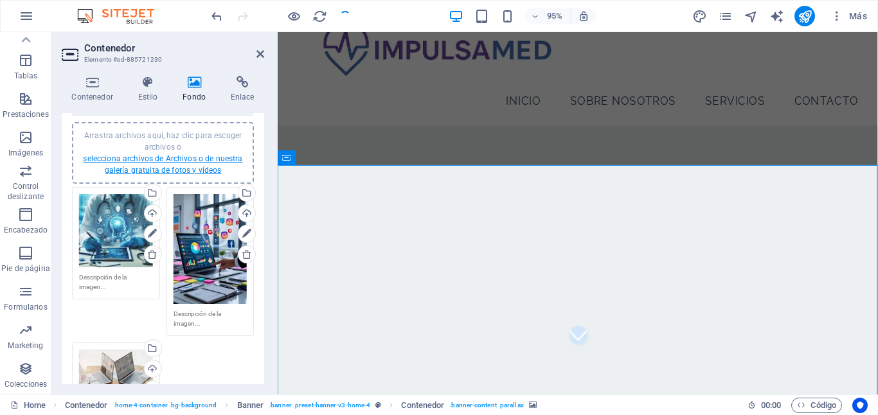
click at [186, 165] on link "selecciona archivos de Archivos o de nuestra galería gratuita de fotos y vídeos" at bounding box center [162, 164] width 159 height 21
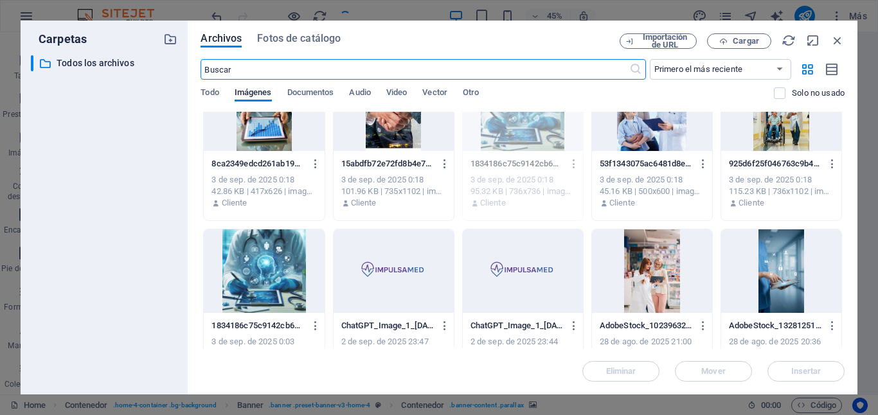
scroll to position [534, 0]
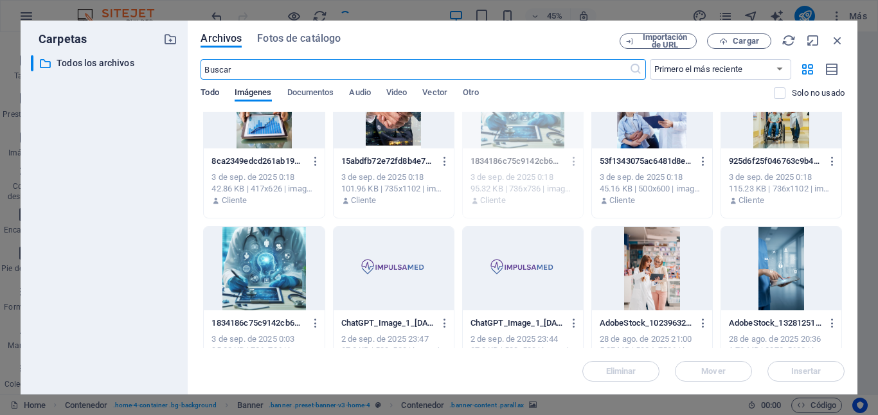
click at [215, 94] on span "Todo" at bounding box center [210, 94] width 18 height 18
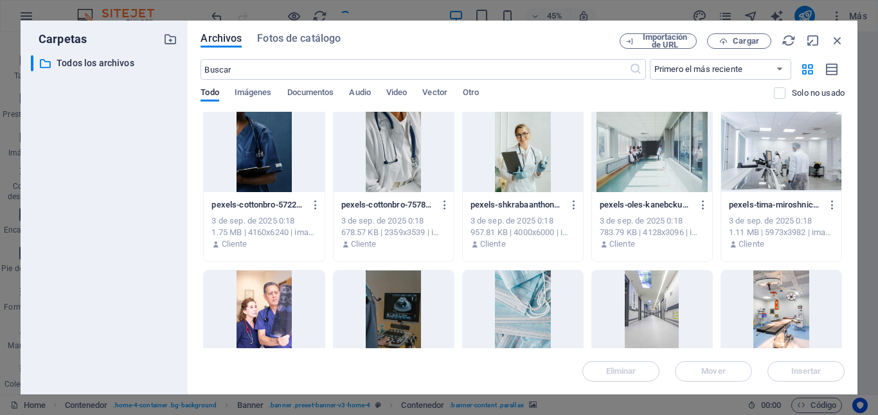
scroll to position [0, 0]
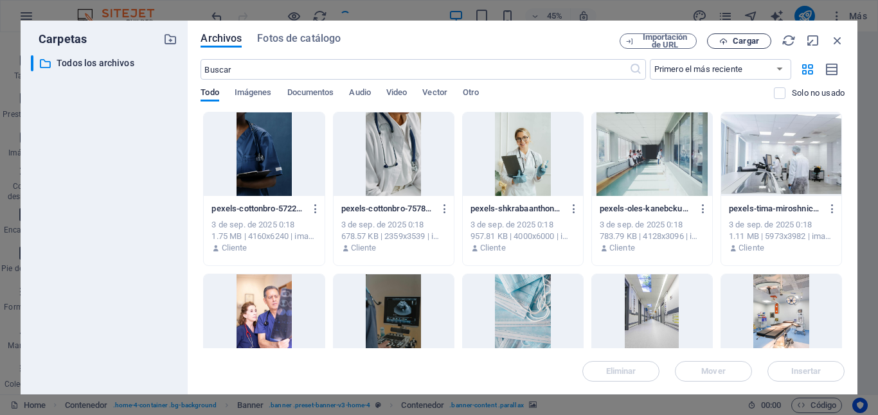
click at [741, 44] on span "Cargar" at bounding box center [746, 41] width 26 height 8
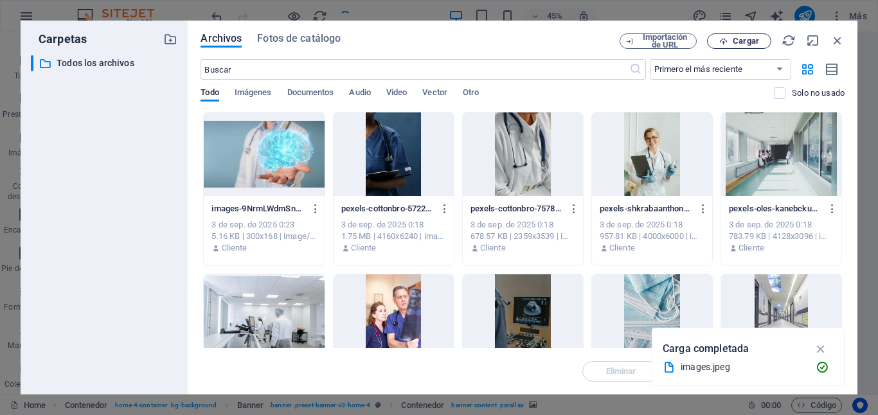
click at [741, 40] on span "Cargar" at bounding box center [746, 41] width 26 height 8
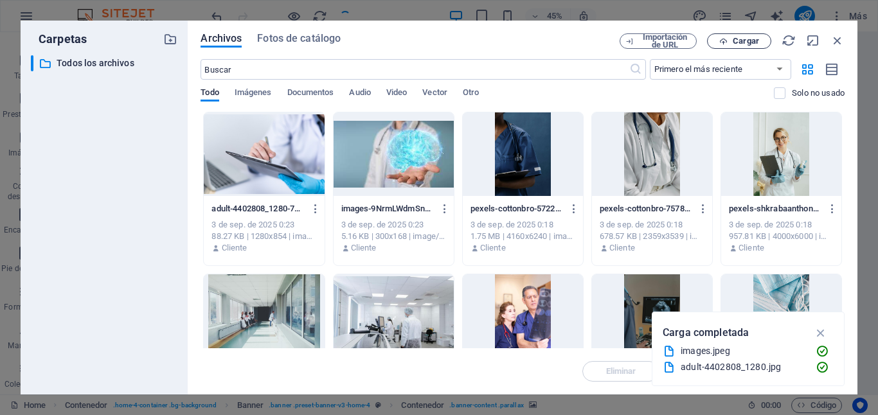
click at [741, 38] on span "Cargar" at bounding box center [746, 41] width 26 height 8
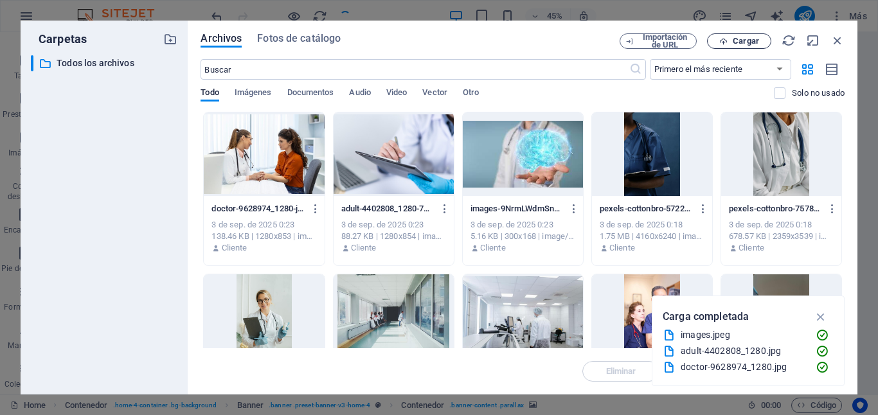
click at [735, 38] on span "Cargar" at bounding box center [746, 41] width 26 height 8
click at [399, 143] on div at bounding box center [394, 154] width 120 height 84
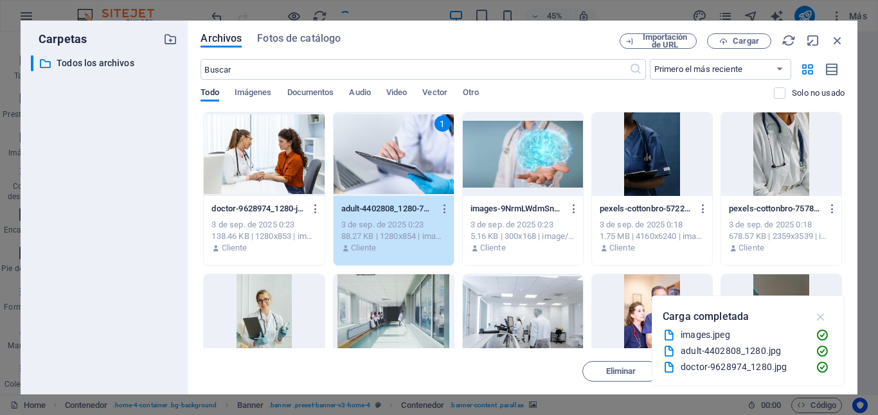
click at [825, 318] on icon "button" at bounding box center [821, 317] width 15 height 14
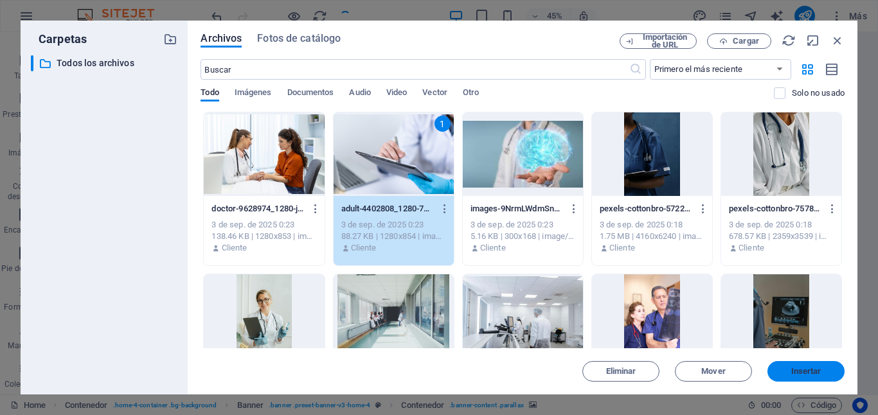
click at [809, 375] on span "Insertar" at bounding box center [806, 372] width 30 height 8
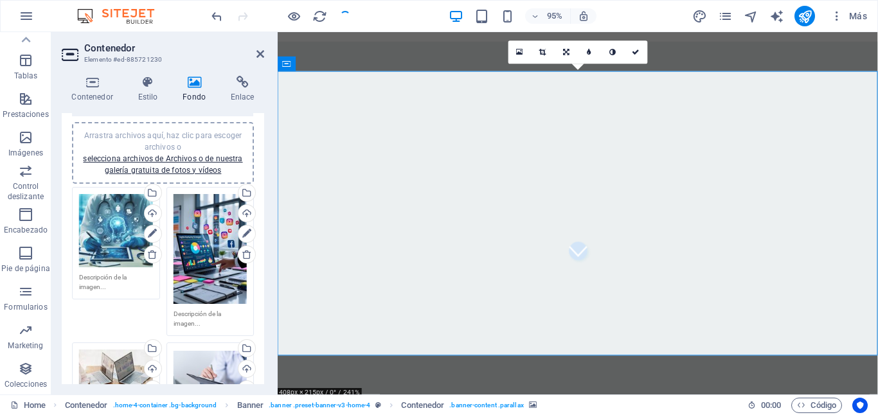
scroll to position [147, 0]
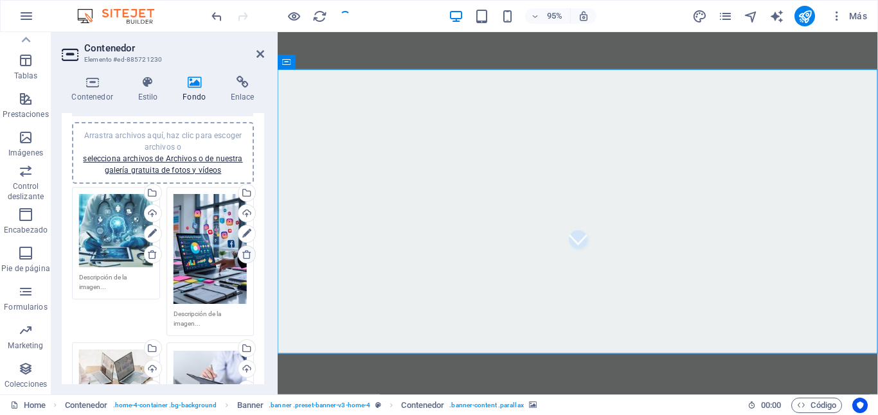
click at [238, 254] on link at bounding box center [247, 255] width 18 height 18
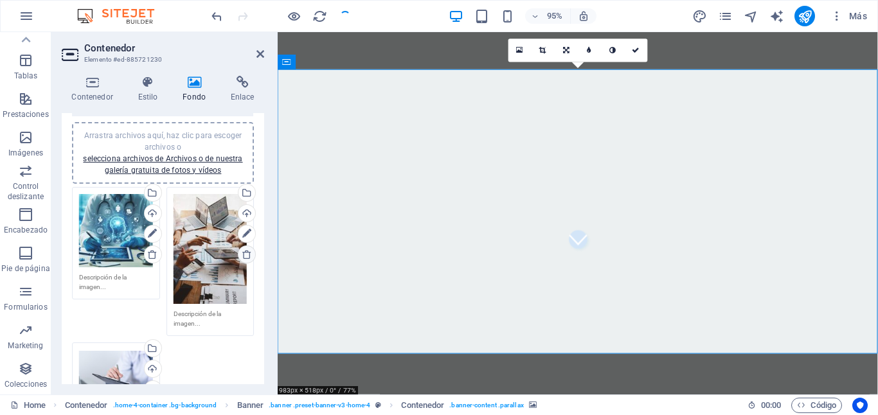
click at [243, 254] on icon at bounding box center [247, 254] width 10 height 10
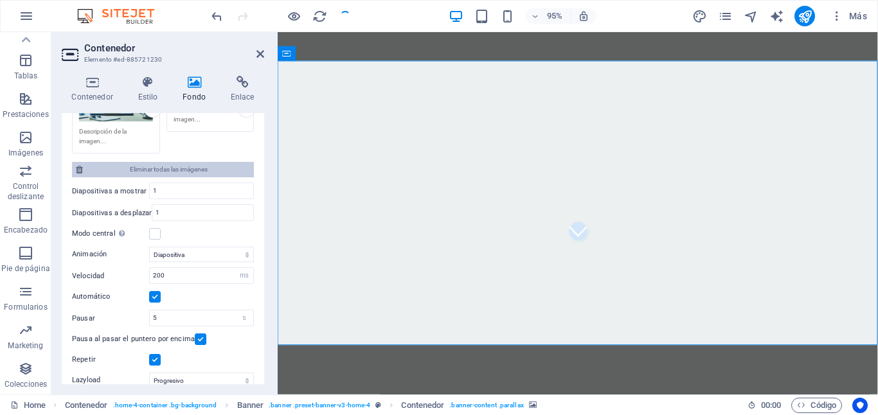
scroll to position [267, 0]
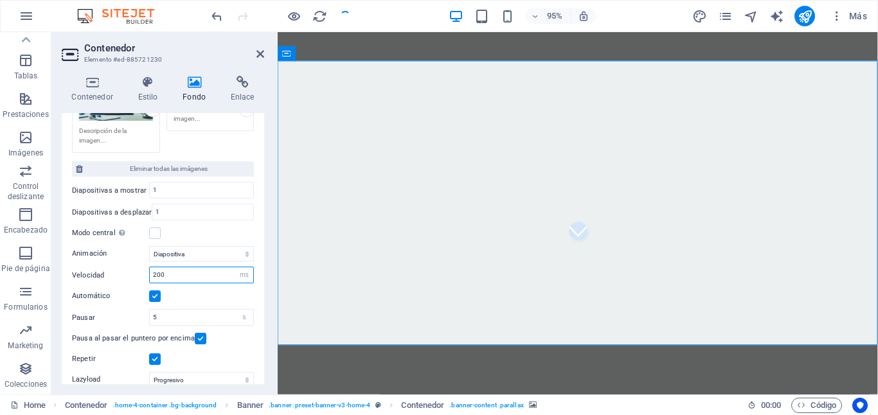
click at [190, 269] on input "200" at bounding box center [201, 274] width 103 height 15
click at [238, 273] on select "s ms" at bounding box center [244, 274] width 18 height 15
select select "s"
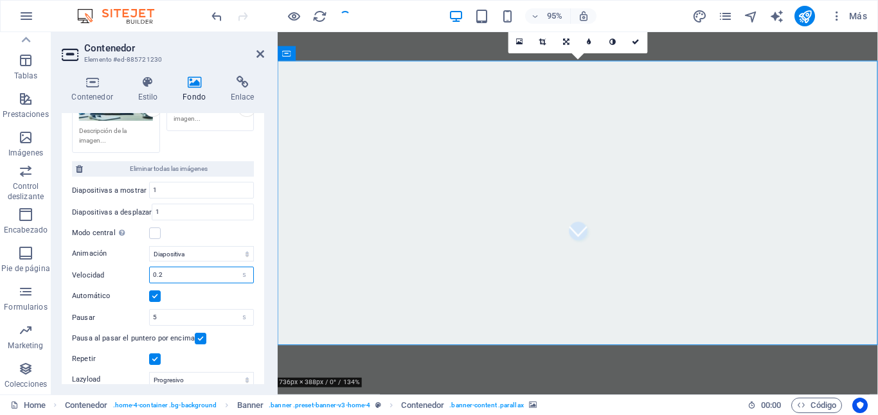
click at [186, 269] on input "0.2" at bounding box center [201, 274] width 103 height 15
type input "0"
type input "1"
click at [256, 57] on icon at bounding box center [260, 54] width 8 height 10
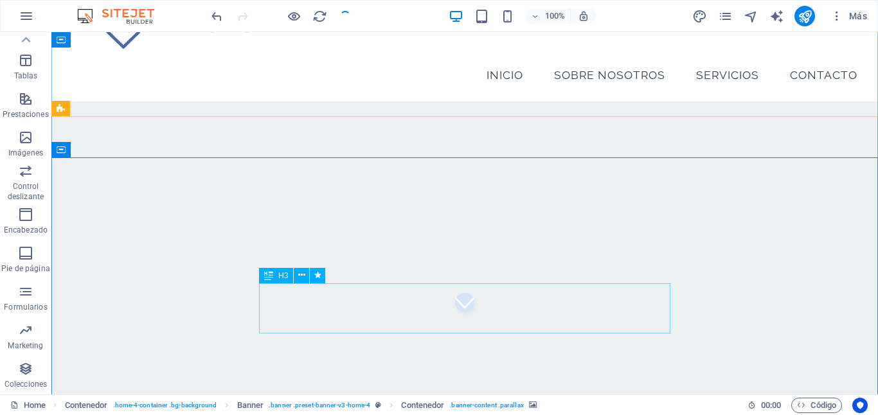
scroll to position [102, 0]
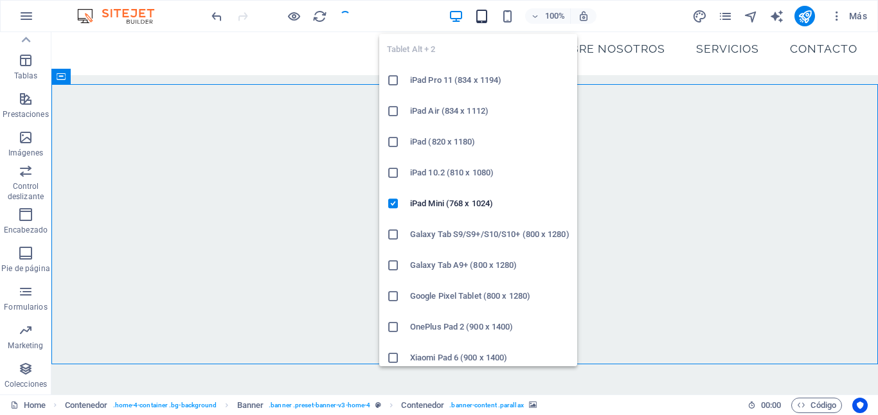
click at [481, 15] on icon "button" at bounding box center [481, 16] width 15 height 15
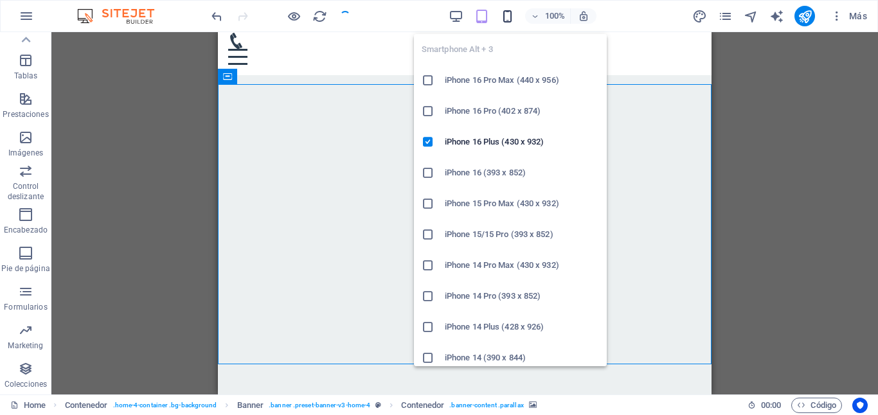
click at [505, 17] on icon "button" at bounding box center [507, 16] width 15 height 15
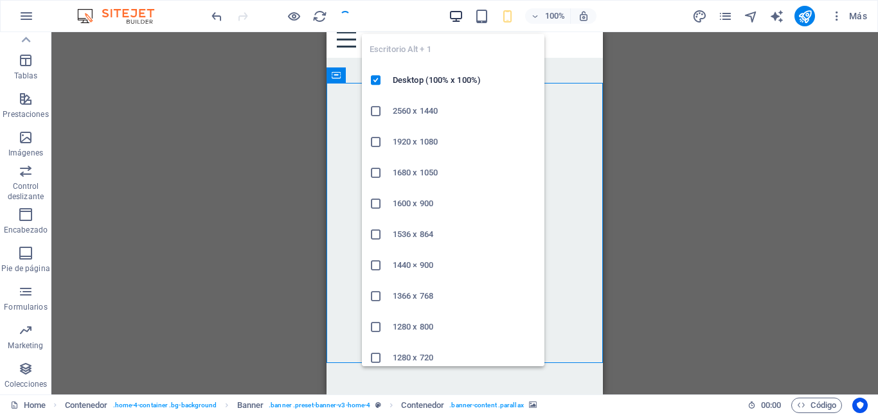
click at [451, 12] on icon "button" at bounding box center [456, 16] width 15 height 15
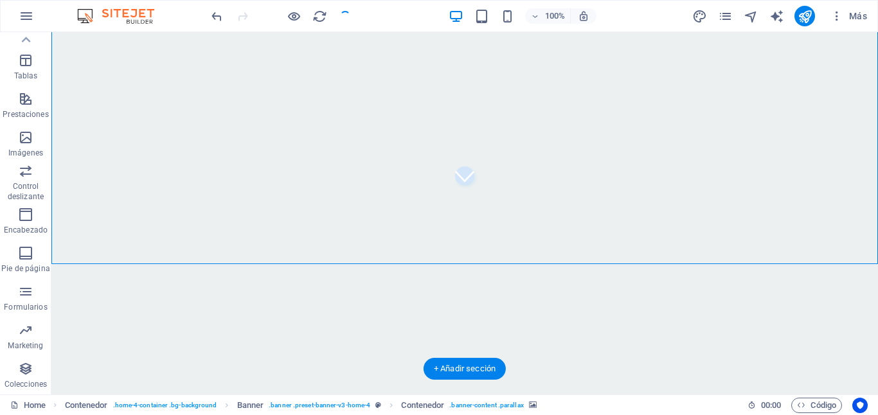
scroll to position [96, 0]
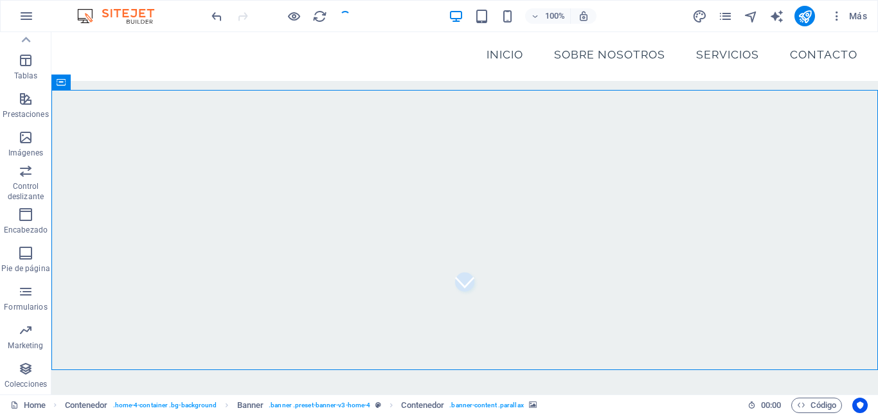
select select "s"
select select "progressive"
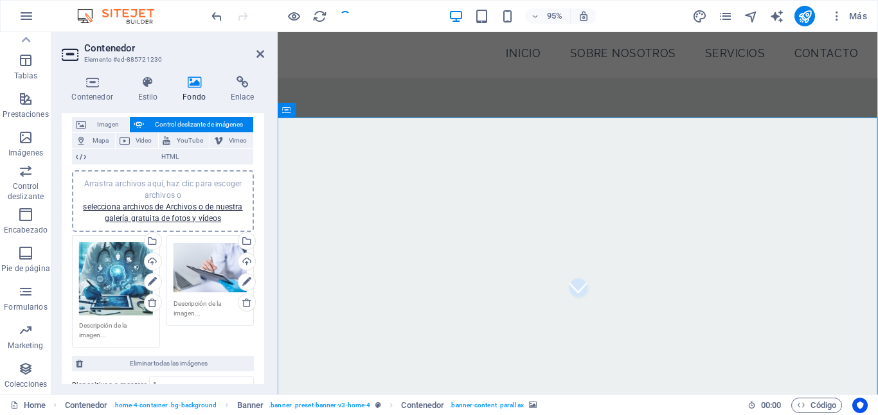
scroll to position [75, 0]
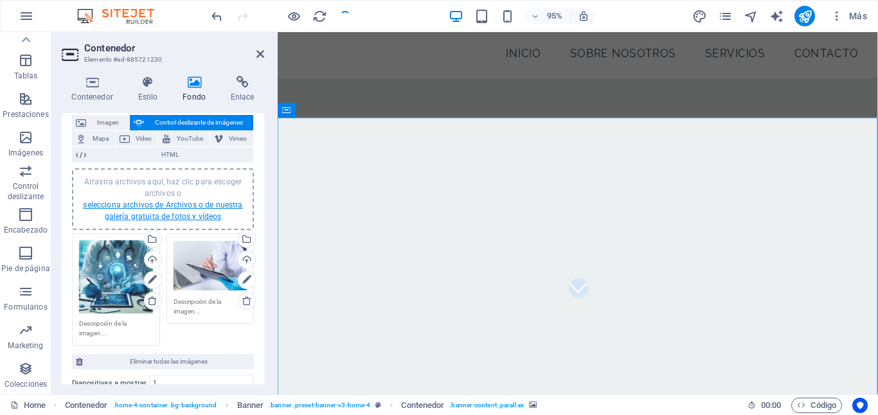
click at [197, 215] on link "selecciona archivos de Archivos o de nuestra galería gratuita de fotos y vídeos" at bounding box center [162, 211] width 159 height 21
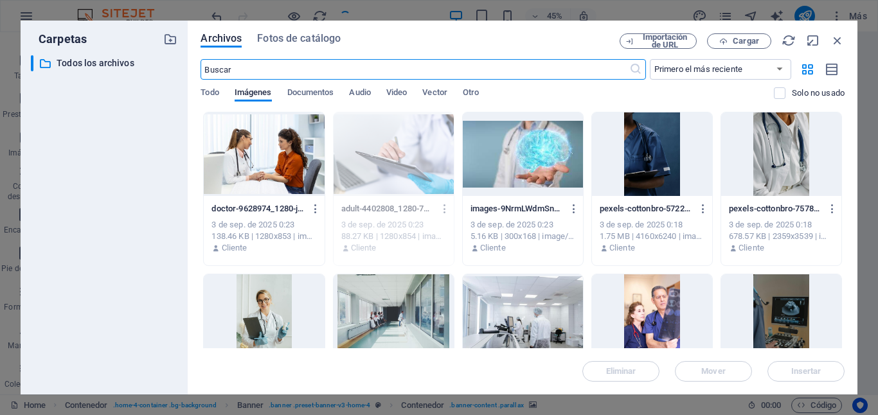
click at [256, 164] on div at bounding box center [264, 154] width 120 height 84
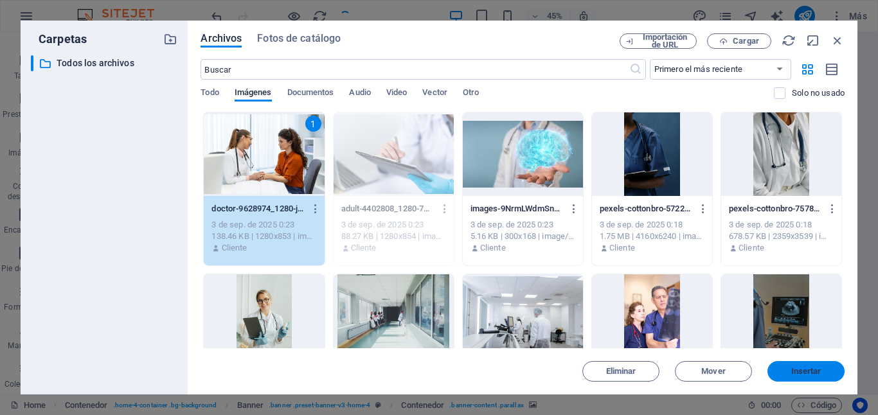
click at [787, 368] on span "Insertar" at bounding box center [806, 372] width 67 height 8
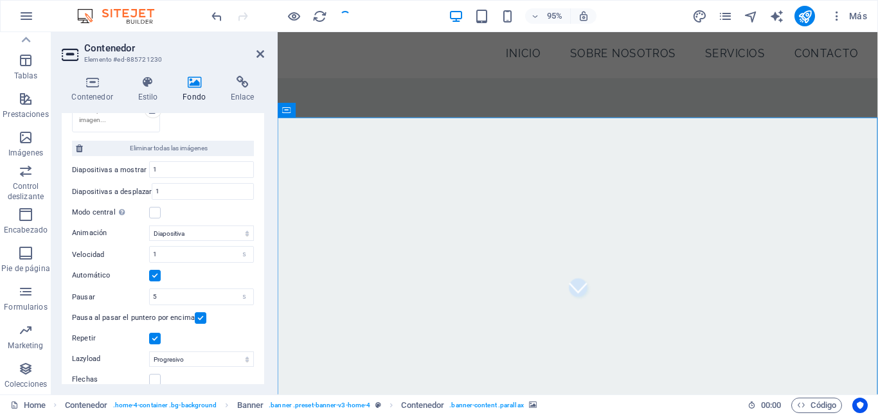
scroll to position [418, 0]
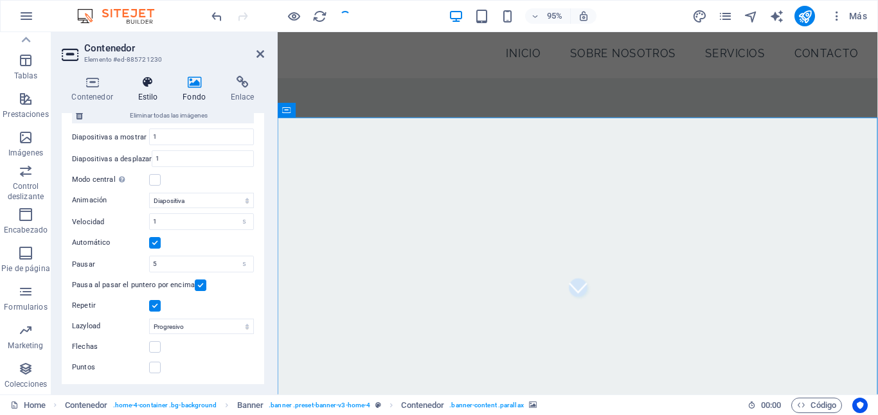
click at [142, 88] on icon at bounding box center [148, 82] width 40 height 13
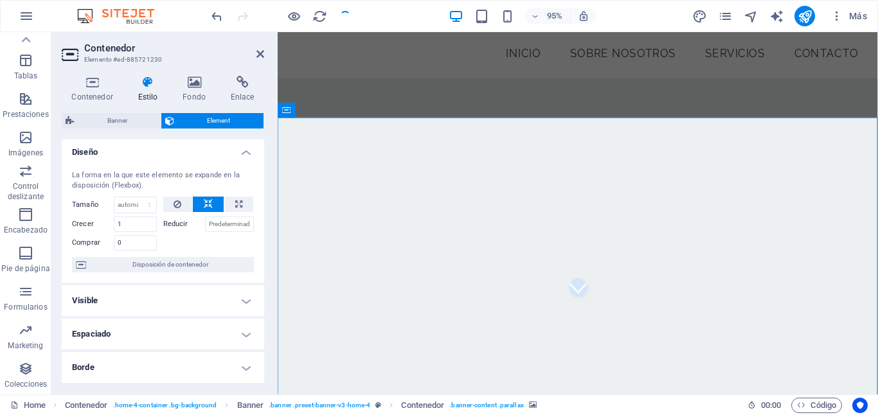
scroll to position [0, 0]
click at [179, 174] on div "La forma en la que este elemento se expande en la disposición (Flexbox)." at bounding box center [163, 183] width 182 height 21
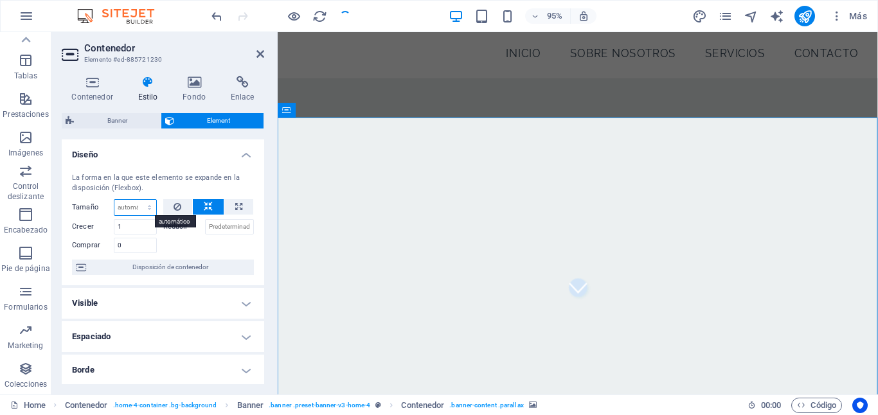
click at [143, 202] on select "Predeterminado automático px % 1/1 1/2 1/3 1/4 1/5 1/6 1/7 1/8 1/9 1/10" at bounding box center [135, 207] width 42 height 15
click at [243, 152] on h4 "Diseño" at bounding box center [163, 150] width 202 height 23
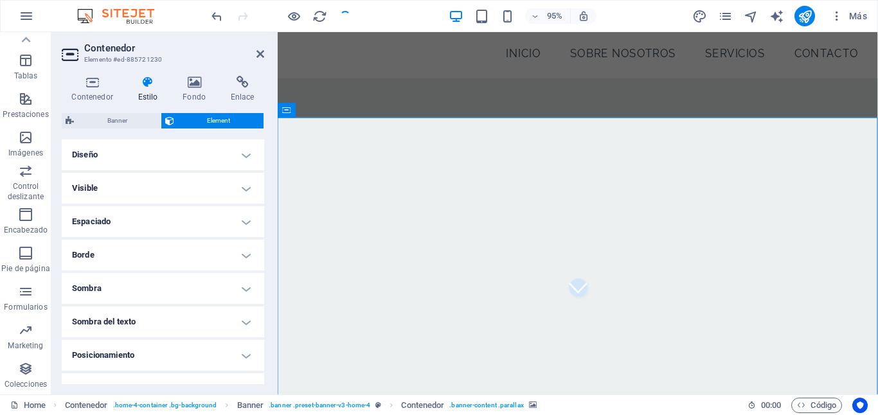
click at [202, 188] on h4 "Visible" at bounding box center [163, 188] width 202 height 31
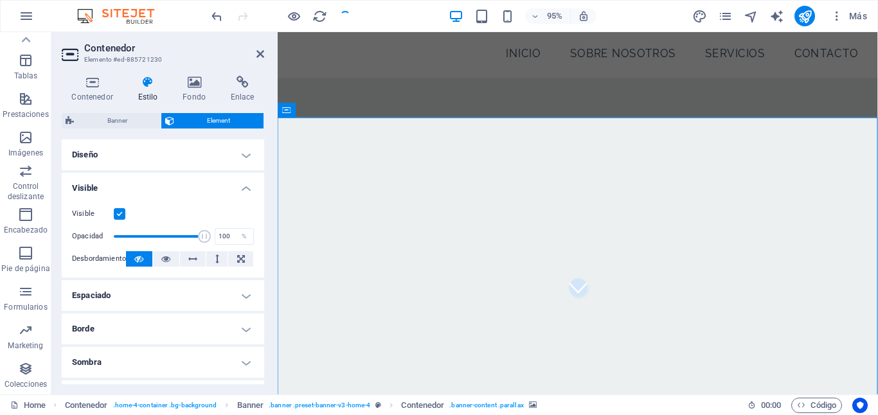
click at [202, 188] on h4 "Visible" at bounding box center [163, 184] width 202 height 23
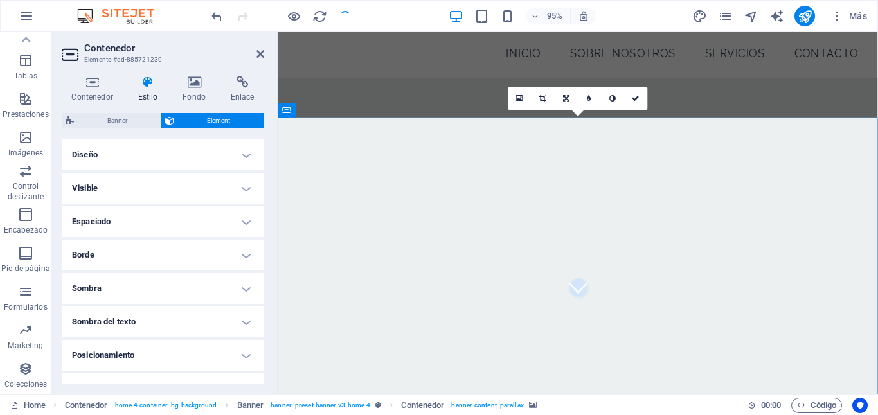
click at [517, 98] on icon at bounding box center [519, 98] width 7 height 8
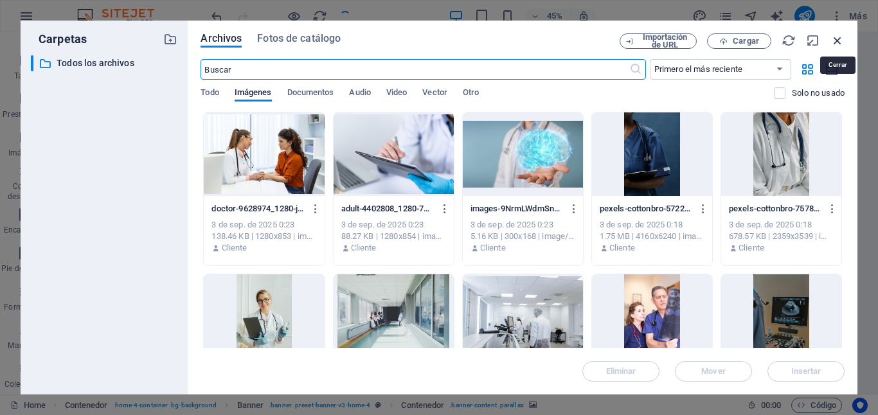
click at [841, 38] on icon "button" at bounding box center [838, 40] width 14 height 14
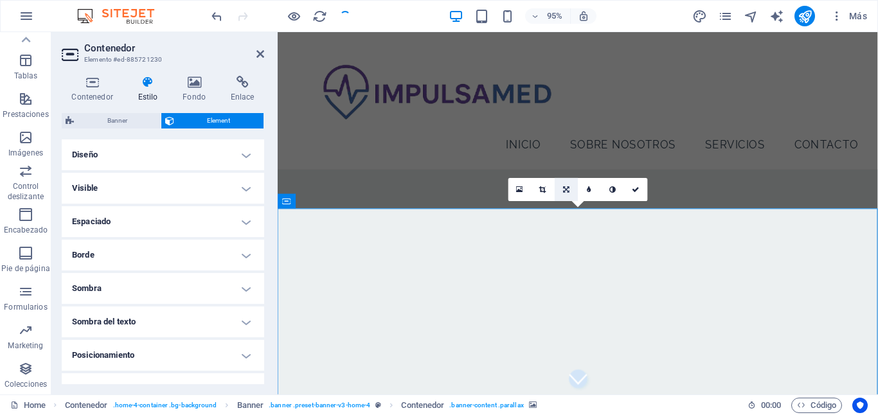
click at [567, 188] on icon at bounding box center [566, 189] width 6 height 7
click at [568, 166] on icon at bounding box center [566, 166] width 8 height 7
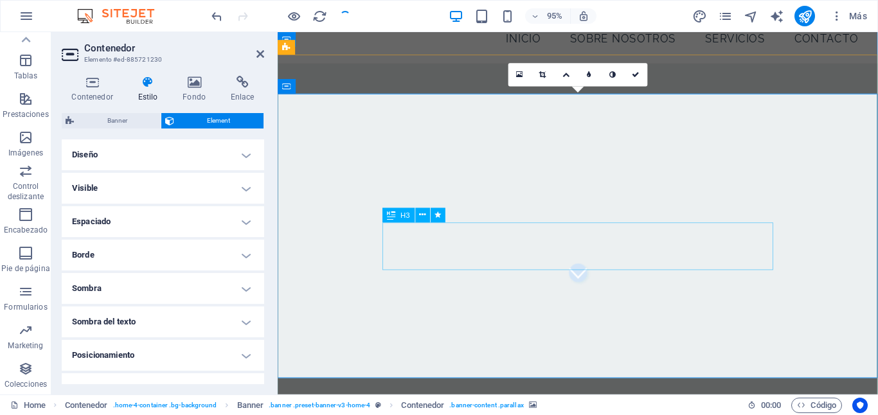
scroll to position [121, 0]
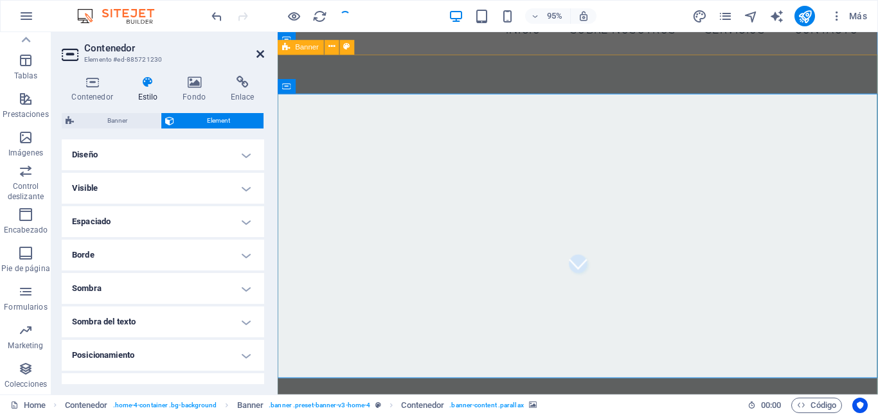
click at [264, 54] on icon at bounding box center [260, 54] width 8 height 10
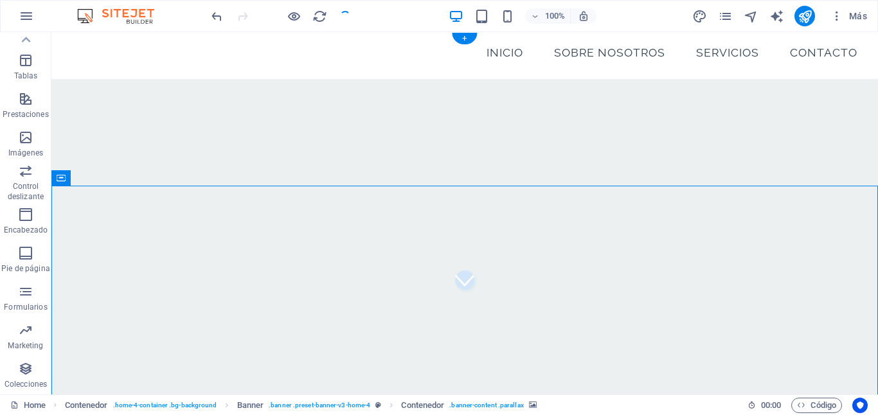
scroll to position [101, 0]
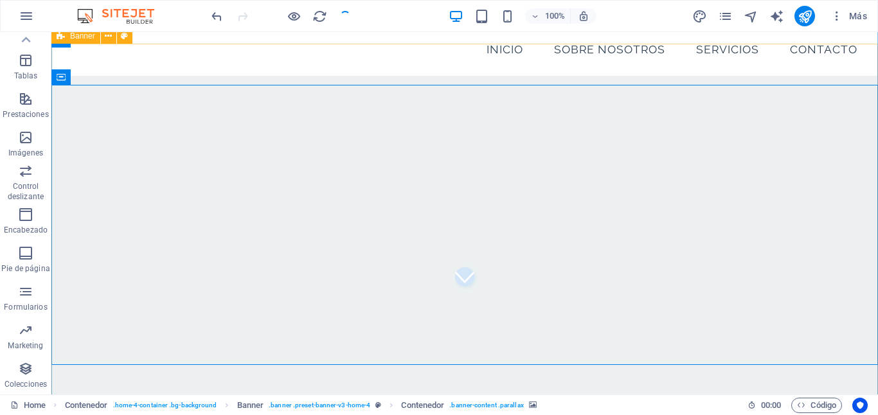
click at [107, 76] on div "Bienvenido a Impulsamed Transformamos tu presencia digital en salud Descubre más" at bounding box center [464, 390] width 827 height 628
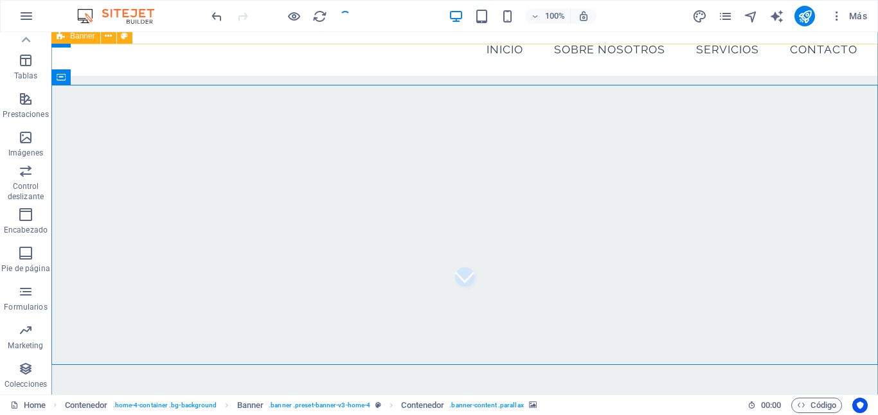
click at [109, 76] on div "Bienvenido a Impulsamed Transformamos tu presencia digital en salud Descubre más" at bounding box center [464, 390] width 827 height 628
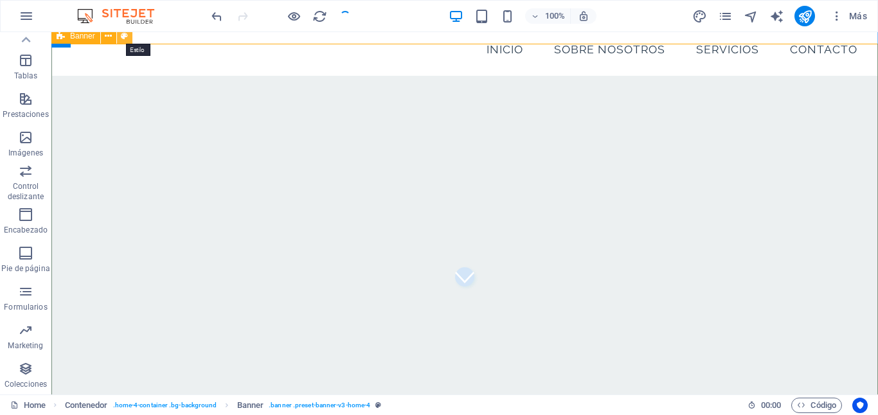
click at [123, 37] on icon at bounding box center [124, 36] width 7 height 13
select select "rem"
select select "px"
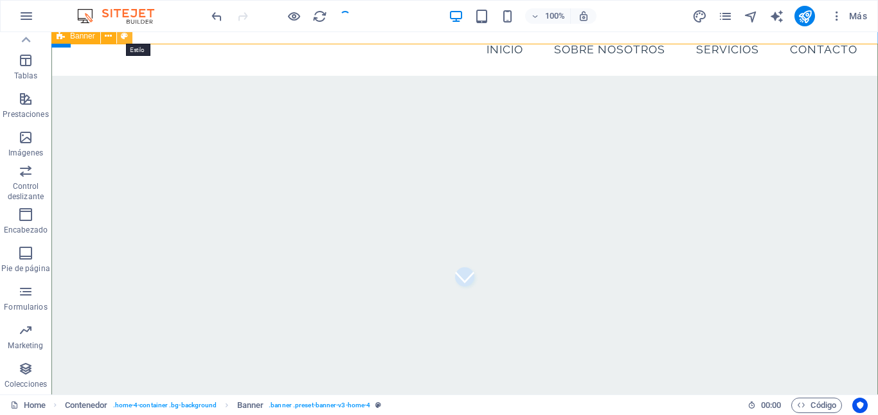
select select "px"
select select "preset-banner-v3-home-4"
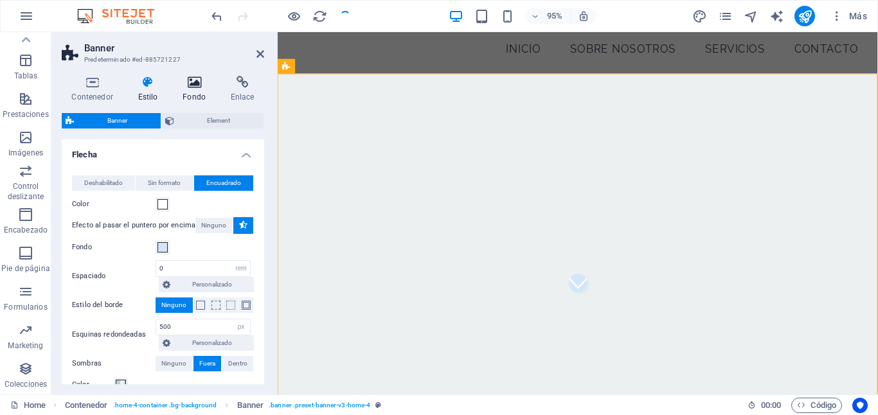
click at [195, 91] on h4 "Fondo" at bounding box center [197, 89] width 48 height 27
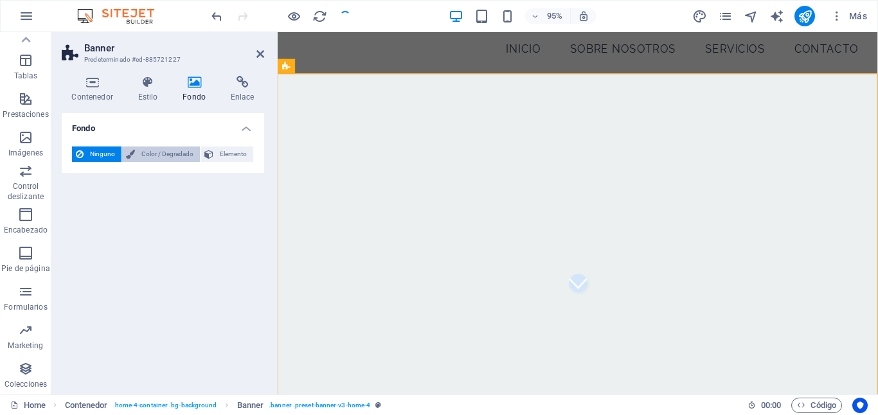
click at [165, 152] on span "Color / Degradado" at bounding box center [167, 154] width 57 height 15
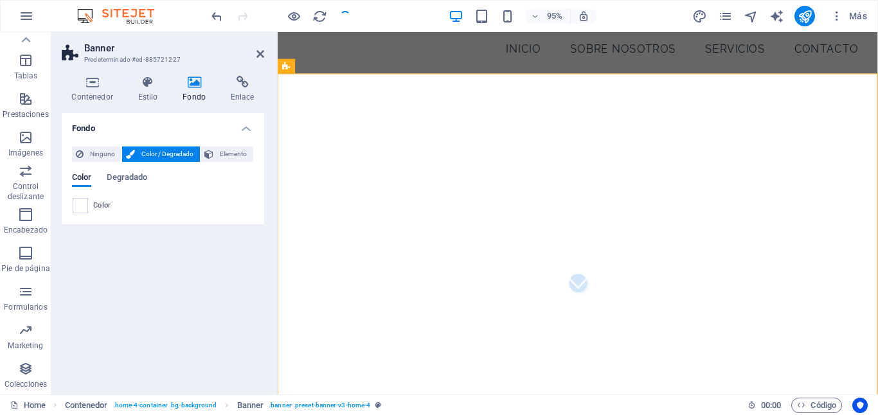
click at [247, 130] on h4 "Fondo" at bounding box center [163, 124] width 202 height 23
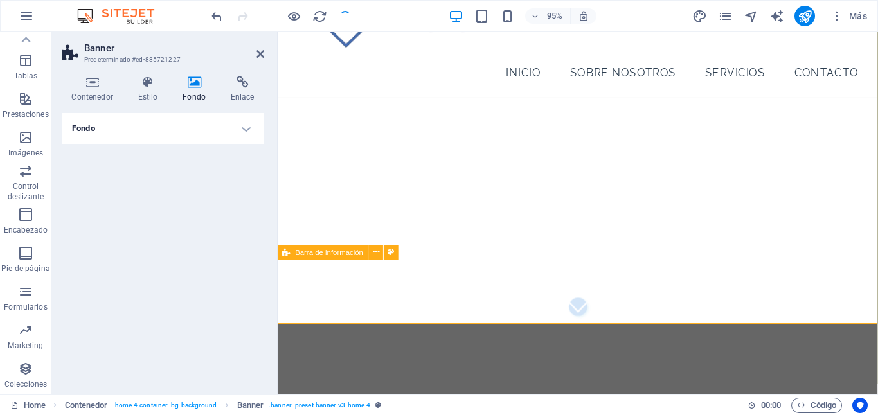
scroll to position [0, 0]
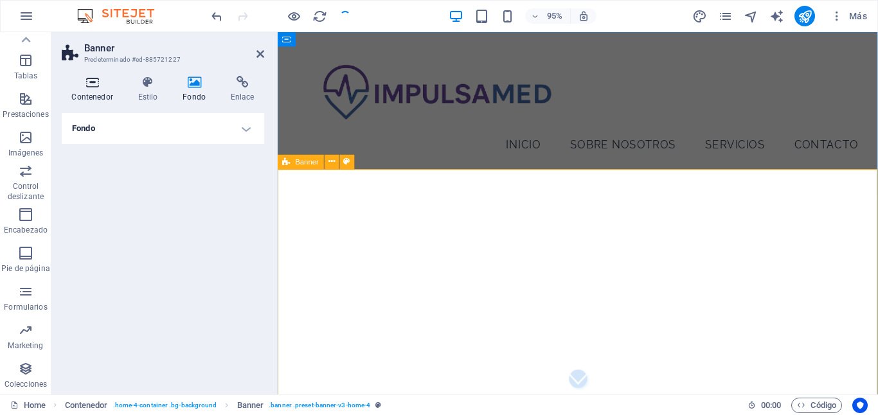
click at [91, 88] on icon at bounding box center [92, 82] width 61 height 13
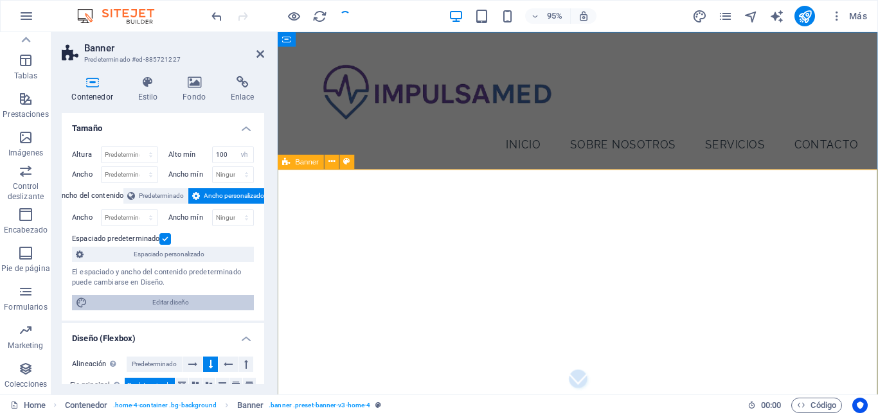
click at [89, 301] on button "Editar diseño" at bounding box center [163, 302] width 182 height 15
select select "rem"
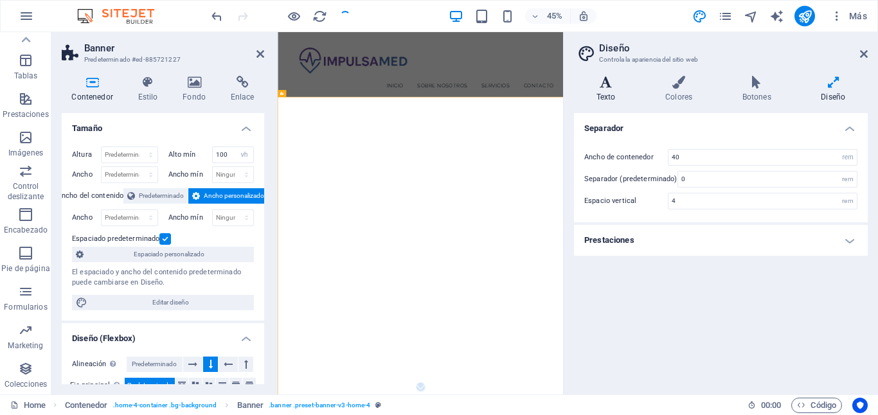
click at [609, 85] on icon at bounding box center [606, 82] width 64 height 13
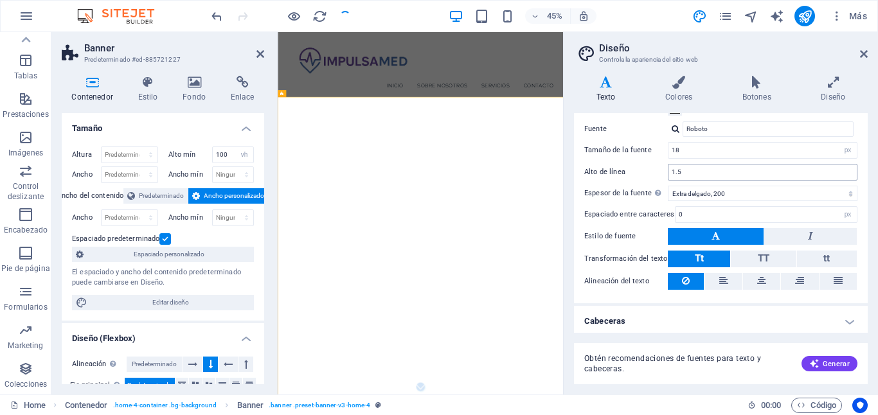
scroll to position [73, 0]
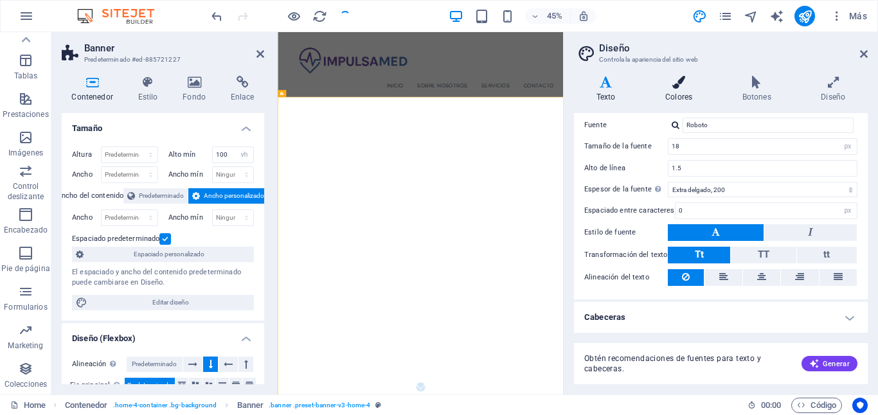
click at [676, 85] on icon at bounding box center [679, 82] width 72 height 13
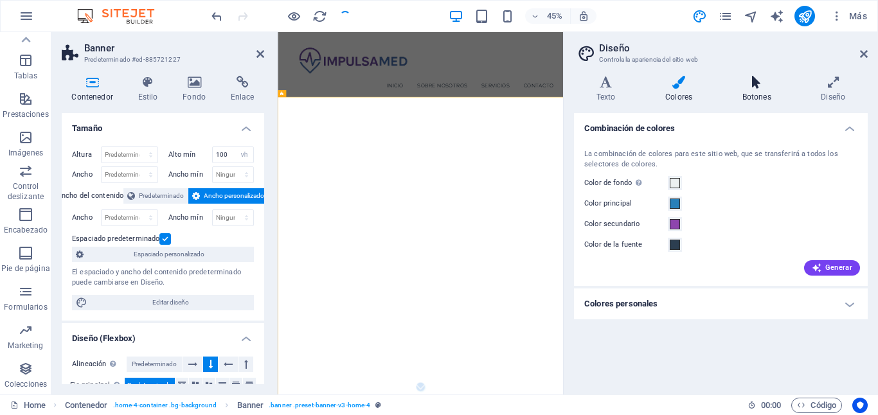
click at [748, 96] on h4 "Botones" at bounding box center [759, 89] width 79 height 27
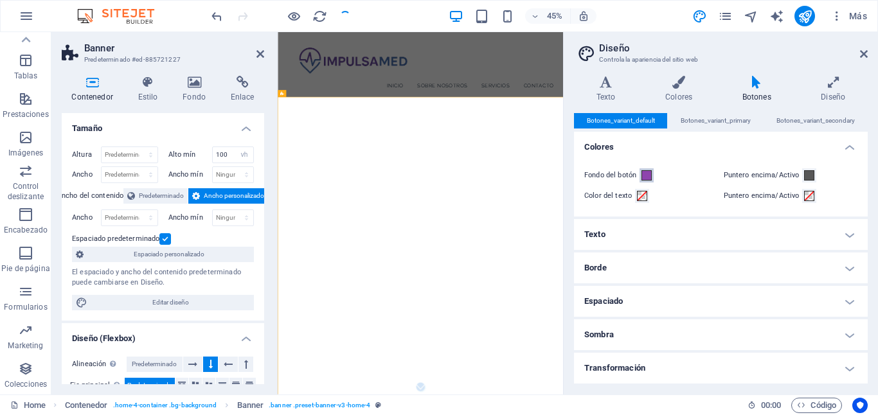
click at [647, 174] on span at bounding box center [647, 175] width 10 height 10
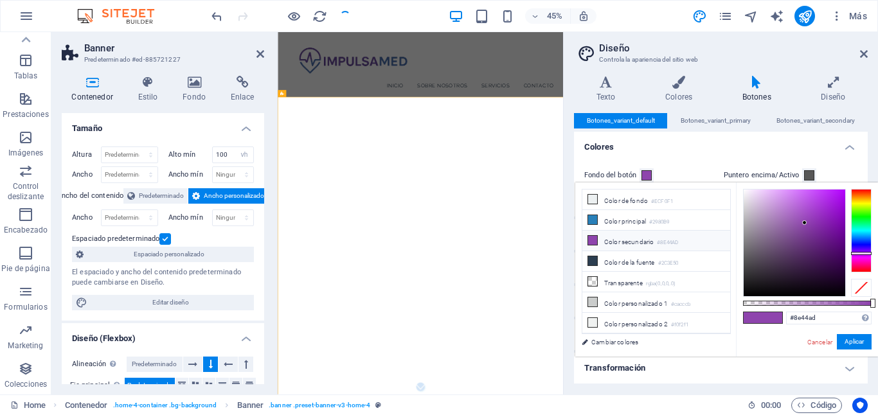
click at [778, 221] on div at bounding box center [795, 243] width 102 height 107
click at [784, 211] on div at bounding box center [795, 243] width 102 height 107
click at [767, 204] on div at bounding box center [795, 243] width 102 height 107
click at [780, 197] on div at bounding box center [795, 243] width 102 height 107
click at [797, 202] on div at bounding box center [795, 243] width 102 height 107
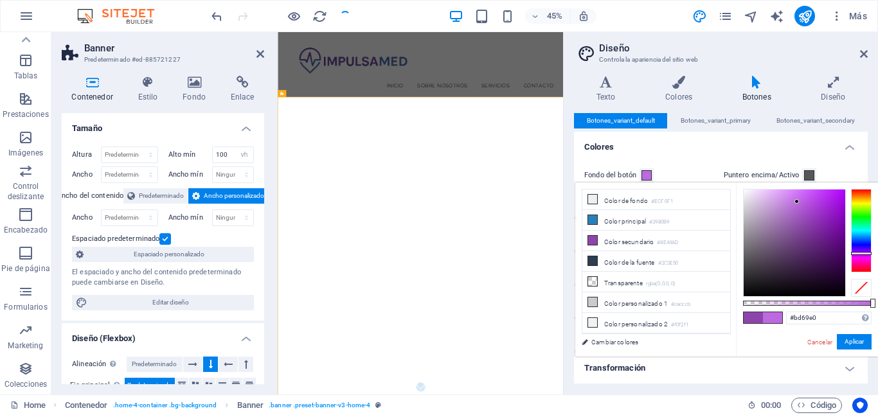
click at [808, 199] on div at bounding box center [795, 243] width 102 height 107
type input "#ba53e6"
click at [847, 343] on button "Aplicar" at bounding box center [854, 341] width 35 height 15
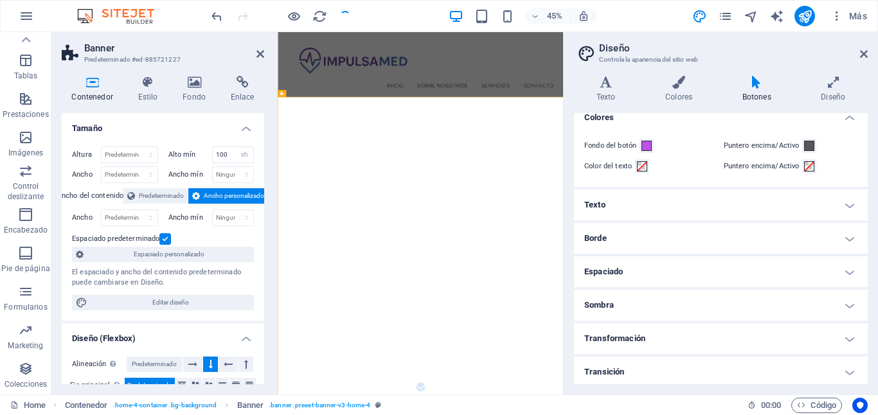
scroll to position [33, 0]
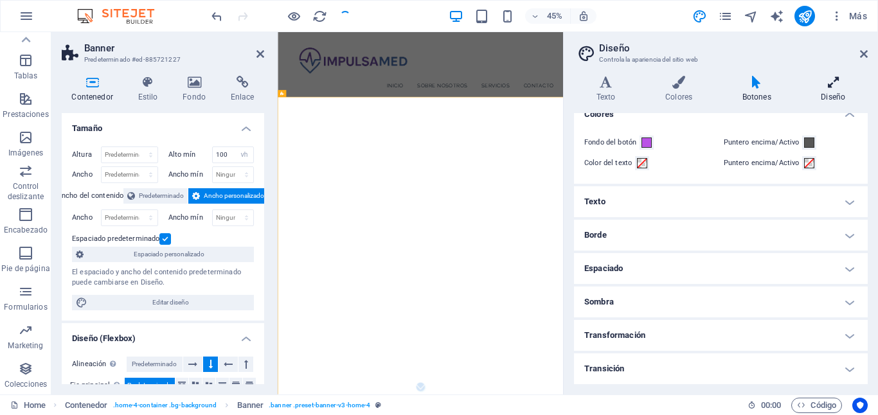
click at [838, 90] on h4 "Diseño" at bounding box center [833, 89] width 69 height 27
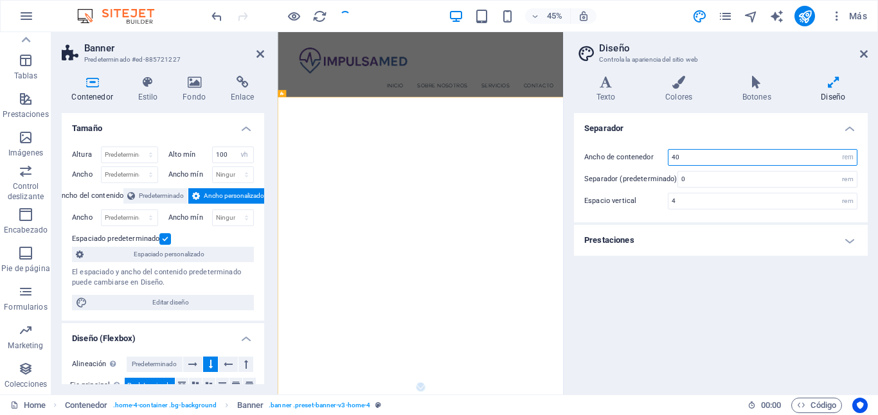
click at [693, 158] on input "40" at bounding box center [763, 157] width 188 height 15
click at [849, 157] on select "rem px" at bounding box center [848, 157] width 18 height 15
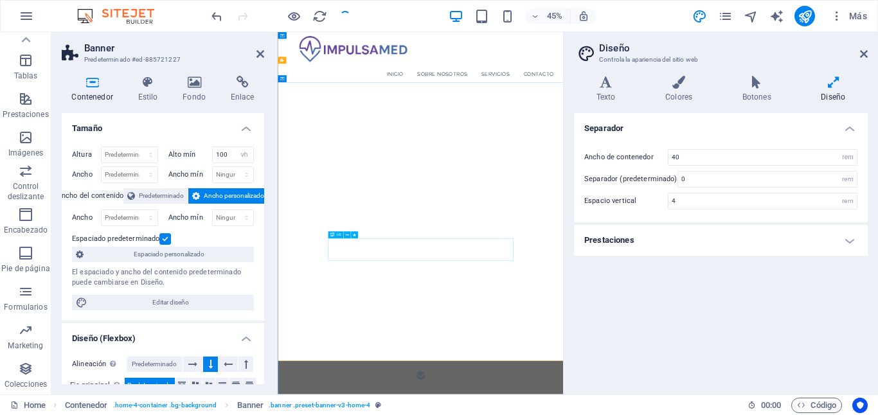
scroll to position [9, 0]
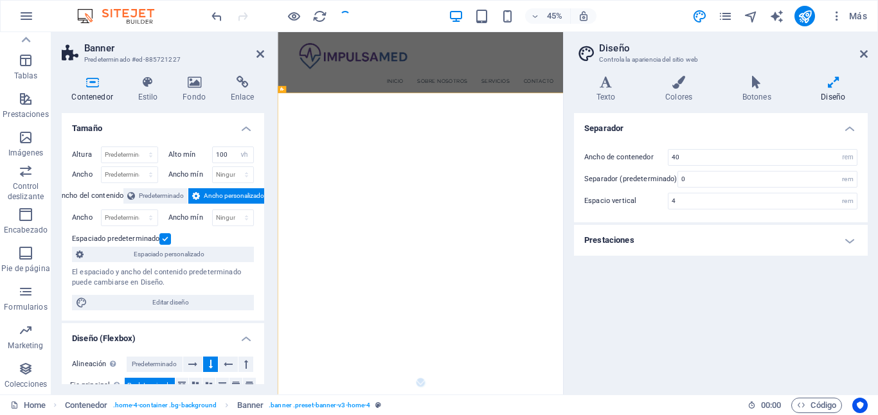
drag, startPoint x: 726, startPoint y: 334, endPoint x: 728, endPoint y: 247, distance: 86.8
click at [677, 89] on h4 "Colores" at bounding box center [681, 89] width 77 height 27
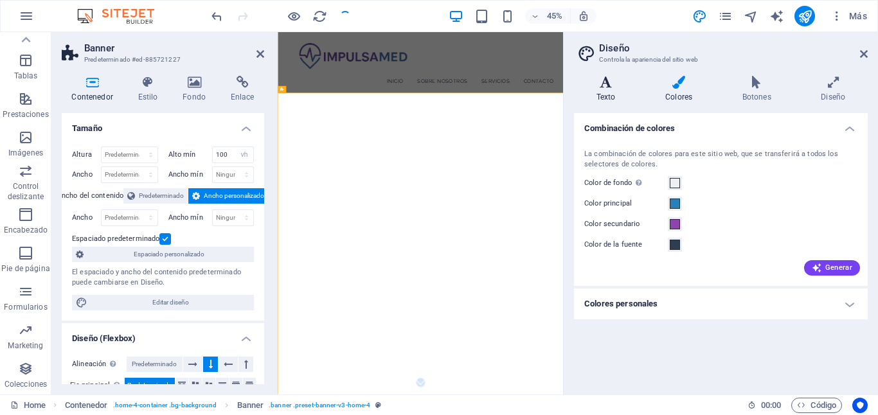
click at [606, 80] on icon at bounding box center [606, 82] width 64 height 13
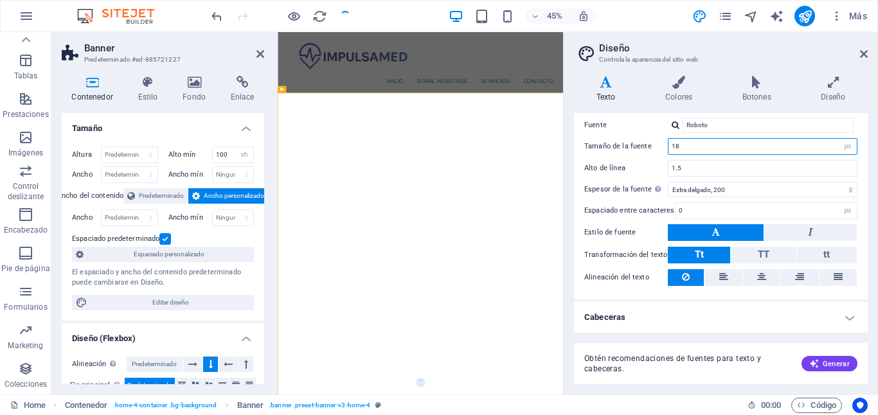
click at [697, 143] on input "18" at bounding box center [763, 146] width 188 height 15
type input "25"
click at [828, 368] on span "Generar" at bounding box center [829, 364] width 40 height 10
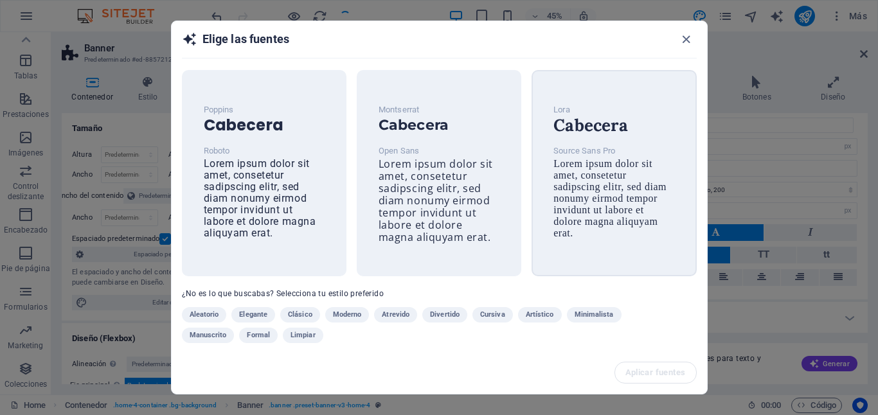
click at [598, 169] on span "Lorem ipsum dolor sit amet, consetetur sadipscing elitr, sed diam nonumy eirmod…" at bounding box center [609, 198] width 113 height 80
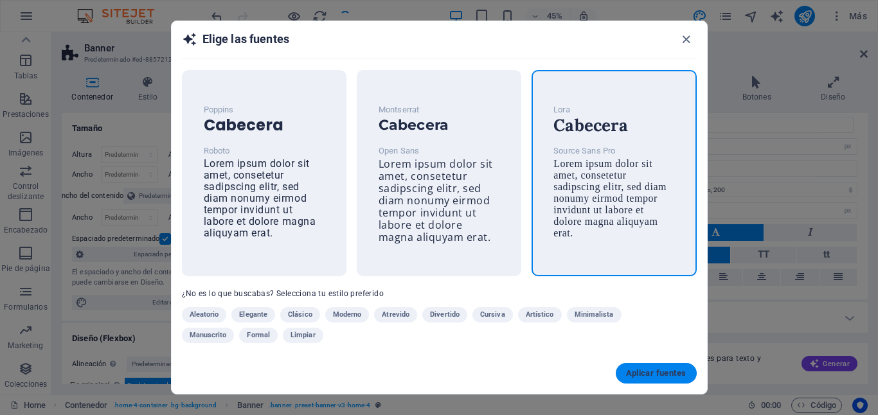
click at [634, 377] on span "Aplicar fuentes" at bounding box center [656, 373] width 60 height 10
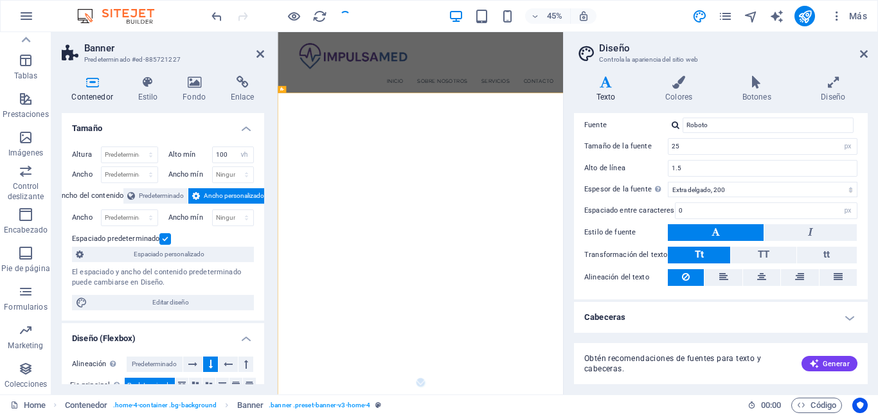
type input "Source Sans Pro"
type input "16"
select select "400"
click at [706, 150] on input "16" at bounding box center [763, 146] width 188 height 15
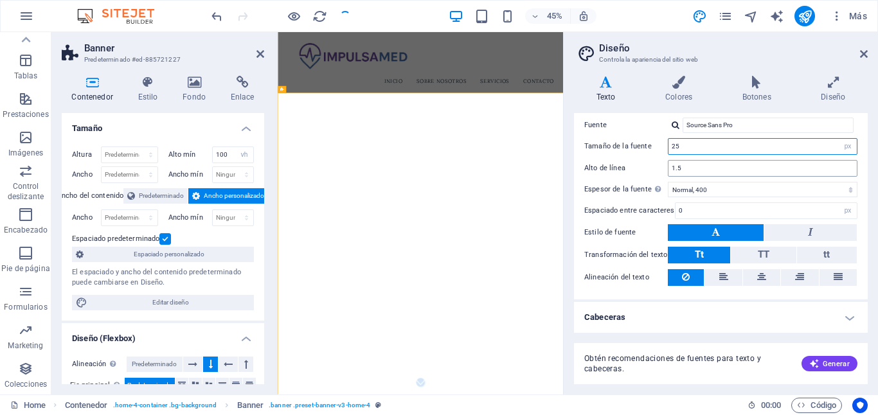
type input "25"
click at [710, 170] on input "1.5" at bounding box center [763, 168] width 188 height 15
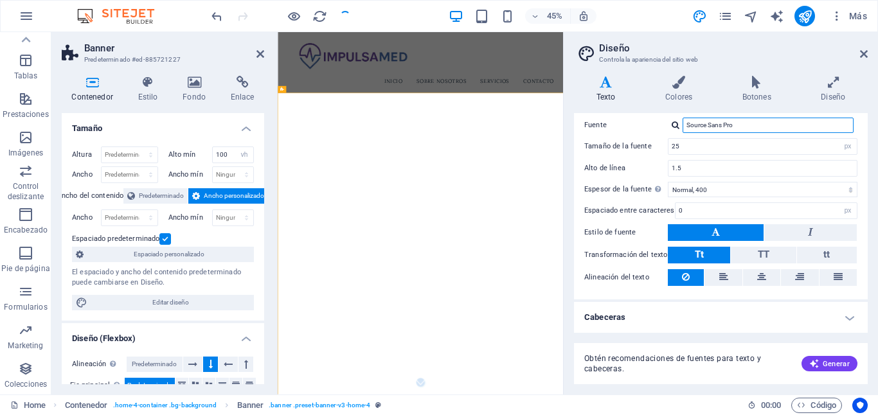
click at [714, 123] on input "Source Sans Pro" at bounding box center [768, 125] width 171 height 15
click at [739, 125] on input "Source Sans Pro" at bounding box center [768, 125] width 171 height 15
click at [836, 359] on span "Generar" at bounding box center [829, 364] width 40 height 10
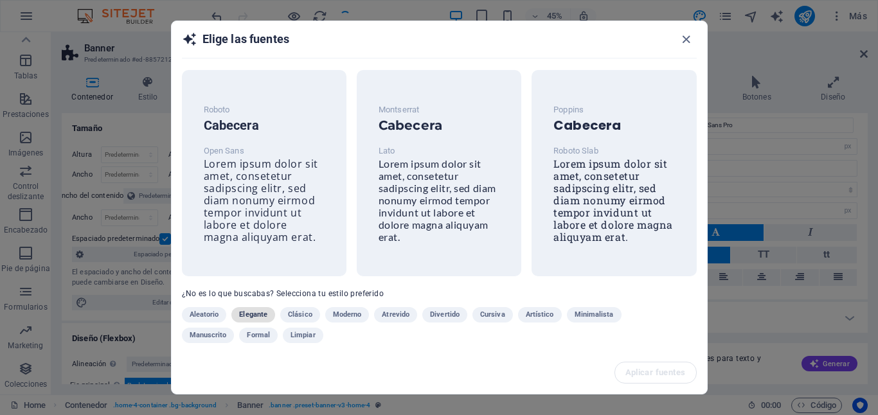
click at [255, 314] on span "Elegante" at bounding box center [253, 314] width 28 height 15
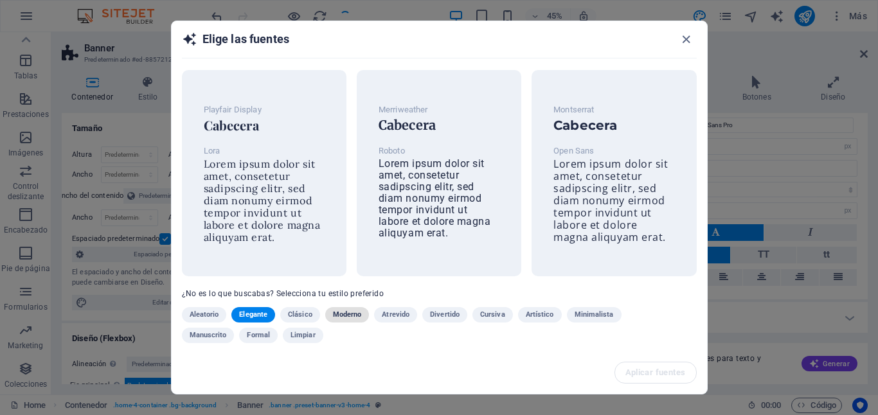
click at [350, 315] on span "Moderno" at bounding box center [347, 314] width 29 height 15
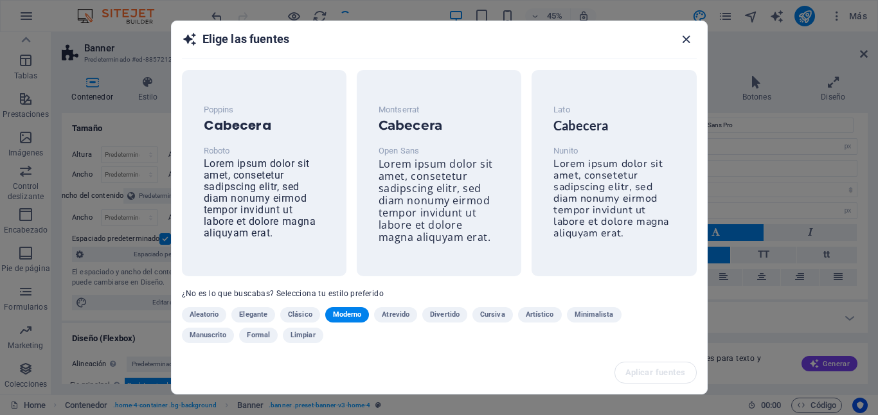
click at [686, 43] on icon "button" at bounding box center [686, 39] width 15 height 15
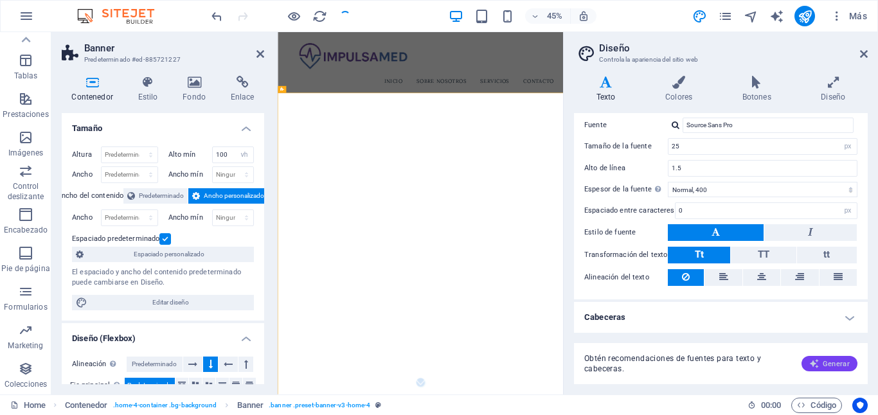
click at [834, 364] on span "Generar" at bounding box center [829, 364] width 40 height 10
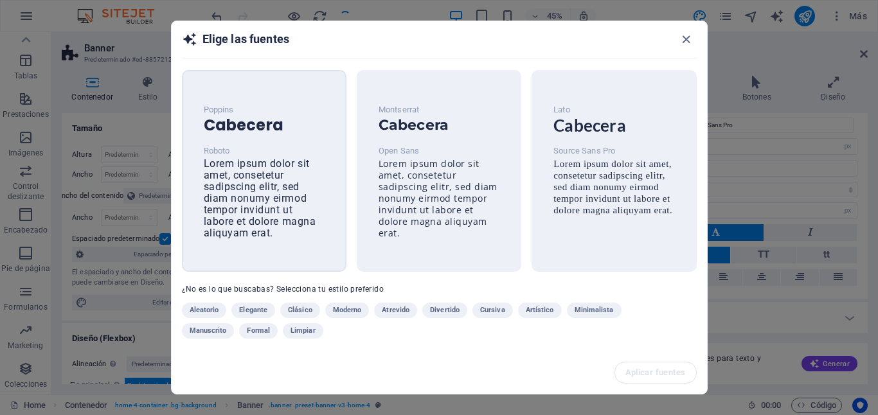
click at [240, 148] on p "Roboto" at bounding box center [264, 150] width 121 height 15
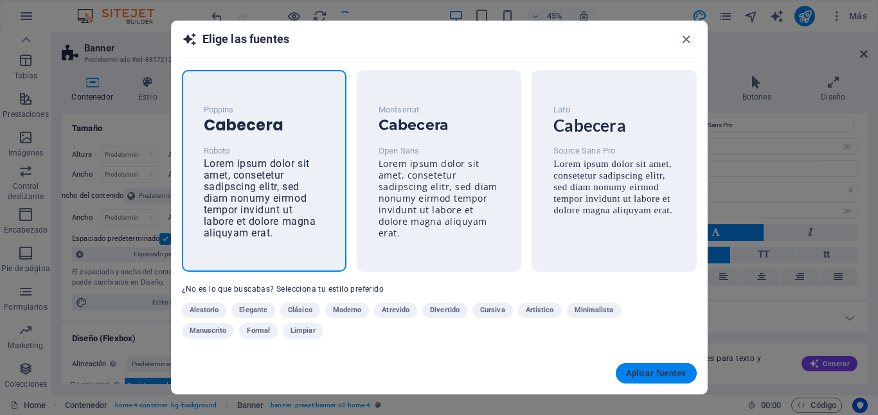
click at [663, 377] on span "Aplicar fuentes" at bounding box center [656, 373] width 60 height 10
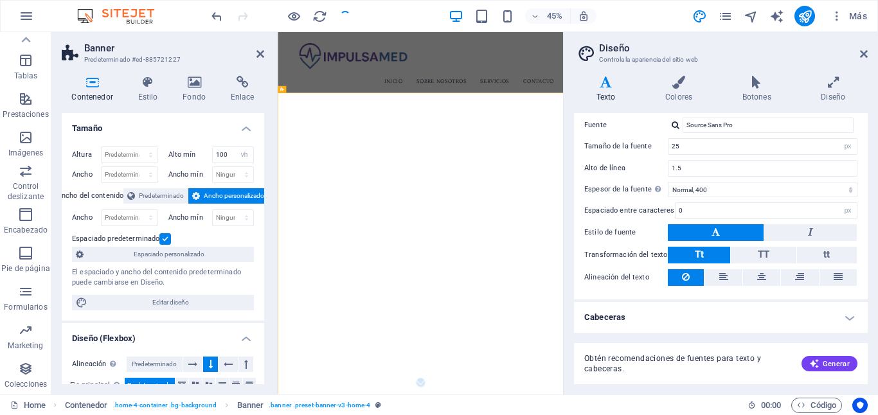
type input "Roboto"
click at [707, 145] on input "16" at bounding box center [763, 146] width 188 height 15
click at [703, 165] on input "1.5" at bounding box center [763, 168] width 188 height 15
click at [700, 149] on input "25" at bounding box center [763, 146] width 188 height 15
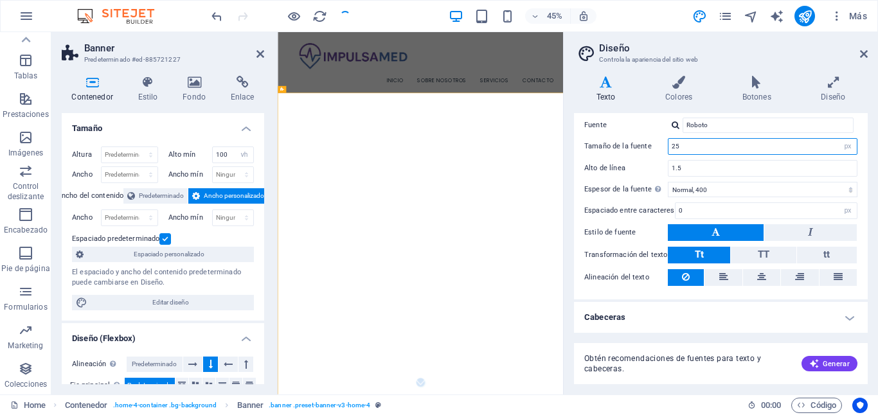
click at [700, 149] on input "25" at bounding box center [763, 146] width 188 height 15
type input "30"
click at [712, 165] on input "1.5" at bounding box center [763, 168] width 188 height 15
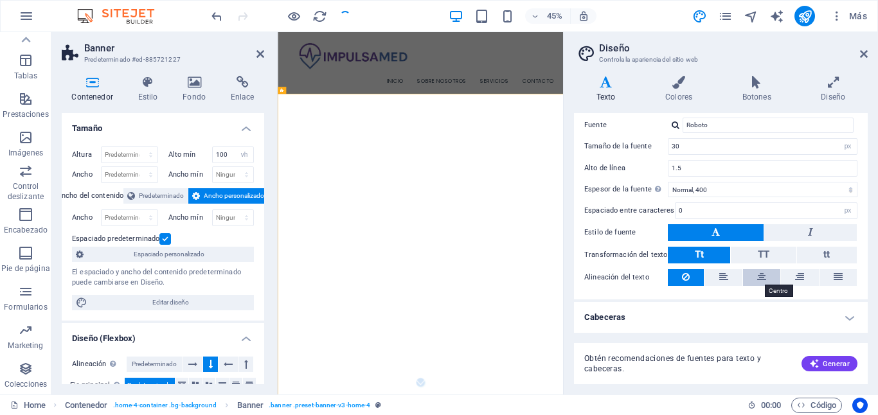
click at [757, 277] on icon at bounding box center [761, 276] width 9 height 15
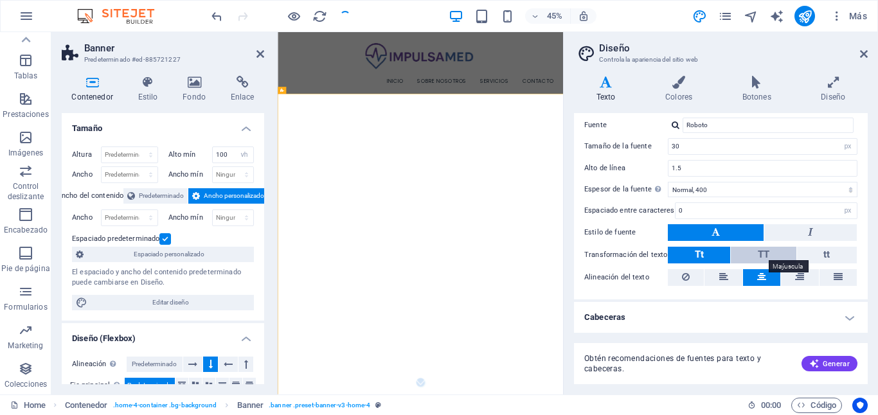
click at [764, 253] on span "TT" at bounding box center [764, 255] width 12 height 12
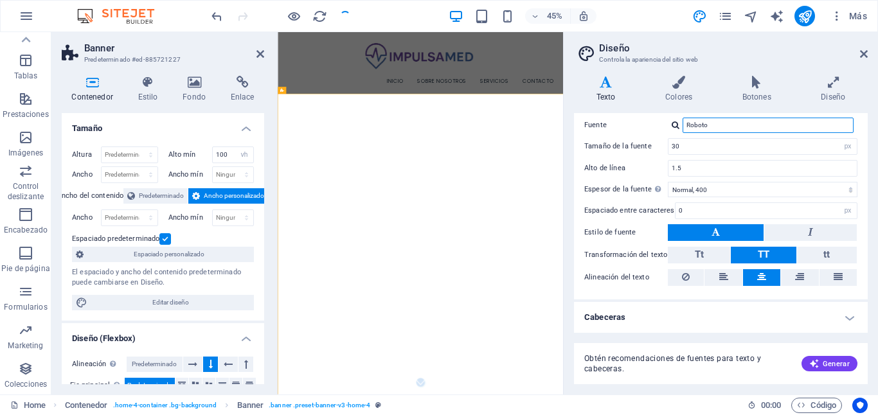
click at [726, 129] on input "Roboto" at bounding box center [768, 125] width 171 height 15
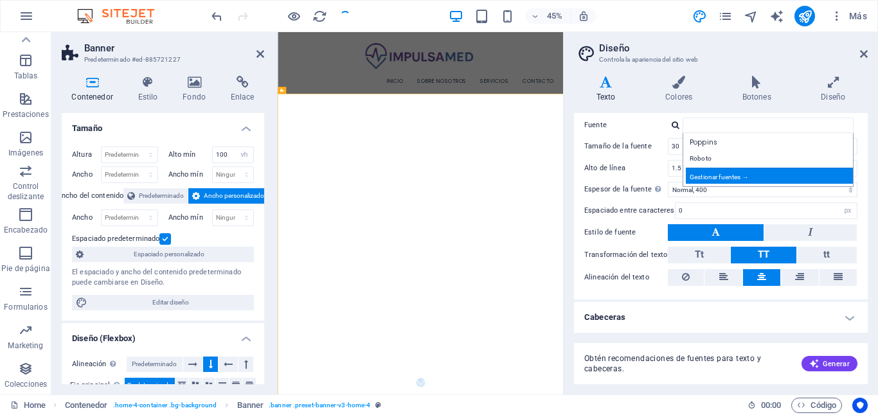
click at [736, 178] on div "Gestionar fuentes →" at bounding box center [771, 176] width 170 height 16
select select "popularity"
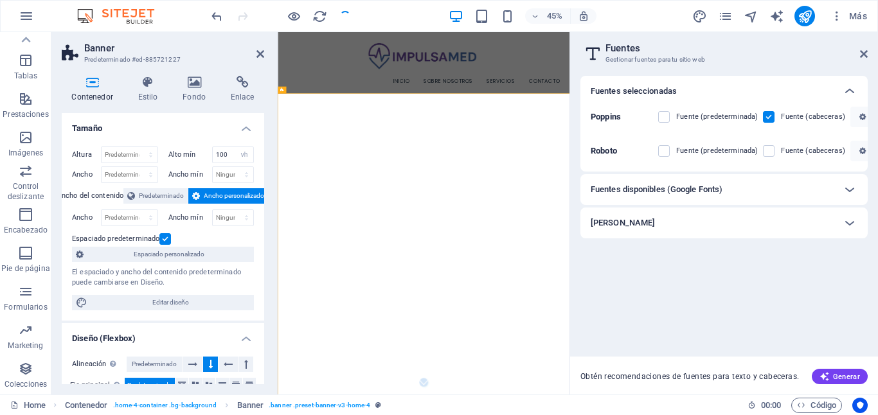
click at [765, 193] on div "Fuentes disponibles (Google Fonts)" at bounding box center [713, 189] width 244 height 15
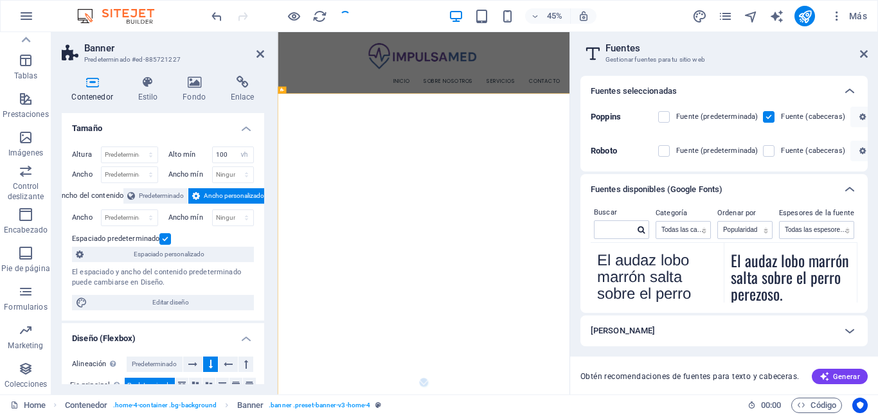
scroll to position [418, 0]
click at [791, 299] on textarea "El audaz lobo marrón salta sobre el perro perezoso." at bounding box center [790, 281] width 133 height 71
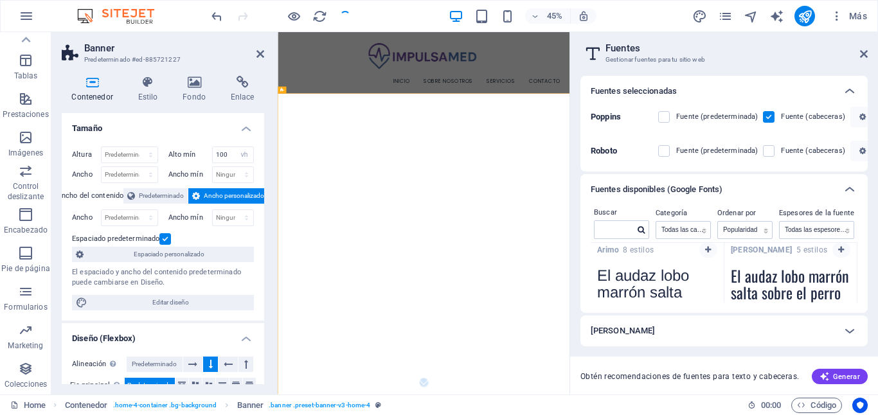
scroll to position [394, 0]
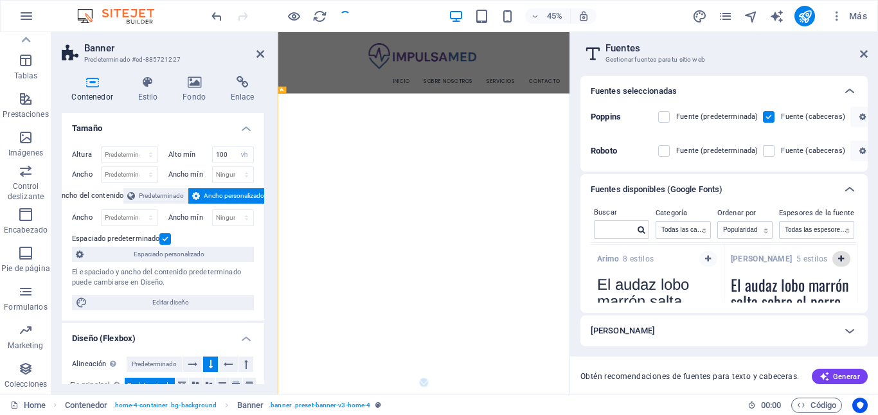
click at [841, 258] on icon "button" at bounding box center [841, 259] width 6 height 8
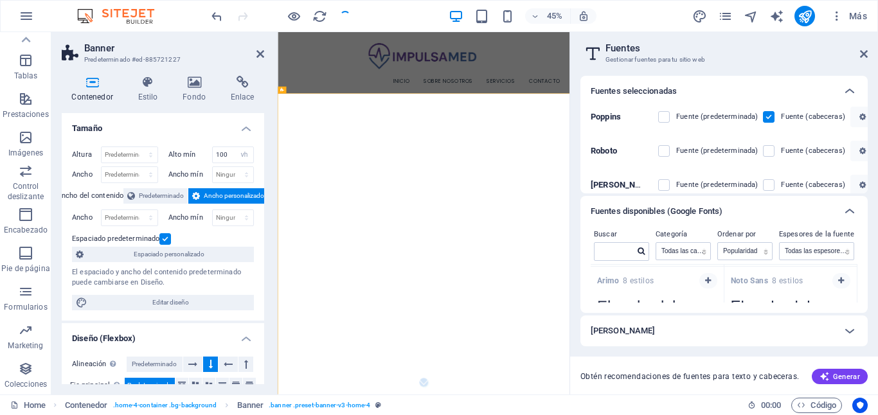
scroll to position [12, 0]
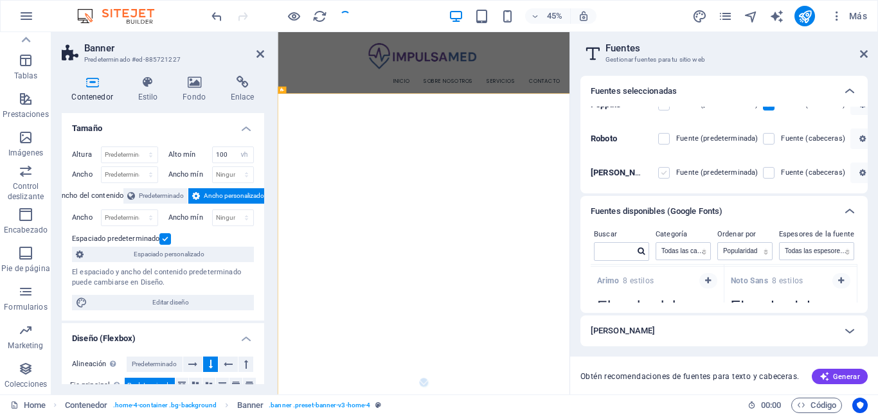
click at [667, 175] on label at bounding box center [664, 173] width 12 height 12
click at [0, 0] on input "checkbox" at bounding box center [0, 0] width 0 height 0
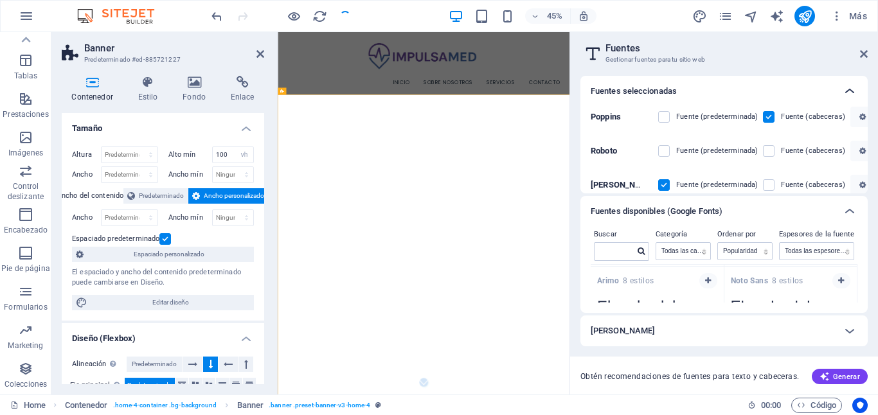
click at [851, 89] on icon at bounding box center [849, 91] width 15 height 15
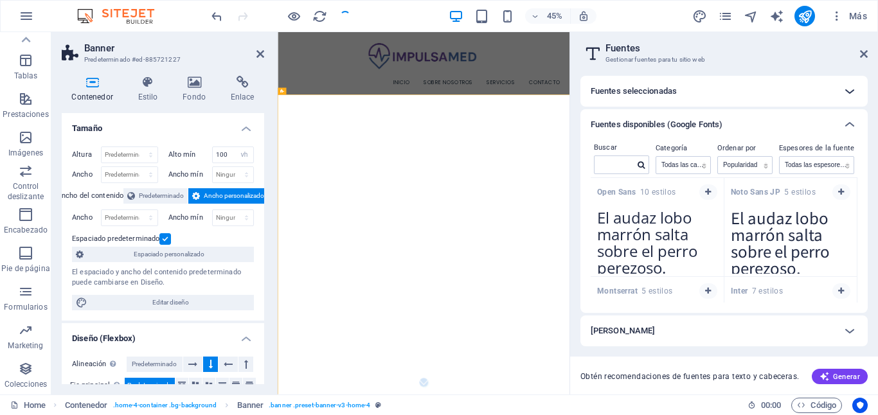
click at [850, 90] on icon at bounding box center [849, 91] width 15 height 15
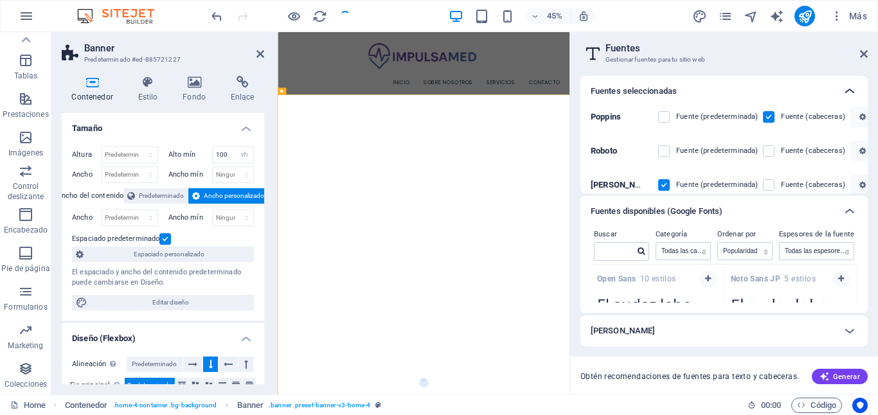
click at [850, 91] on icon at bounding box center [849, 91] width 15 height 15
